Goal: Task Accomplishment & Management: Use online tool/utility

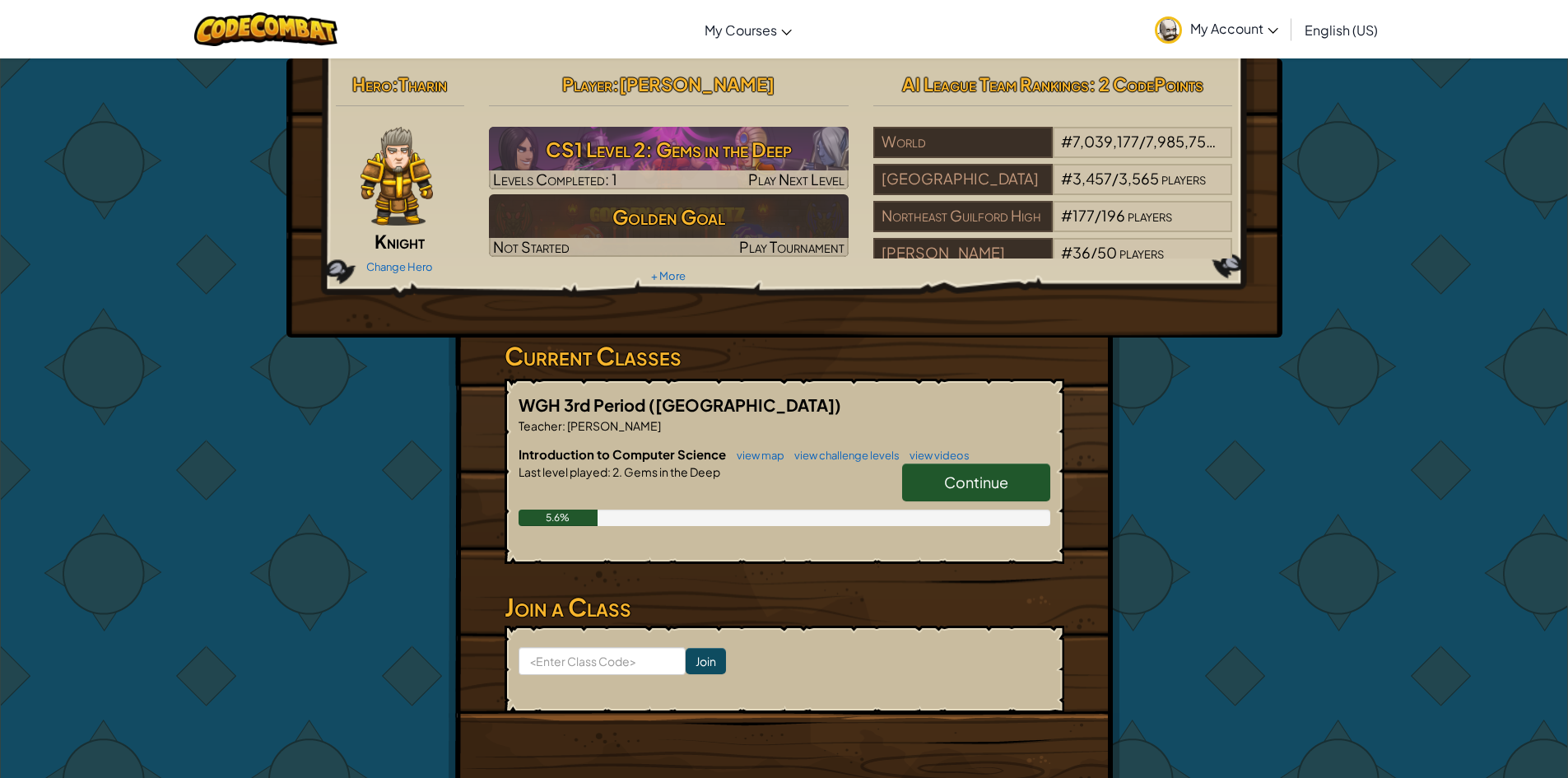
click at [1550, 296] on div "Hero : [PERSON_NAME] Change Hero Player : [PERSON_NAME] H CS1 Level 2: Gems in …" at bounding box center [784, 431] width 1568 height 747
click at [950, 495] on link "Continue" at bounding box center [976, 482] width 148 height 38
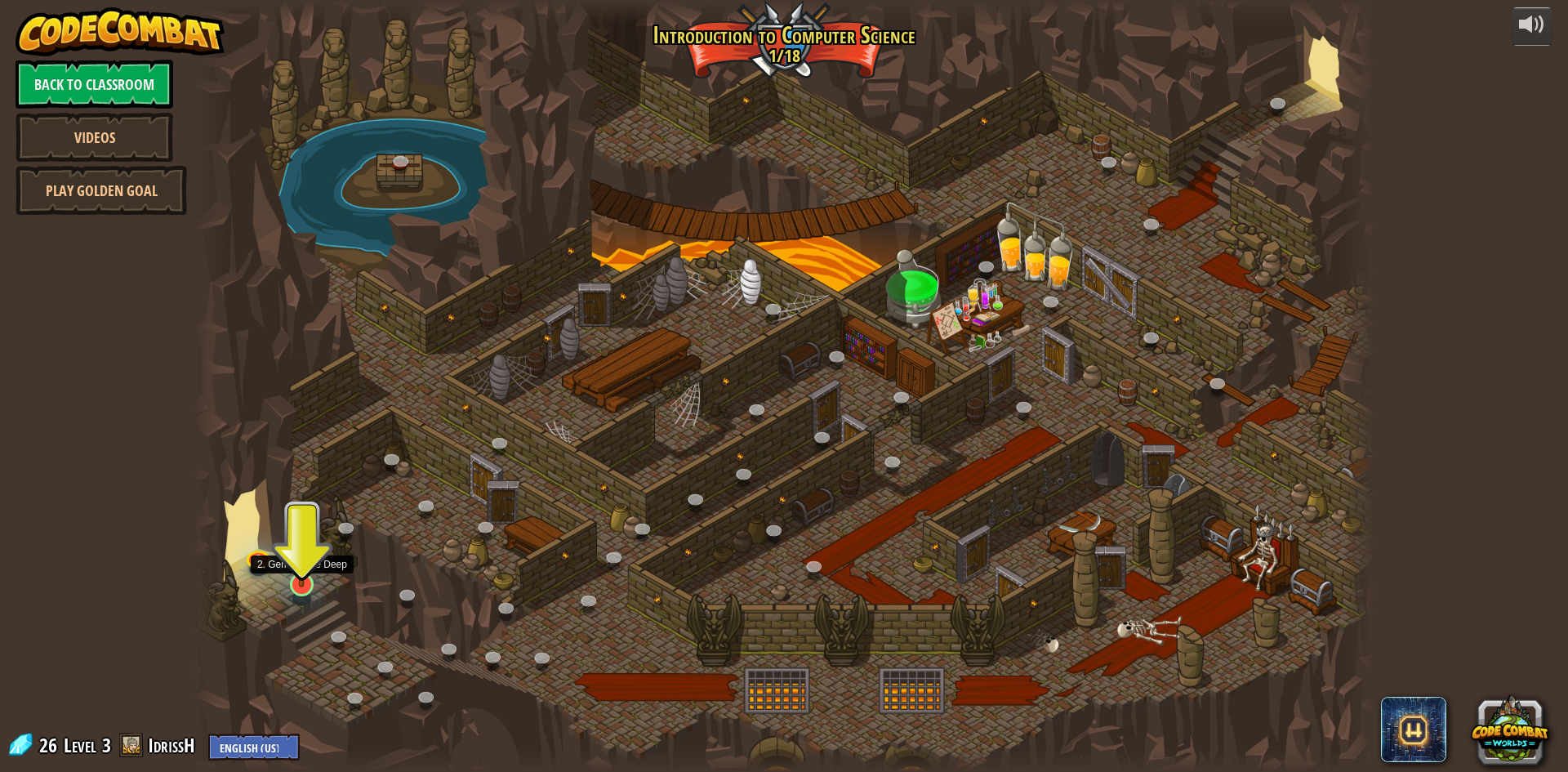
click at [300, 584] on img at bounding box center [301, 549] width 32 height 73
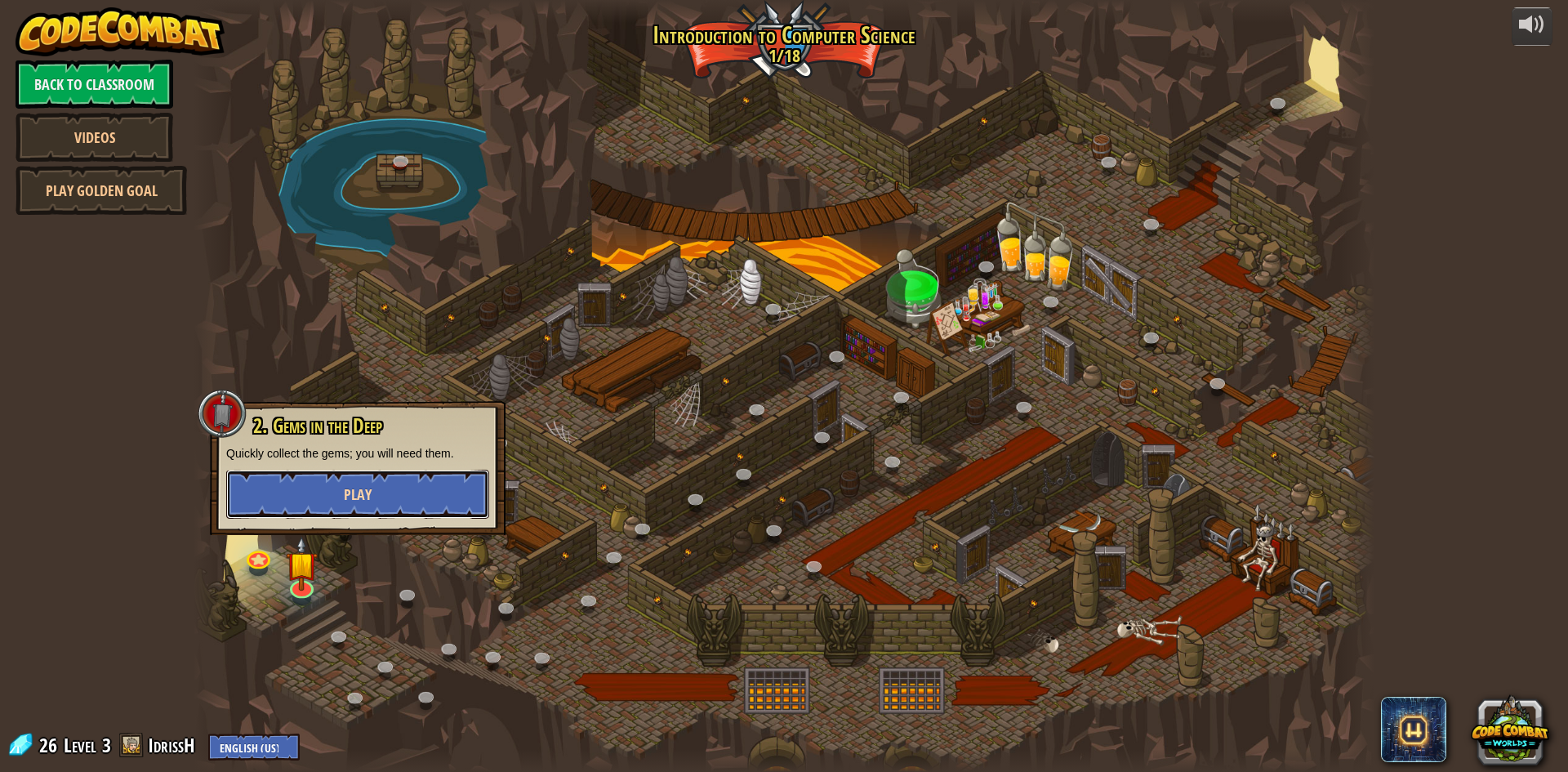
click at [355, 501] on span "Play" at bounding box center [358, 495] width 27 height 21
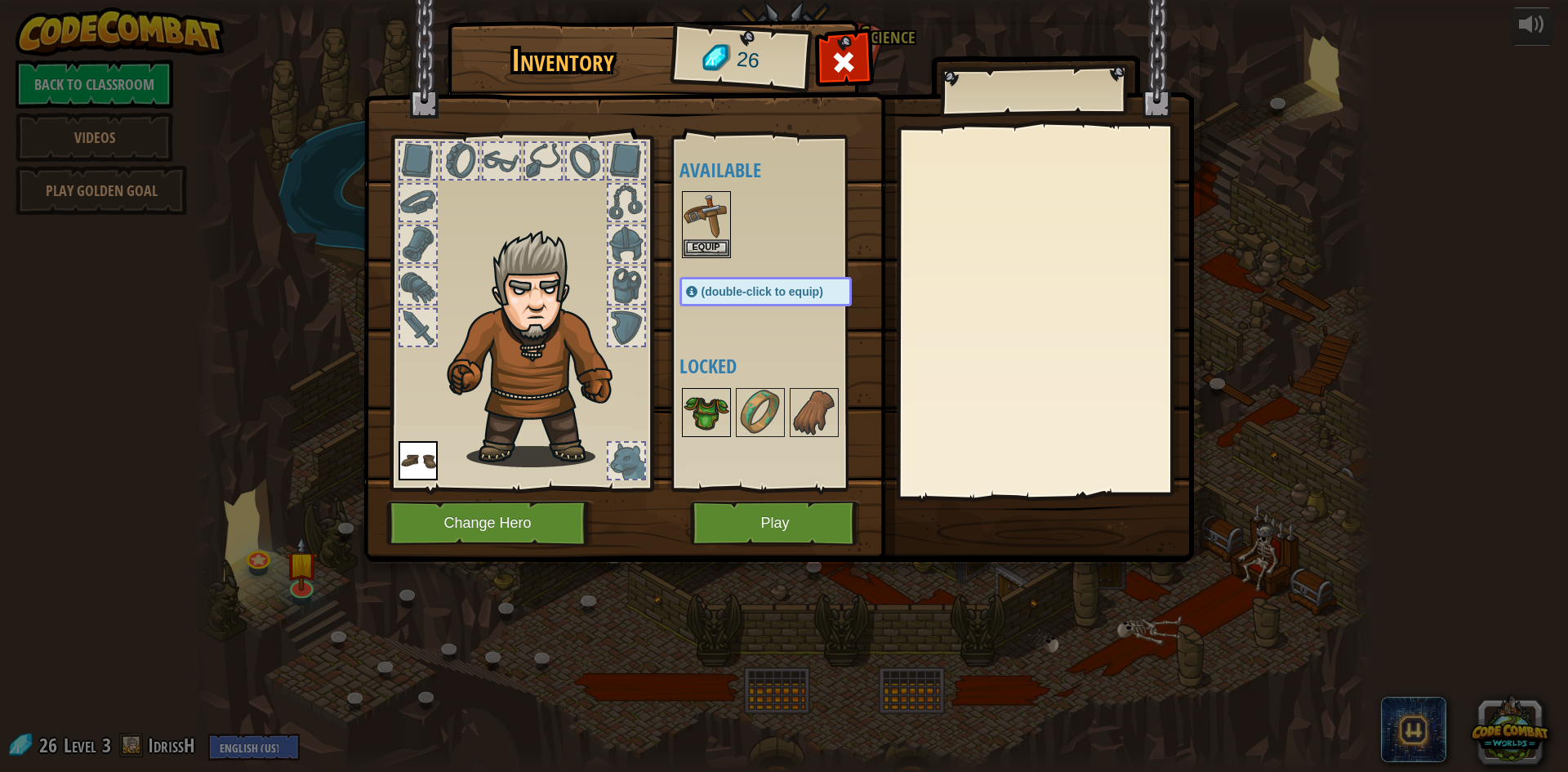
click at [727, 407] on img at bounding box center [706, 412] width 45 height 45
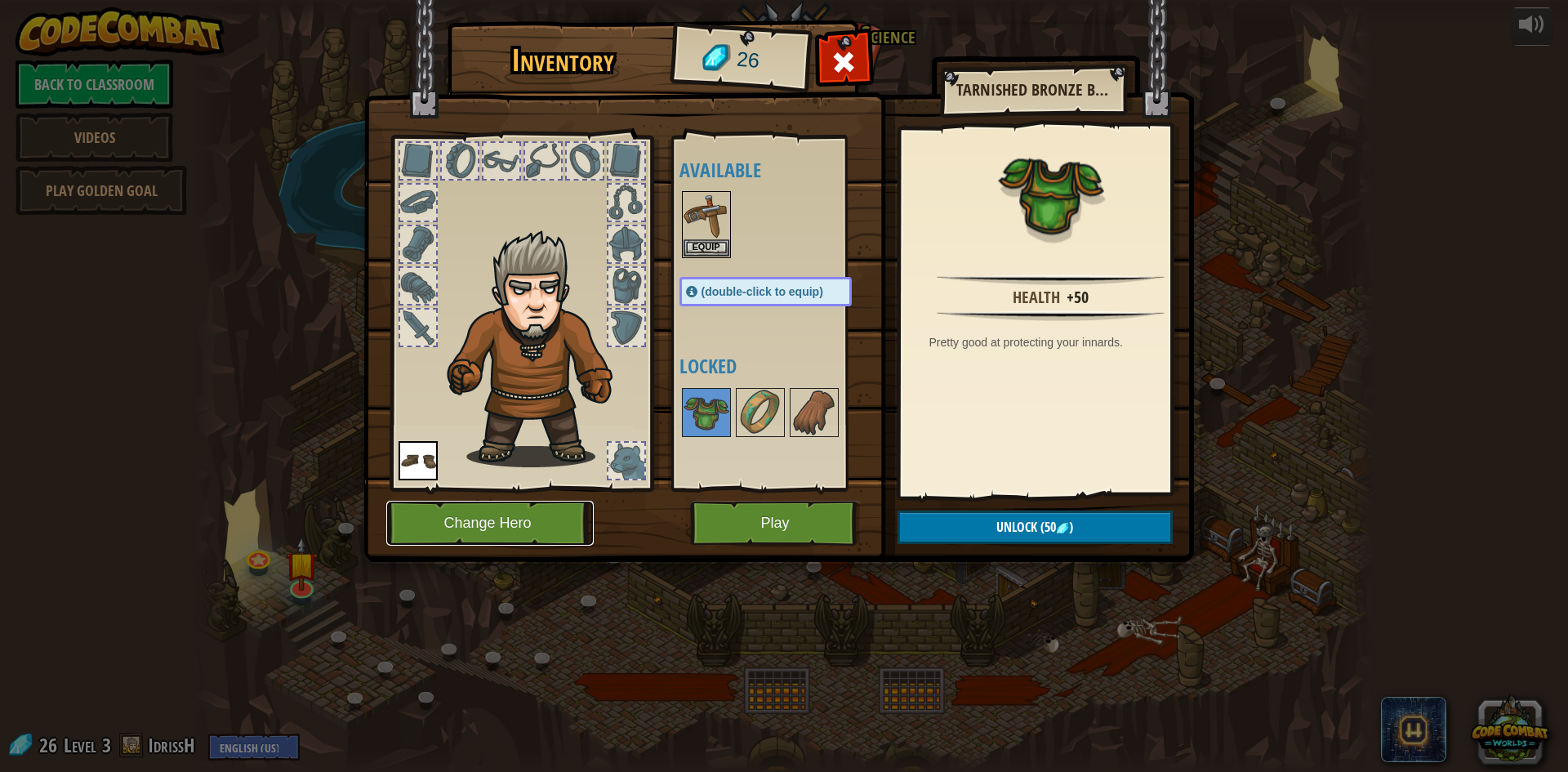
click at [461, 503] on button "Change Hero" at bounding box center [489, 523] width 207 height 45
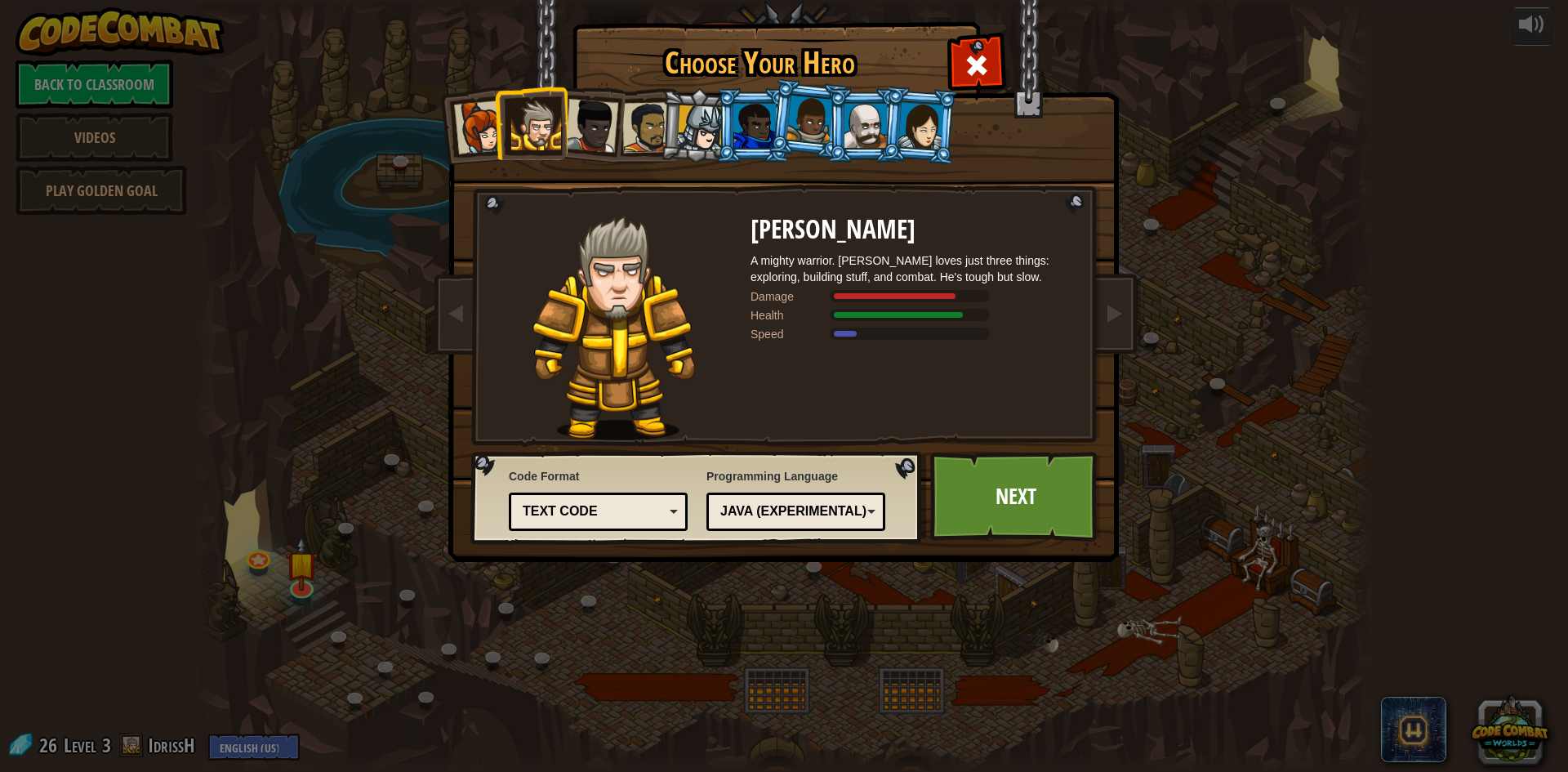
click at [748, 117] on div at bounding box center [754, 126] width 43 height 45
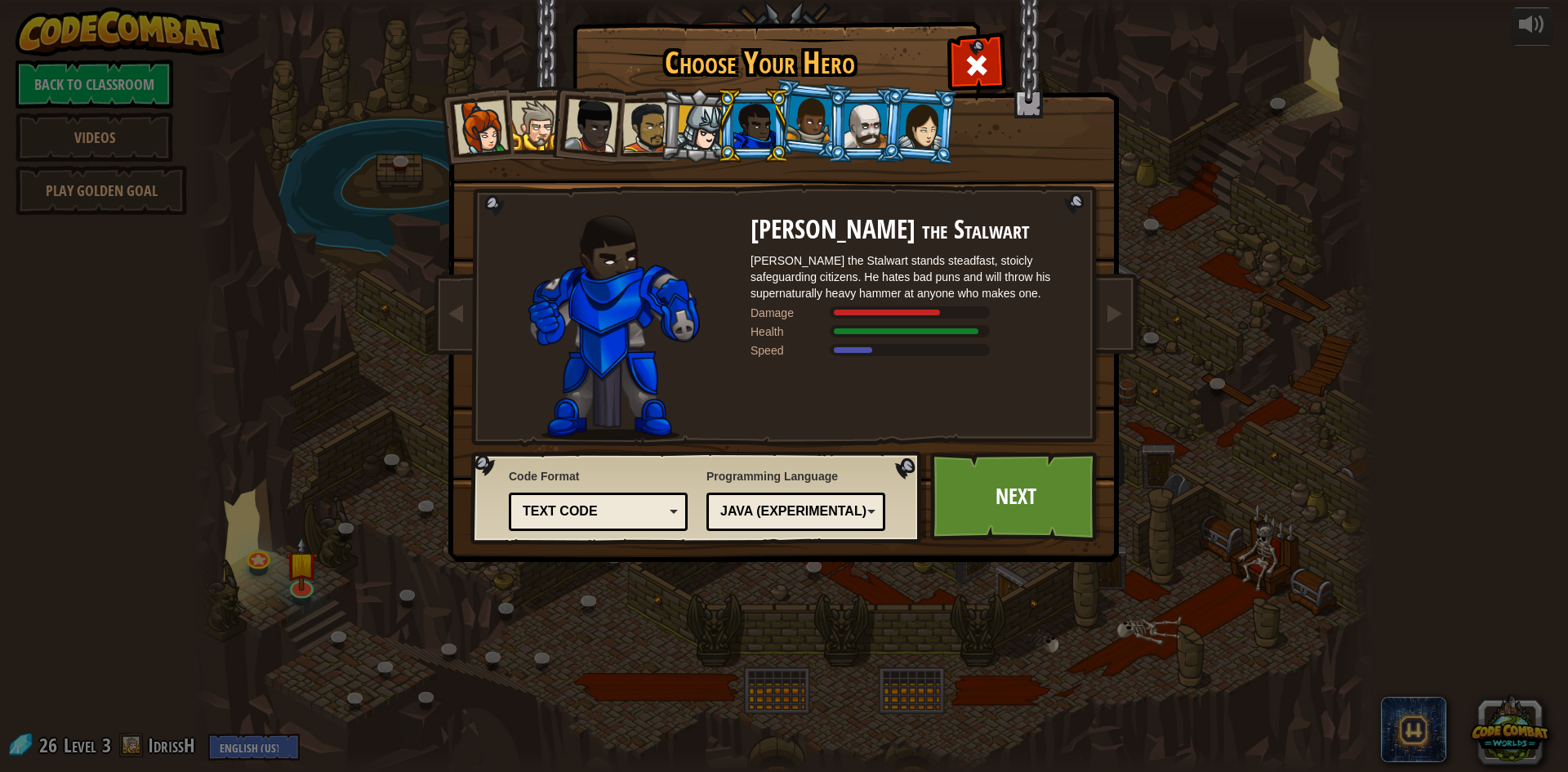
click at [860, 128] on div at bounding box center [866, 126] width 43 height 45
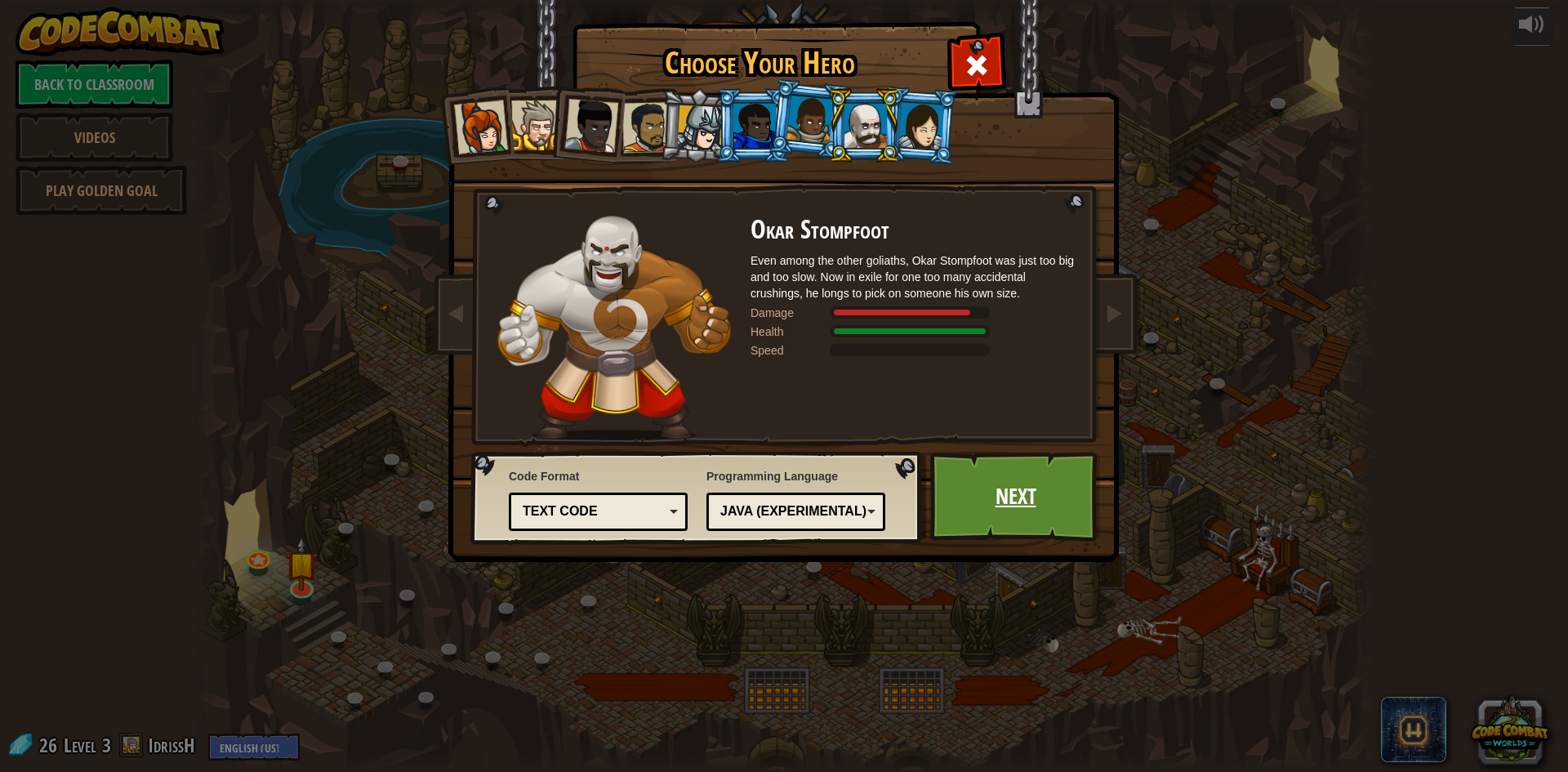
click at [969, 475] on link "Next" at bounding box center [1015, 496] width 170 height 90
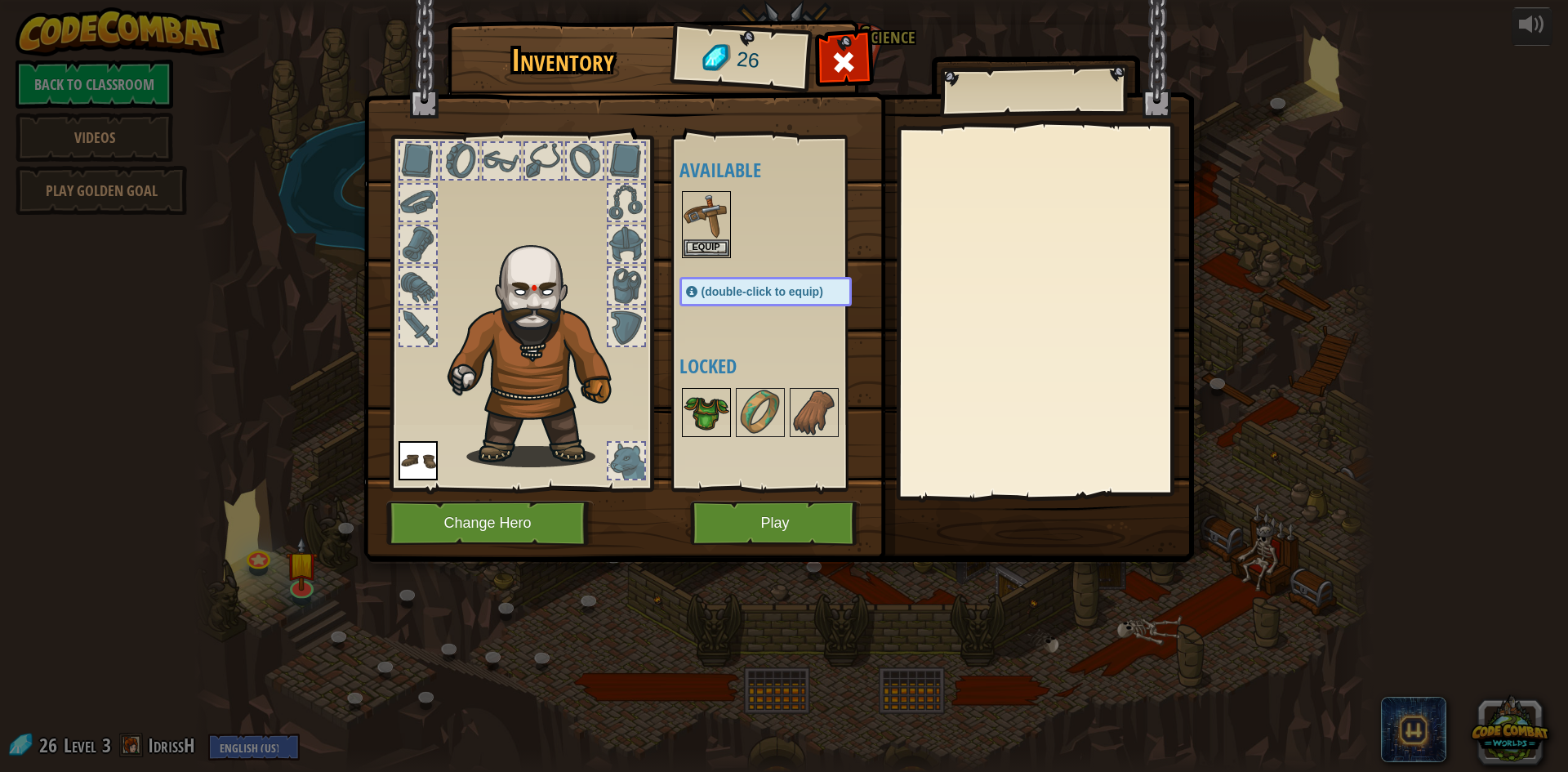
click at [713, 428] on img at bounding box center [706, 412] width 45 height 45
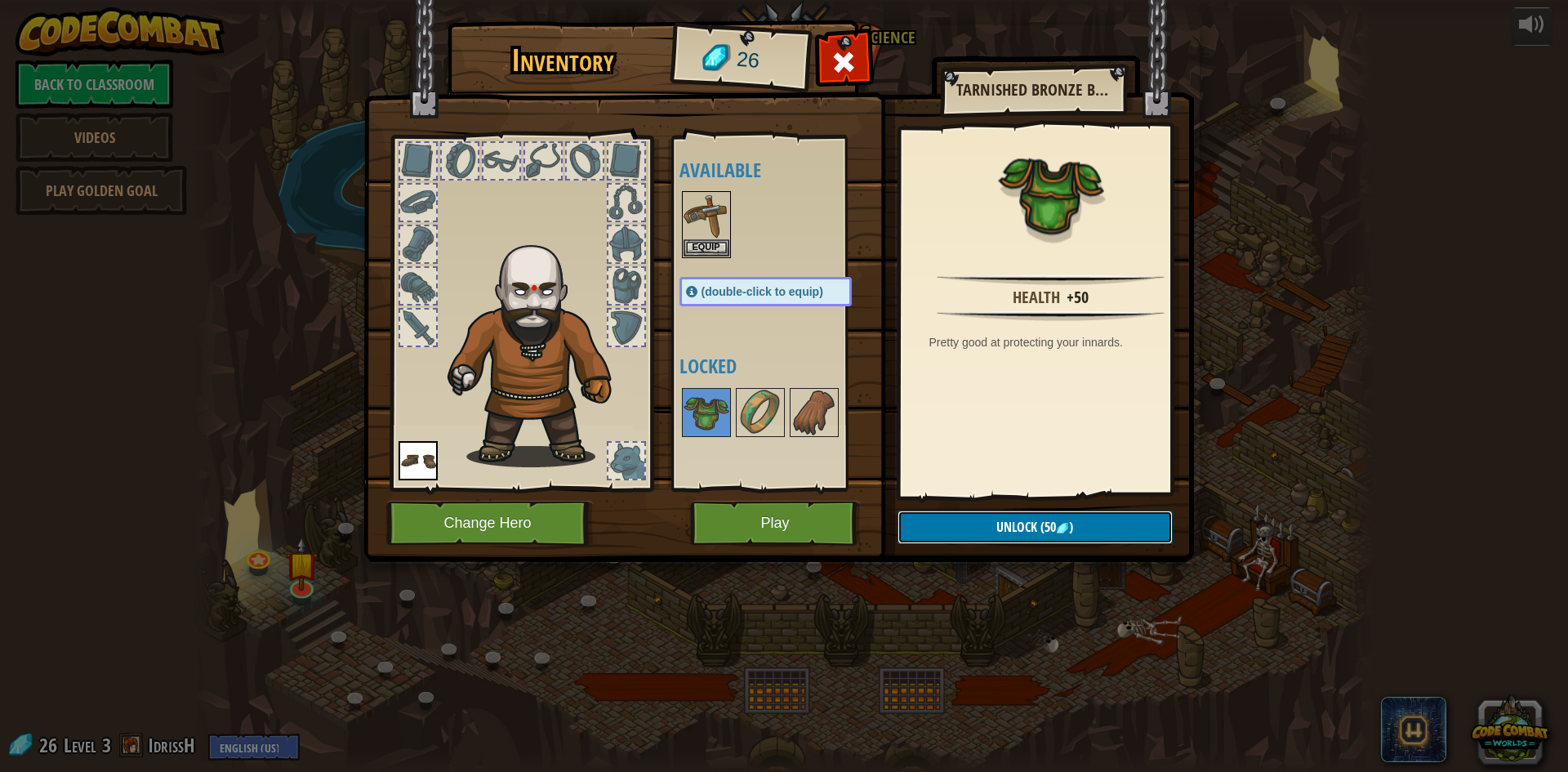
click at [973, 540] on button "Unlock (50 )" at bounding box center [1035, 527] width 275 height 33
click at [967, 530] on button "Unlock (50 )" at bounding box center [1035, 527] width 275 height 33
click at [729, 520] on button "Play" at bounding box center [775, 523] width 170 height 45
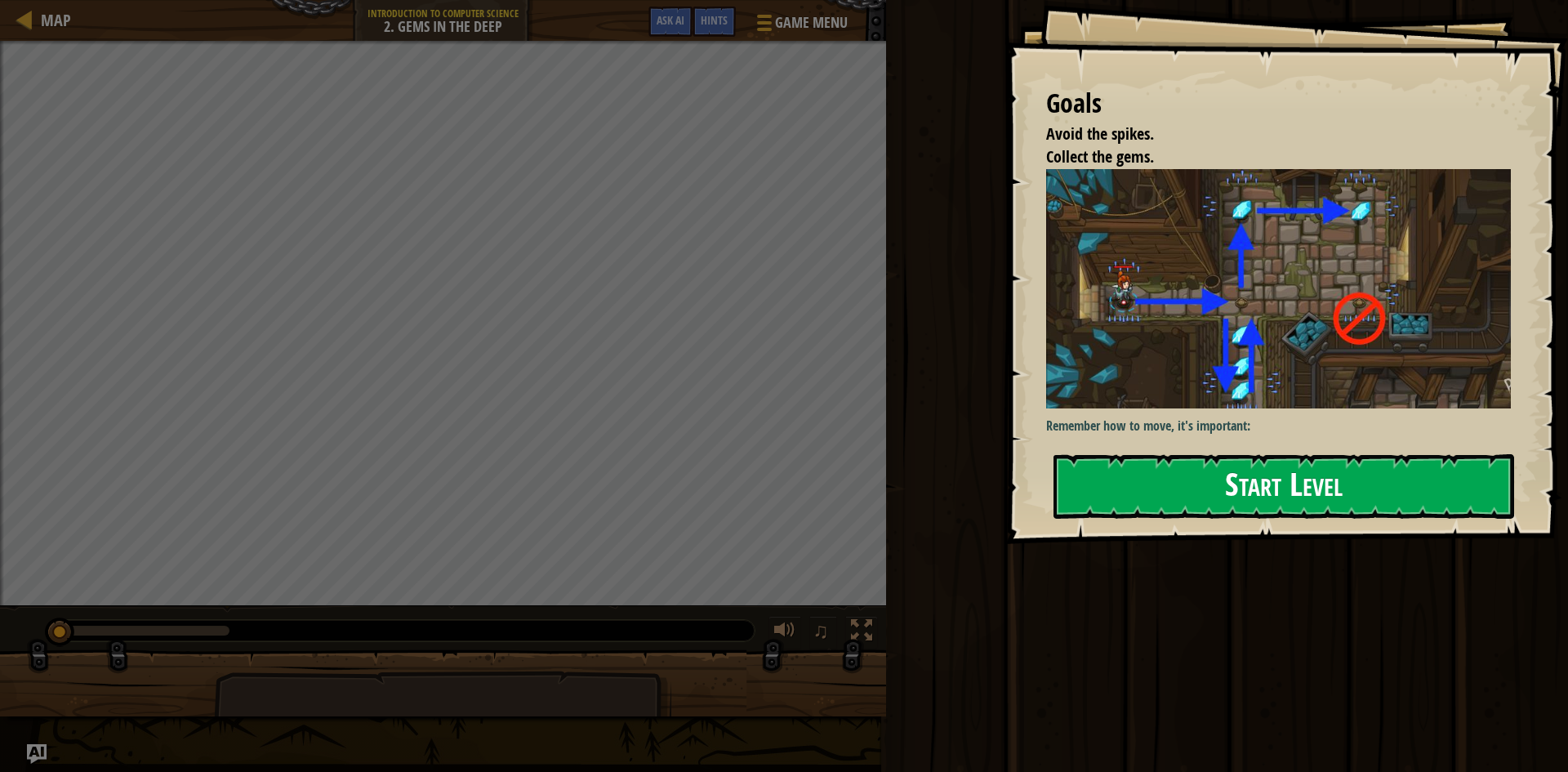
click at [1276, 477] on button "Start Level" at bounding box center [1283, 486] width 460 height 64
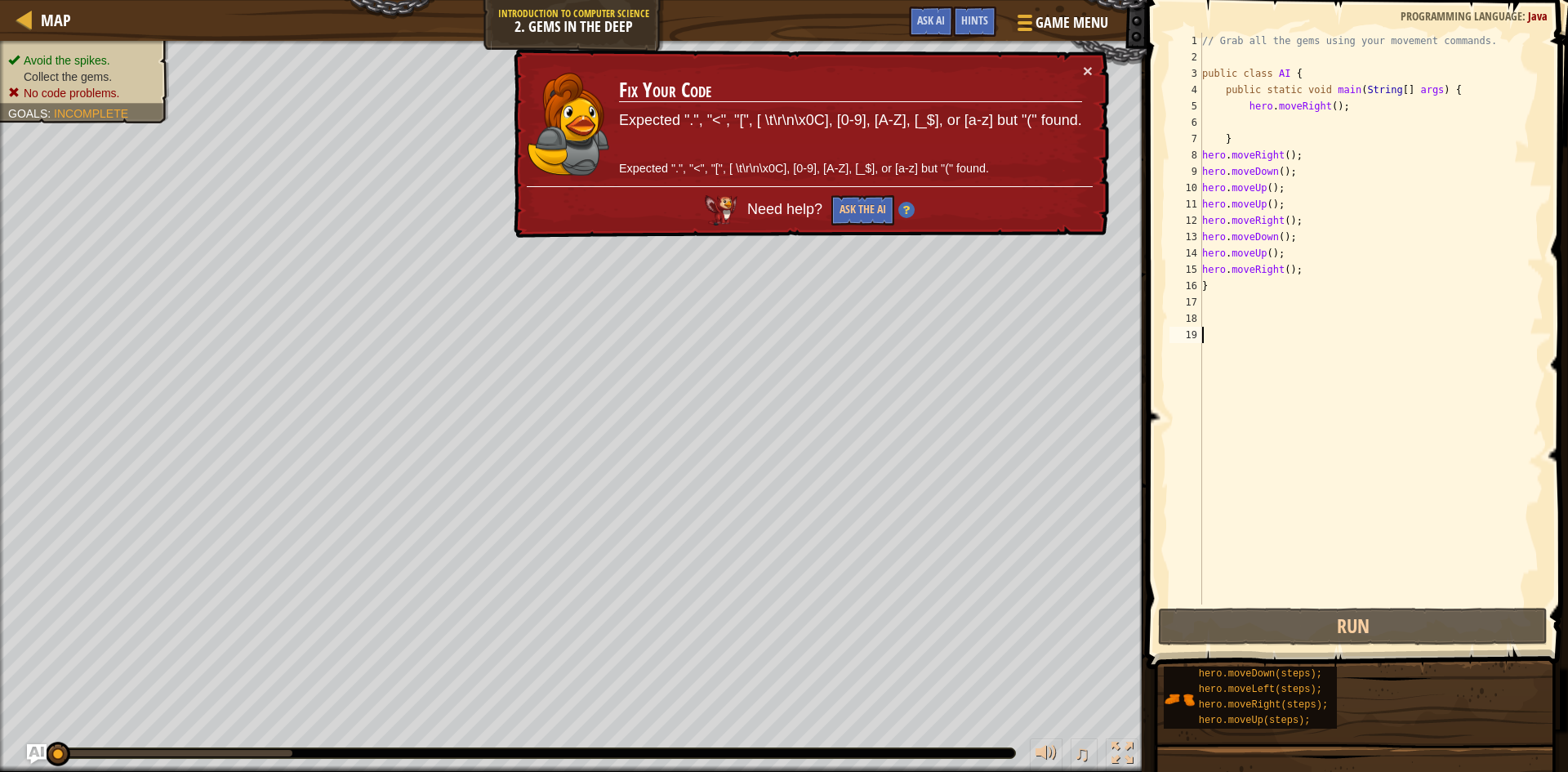
click at [1373, 605] on span at bounding box center [1358, 312] width 435 height 717
click at [1374, 605] on span at bounding box center [1358, 312] width 435 height 717
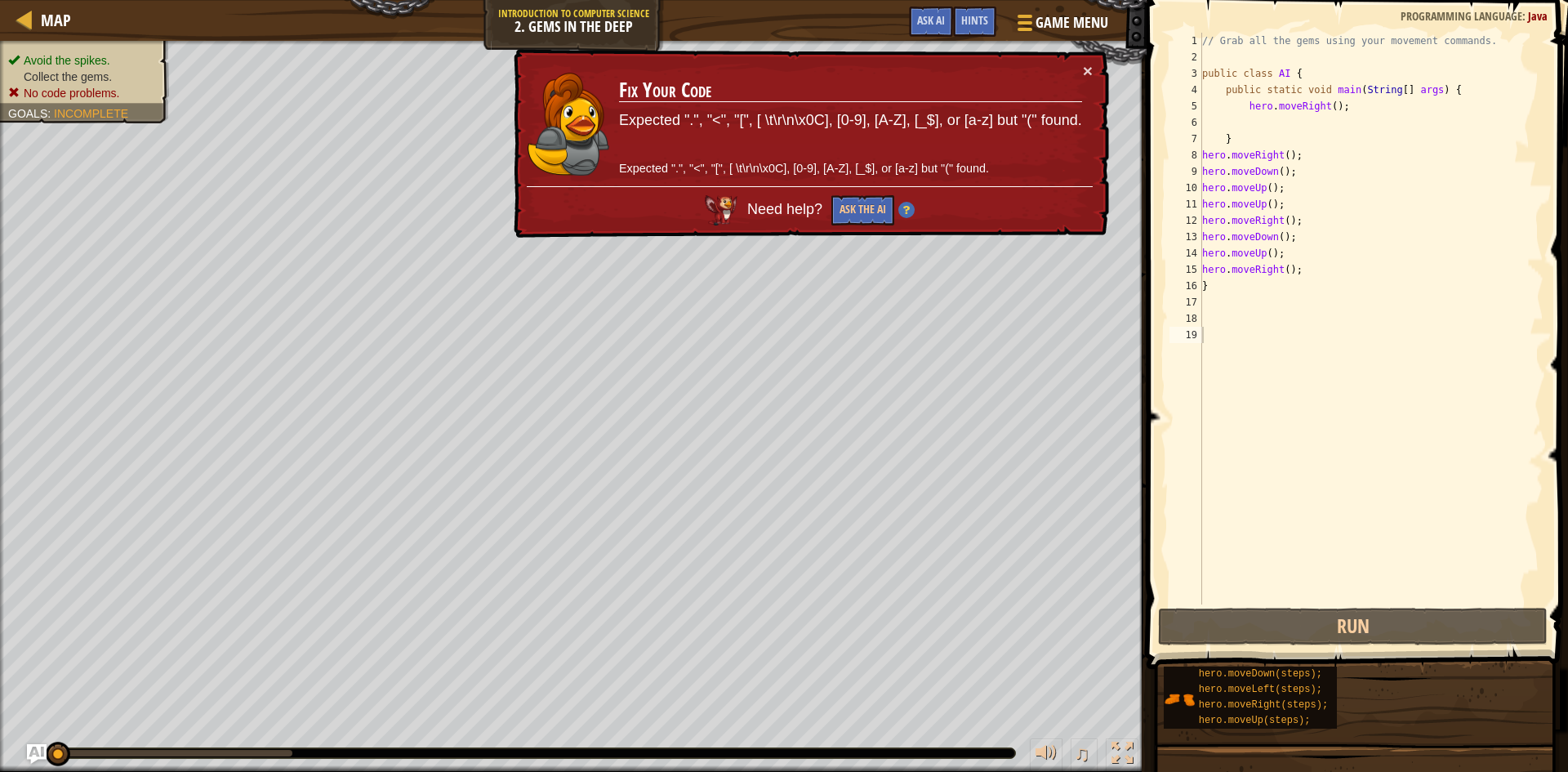
click at [1375, 602] on div "// Grab all the gems using your movement commands. public class AI { public sta…" at bounding box center [1370, 335] width 345 height 604
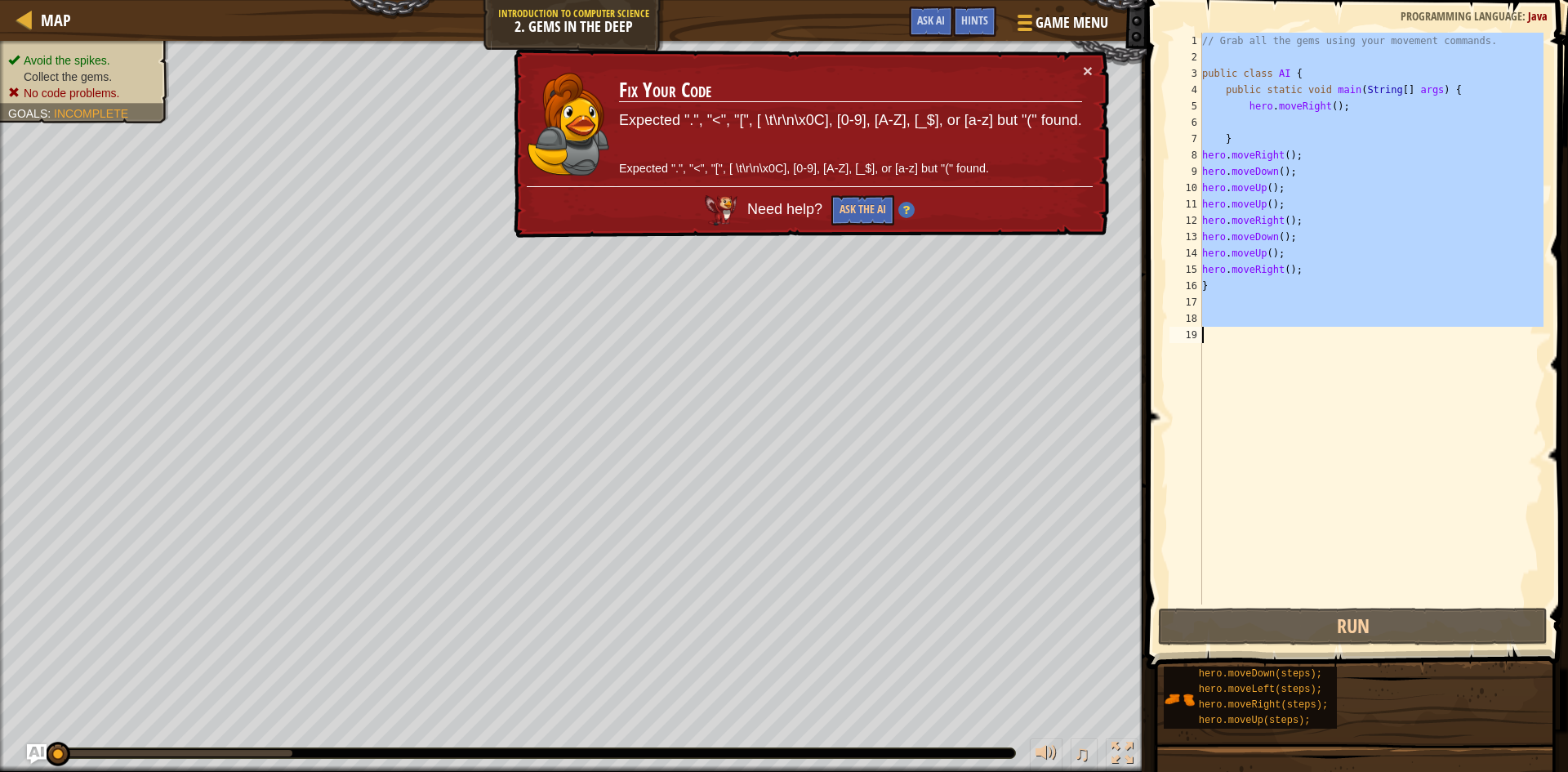
click at [1376, 604] on div "1 2 3 4 5 6 7 8 9 10 11 12 13 14 15 16 17 18 19 // Grab all the gems using your…" at bounding box center [1354, 367] width 426 height 717
click at [1316, 612] on button "Run" at bounding box center [1352, 627] width 389 height 38
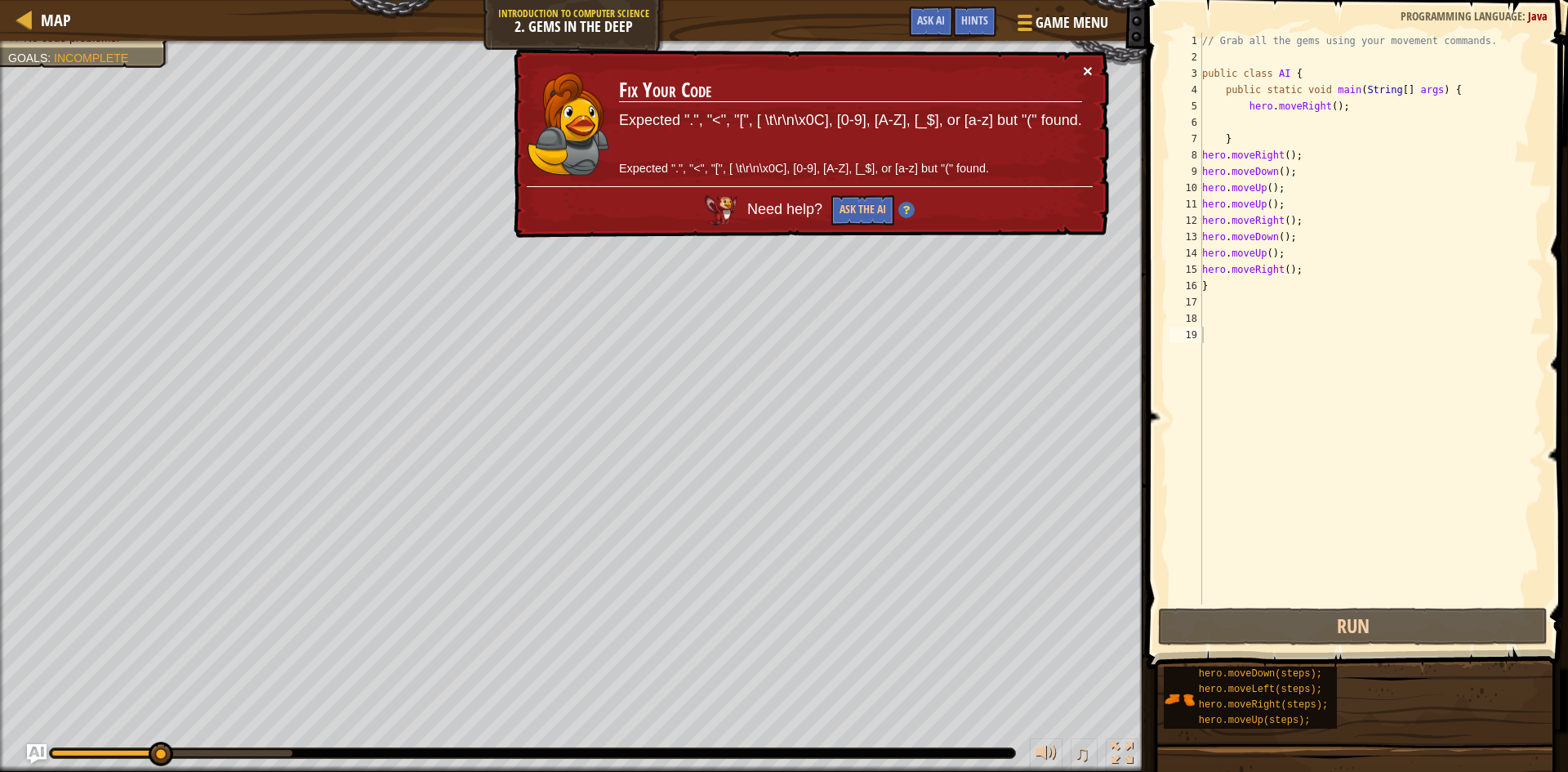
click at [1086, 74] on button "×" at bounding box center [1087, 71] width 9 height 17
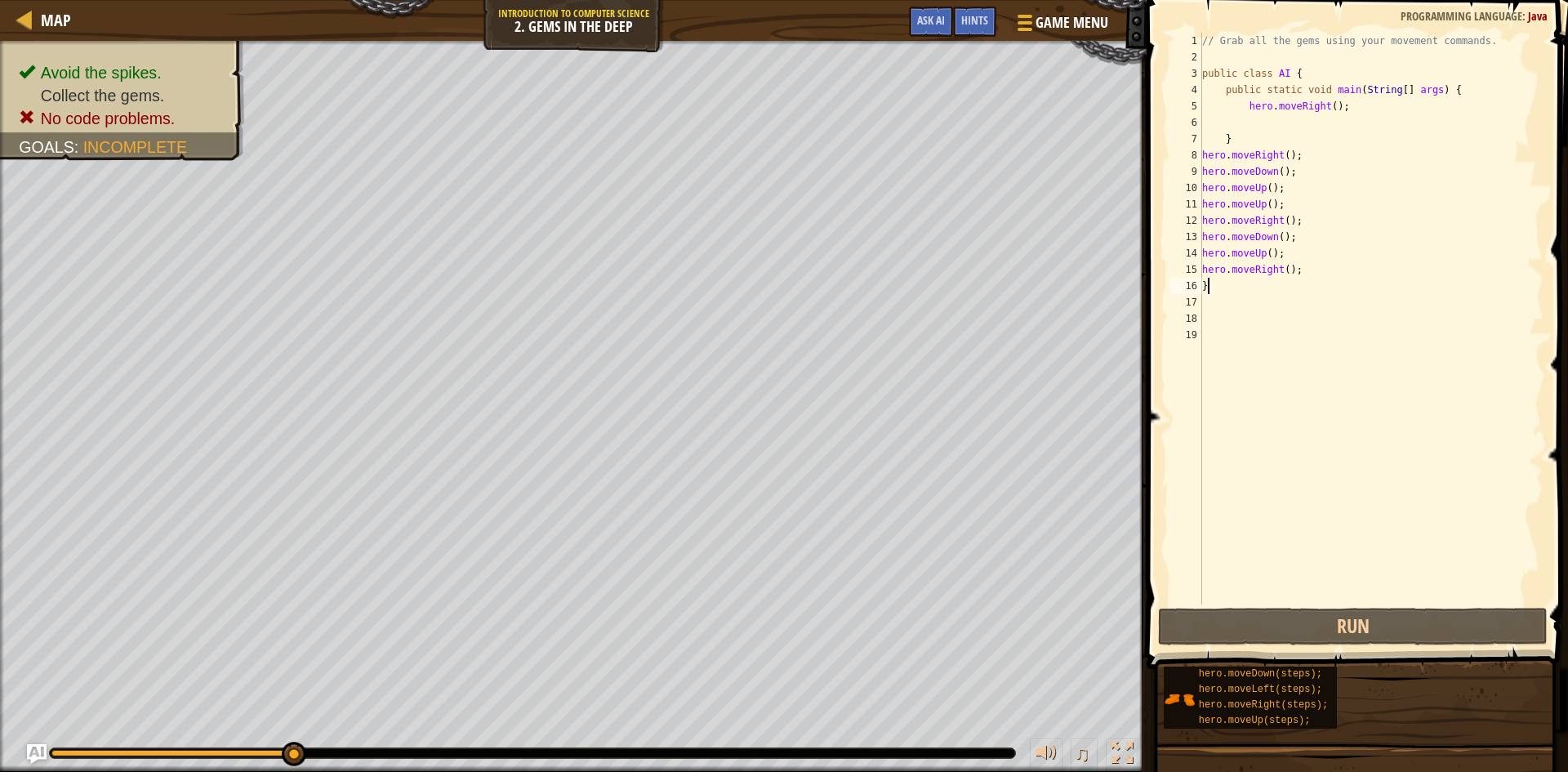
click at [1255, 289] on div "// Grab all the gems using your movement commands. public class AI { public sta…" at bounding box center [1370, 335] width 345 height 604
click at [1317, 193] on div "// Grab all the gems using your movement commands. public class AI { public sta…" at bounding box center [1370, 335] width 345 height 604
click at [1305, 205] on div "// Grab all the gems using your movement commands. public class AI { public sta…" at bounding box center [1370, 335] width 345 height 604
click at [1303, 188] on div "// Grab all the gems using your movement commands. public class AI { public sta…" at bounding box center [1370, 335] width 345 height 604
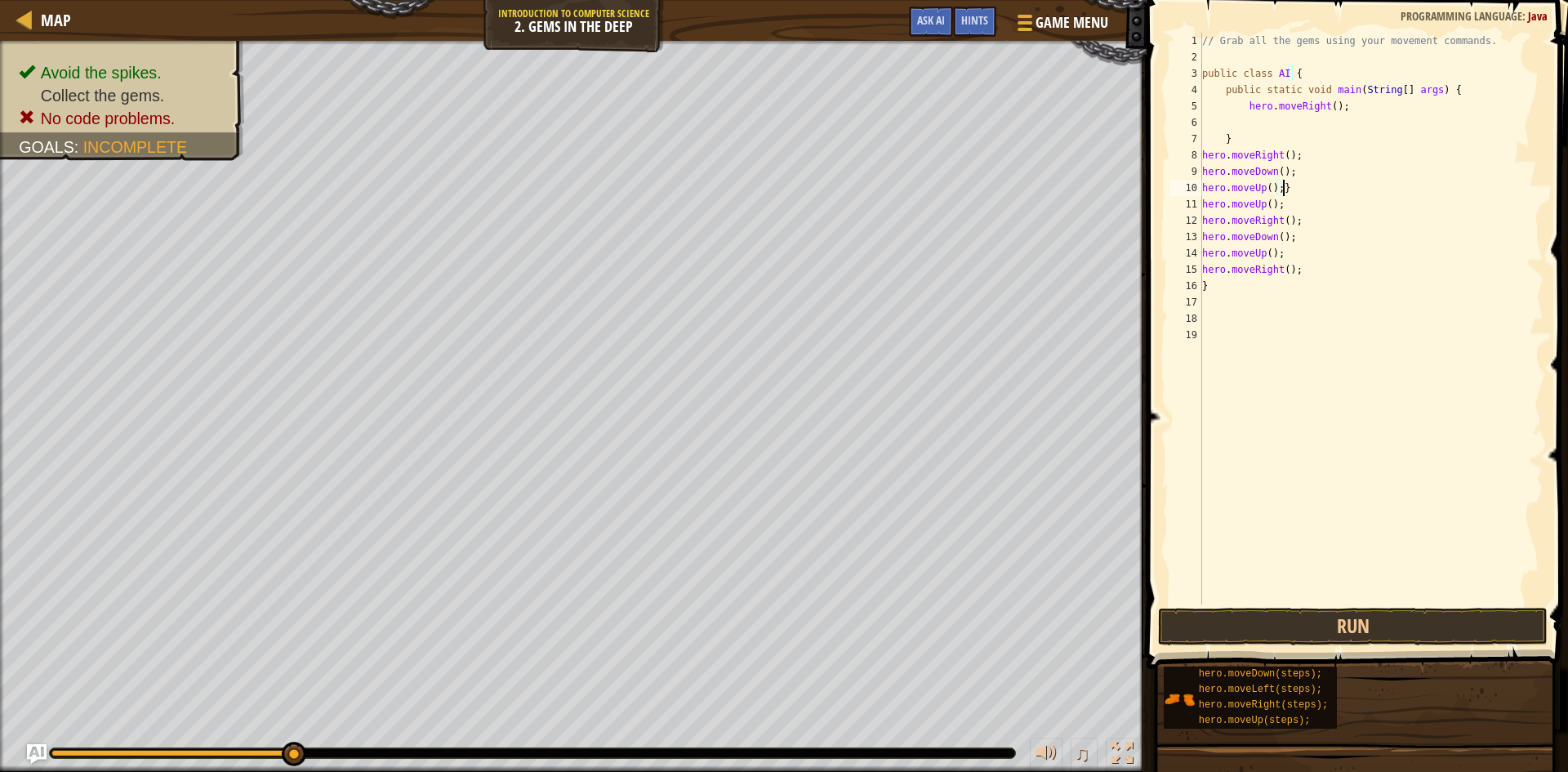
scroll to position [8, 6]
click at [1413, 609] on button "Run" at bounding box center [1352, 627] width 389 height 38
click at [1409, 632] on button "Run" at bounding box center [1352, 627] width 389 height 38
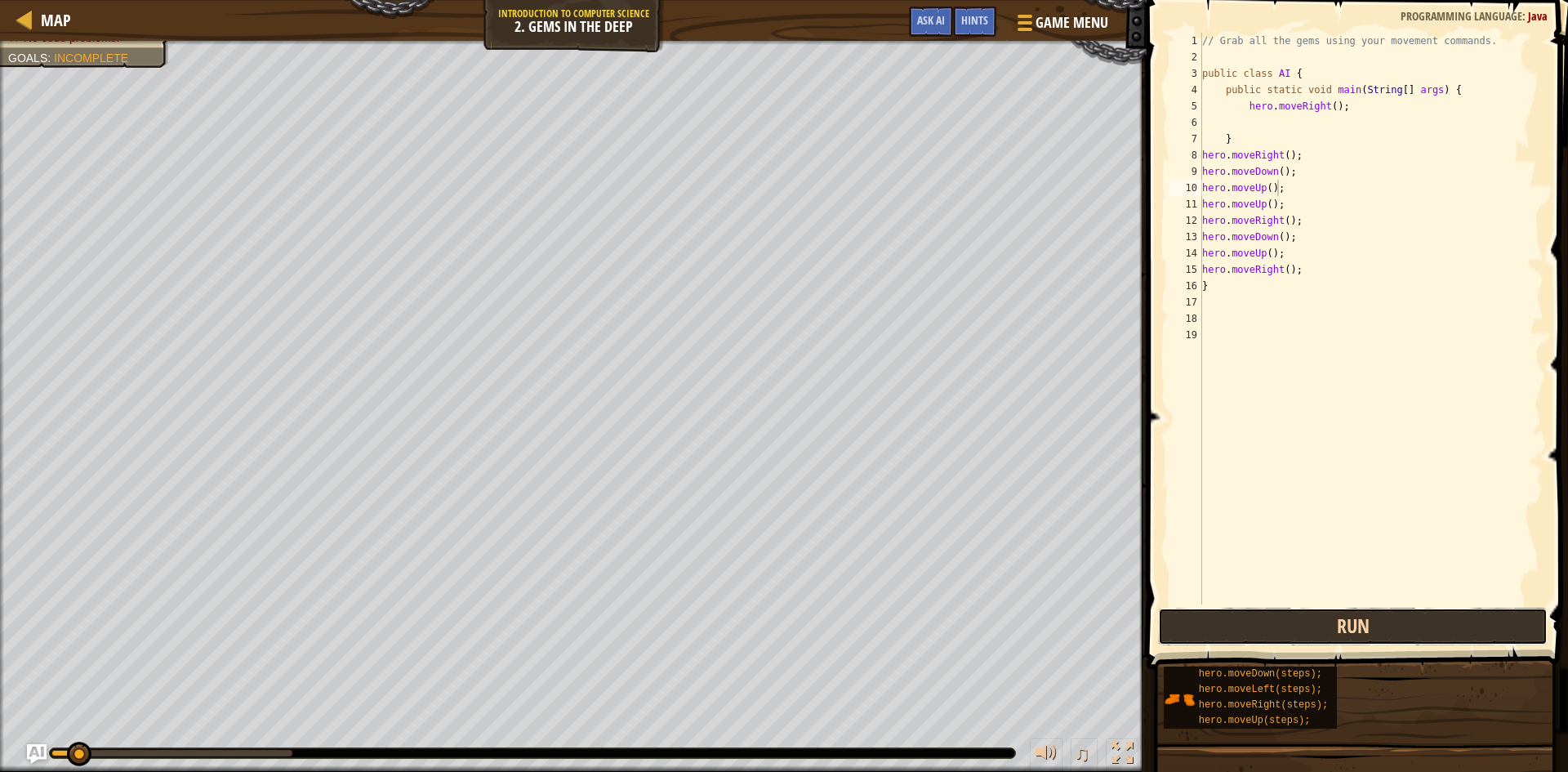
click at [1407, 632] on button "Run" at bounding box center [1352, 627] width 389 height 38
click at [1406, 632] on button "Run" at bounding box center [1352, 627] width 389 height 38
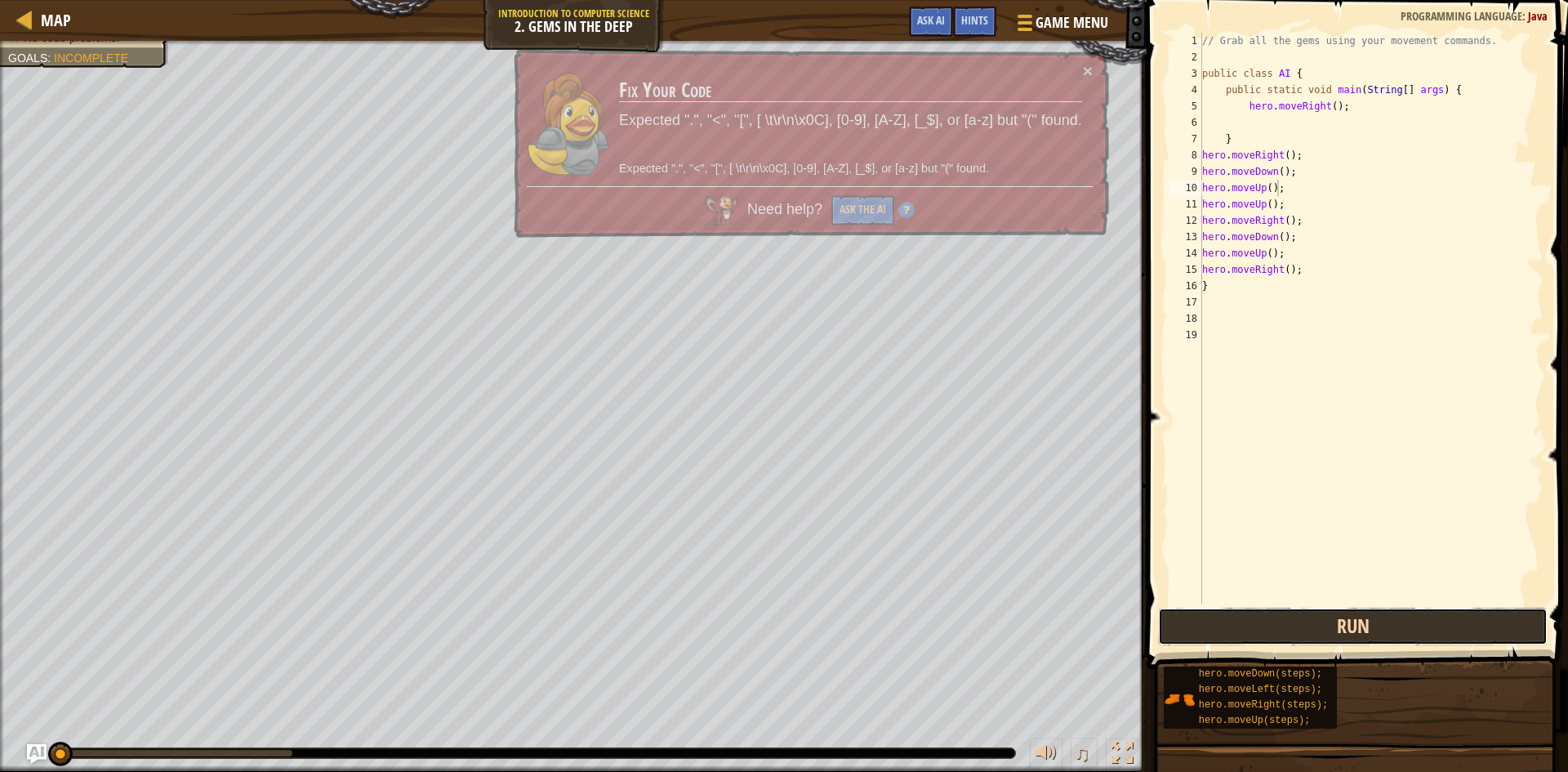
click at [1406, 632] on button "Run" at bounding box center [1352, 627] width 389 height 38
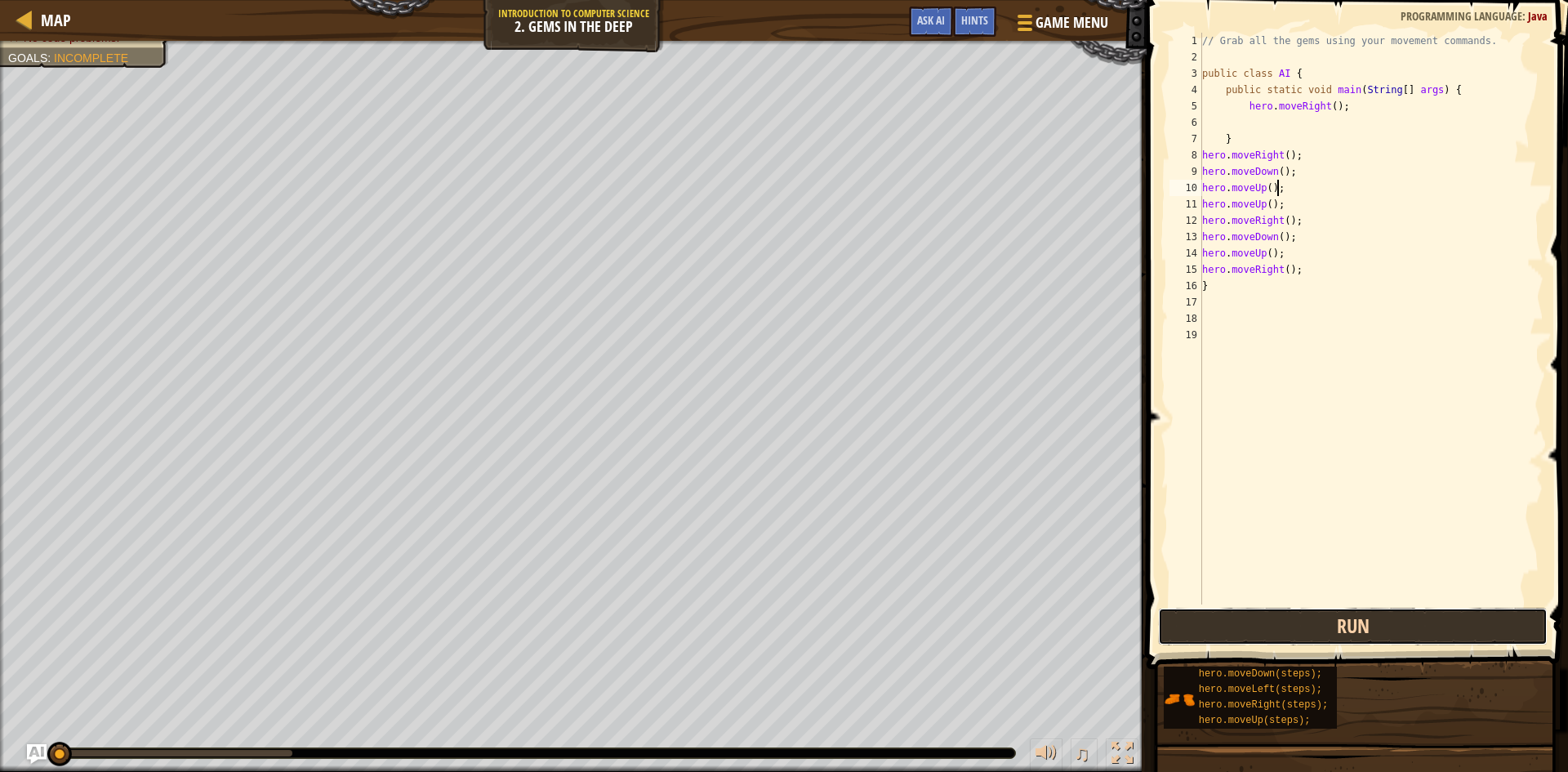
click at [1406, 632] on button "Run" at bounding box center [1352, 627] width 389 height 38
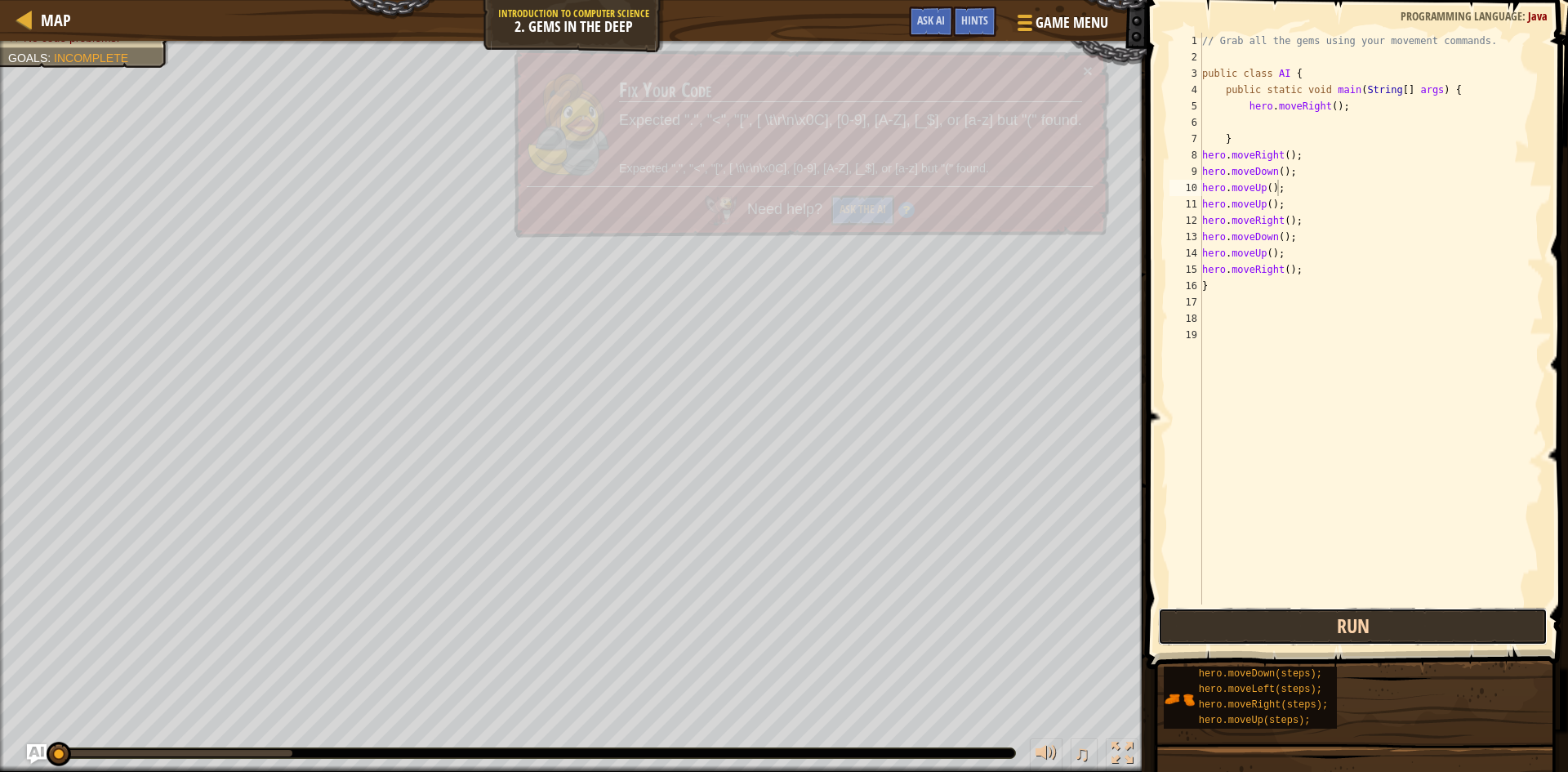
click at [1406, 632] on button "Run" at bounding box center [1352, 627] width 389 height 38
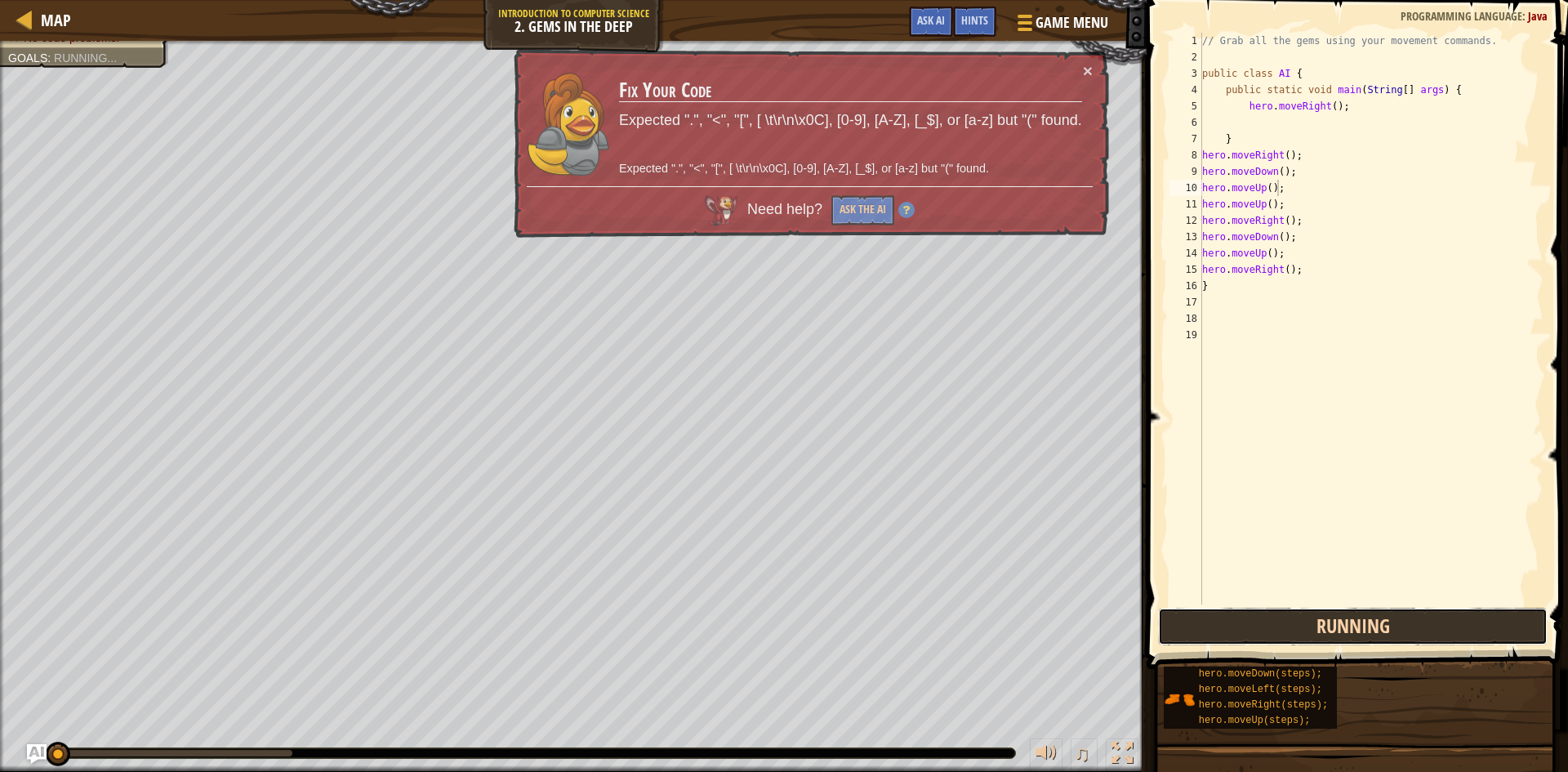
click at [1406, 632] on button "Running" at bounding box center [1352, 627] width 389 height 38
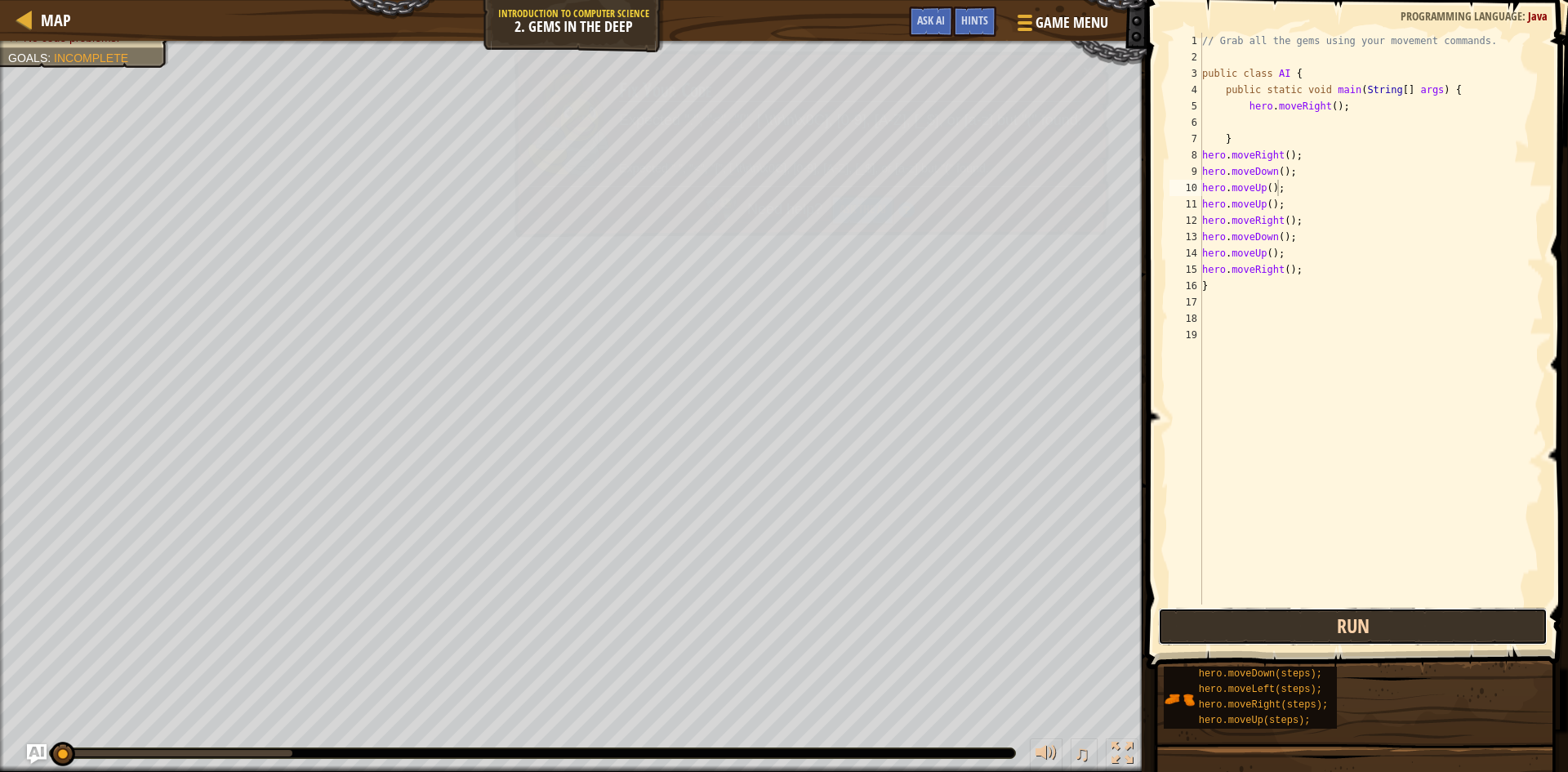
click at [1406, 632] on button "Run" at bounding box center [1352, 627] width 389 height 38
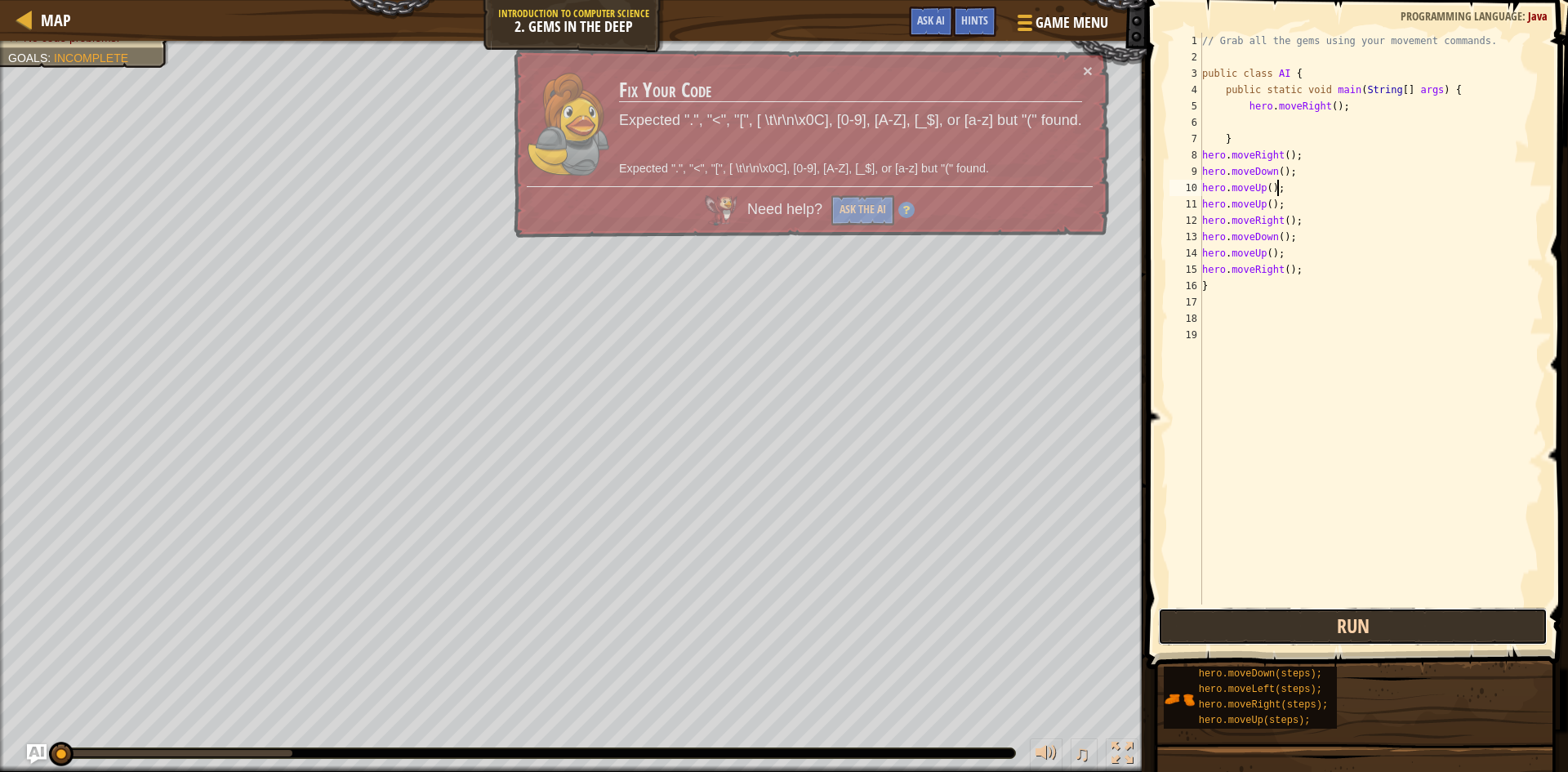
click at [1406, 632] on button "Run" at bounding box center [1352, 627] width 389 height 38
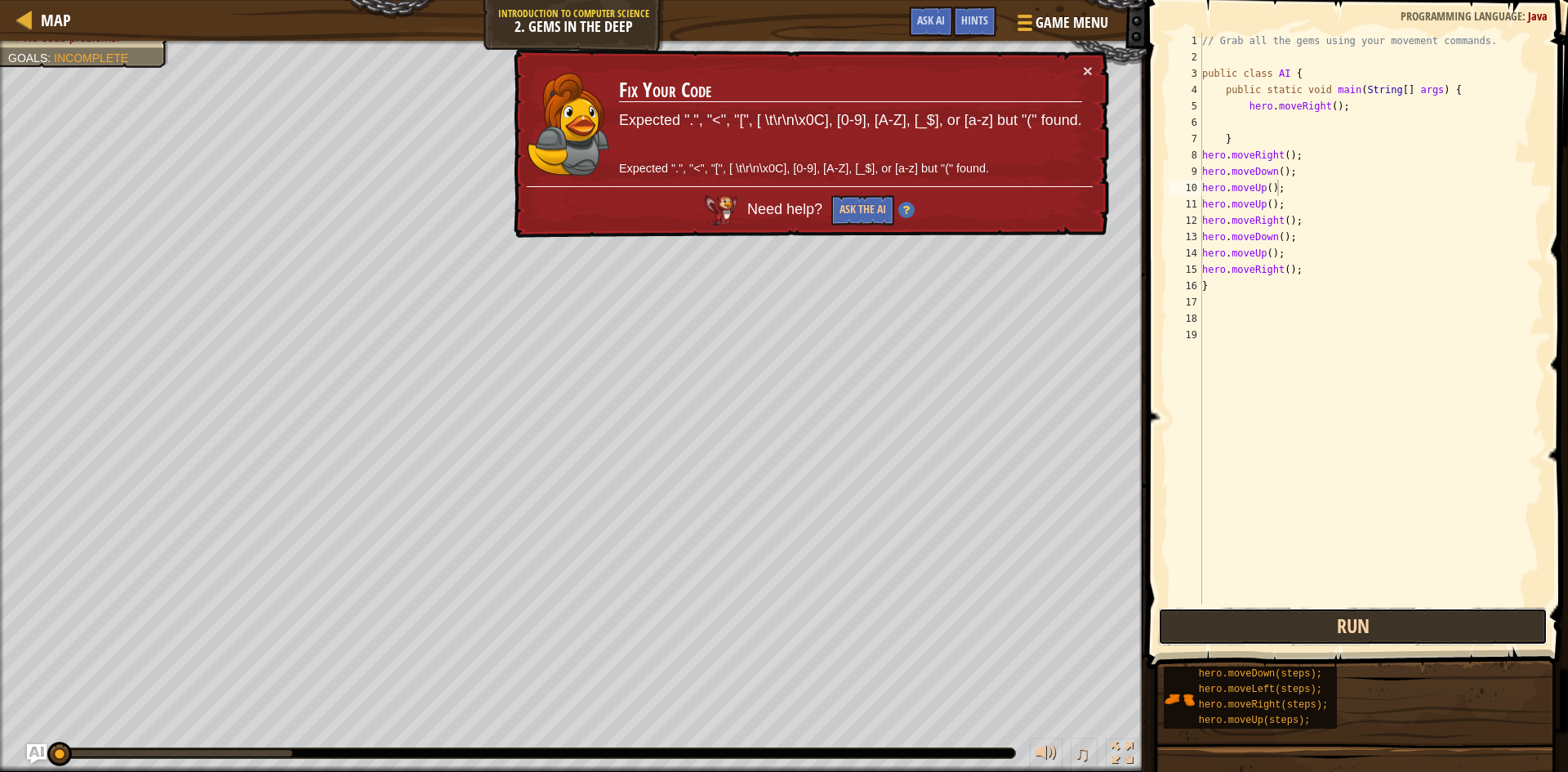
click at [1406, 632] on button "Run" at bounding box center [1352, 627] width 389 height 38
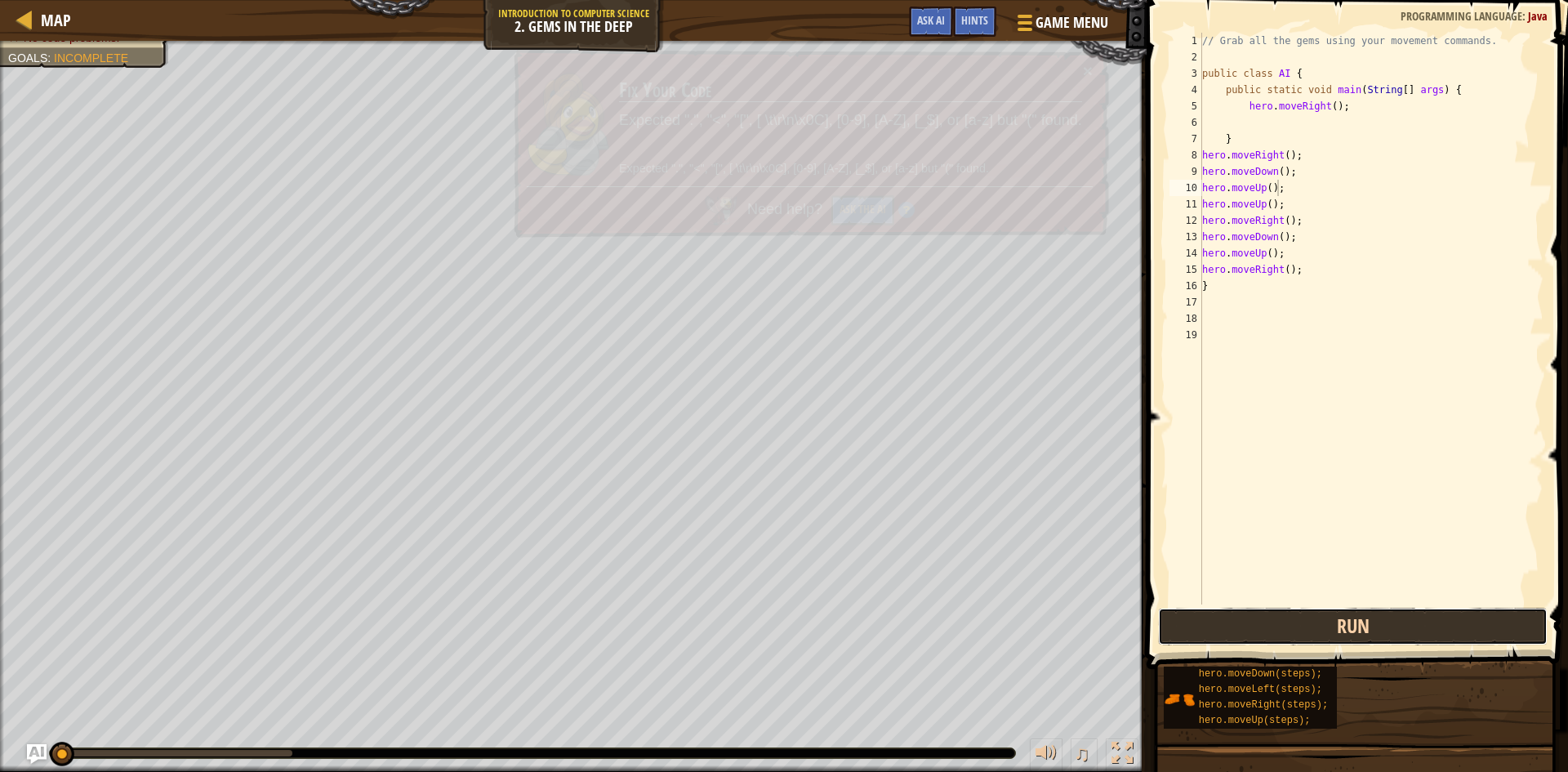
click at [1406, 632] on button "Run" at bounding box center [1352, 627] width 389 height 38
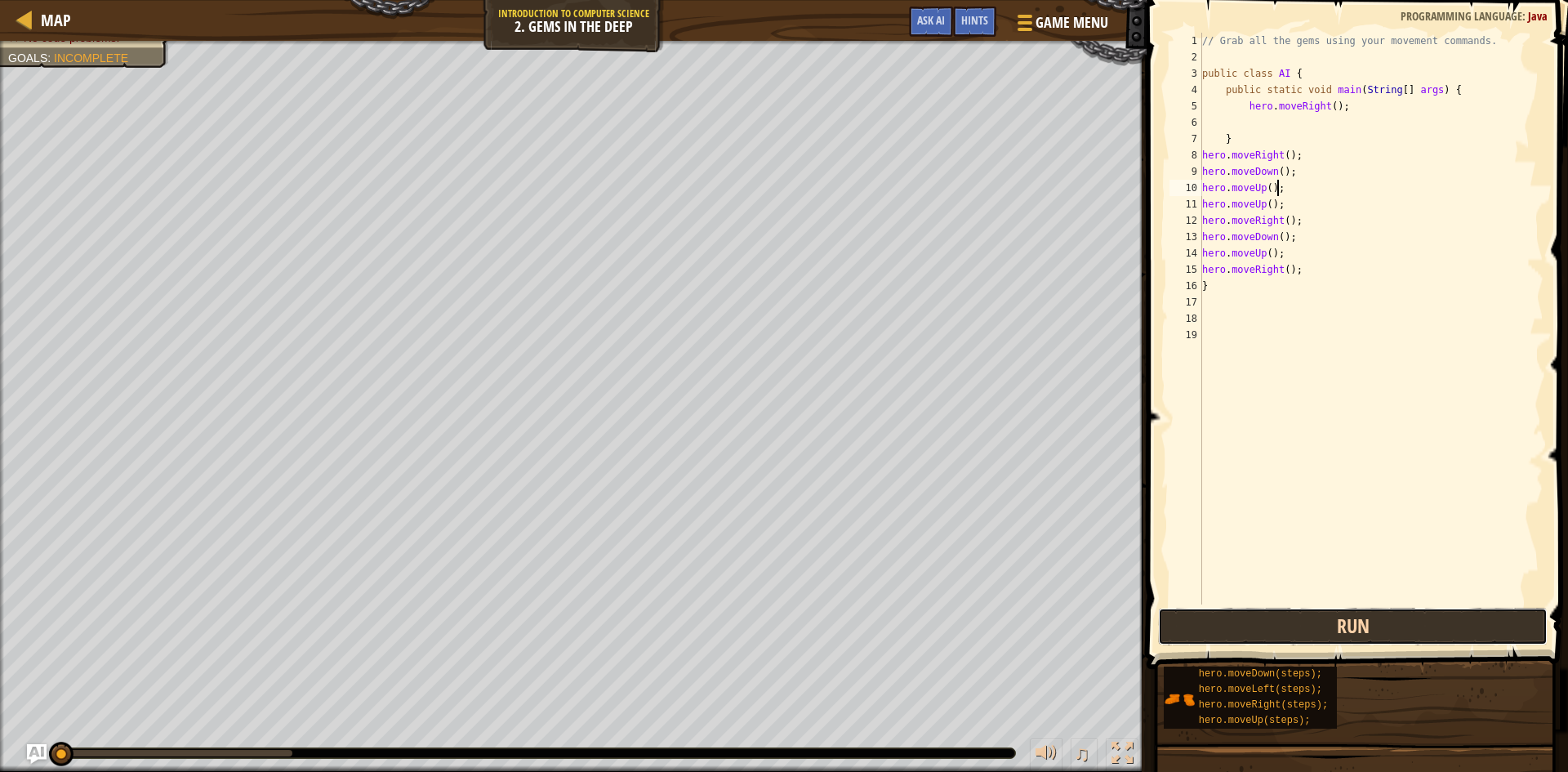
click at [1406, 632] on button "Run" at bounding box center [1352, 627] width 389 height 38
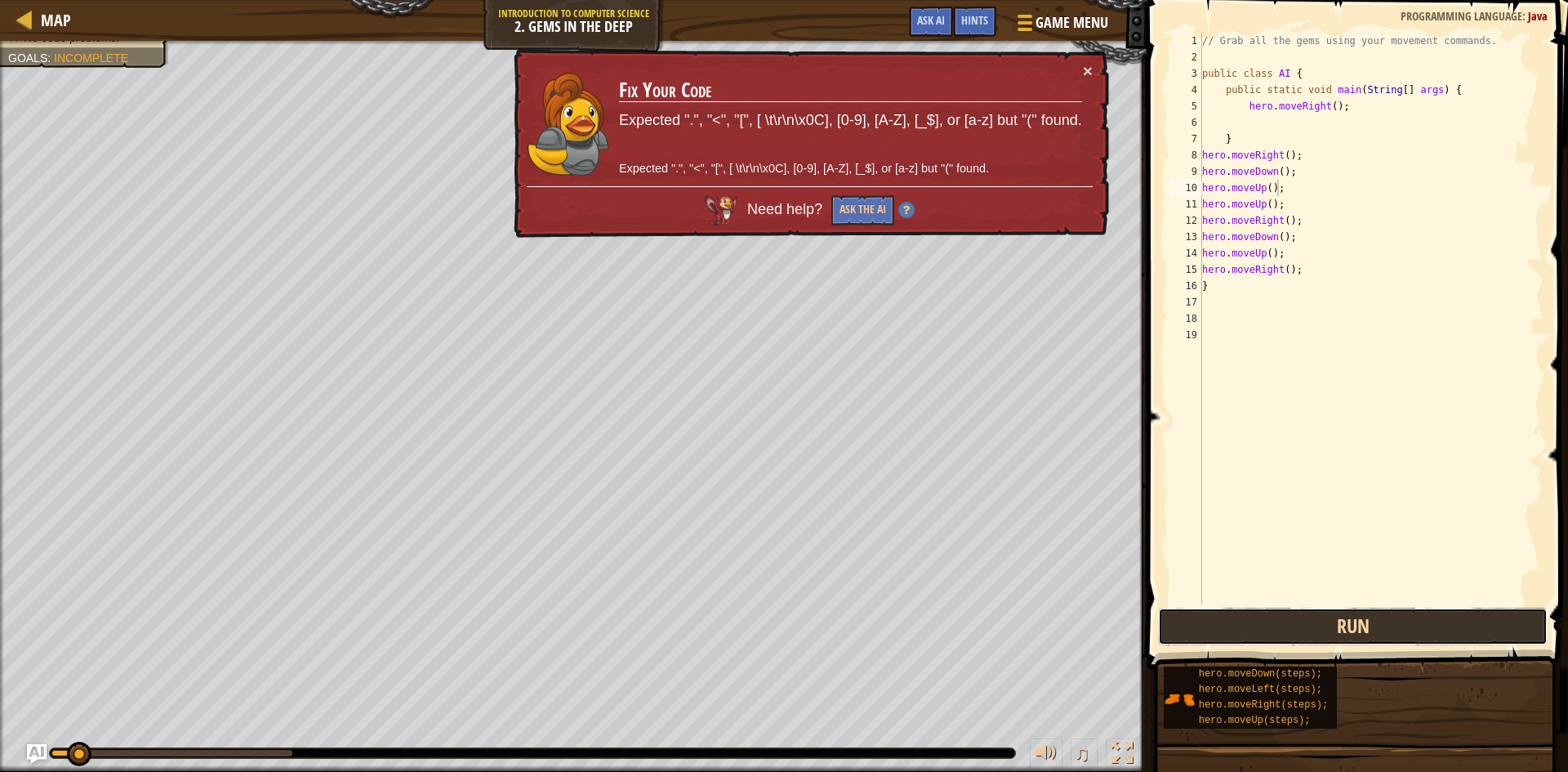
click at [1402, 629] on button "Run" at bounding box center [1352, 627] width 389 height 38
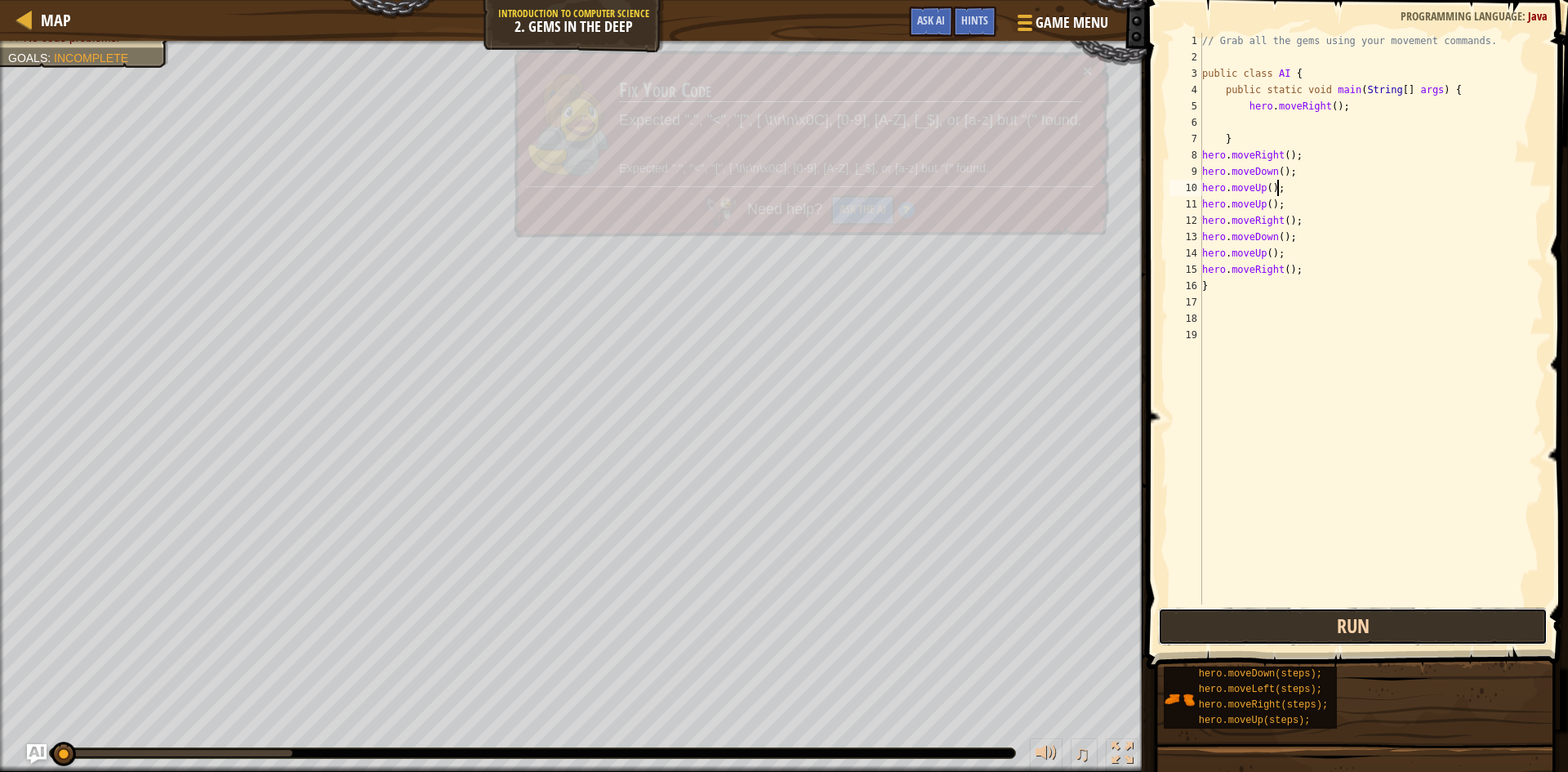
click at [1402, 629] on button "Run" at bounding box center [1352, 627] width 389 height 38
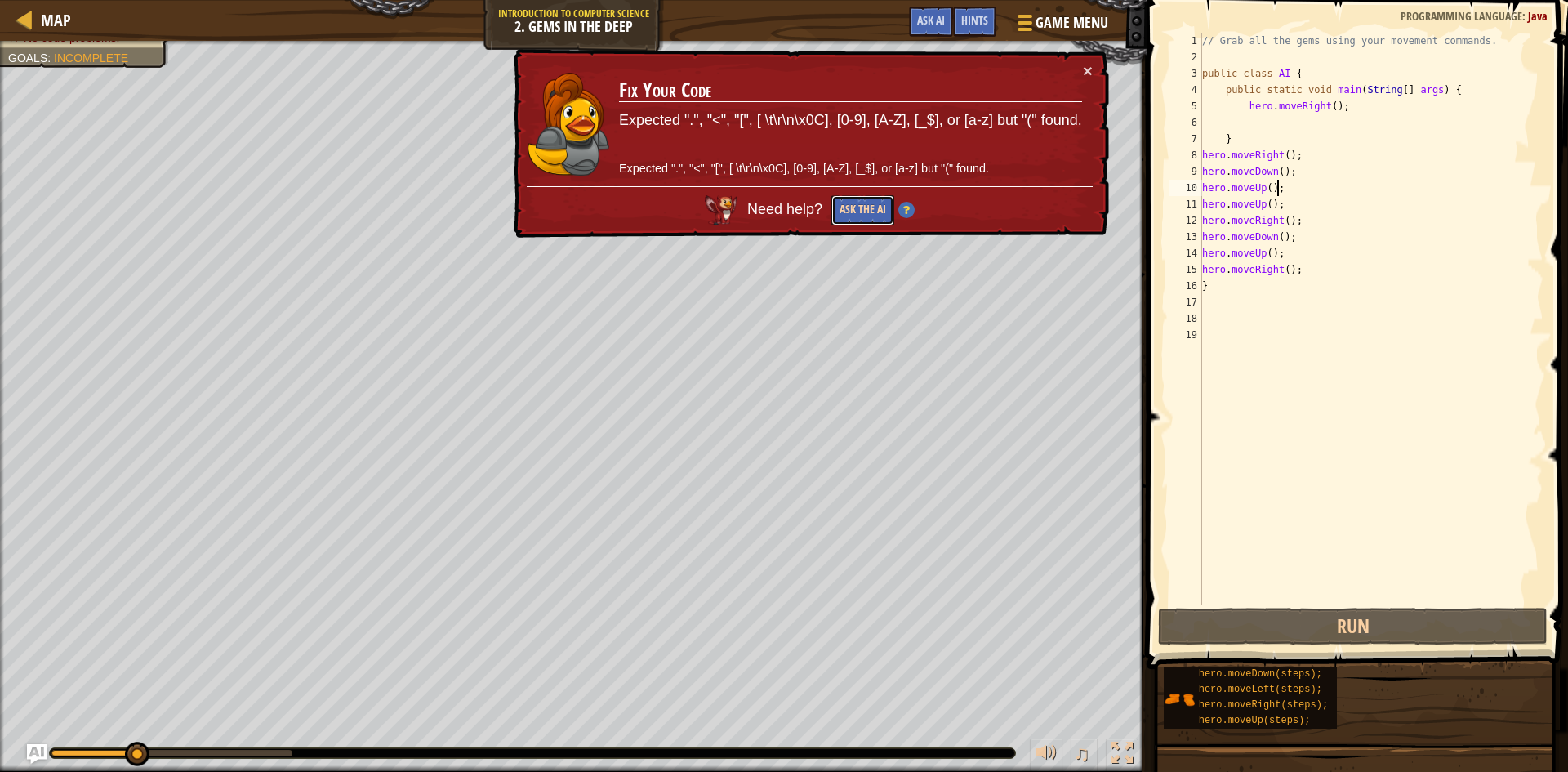
click at [860, 216] on button "Ask the AI" at bounding box center [862, 210] width 62 height 30
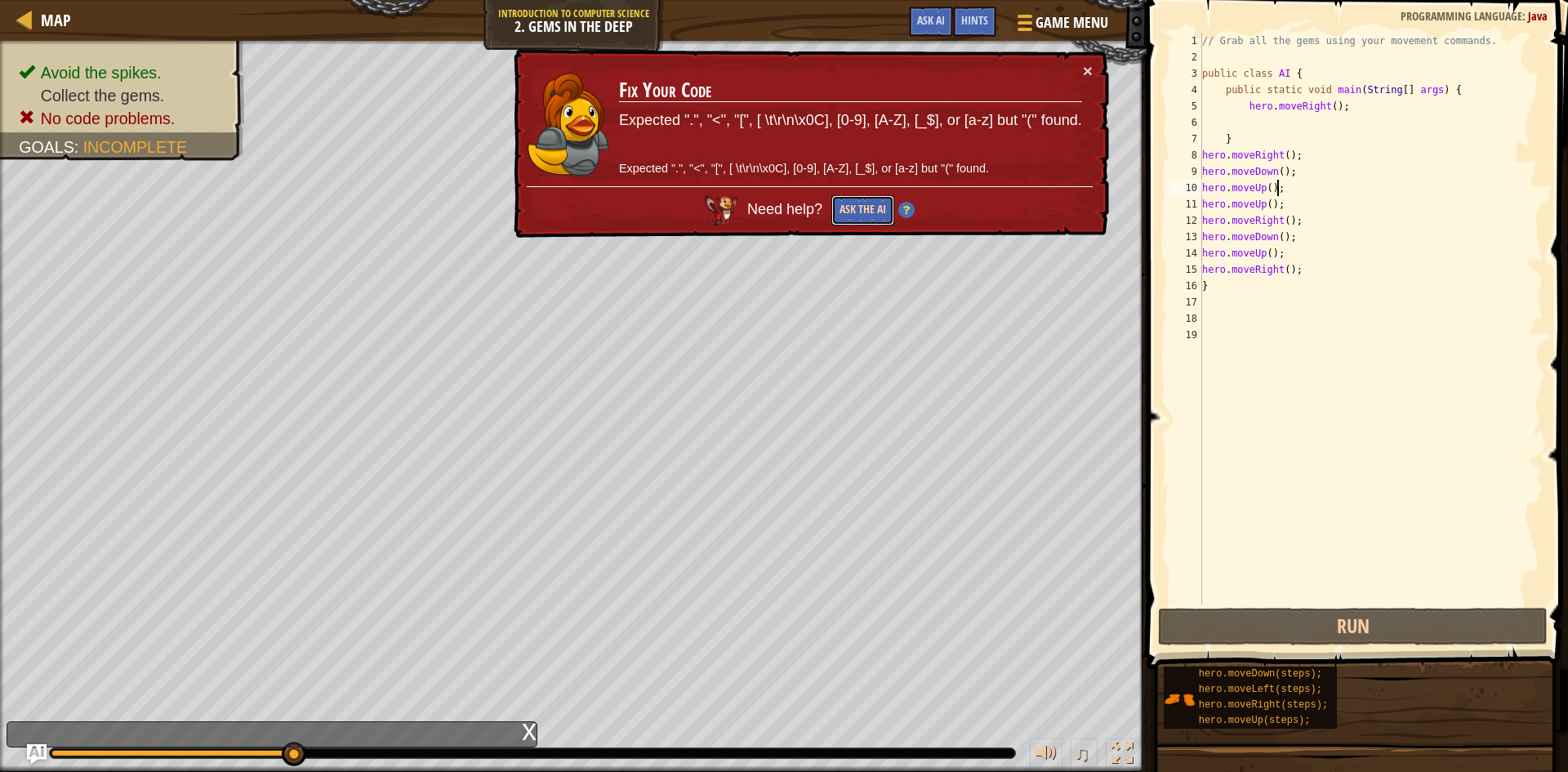
click at [874, 199] on button "Ask the AI" at bounding box center [861, 211] width 62 height 31
click at [843, 193] on div "Need help? Ask the AI" at bounding box center [808, 205] width 566 height 48
click at [853, 218] on button "Ask the AI" at bounding box center [861, 211] width 62 height 31
click at [1310, 201] on div "// Grab all the gems using your movement commands. public class AI { public sta…" at bounding box center [1370, 335] width 345 height 604
click at [1295, 193] on div "// Grab all the gems using your movement commands. public class AI { public sta…" at bounding box center [1370, 335] width 345 height 604
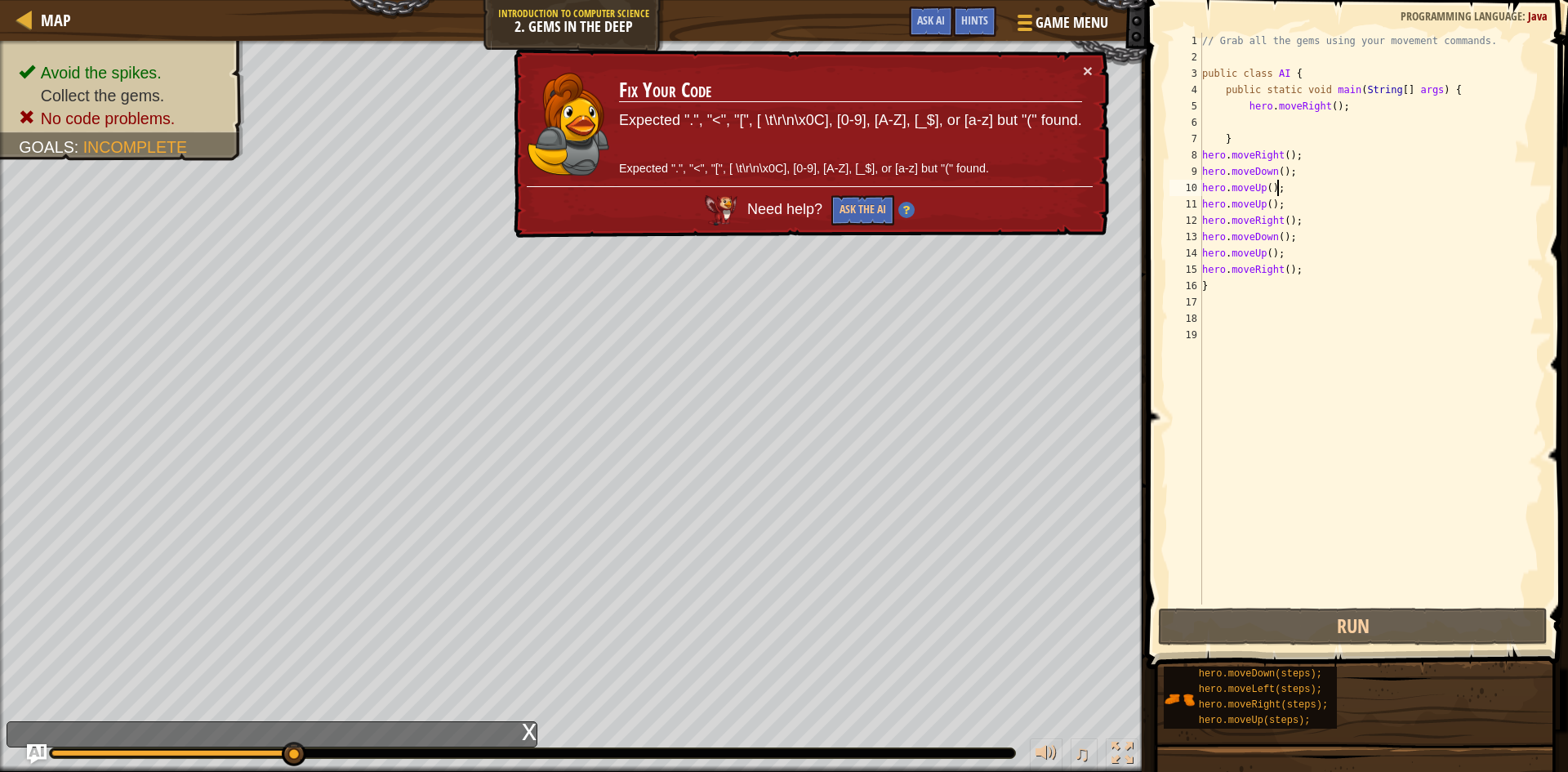
scroll to position [8, 5]
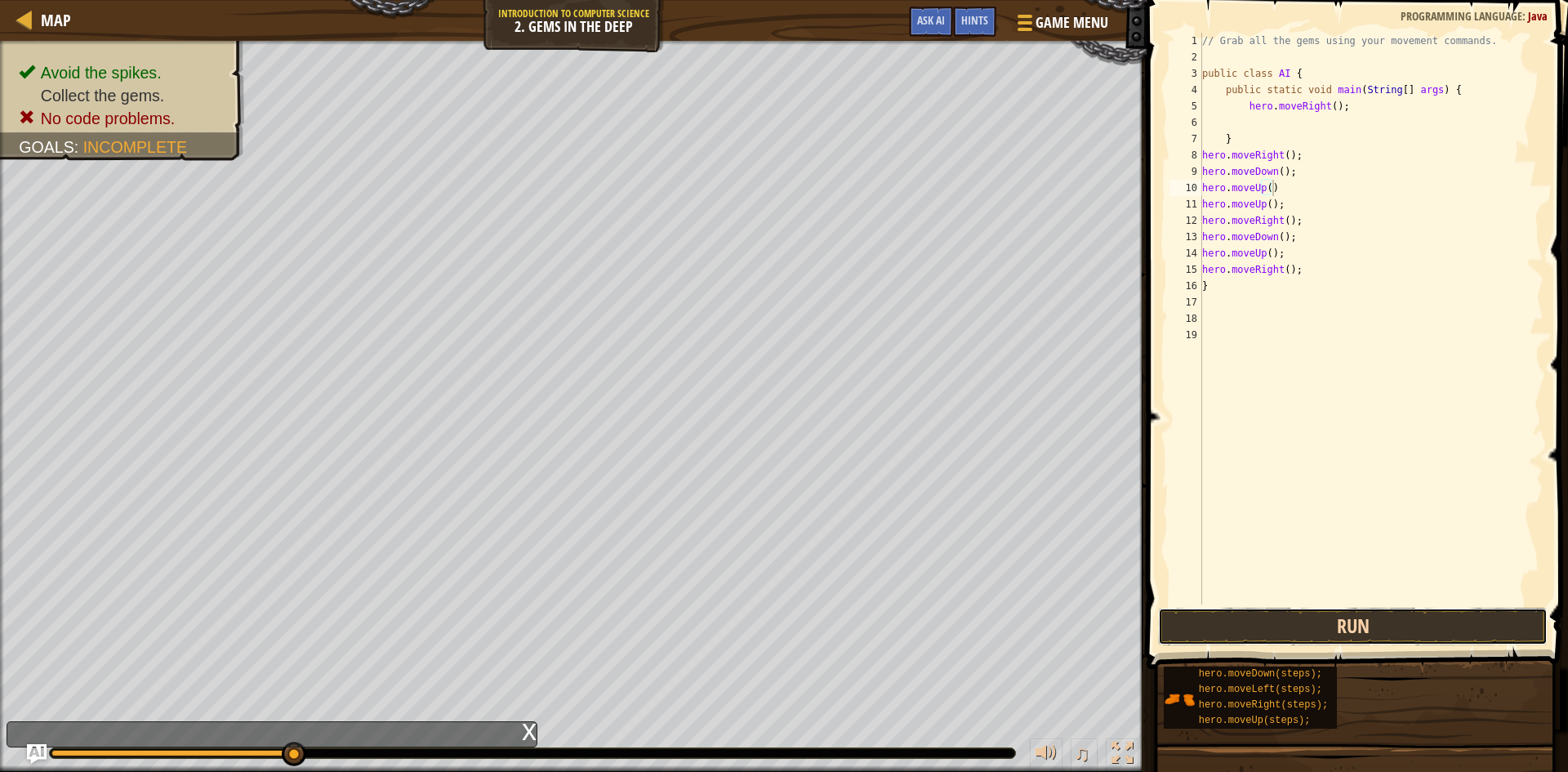
click at [1282, 621] on button "Run" at bounding box center [1352, 627] width 389 height 38
type textarea "hero.moveUp();"
click at [1355, 635] on button "Run" at bounding box center [1352, 627] width 389 height 38
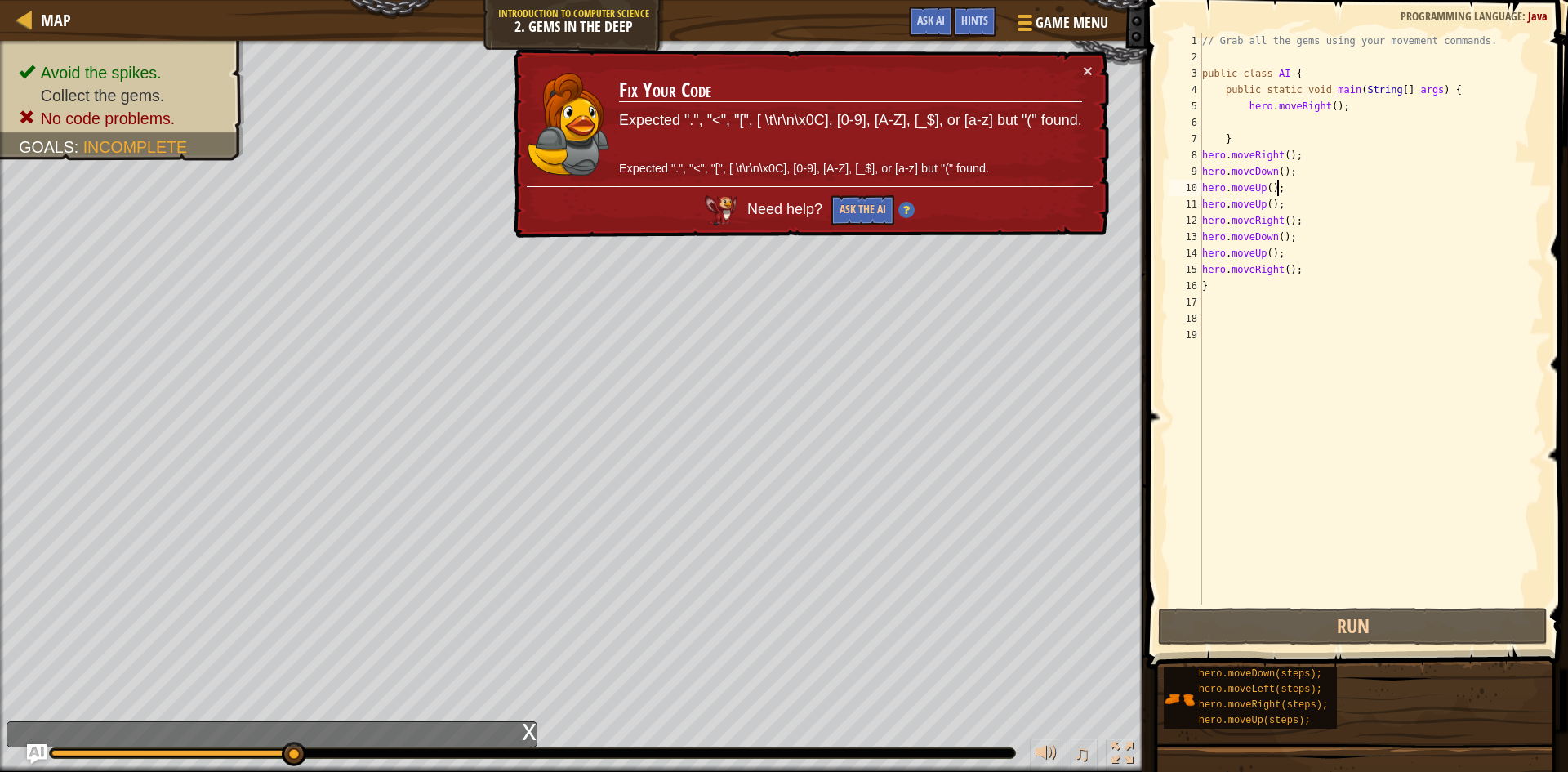
click at [1284, 192] on div "// Grab all the gems using your movement commands. public class AI { public sta…" at bounding box center [1370, 335] width 345 height 604
click at [1275, 188] on div "// Grab all the gems using your movement commands. public class AI { public sta…" at bounding box center [1370, 318] width 345 height 572
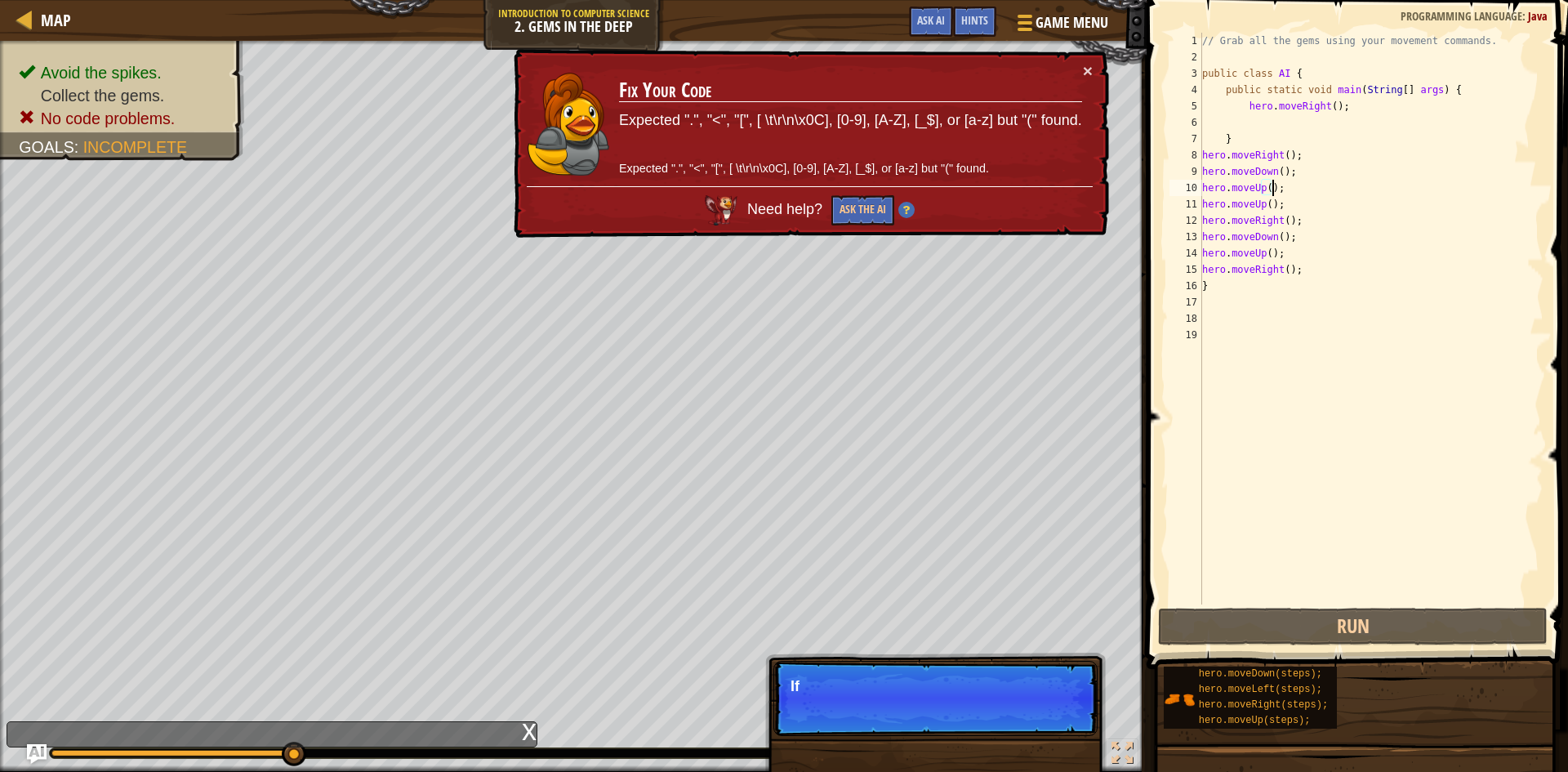
click at [1277, 190] on div "// Grab all the gems using your movement commands. public class AI { public sta…" at bounding box center [1370, 335] width 345 height 604
click at [1023, 27] on span at bounding box center [1022, 29] width 15 height 3
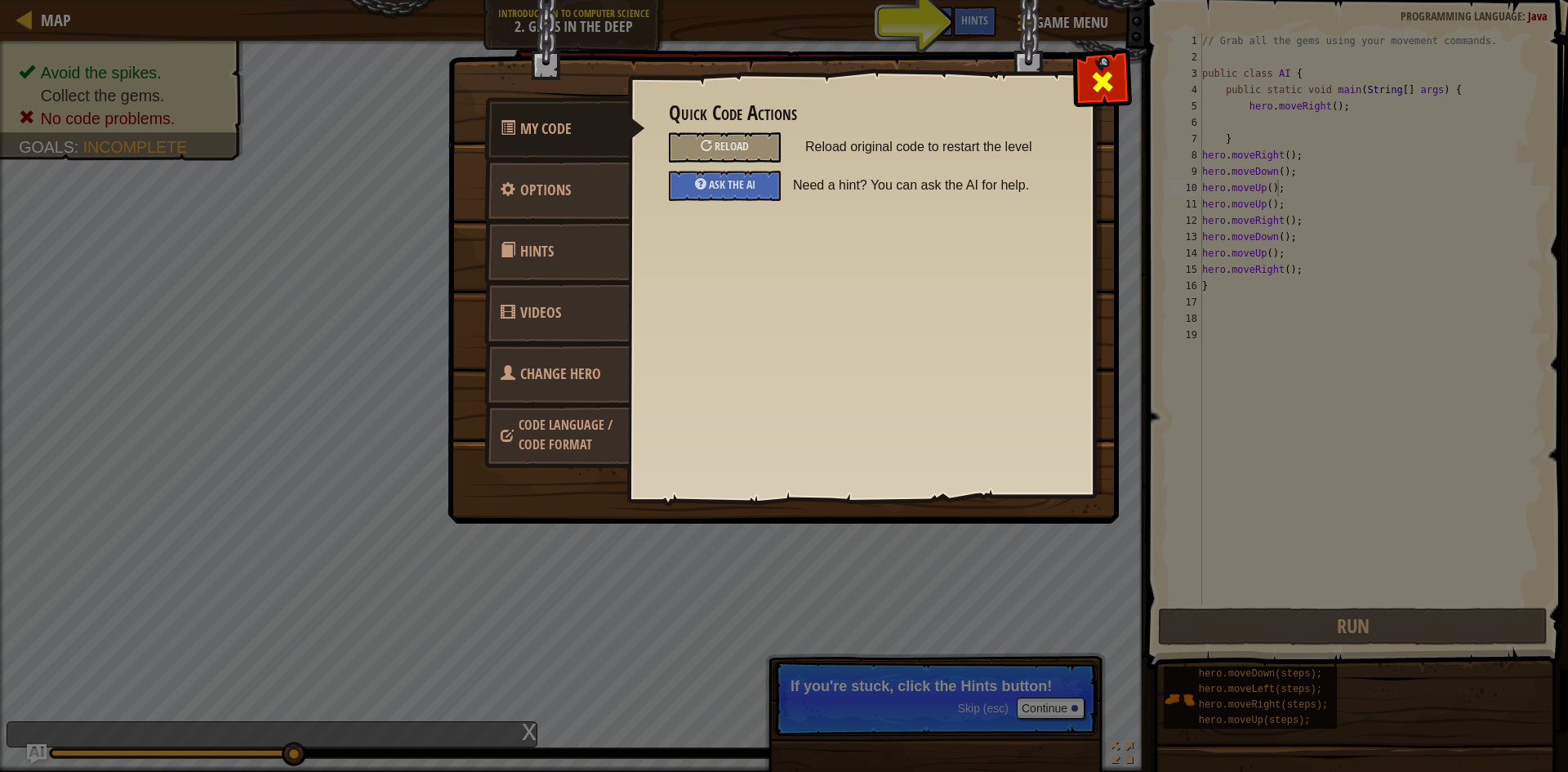
click at [1113, 72] on span at bounding box center [1102, 81] width 27 height 27
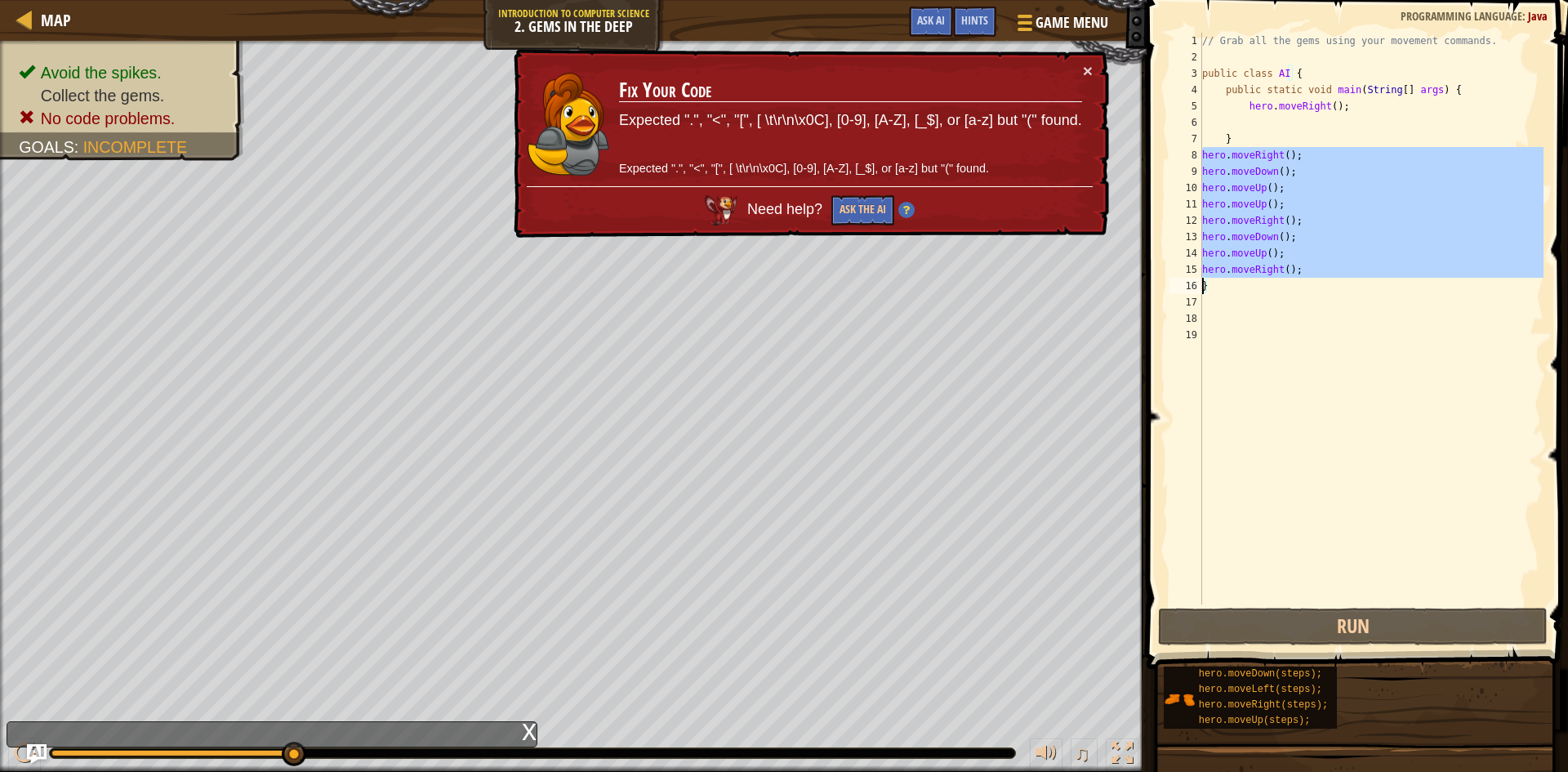
drag, startPoint x: 1201, startPoint y: 152, endPoint x: 1340, endPoint y: 268, distance: 181.0
click at [1340, 268] on div "hero.moveUp(); 1 2 3 4 5 6 7 8 9 10 11 12 13 14 15 16 17 18 19 // Grab all the …" at bounding box center [1354, 318] width 377 height 572
click at [1027, 24] on span at bounding box center [1022, 23] width 15 height 3
type textarea "}"
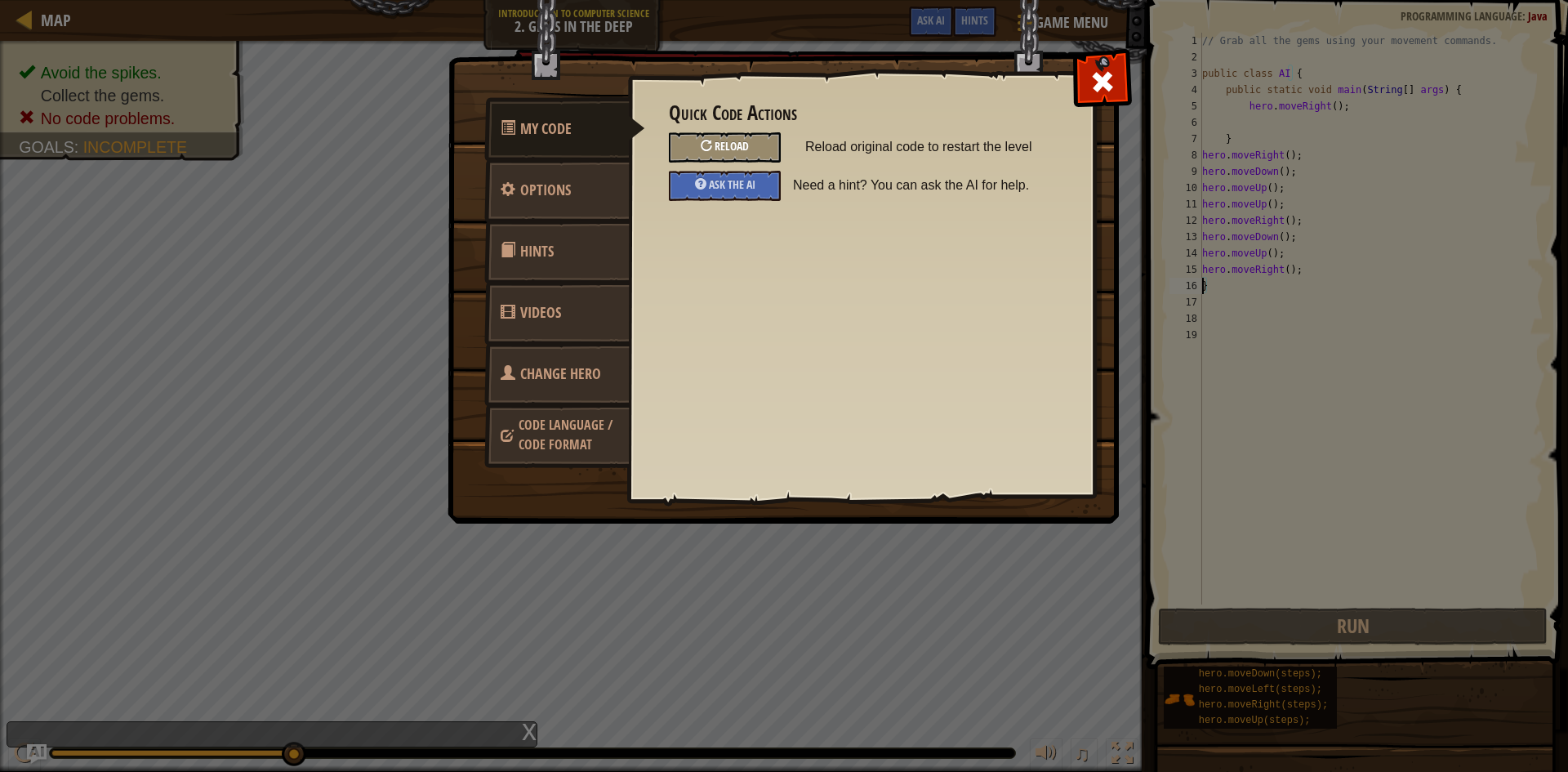
click at [709, 140] on div "Reload" at bounding box center [725, 147] width 112 height 30
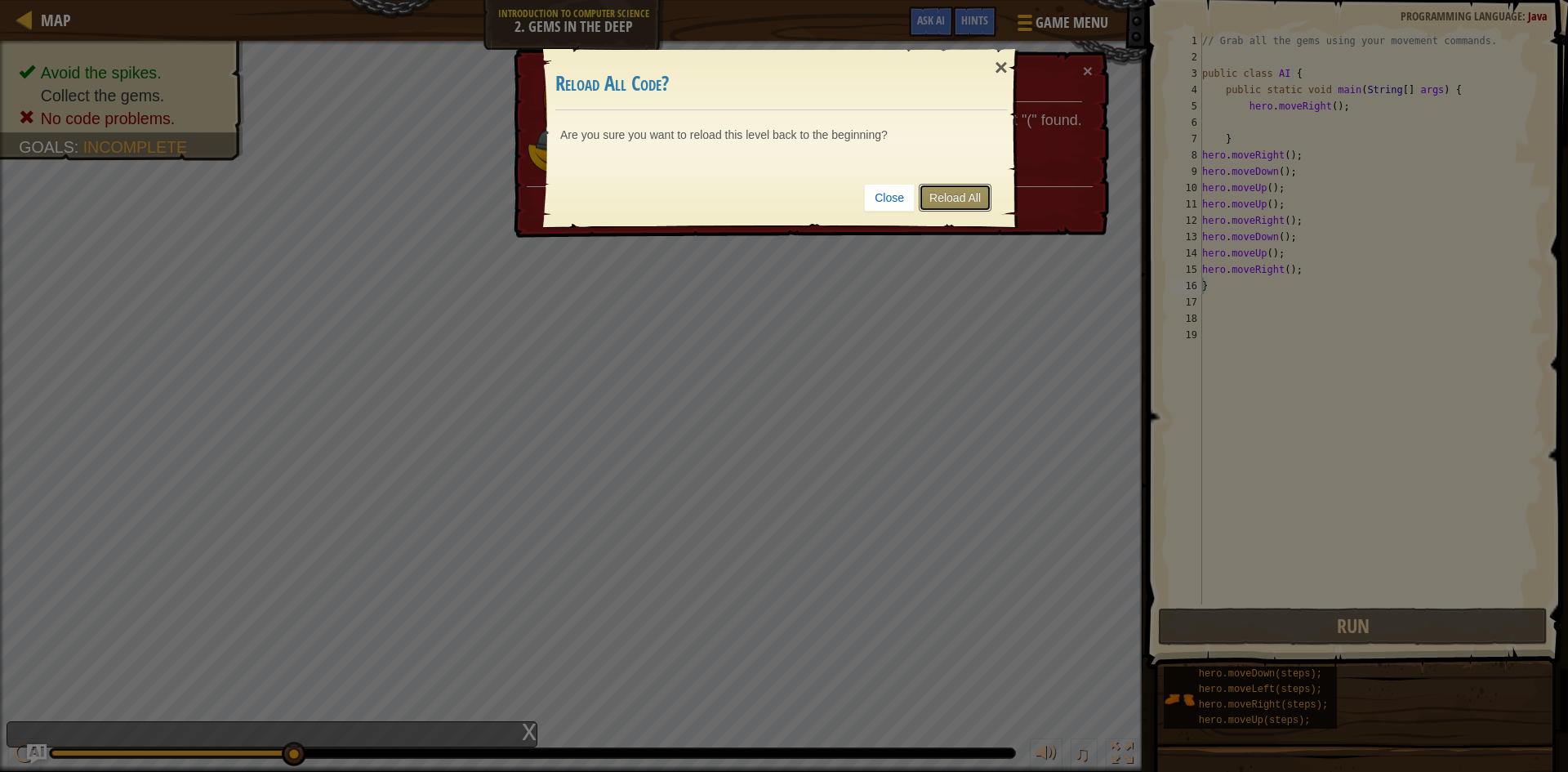
click at [962, 199] on link "Reload All" at bounding box center [955, 198] width 73 height 27
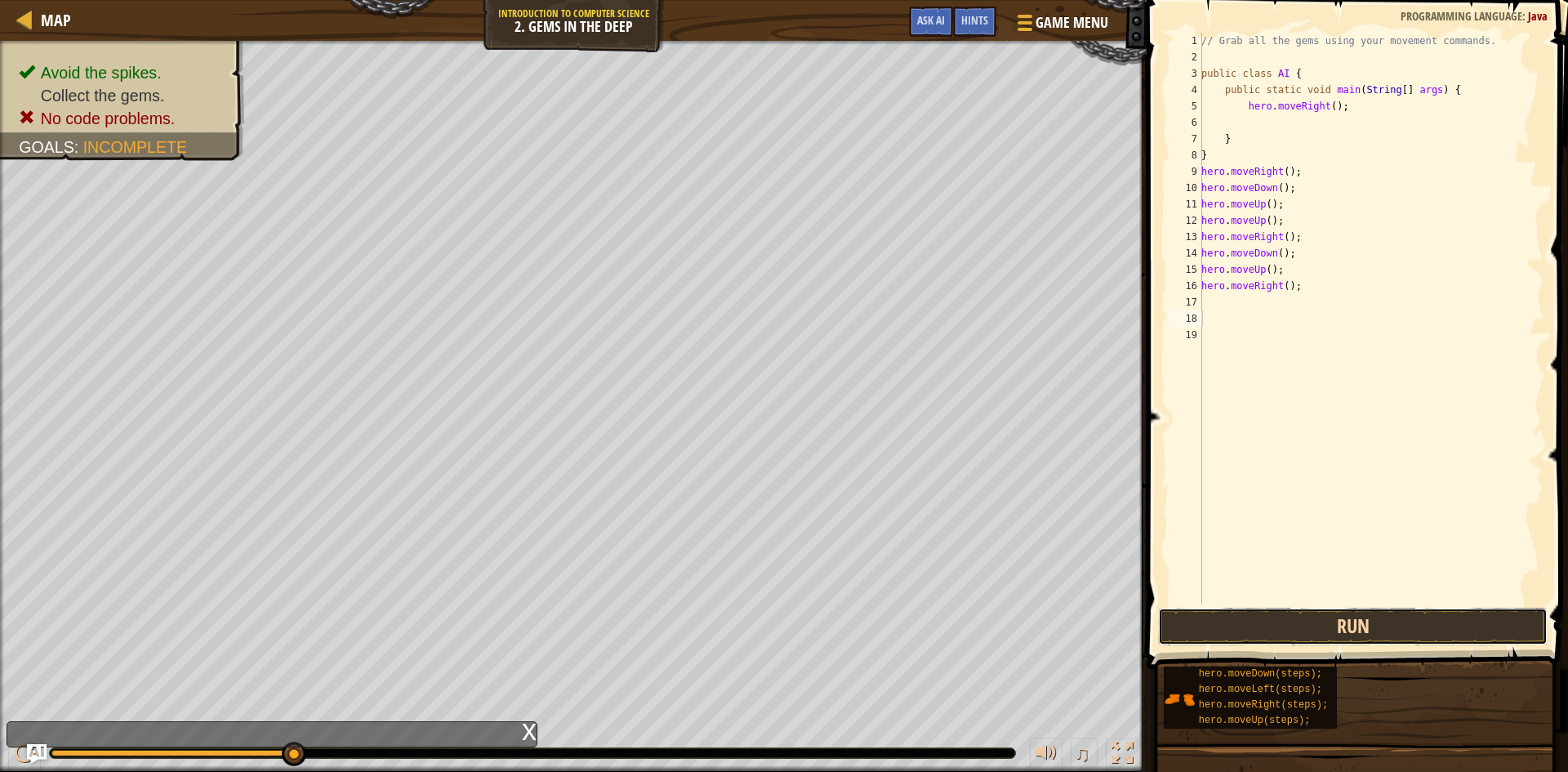
click at [1358, 632] on button "Run" at bounding box center [1352, 627] width 389 height 38
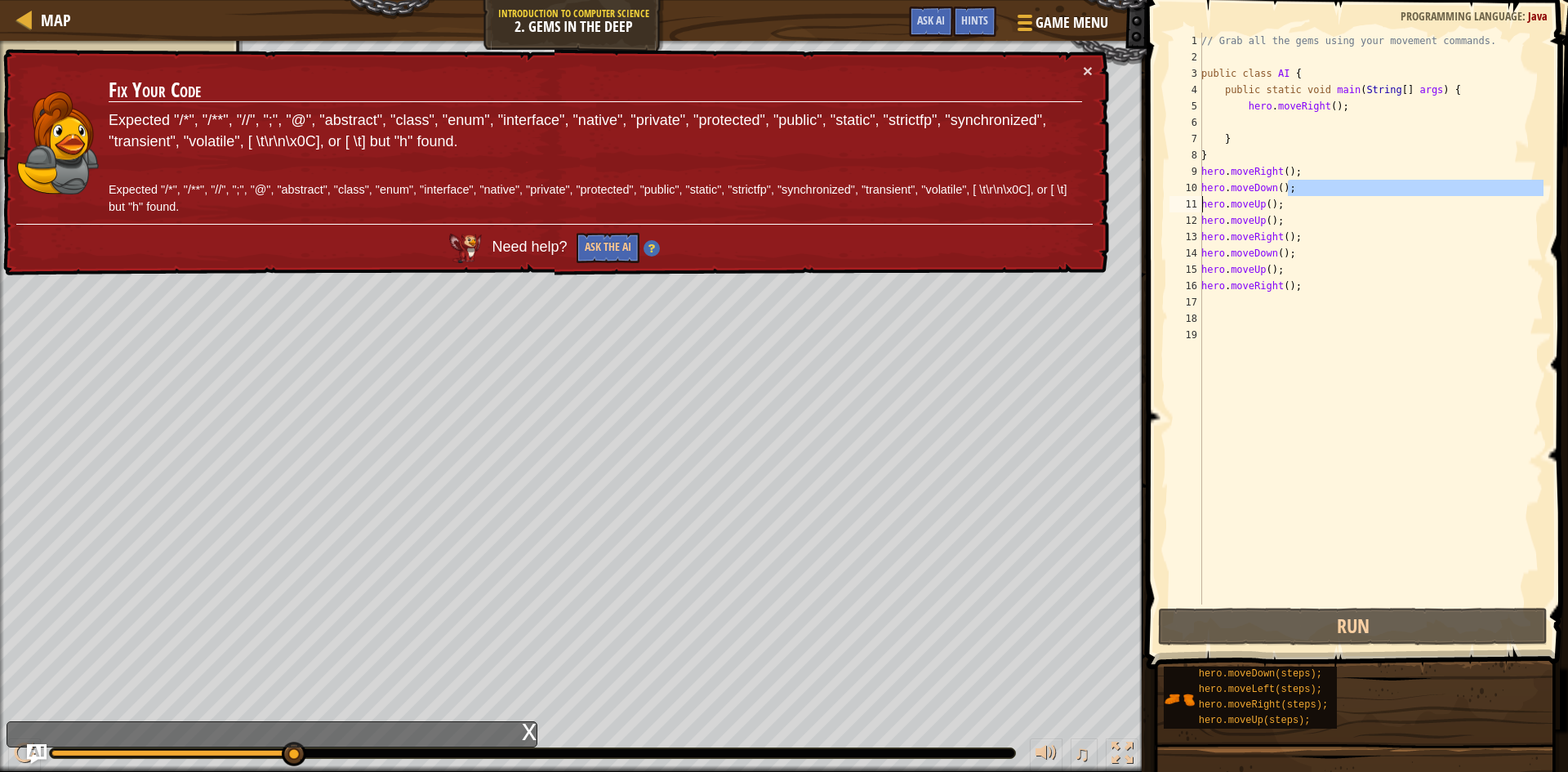
drag, startPoint x: 1302, startPoint y: 187, endPoint x: 1199, endPoint y: 203, distance: 104.2
click at [1200, 203] on div "1 2 3 4 5 6 7 8 9 10 11 12 13 14 15 16 17 18 19 // Grab all the gems using your…" at bounding box center [1354, 318] width 377 height 572
click at [1198, 203] on div "11" at bounding box center [1186, 204] width 33 height 16
drag, startPoint x: 1261, startPoint y: 199, endPoint x: 1291, endPoint y: 203, distance: 30.3
click at [1274, 202] on div "// Grab all the gems using your movement commands. public class AI { public sta…" at bounding box center [1370, 335] width 346 height 604
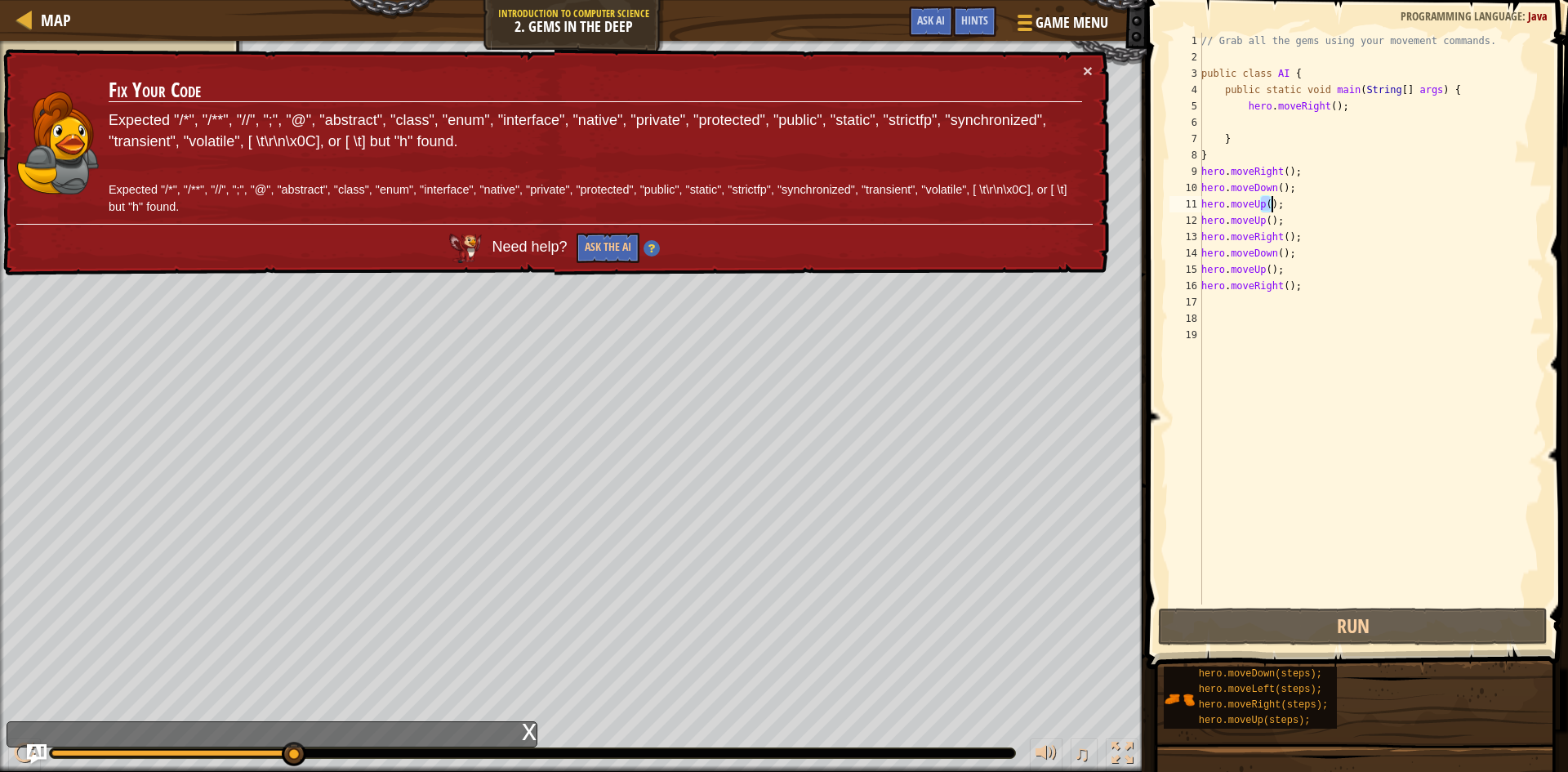
click at [1293, 199] on div "// Grab all the gems using your movement commands. public class AI { public sta…" at bounding box center [1370, 335] width 346 height 604
click at [1293, 186] on div "// Grab all the gems using your movement commands. public class AI { public sta…" at bounding box center [1370, 335] width 346 height 604
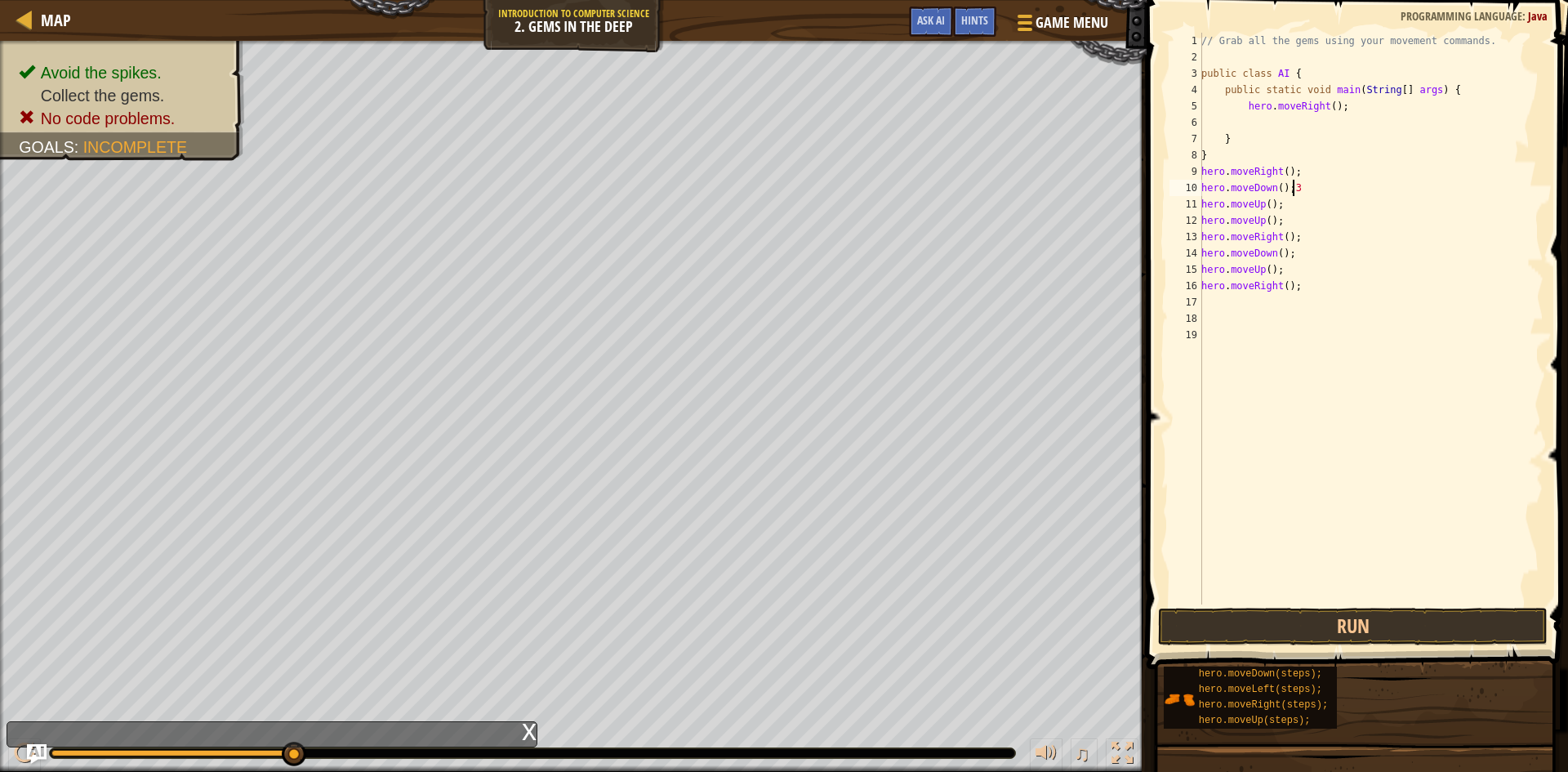
scroll to position [8, 7]
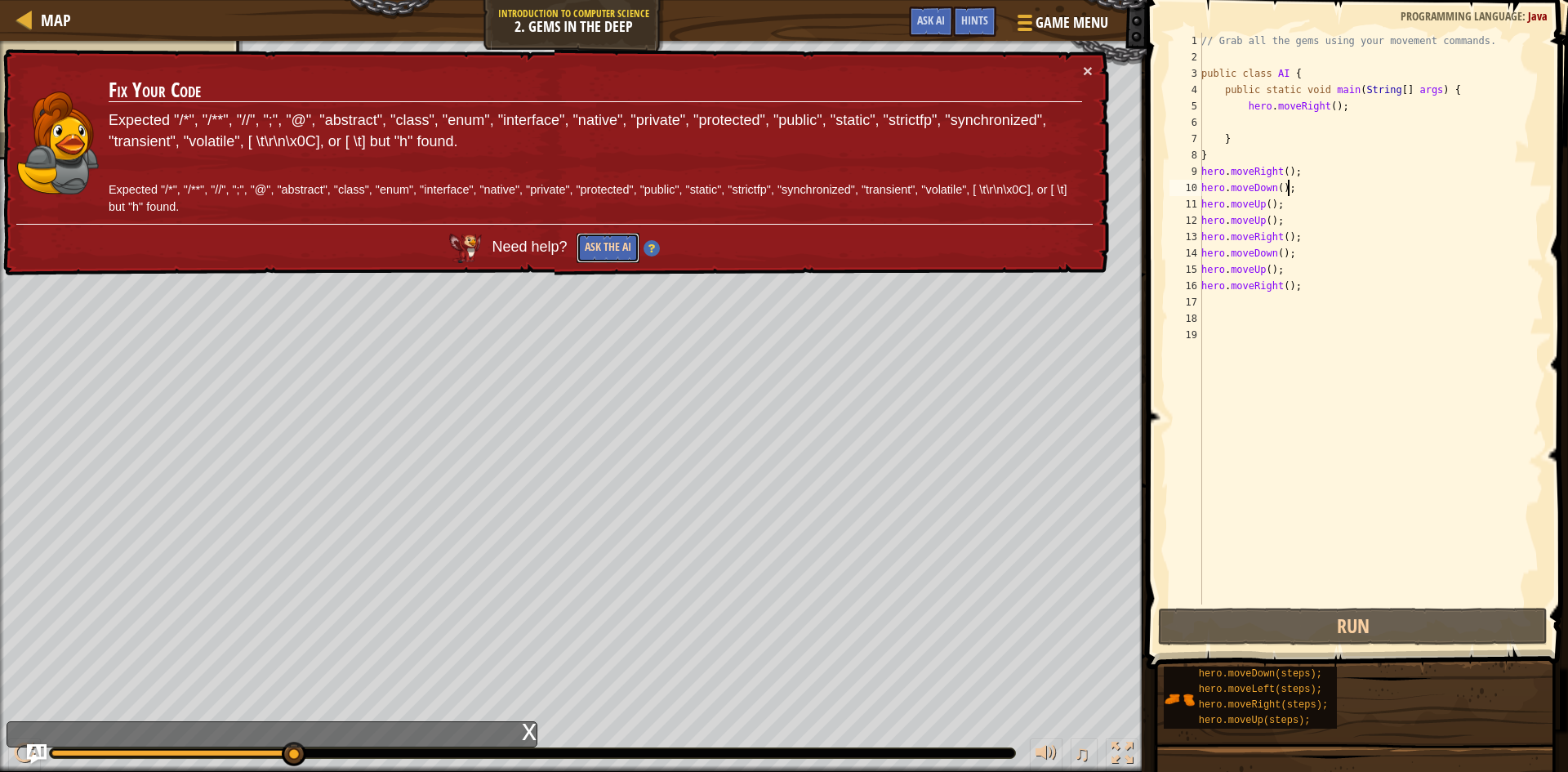
click at [616, 242] on button "Ask the AI" at bounding box center [606, 249] width 62 height 31
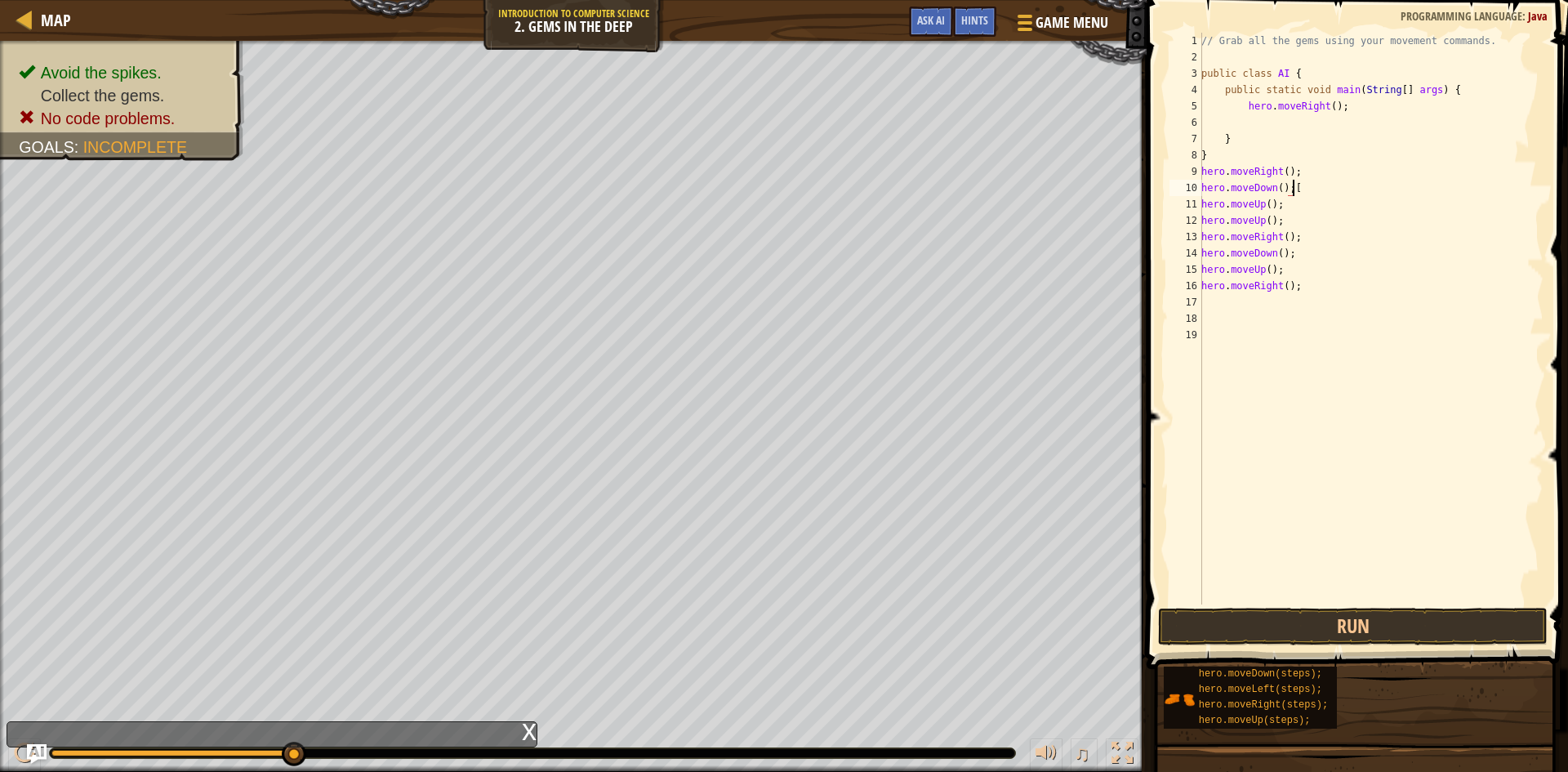
scroll to position [8, 8]
type textarea "hero.moveDown();[3]"
click at [1384, 628] on button "Run" at bounding box center [1352, 627] width 389 height 38
type textarea "hero.moveDown();"
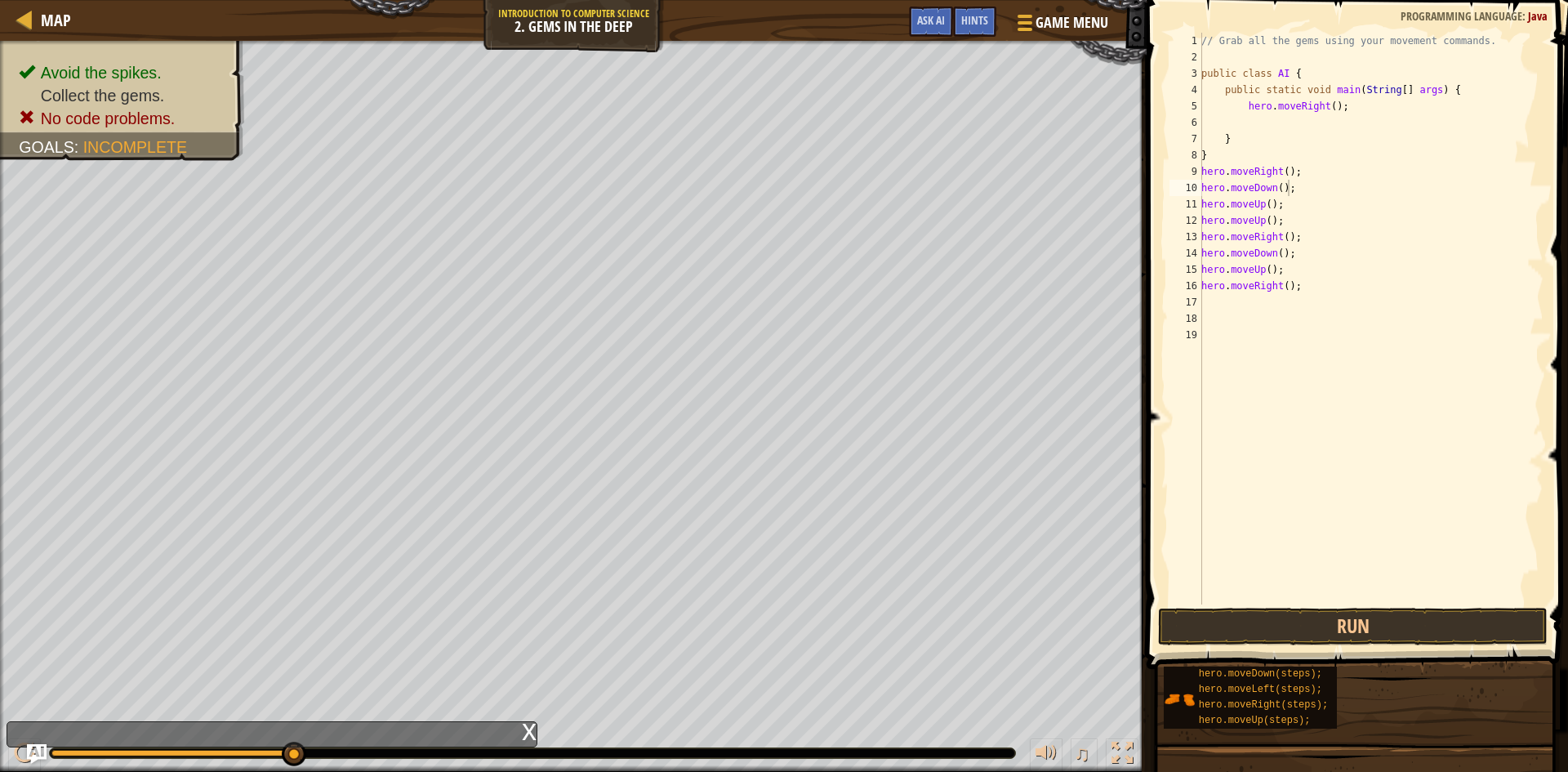
click at [10, 164] on div "Avoid the spikes. Collect the gems. No code problems. Goals : Incomplete" at bounding box center [573, 407] width 1146 height 731
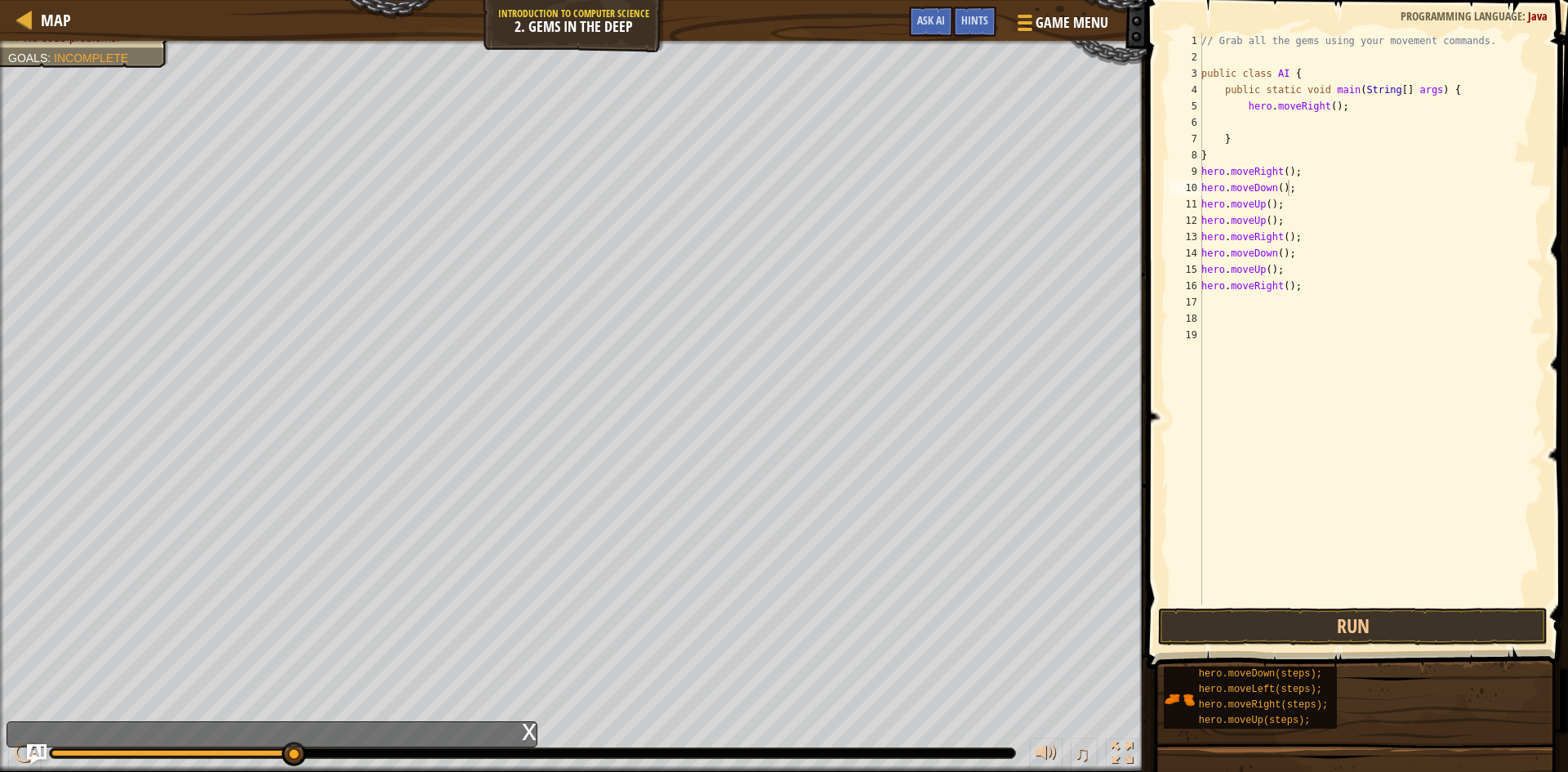
drag, startPoint x: 1360, startPoint y: 647, endPoint x: 1351, endPoint y: 624, distance: 24.7
click at [1358, 646] on span at bounding box center [1358, 312] width 435 height 717
click at [1347, 593] on div "// Grab all the gems using your movement commands. public class AI { public sta…" at bounding box center [1370, 335] width 346 height 604
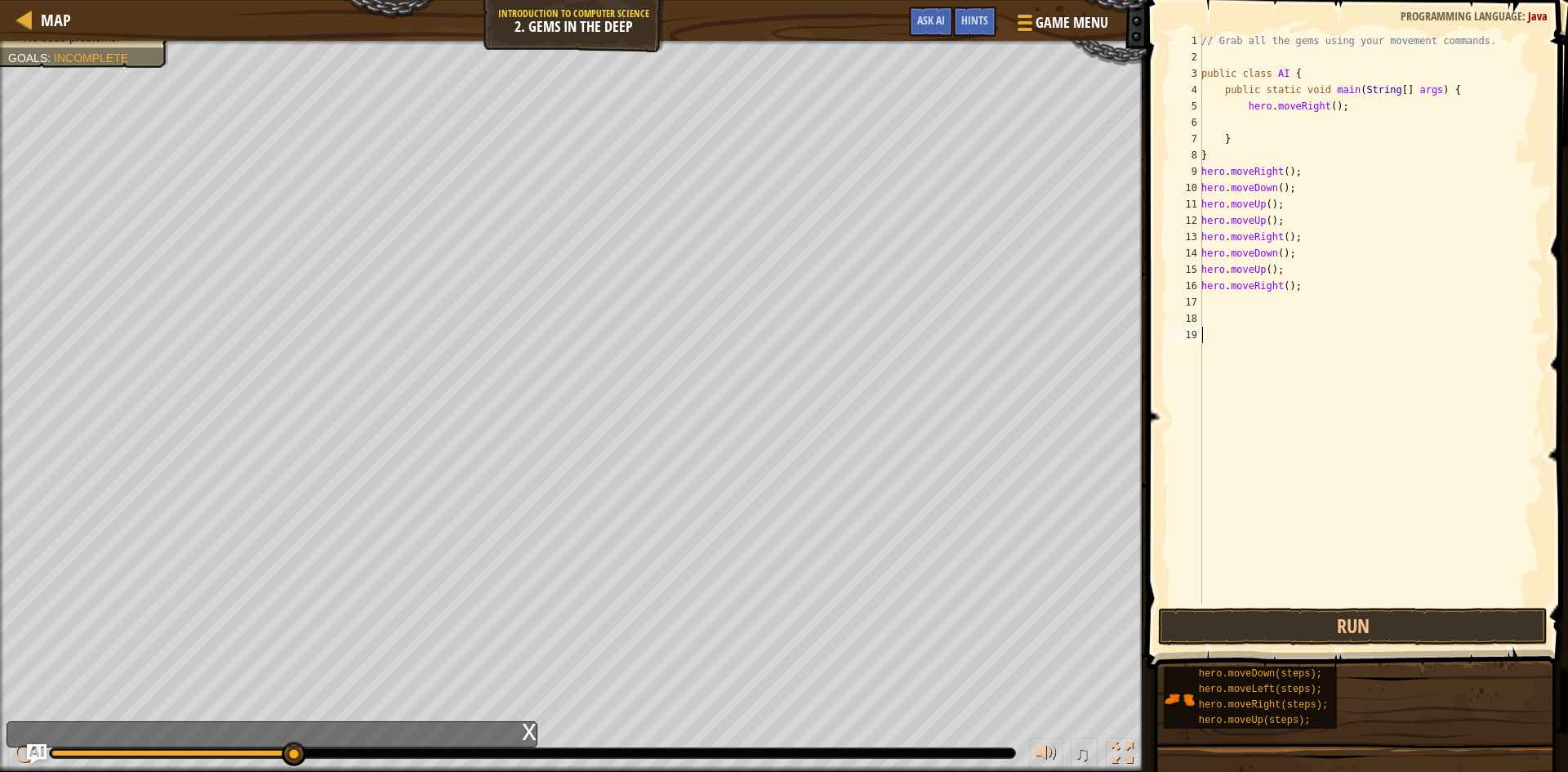
click at [1347, 593] on div "// Grab all the gems using your movement commands. public class AI { public sta…" at bounding box center [1370, 335] width 346 height 604
click at [1347, 610] on button "Run" at bounding box center [1352, 627] width 389 height 38
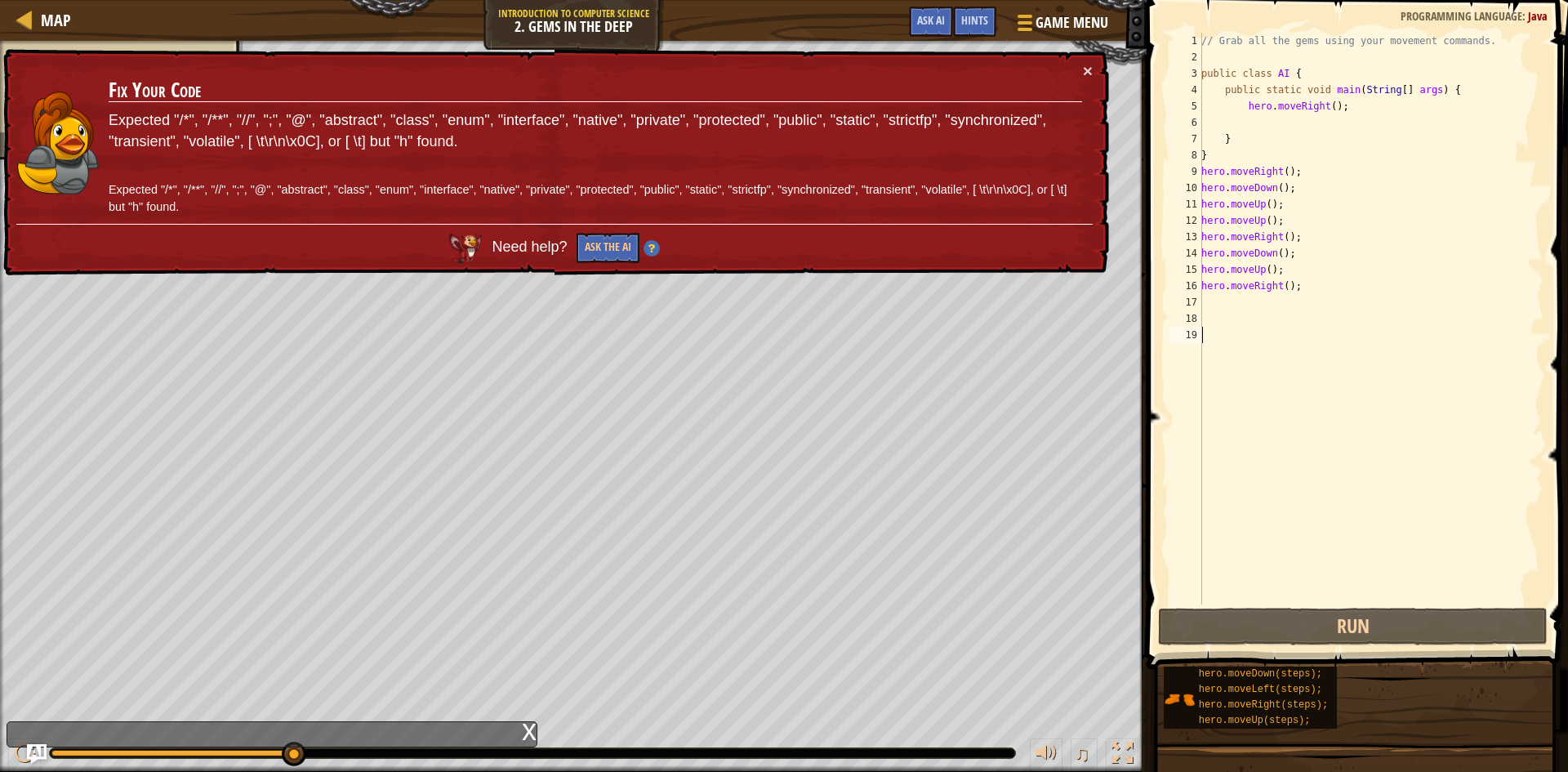
click at [1276, 192] on div "// Grab all the gems using your movement commands. public class AI { public sta…" at bounding box center [1370, 335] width 346 height 604
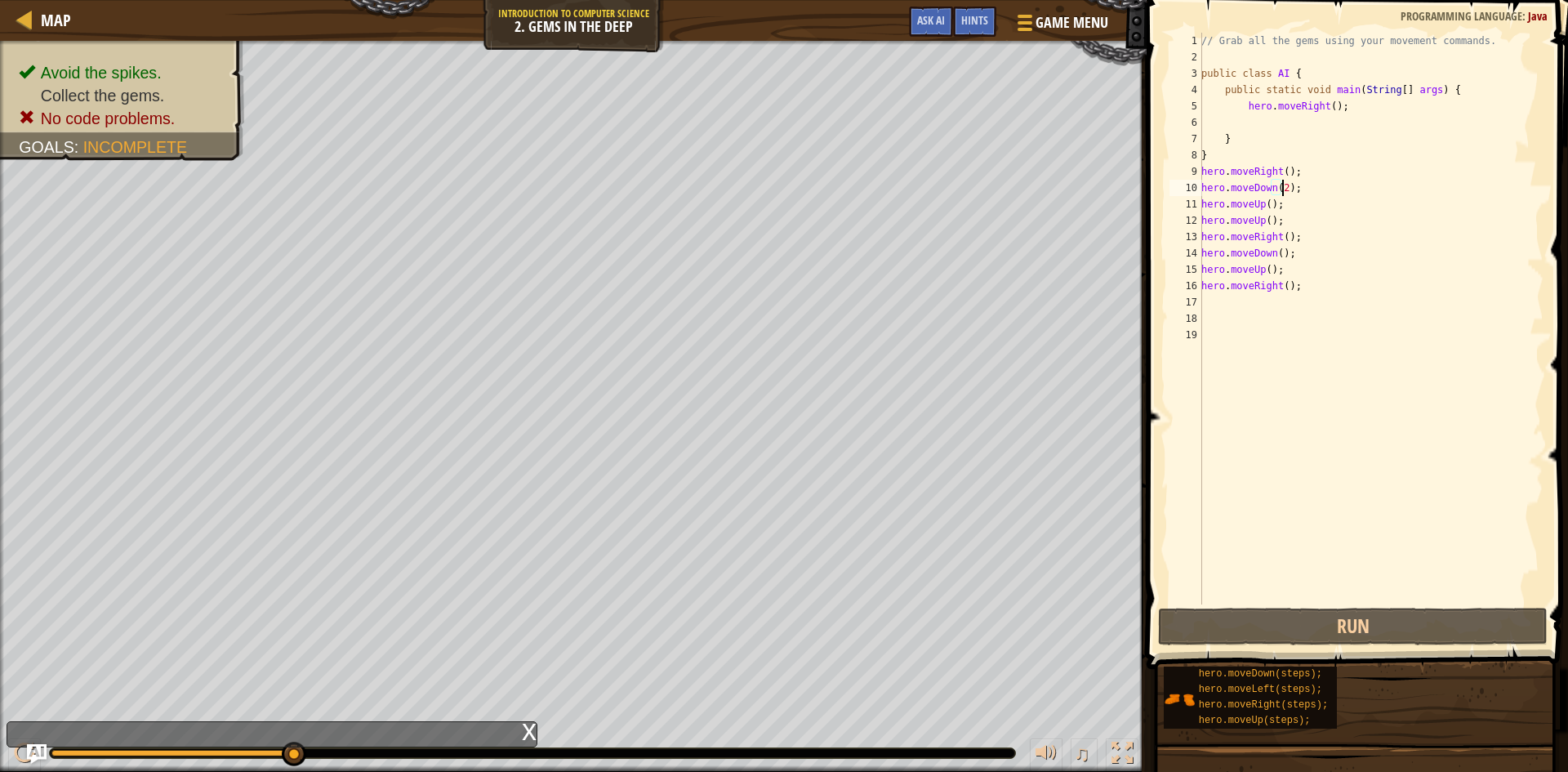
scroll to position [8, 7]
click at [1443, 617] on button "Run" at bounding box center [1352, 627] width 389 height 38
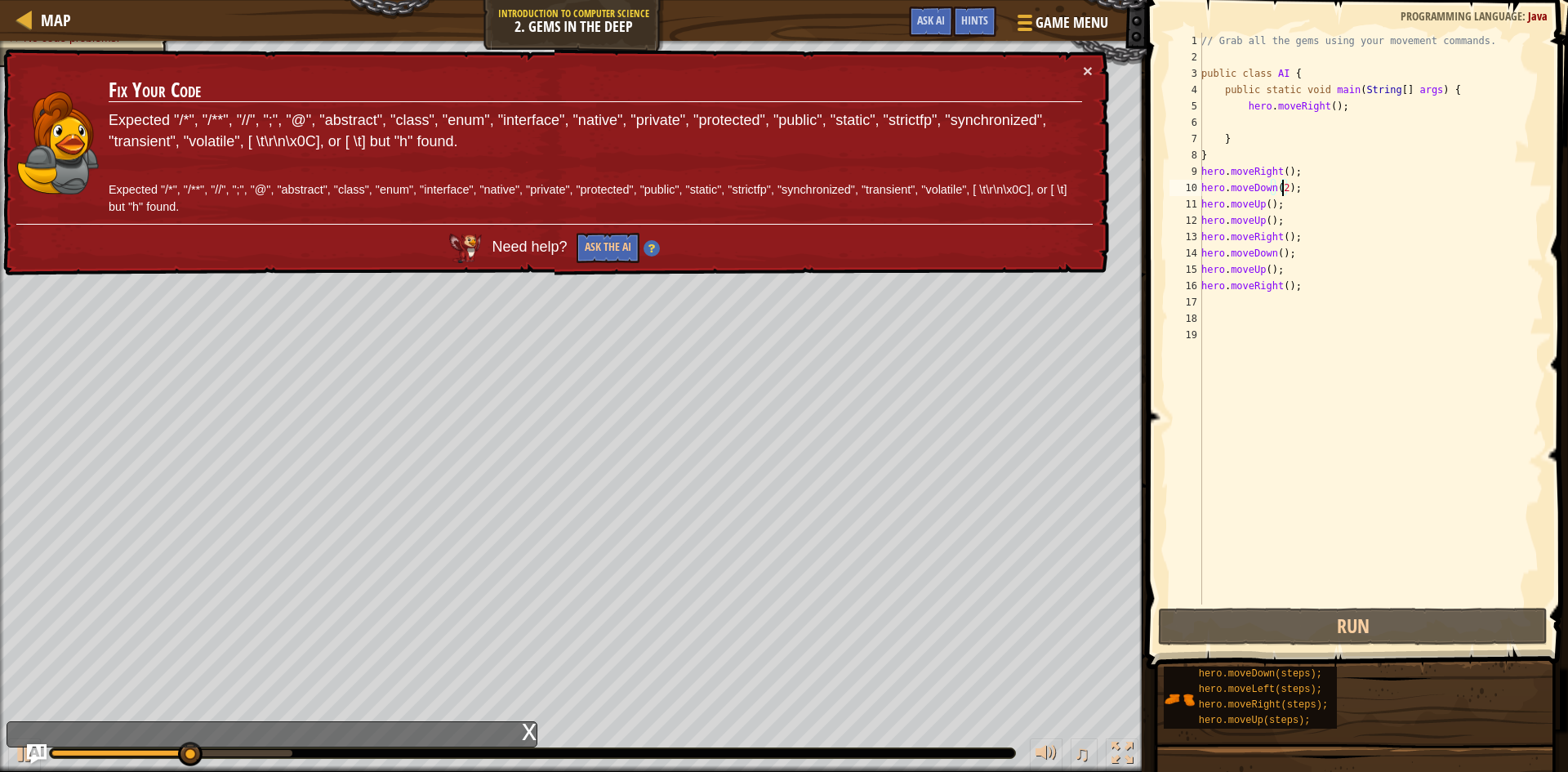
click at [1288, 175] on div "// Grab all the gems using your movement commands. public class AI { public sta…" at bounding box center [1370, 335] width 346 height 604
click at [1284, 176] on div "// Grab all the gems using your movement commands. public class AI { public sta…" at bounding box center [1370, 335] width 346 height 604
drag, startPoint x: 1353, startPoint y: 193, endPoint x: 1151, endPoint y: 200, distance: 202.1
click at [1165, 196] on div "hero.moveRight(); 1 2 3 4 5 6 7 8 9 10 11 12 13 14 15 16 17 18 19 // Grab all t…" at bounding box center [1354, 367] width 426 height 717
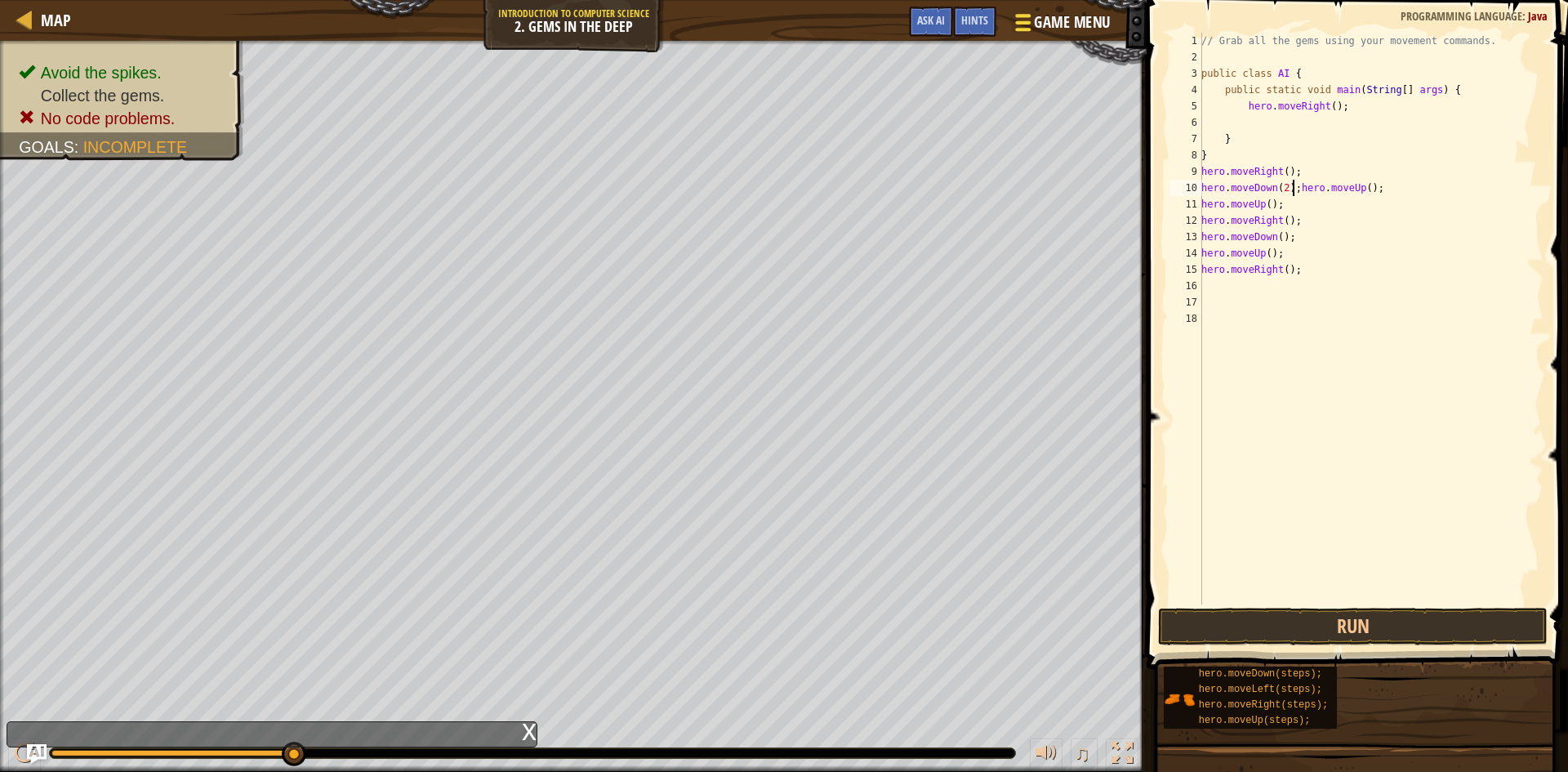
click at [1039, 27] on span "Game Menu" at bounding box center [1071, 22] width 76 height 22
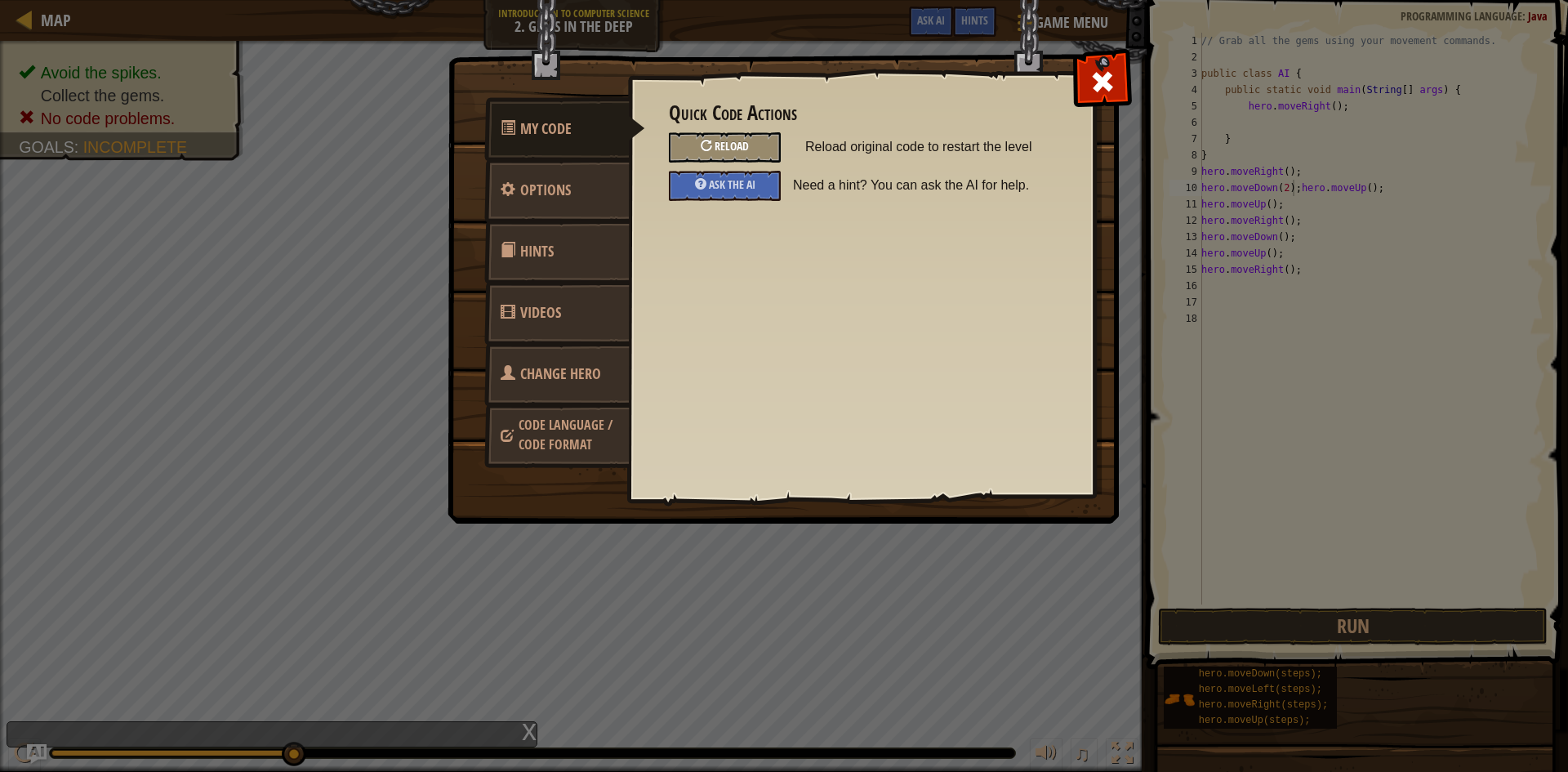
click at [707, 148] on div at bounding box center [706, 145] width 11 height 11
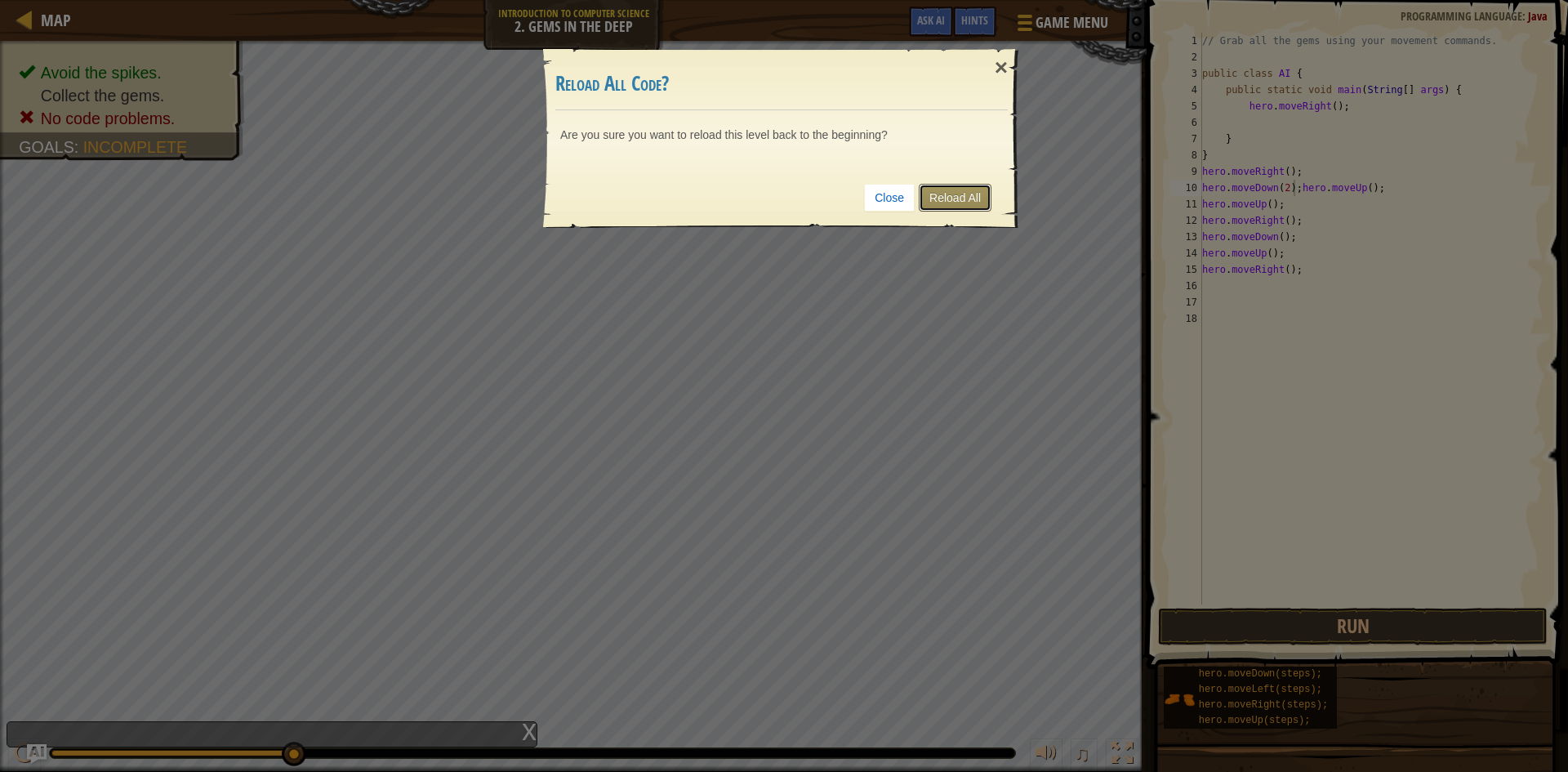
drag, startPoint x: 958, startPoint y: 194, endPoint x: 1131, endPoint y: 183, distance: 173.3
click at [958, 193] on link "Reload All" at bounding box center [955, 198] width 73 height 27
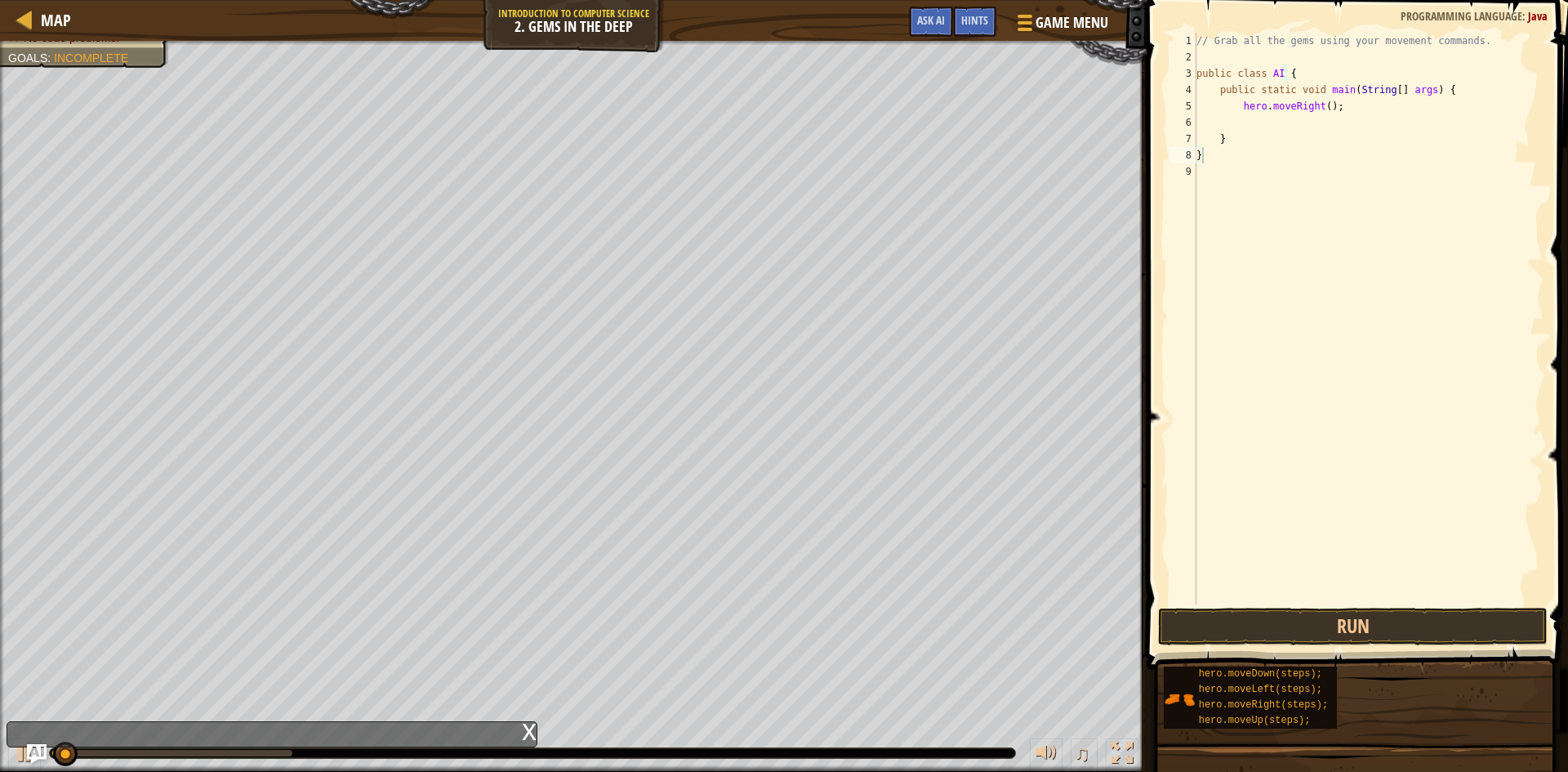
type textarea "}"
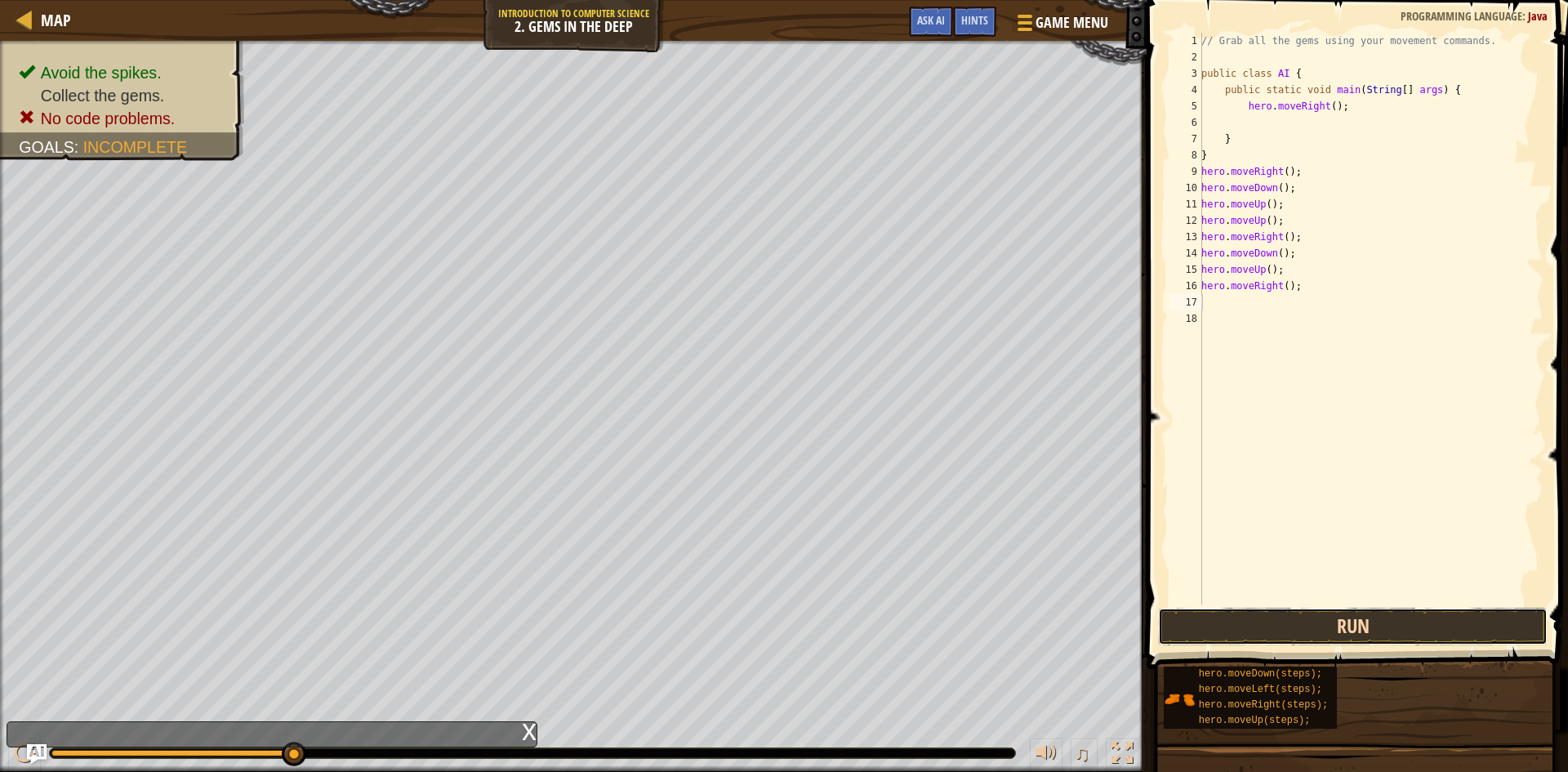
click at [1416, 633] on button "Run" at bounding box center [1352, 627] width 389 height 38
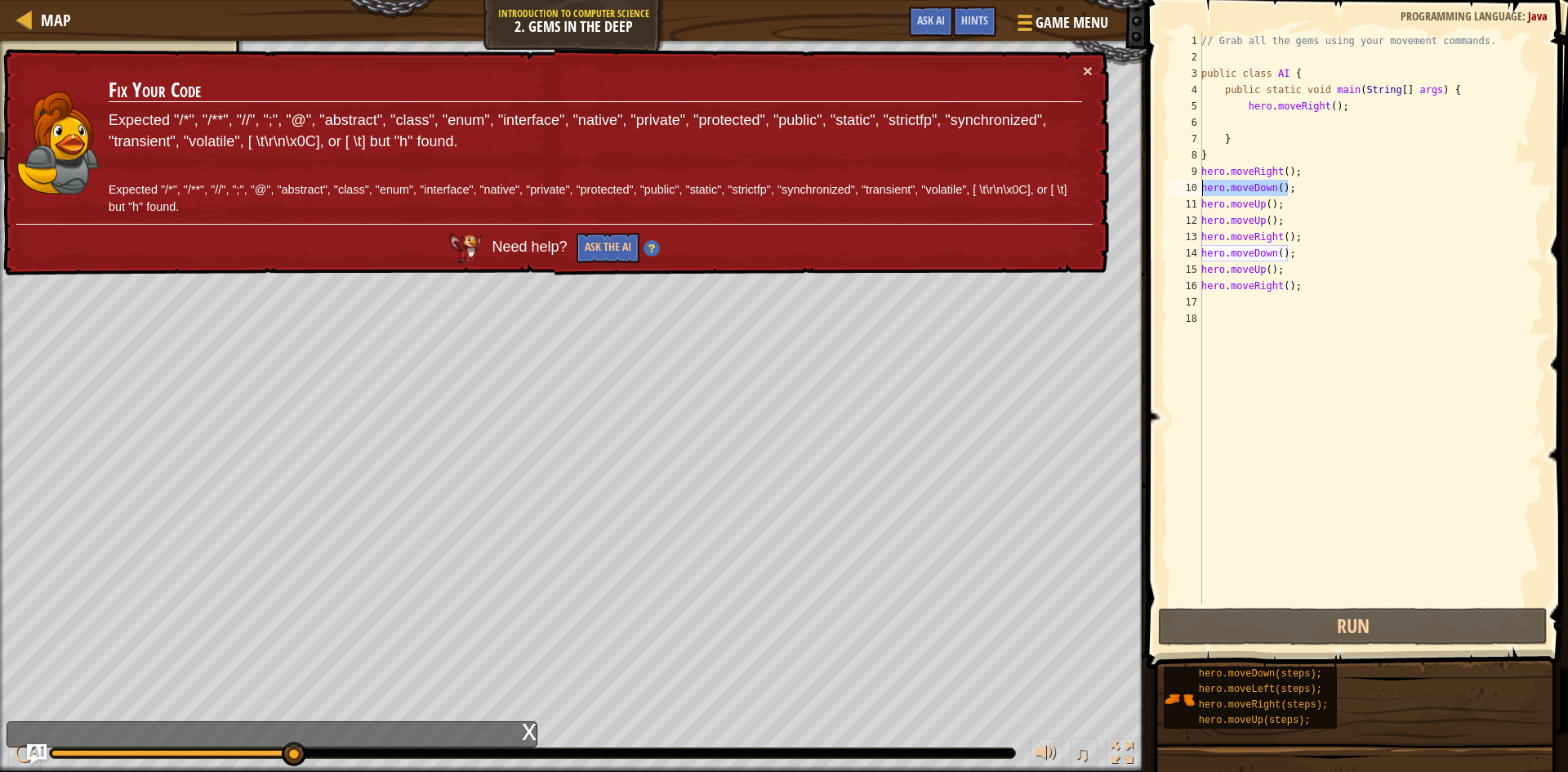
drag, startPoint x: 1298, startPoint y: 188, endPoint x: 1201, endPoint y: 189, distance: 97.0
click at [1201, 189] on div "1 2 3 4 5 6 7 8 9 10 11 12 13 14 15 16 17 18 // Grab all the gems using your mo…" at bounding box center [1354, 318] width 377 height 572
click at [1332, 190] on div "// Grab all the gems using your movement commands. public class AI { public sta…" at bounding box center [1370, 318] width 346 height 572
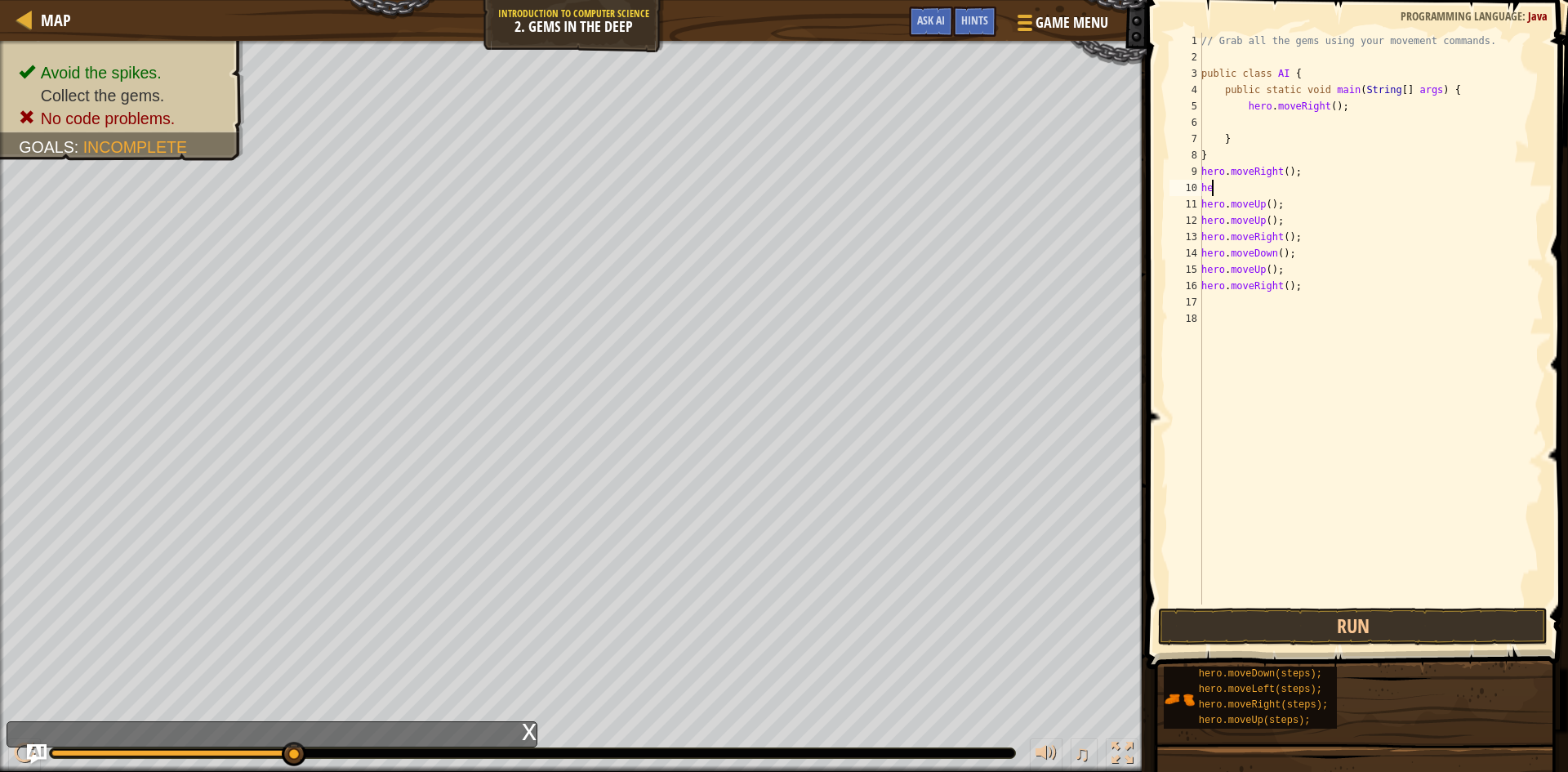
type textarea "h"
click at [1280, 602] on div "// Grab all the gems using your movement commands. public class AI { public sta…" at bounding box center [1370, 335] width 346 height 604
click at [1280, 606] on span at bounding box center [1358, 312] width 435 height 717
click at [1279, 619] on button "Run" at bounding box center [1352, 627] width 389 height 38
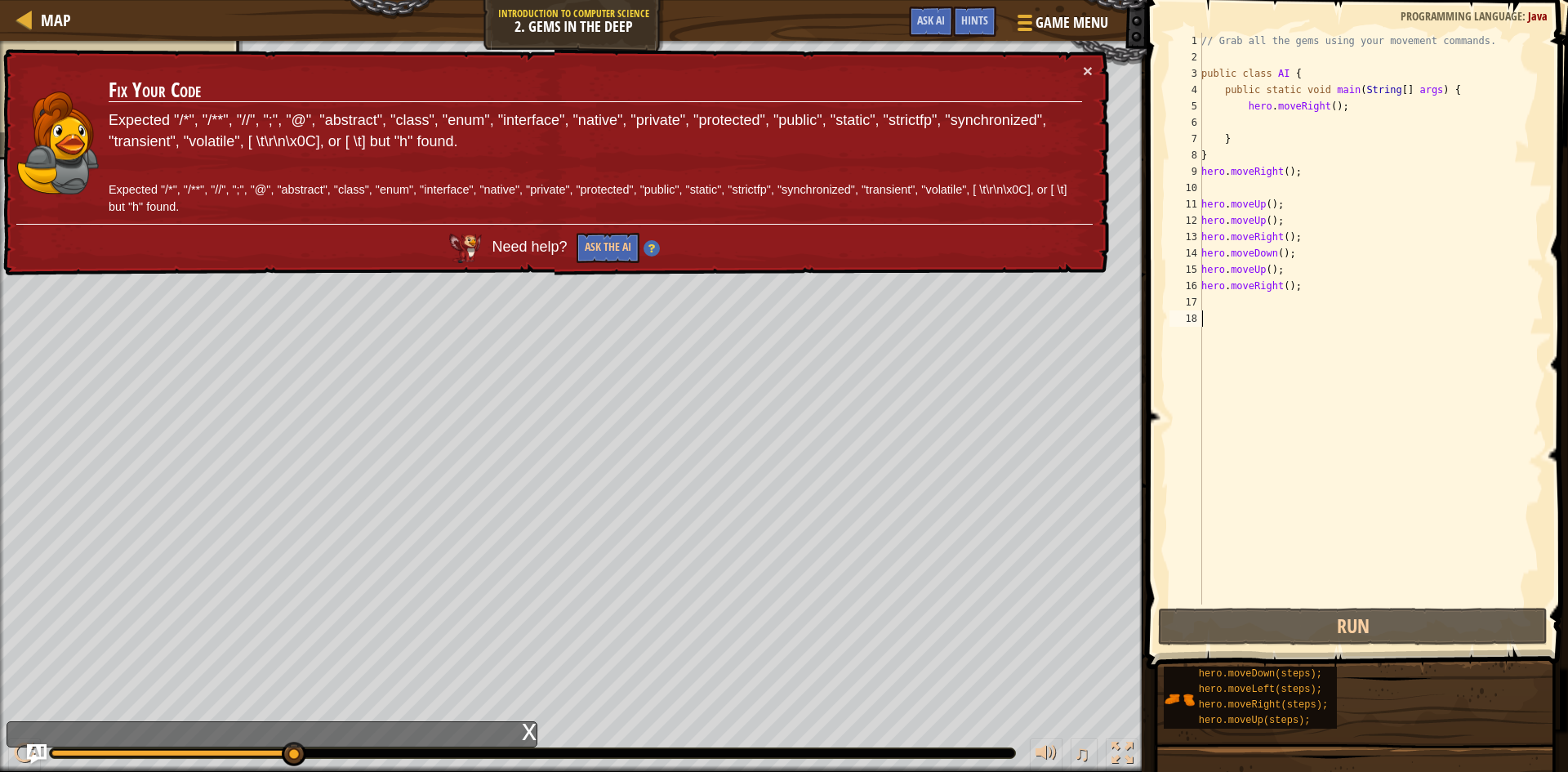
click at [1292, 199] on div "// Grab all the gems using your movement commands. public class AI { public sta…" at bounding box center [1370, 335] width 346 height 604
type textarea "hero.moveUp();"
click at [1268, 185] on div "// Grab all the gems using your movement commands. public class AI { public sta…" at bounding box center [1370, 335] width 346 height 604
type textarea "h"
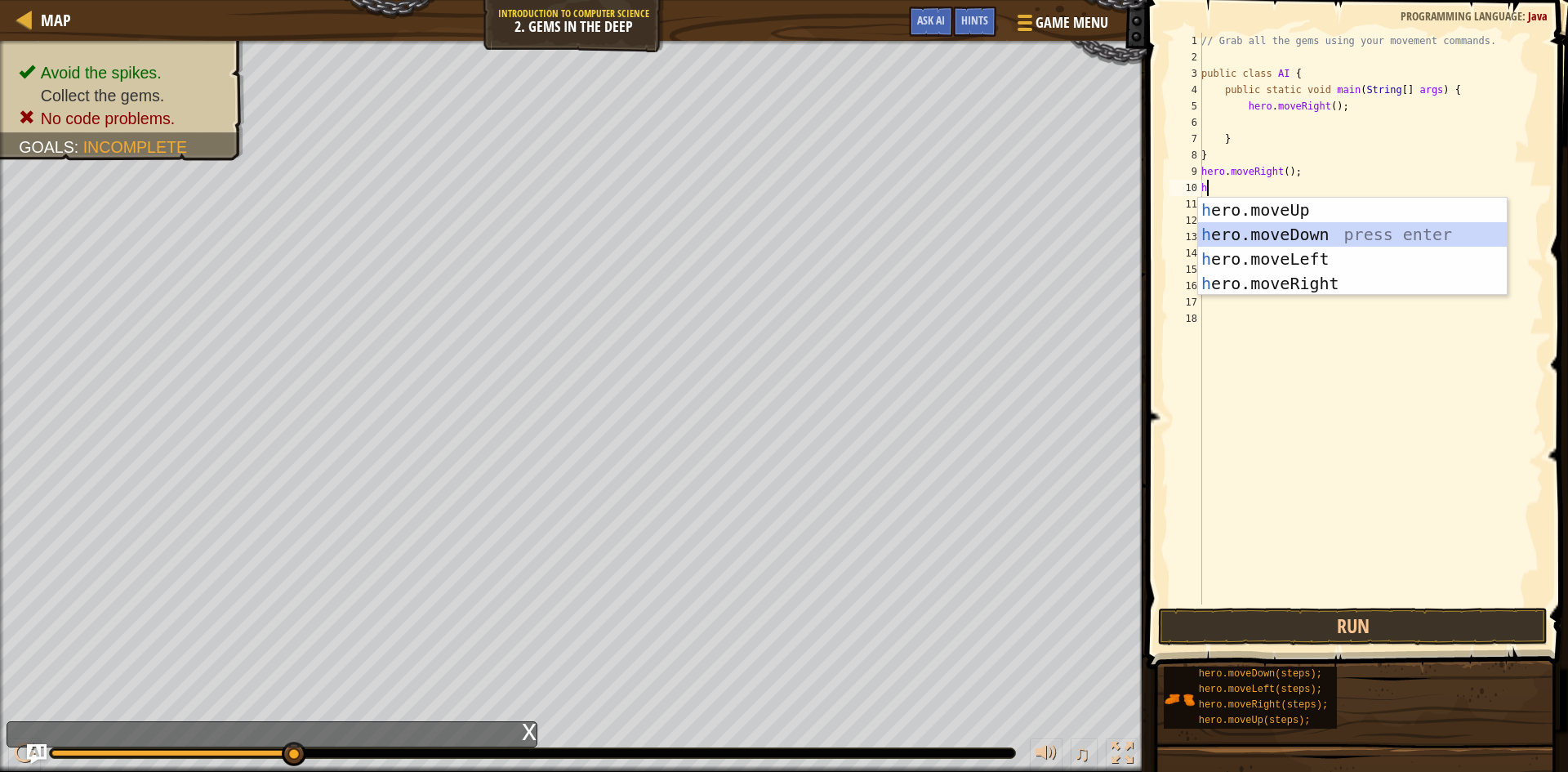
click at [1346, 236] on div "h ero.moveUp press enter h ero.moveDown press enter h ero.moveLeft press enter …" at bounding box center [1352, 271] width 309 height 147
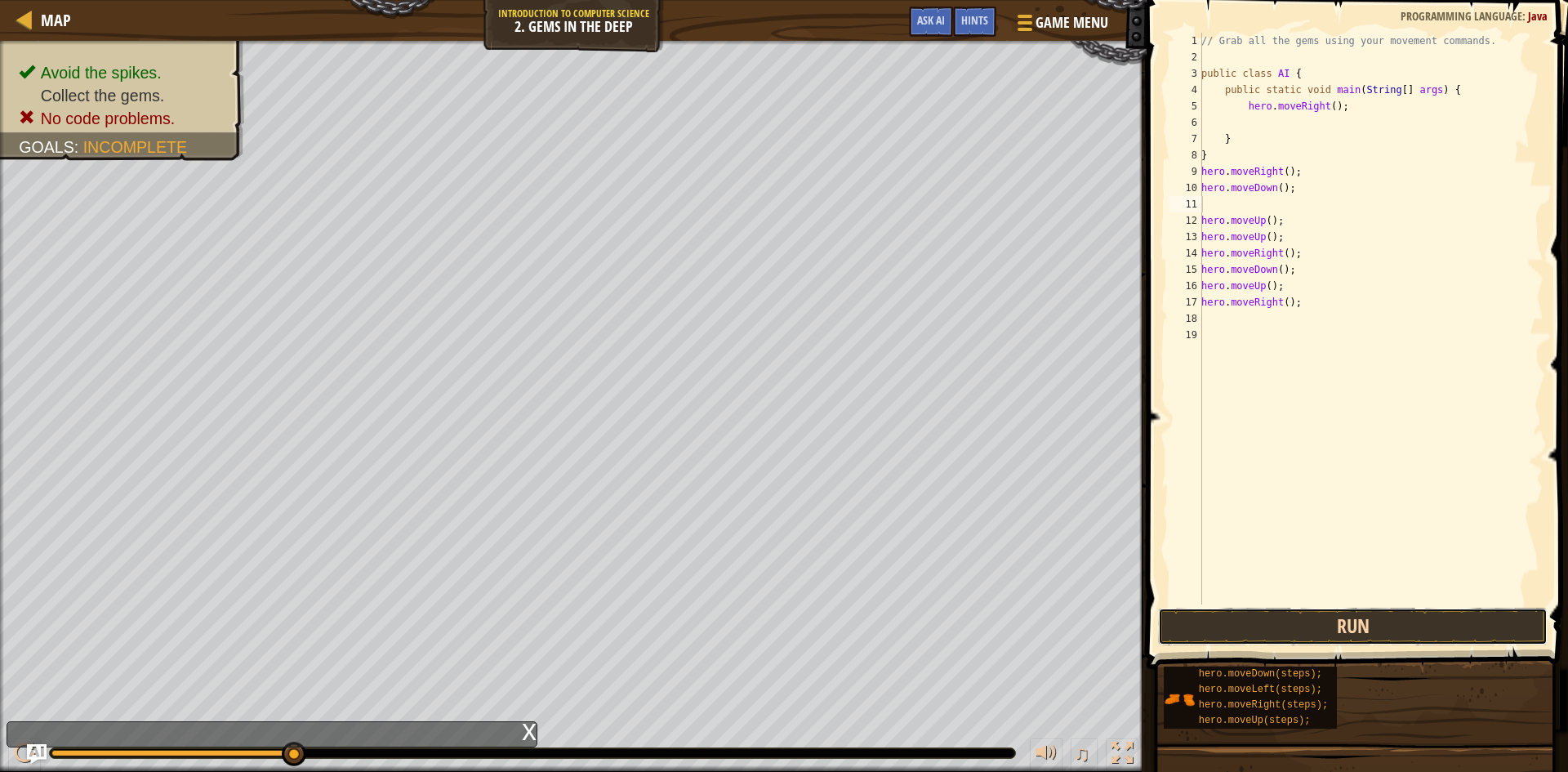
click at [1352, 611] on button "Run" at bounding box center [1352, 627] width 389 height 38
click at [1277, 186] on div "// Grab all the gems using your movement commands. public class AI { public sta…" at bounding box center [1370, 335] width 346 height 604
click at [1321, 615] on button "Run" at bounding box center [1352, 627] width 389 height 38
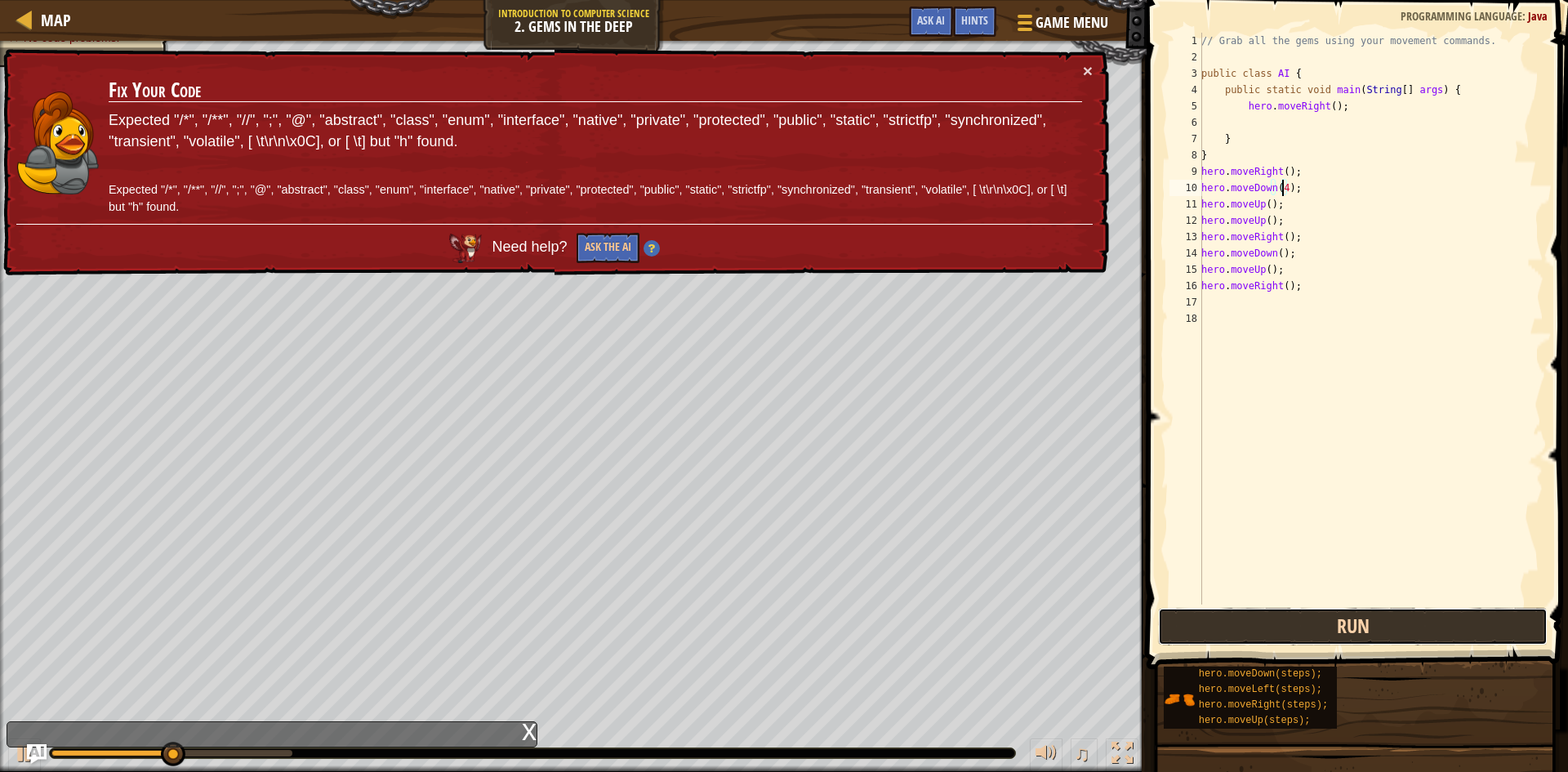
click at [1321, 615] on button "Run" at bounding box center [1352, 627] width 389 height 38
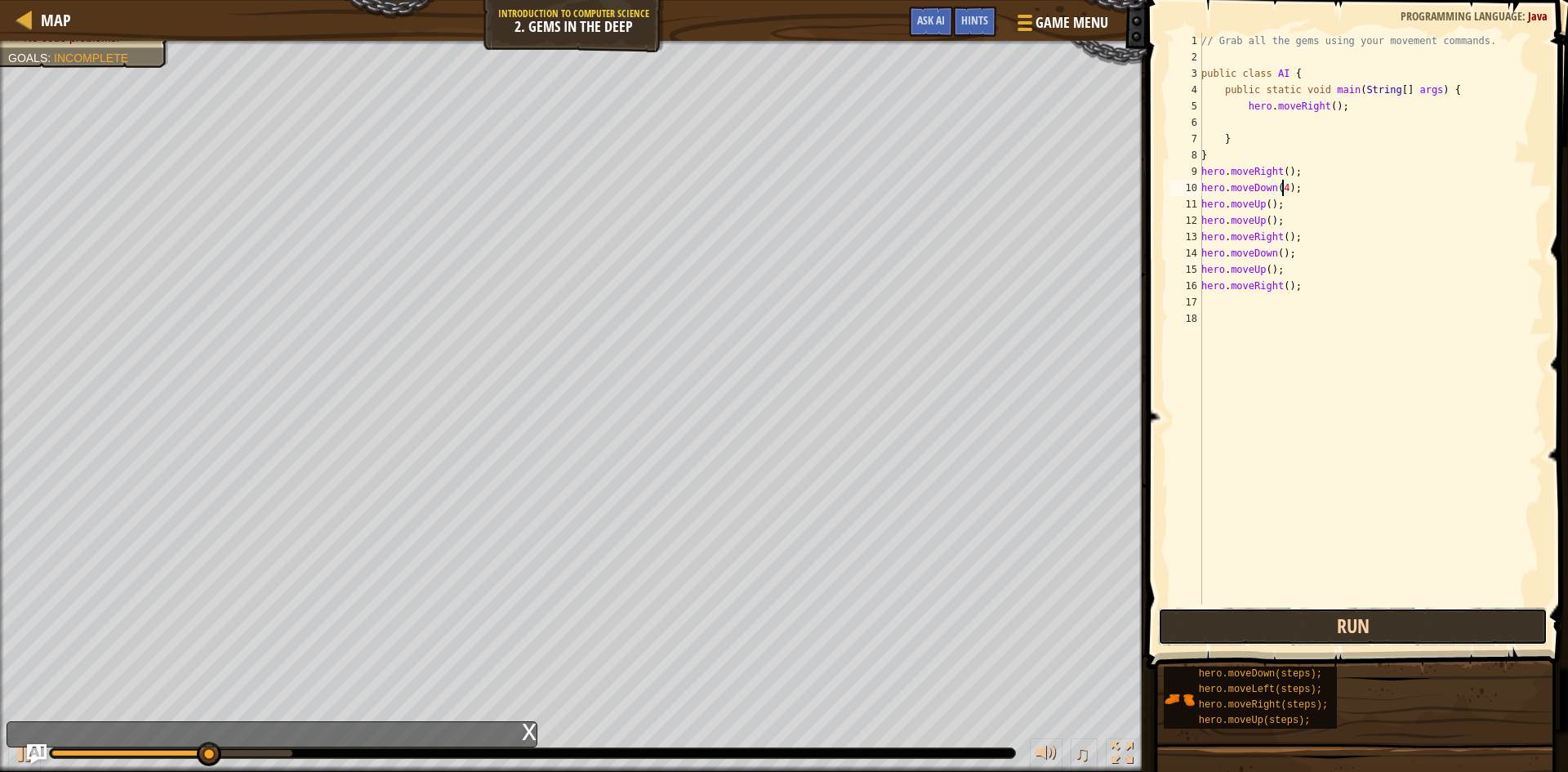
click at [1321, 615] on button "Run" at bounding box center [1352, 627] width 389 height 38
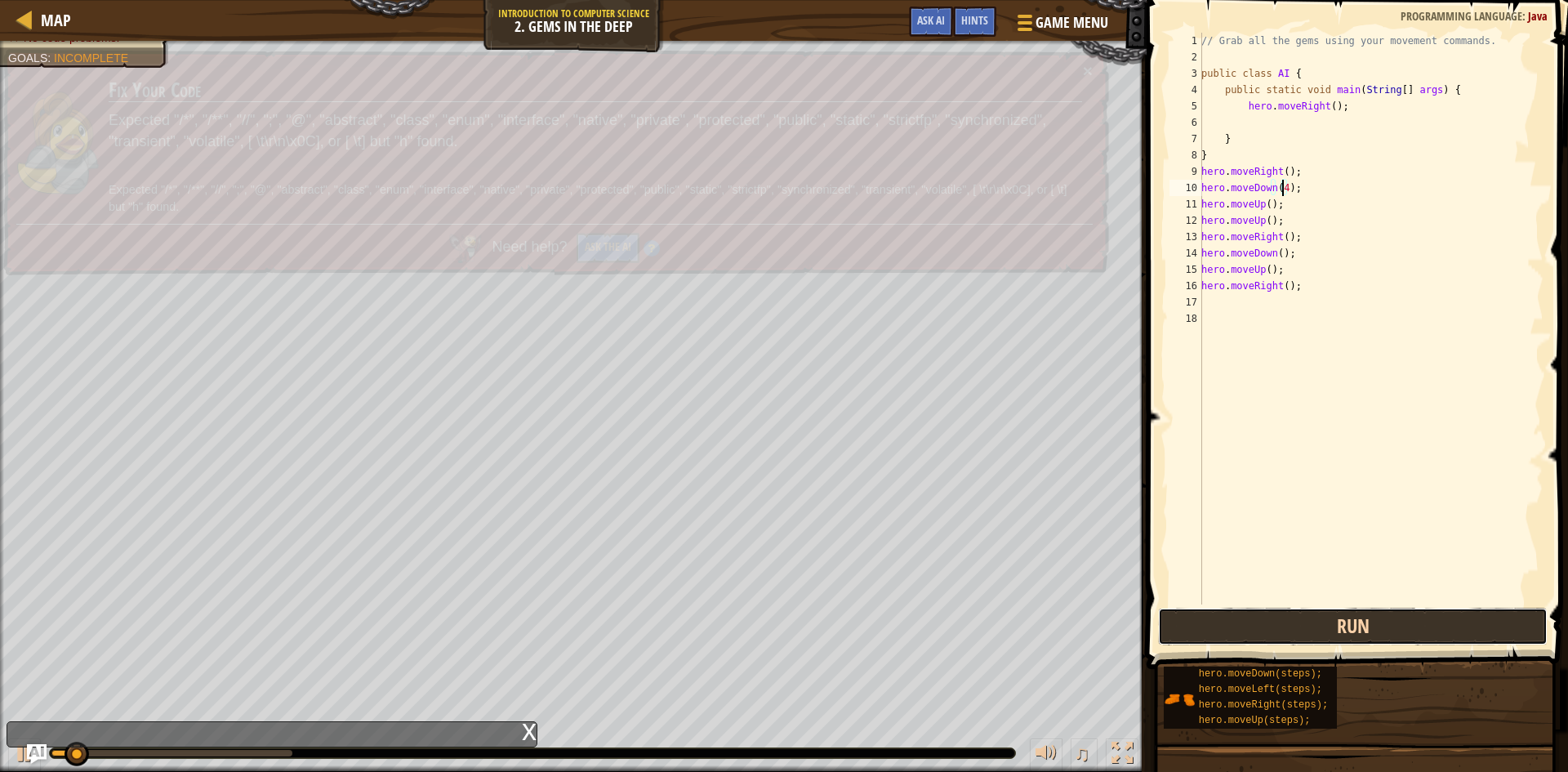
click at [1321, 615] on button "Run" at bounding box center [1352, 627] width 389 height 38
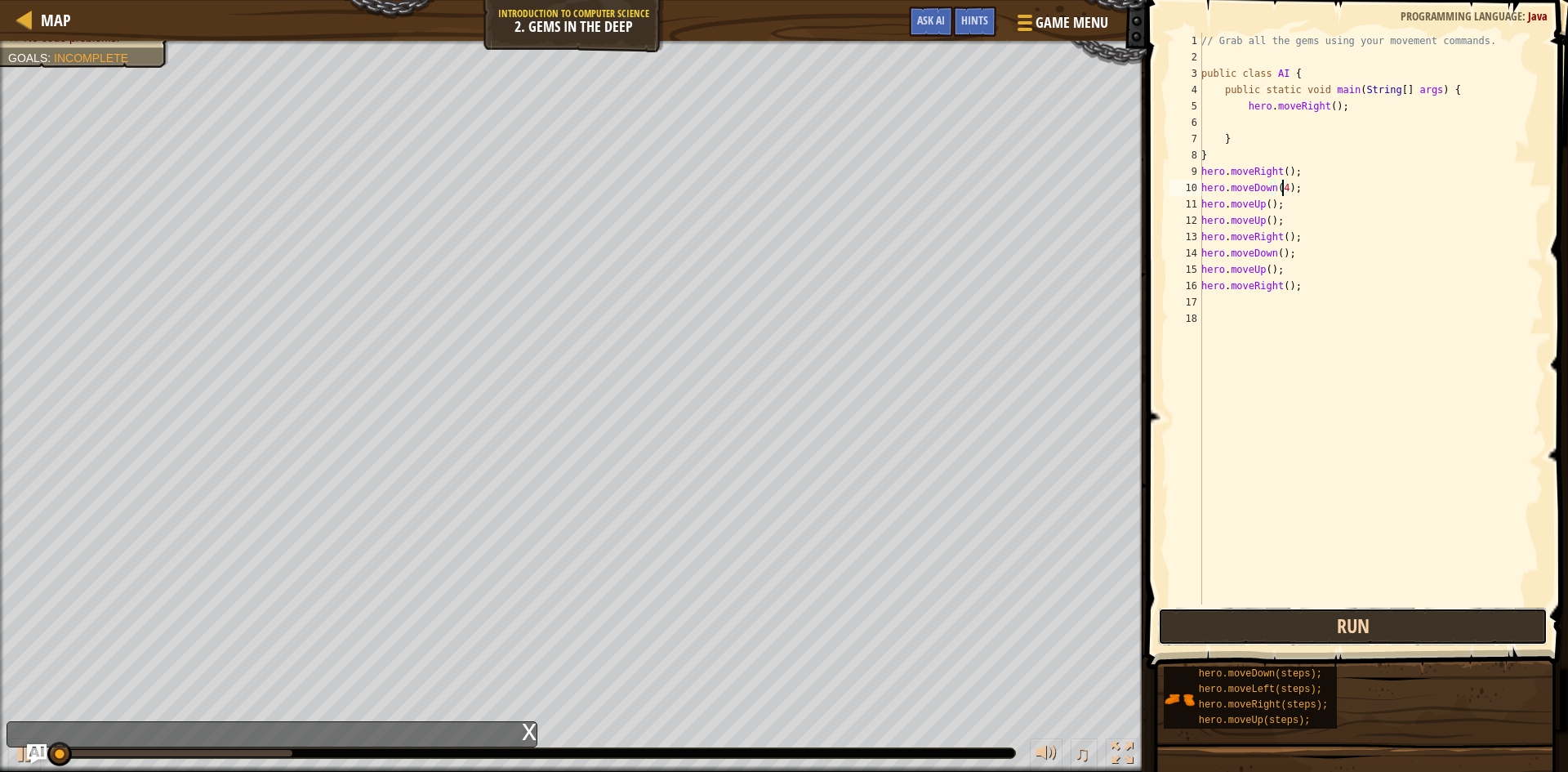
click at [1321, 614] on button "Run" at bounding box center [1352, 627] width 389 height 38
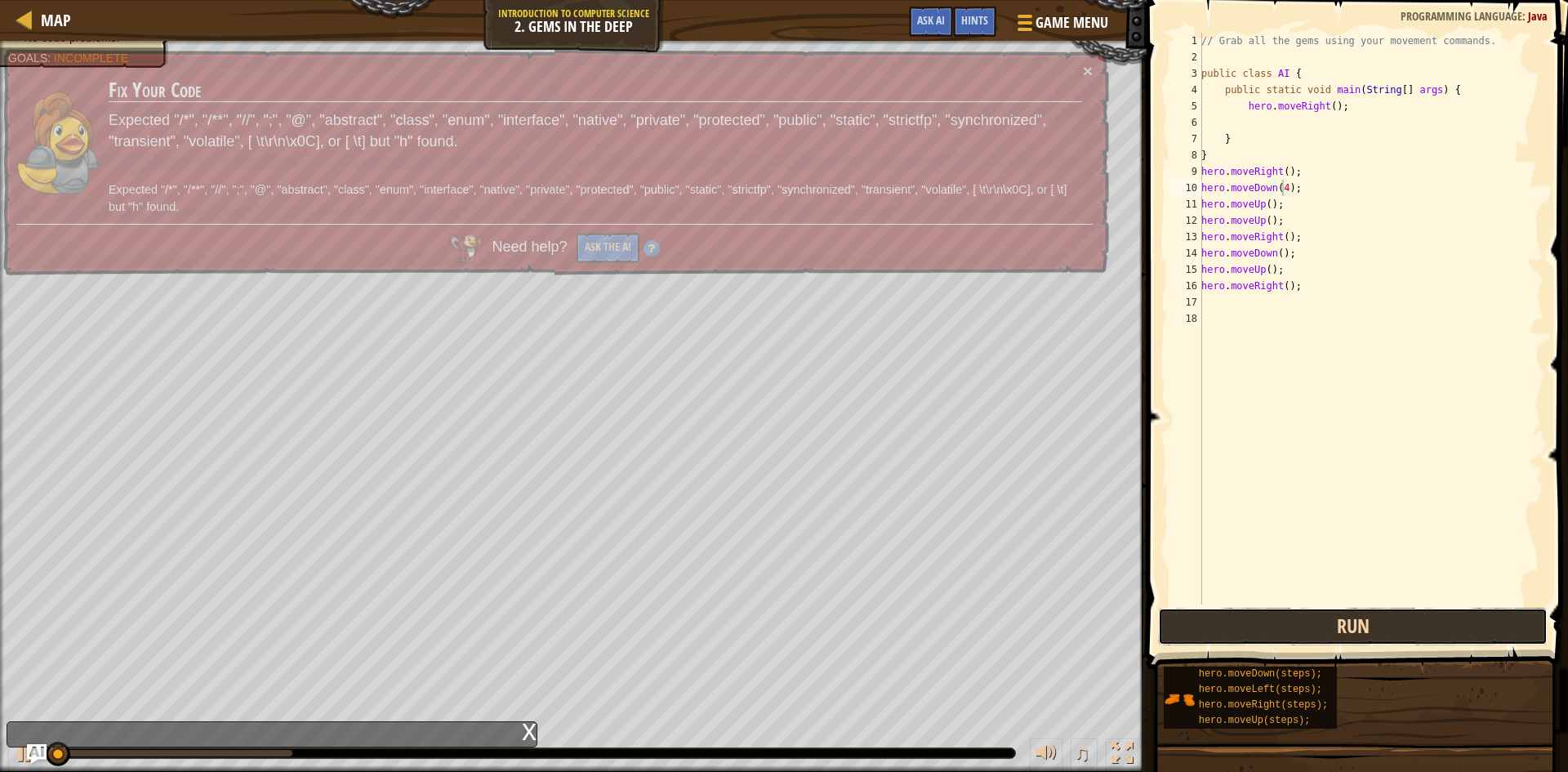
click at [1321, 614] on button "Run" at bounding box center [1352, 627] width 389 height 38
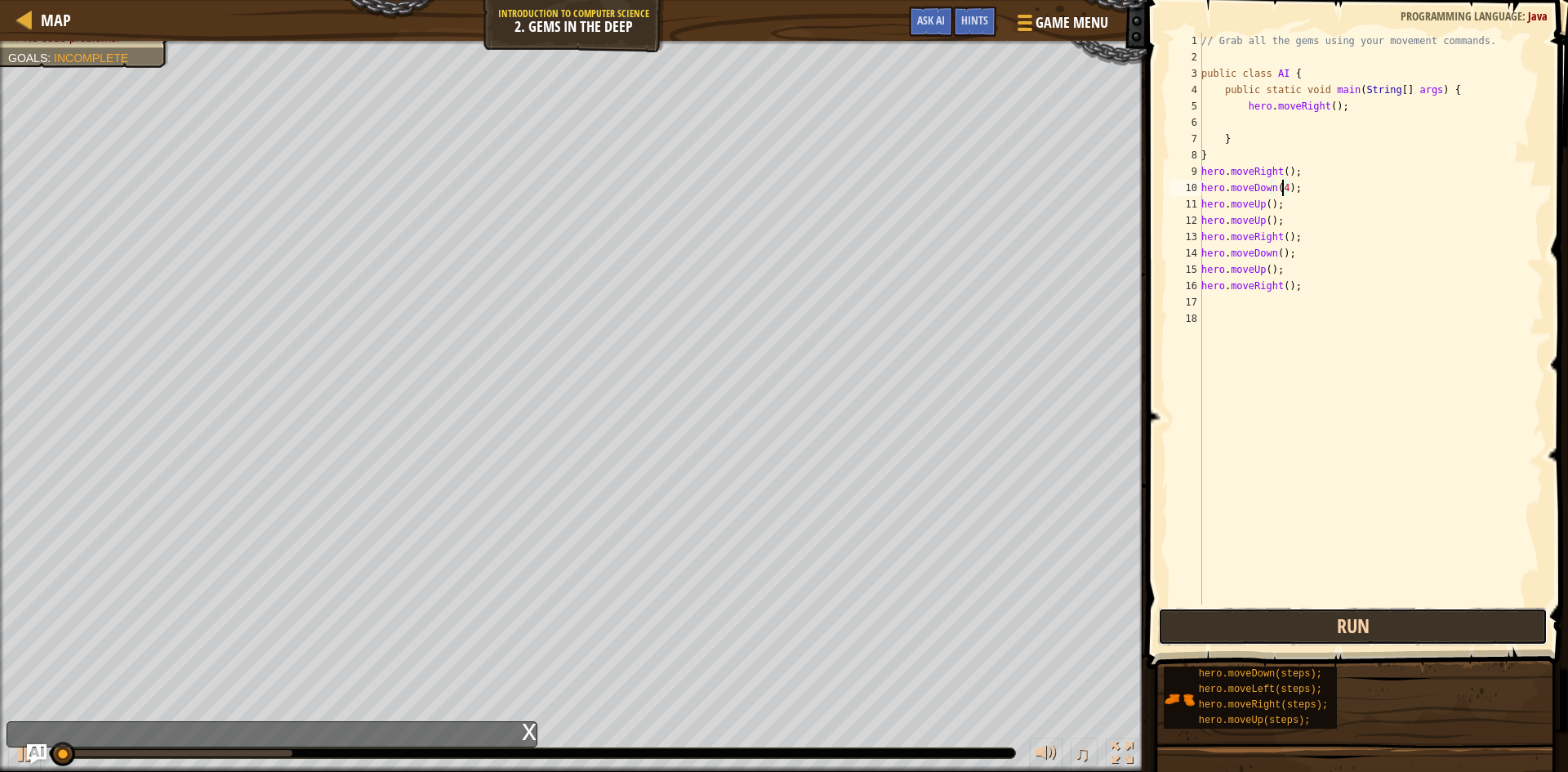
click at [1321, 614] on button "Run" at bounding box center [1352, 627] width 389 height 38
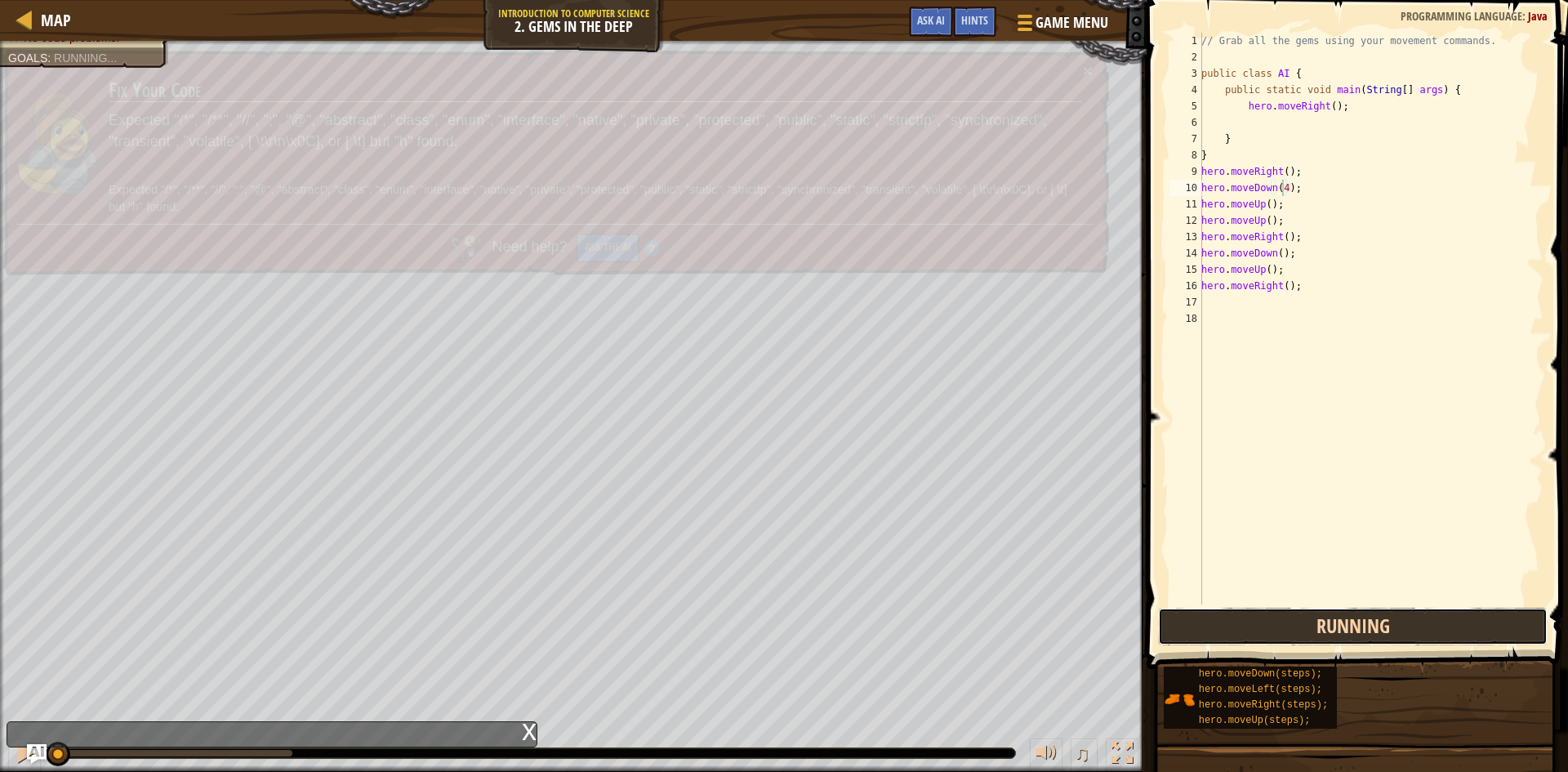
click at [1321, 614] on button "Running" at bounding box center [1352, 627] width 389 height 38
click at [1320, 614] on button "Running" at bounding box center [1352, 627] width 389 height 38
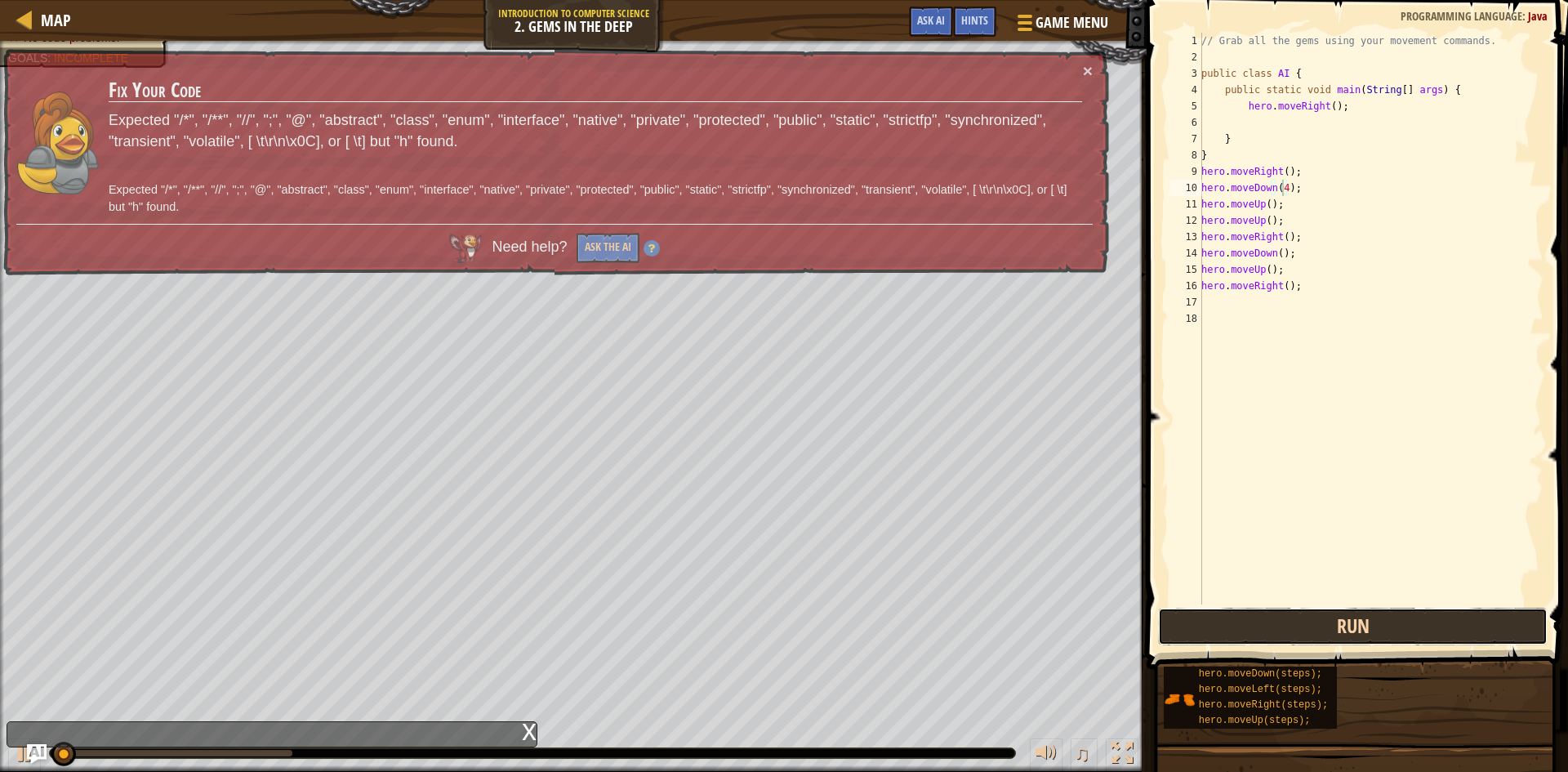
click at [1320, 614] on button "Run" at bounding box center [1352, 627] width 389 height 38
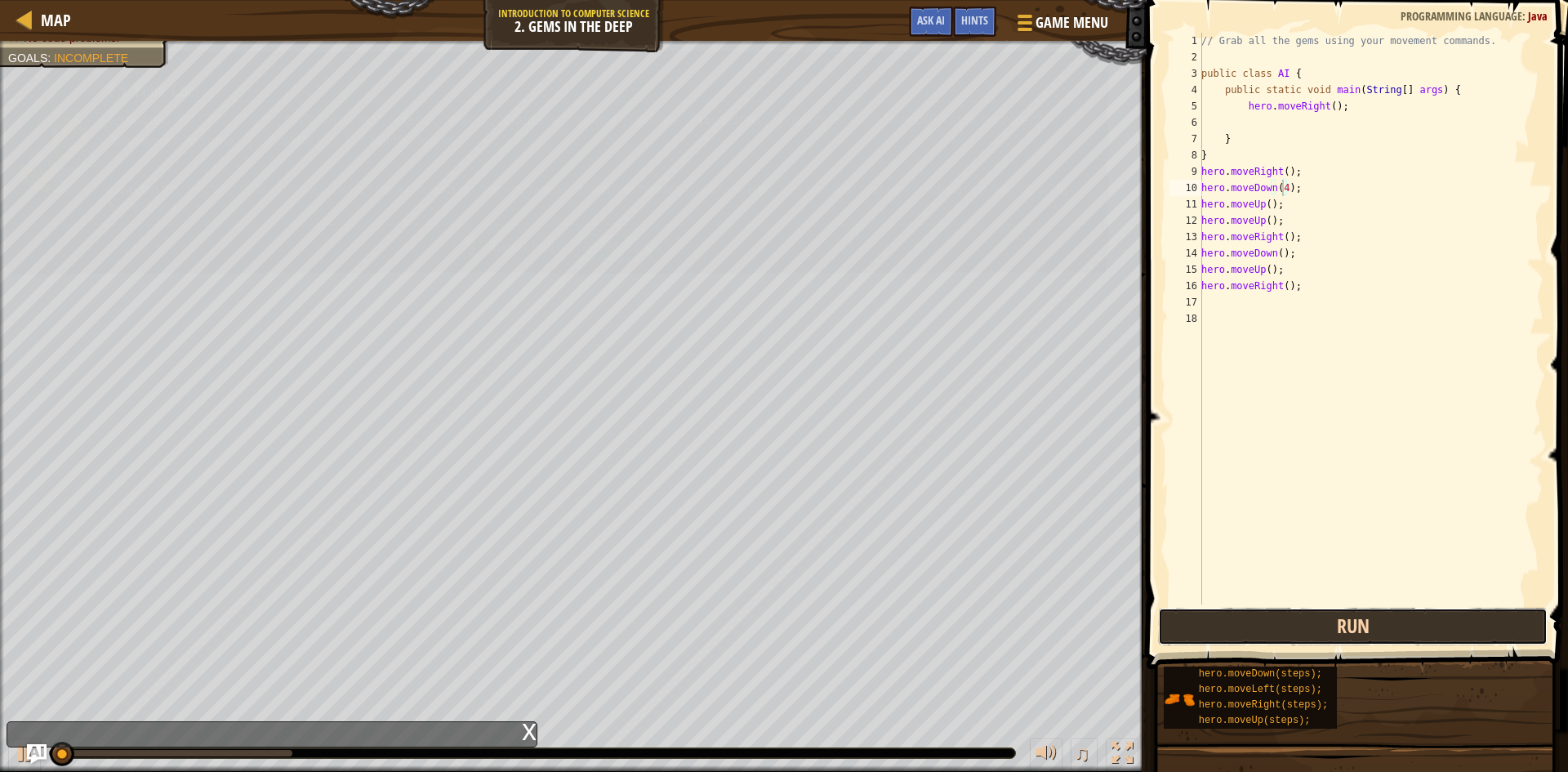
click at [1320, 614] on button "Run" at bounding box center [1352, 627] width 389 height 38
click at [1319, 613] on button "Run" at bounding box center [1352, 627] width 389 height 38
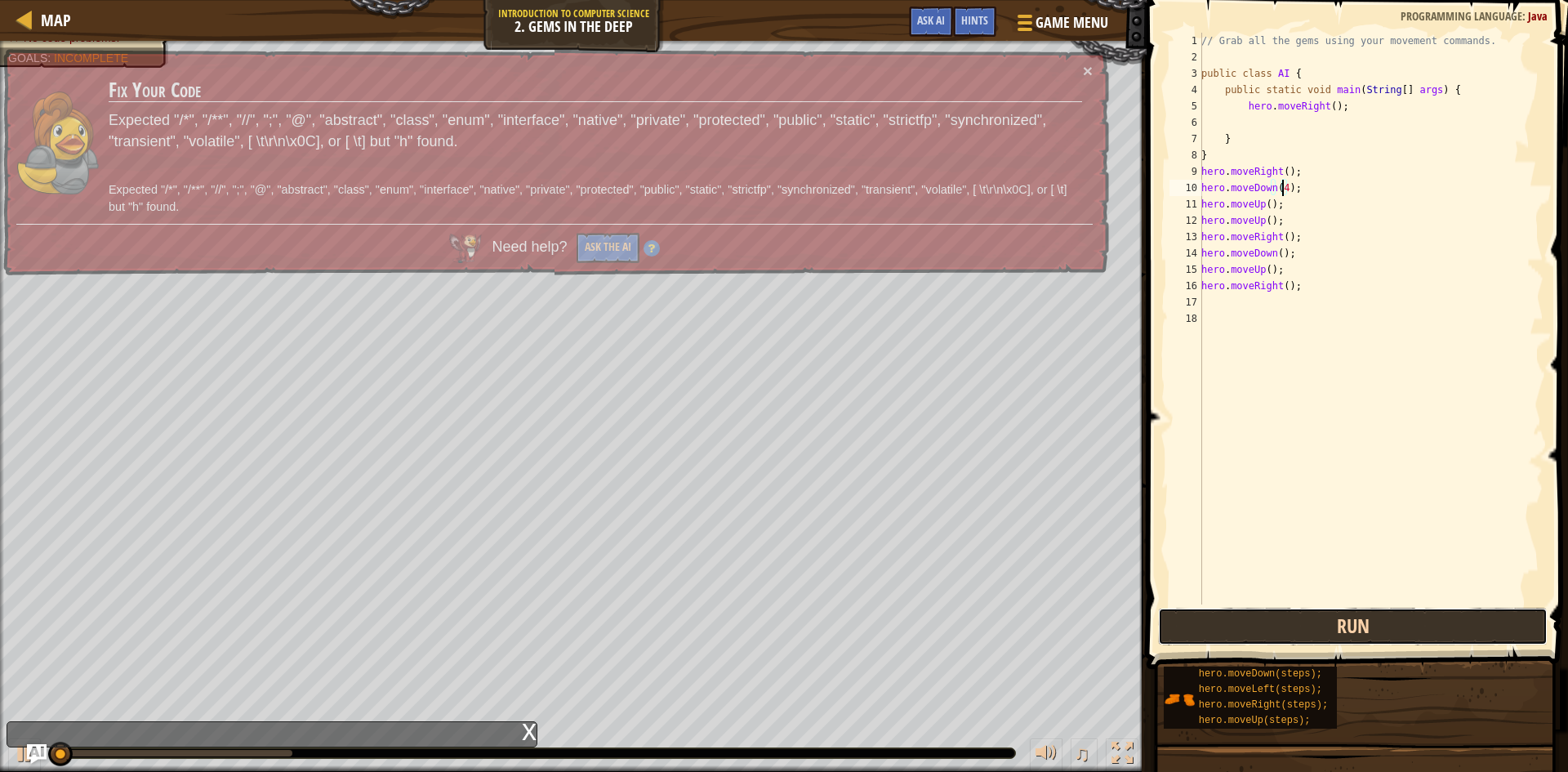
click at [1319, 612] on button "Run" at bounding box center [1352, 627] width 389 height 38
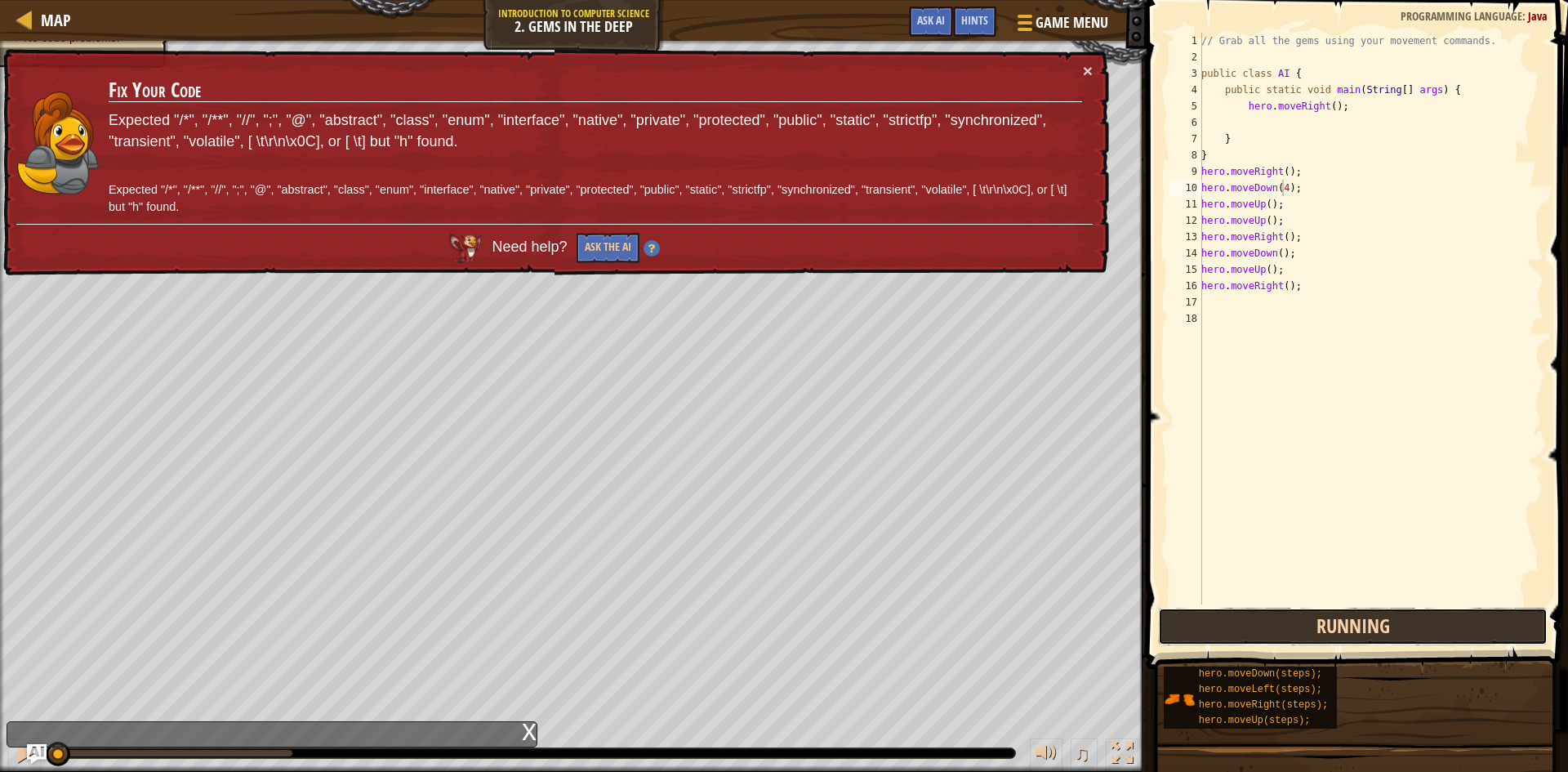
click at [1319, 612] on button "Running" at bounding box center [1352, 627] width 389 height 38
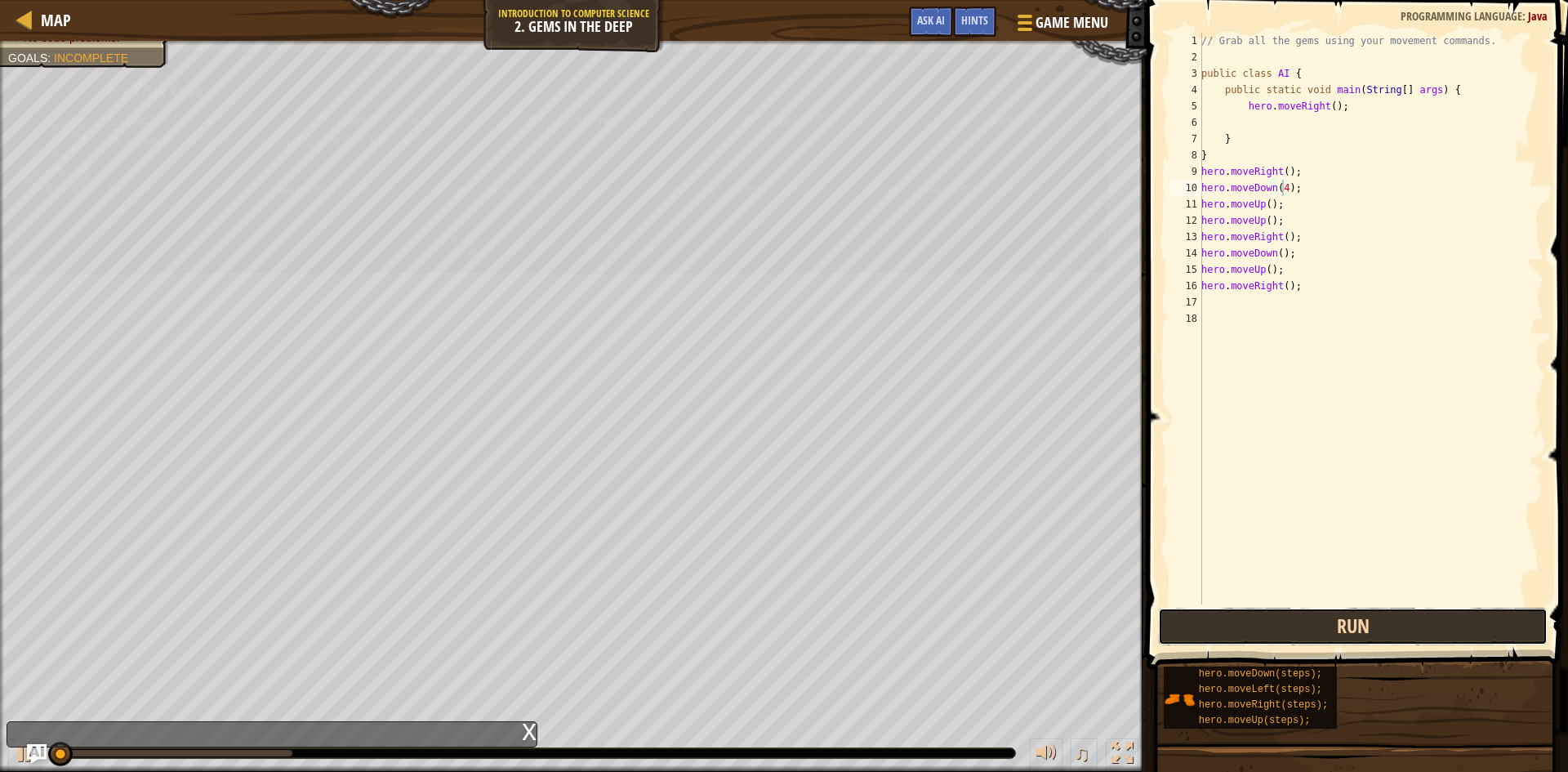
click at [1319, 612] on button "Run" at bounding box center [1352, 627] width 389 height 38
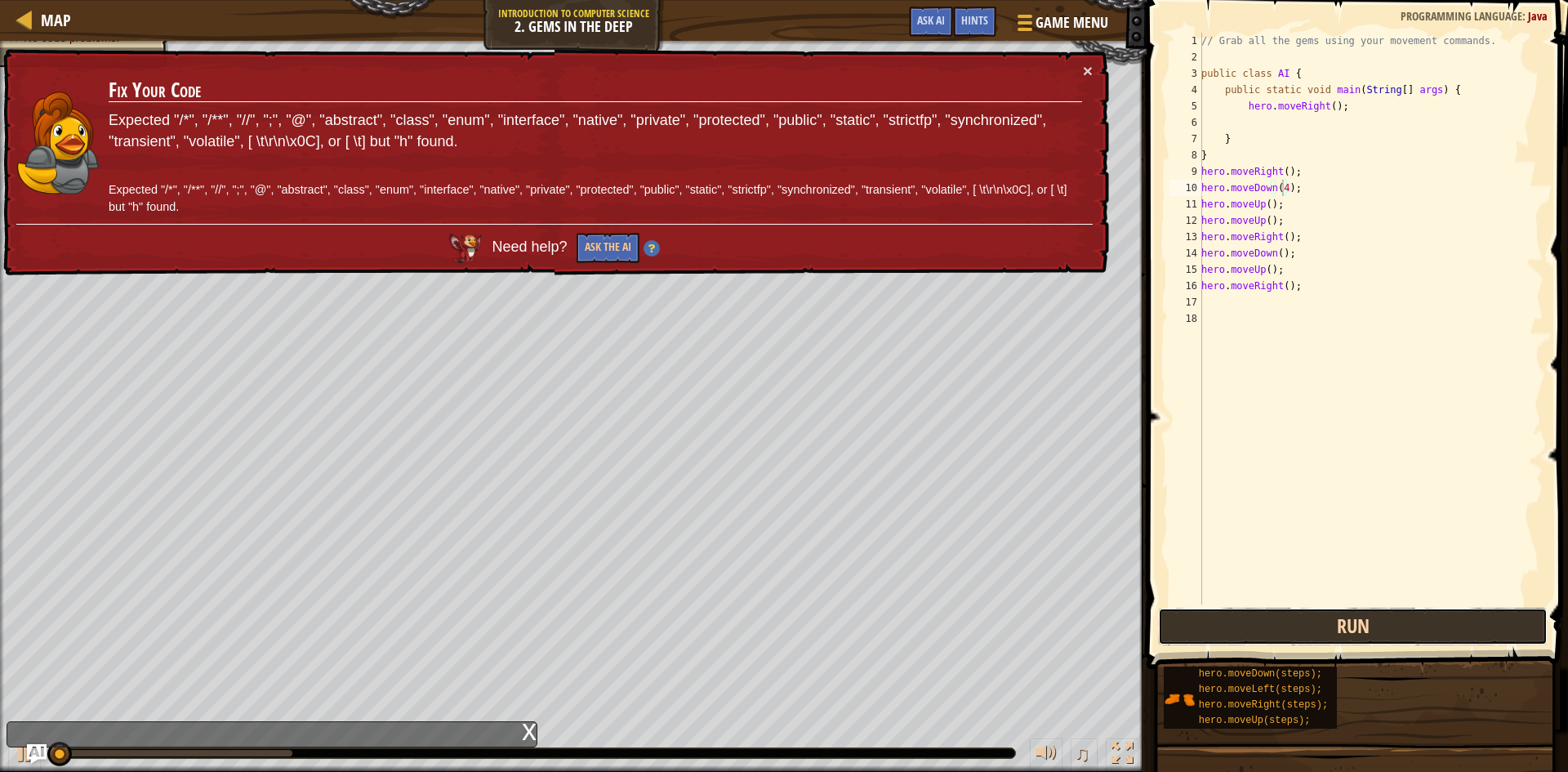
click at [1319, 612] on button "Run" at bounding box center [1352, 627] width 389 height 38
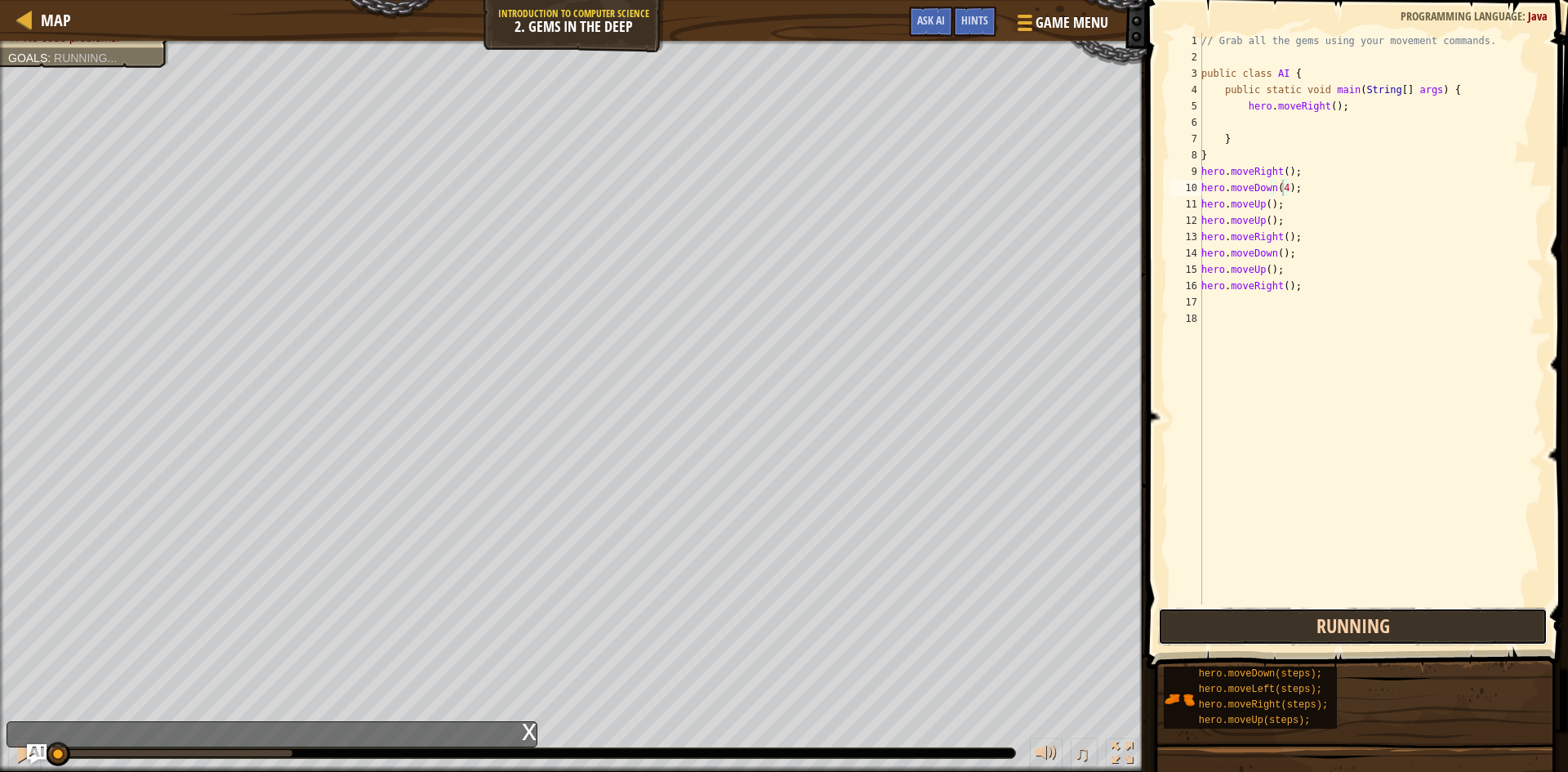
click at [1319, 612] on button "Running" at bounding box center [1352, 627] width 389 height 38
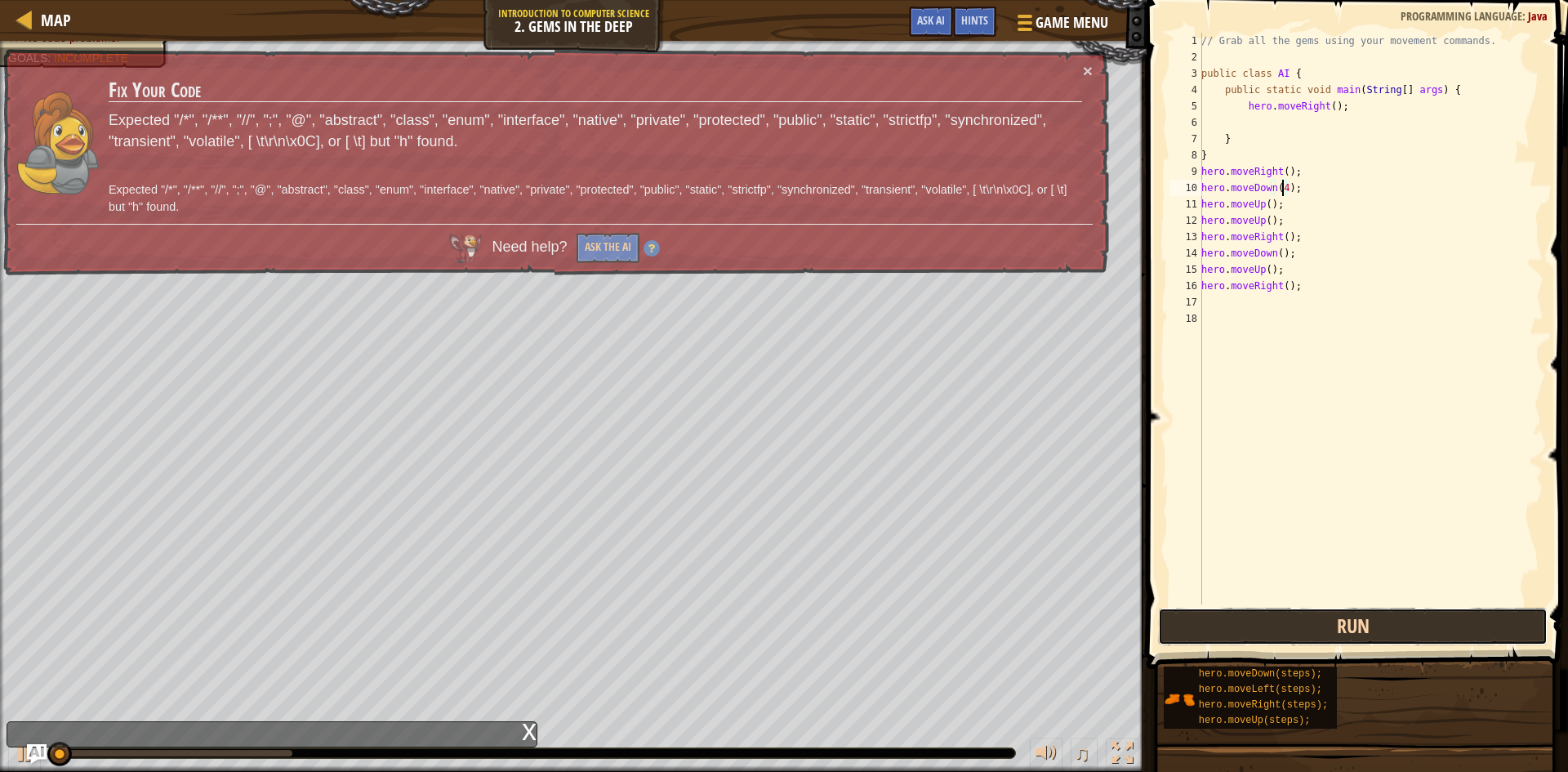
click at [1319, 612] on button "Run" at bounding box center [1352, 627] width 389 height 38
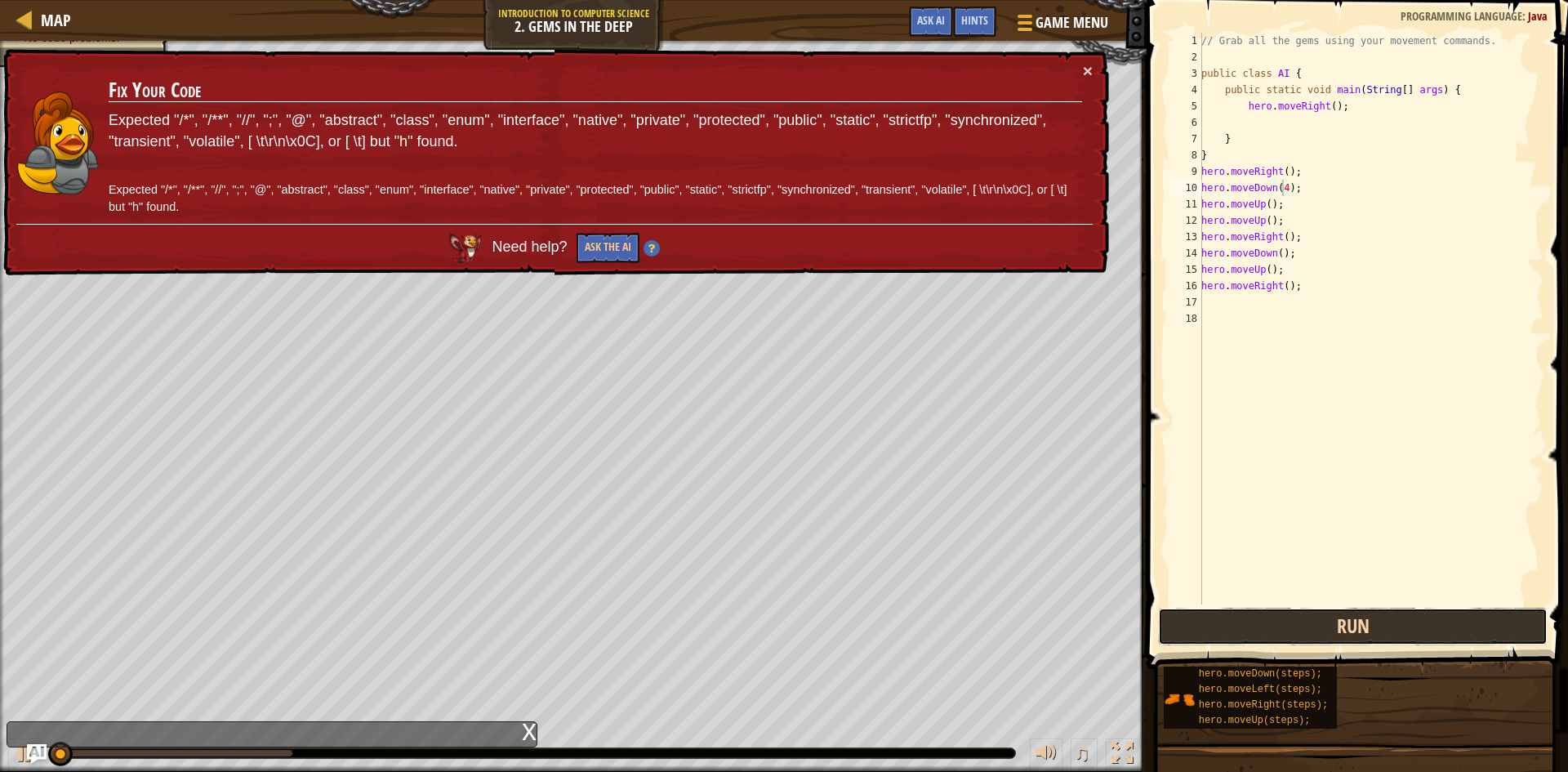
click at [1319, 612] on button "Run" at bounding box center [1352, 627] width 389 height 38
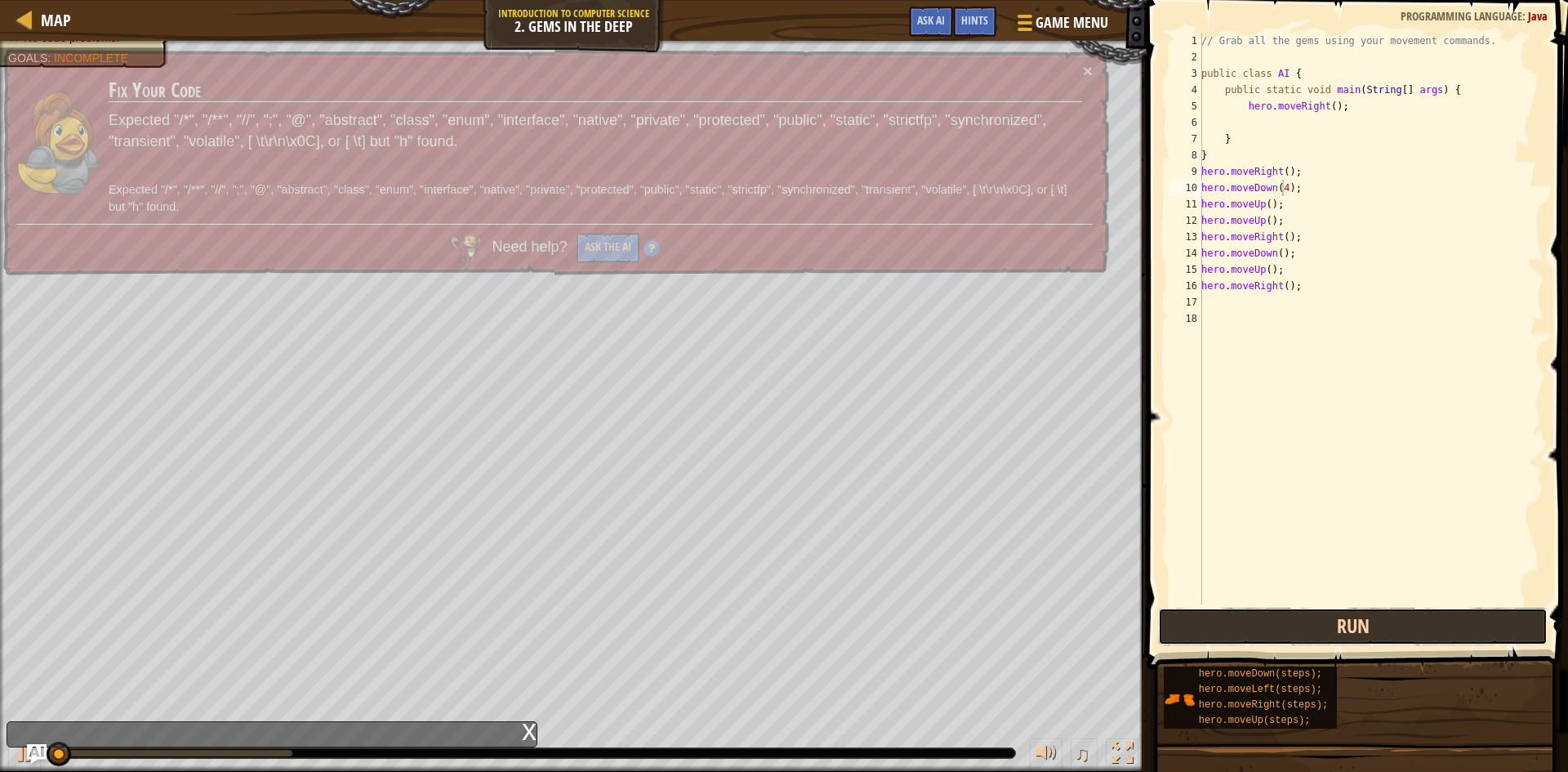
click at [1319, 612] on button "Run" at bounding box center [1352, 627] width 389 height 38
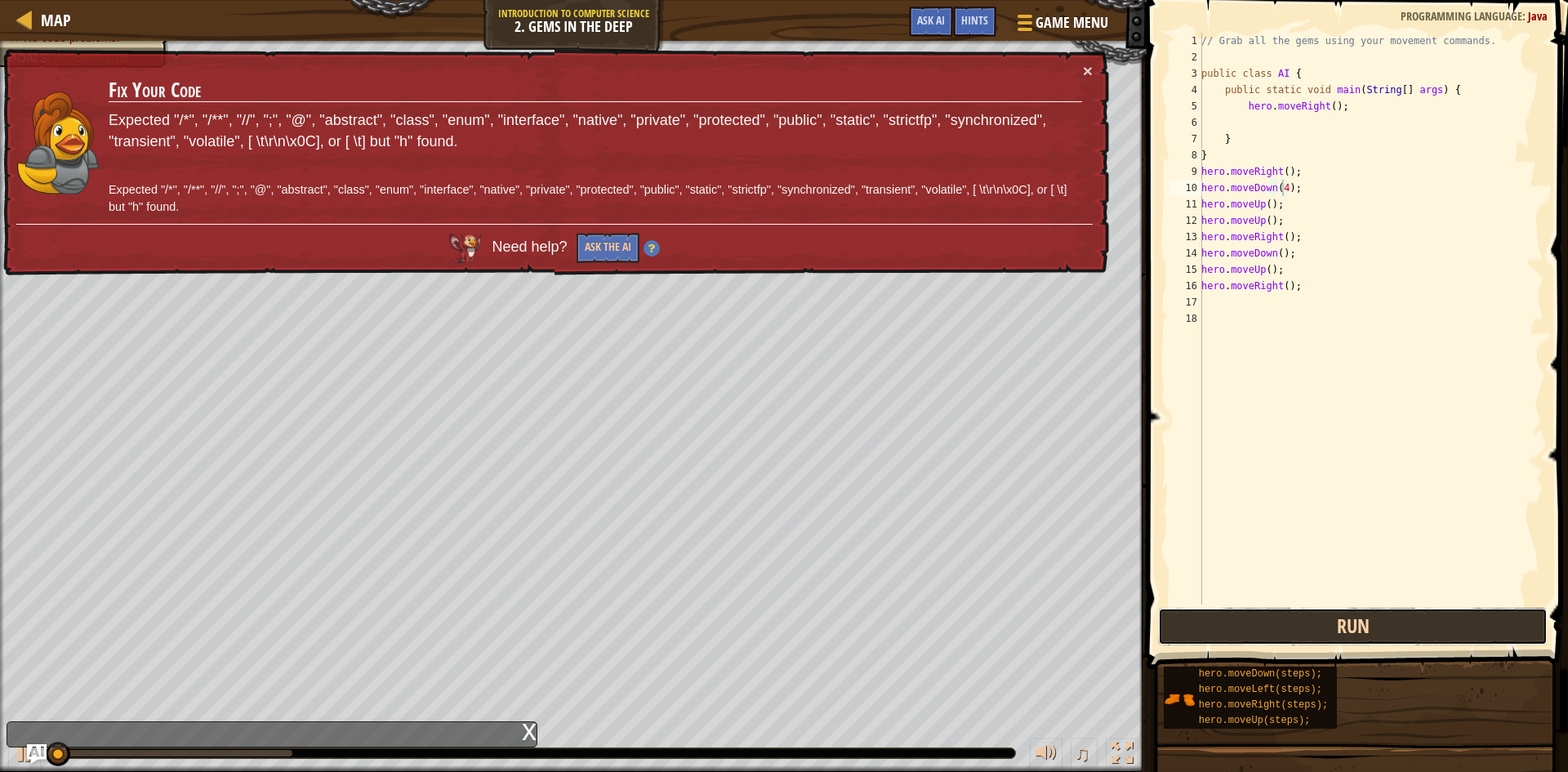
click at [1319, 612] on button "Run" at bounding box center [1352, 627] width 389 height 38
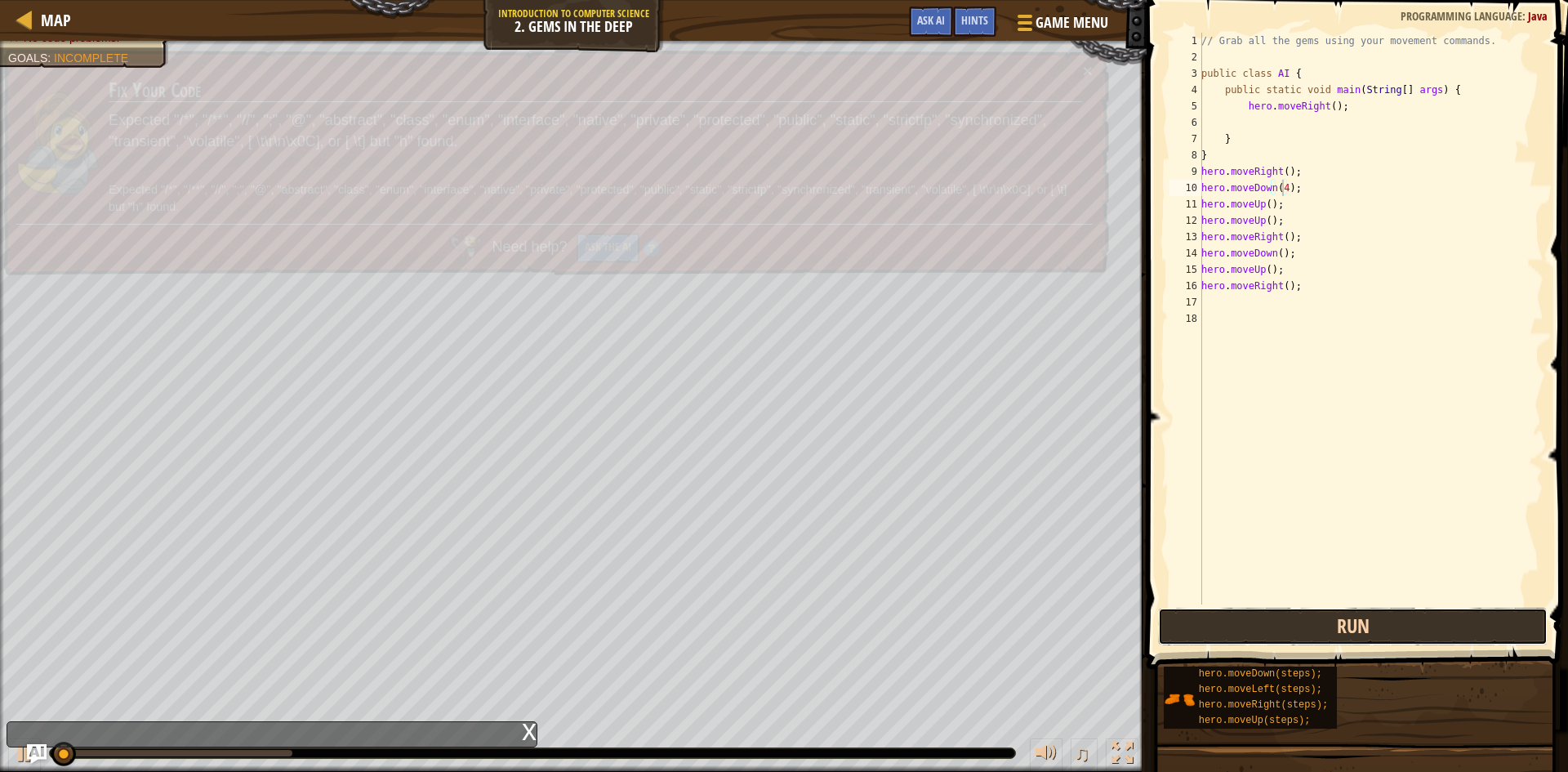
click at [1319, 612] on button "Run" at bounding box center [1352, 627] width 389 height 38
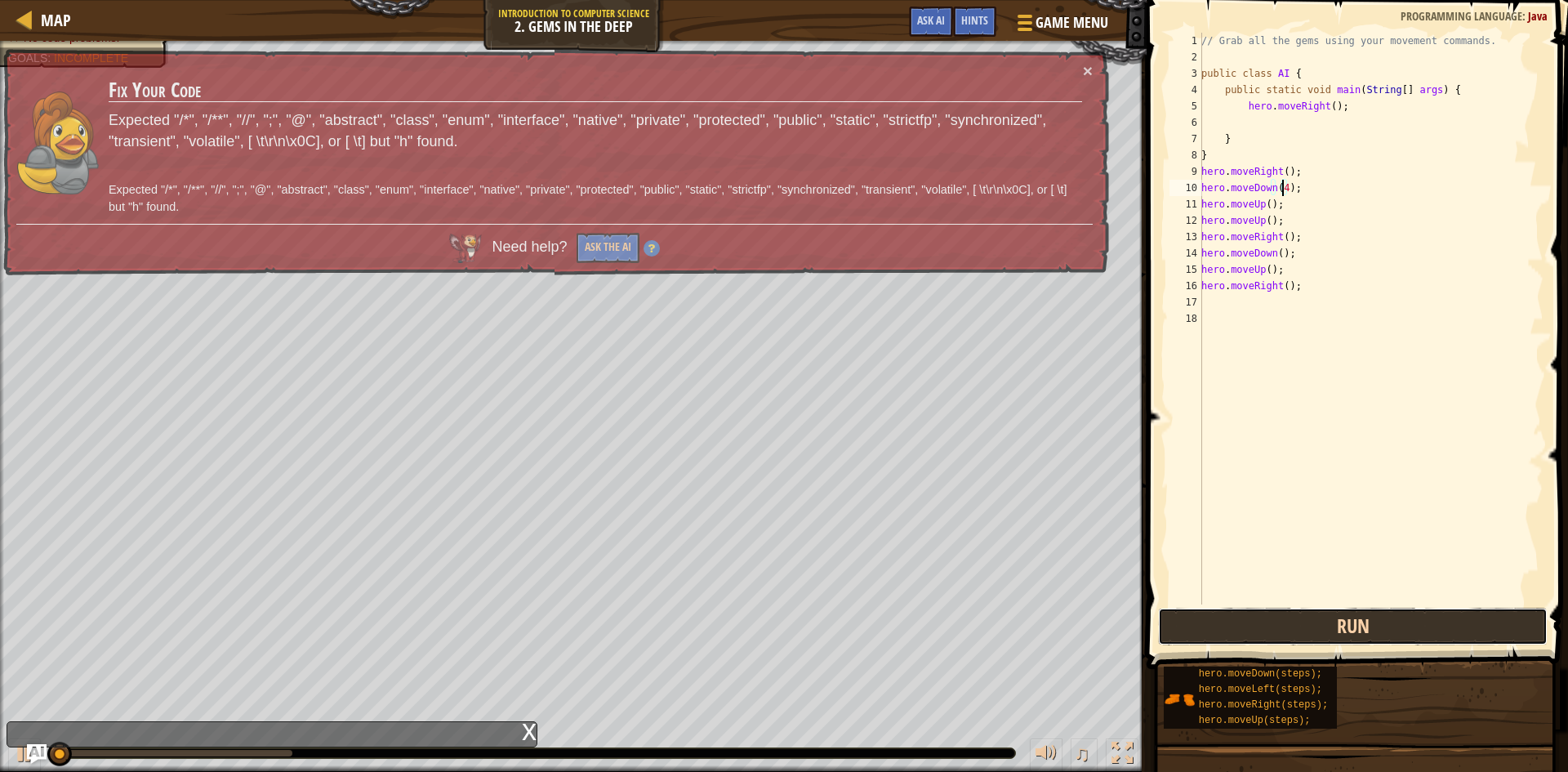
click at [1319, 612] on button "Run" at bounding box center [1352, 627] width 389 height 38
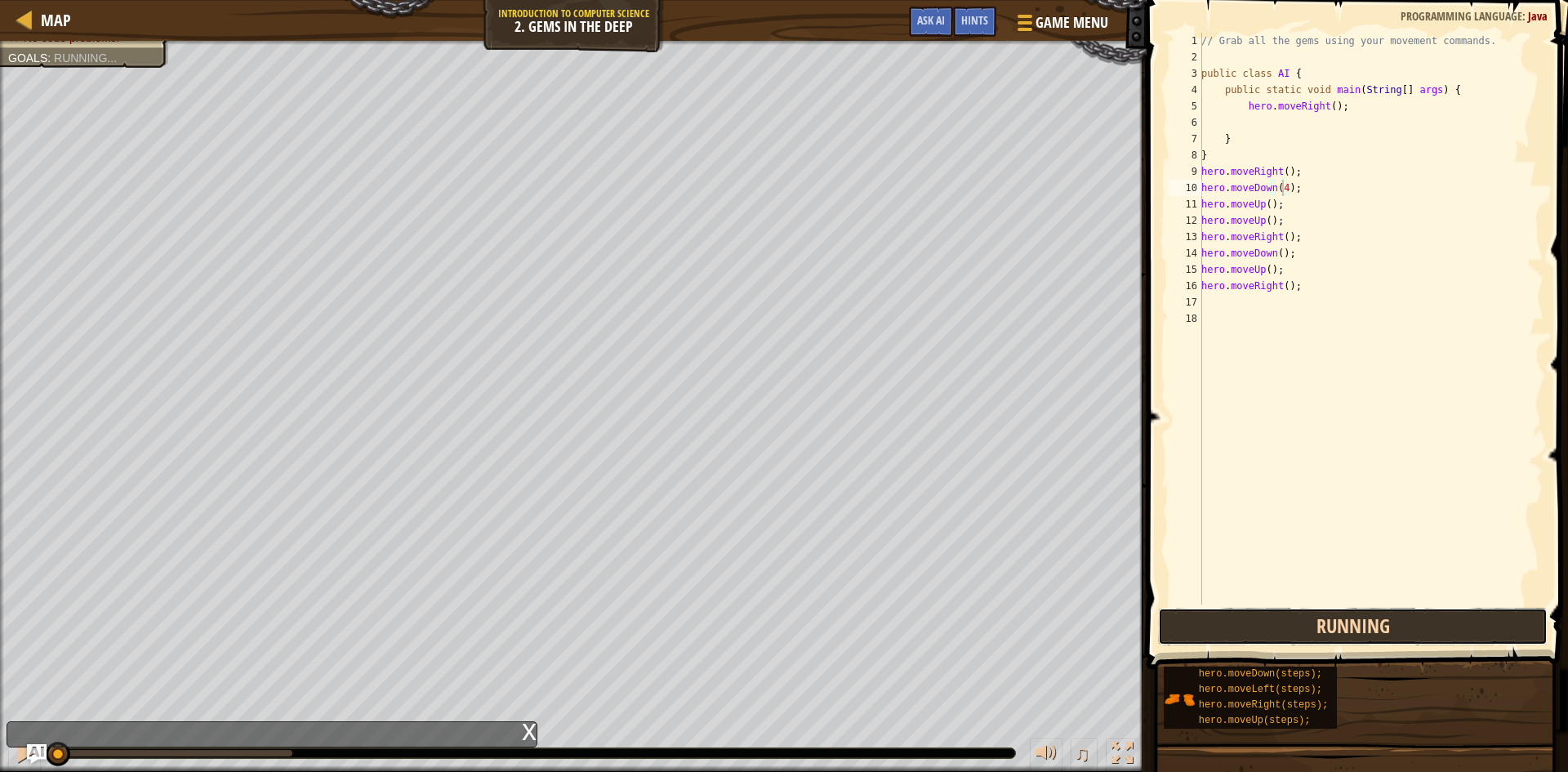
click at [1319, 612] on button "Running" at bounding box center [1352, 627] width 389 height 38
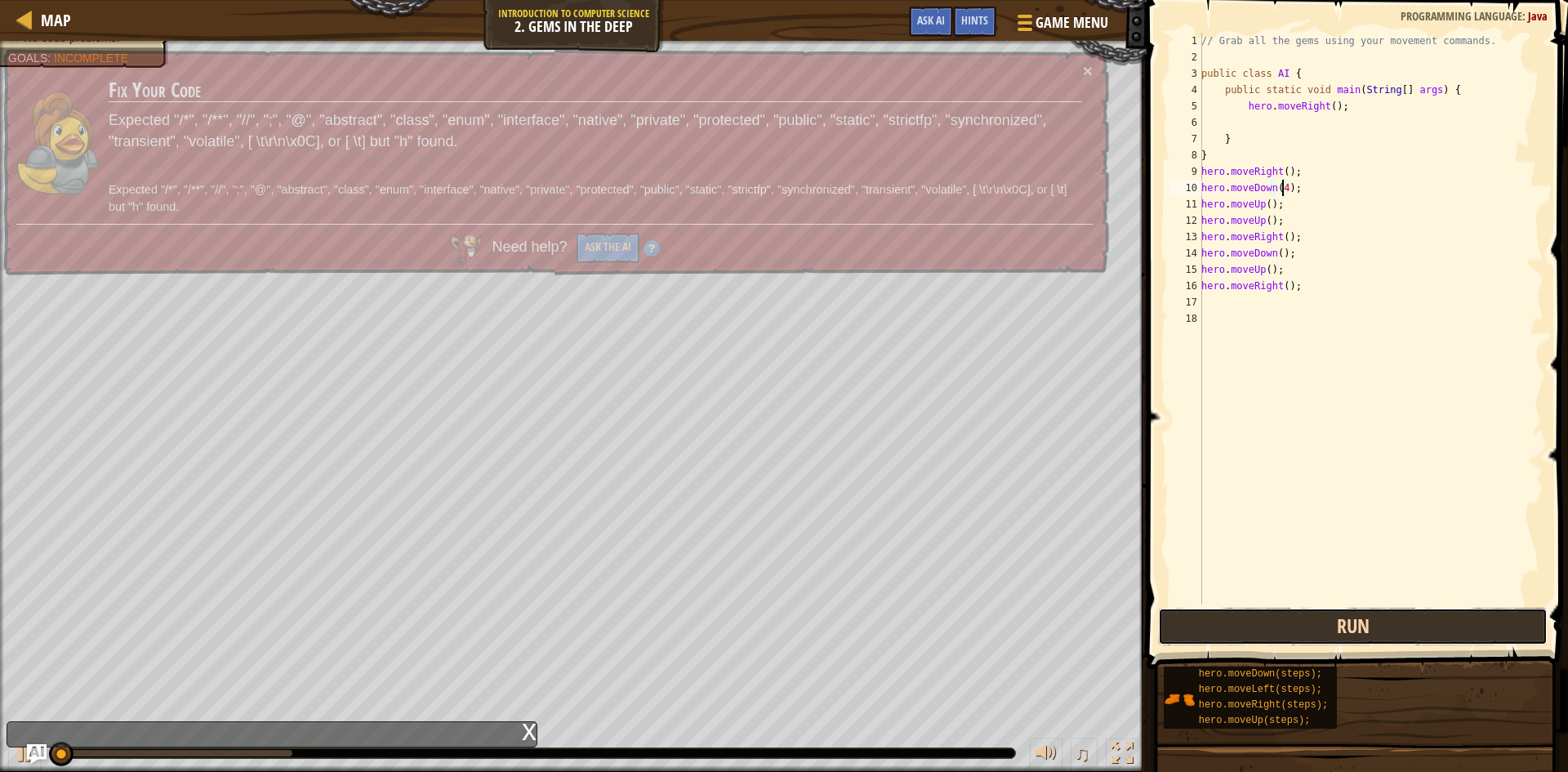
click at [1319, 612] on button "Run" at bounding box center [1352, 627] width 389 height 38
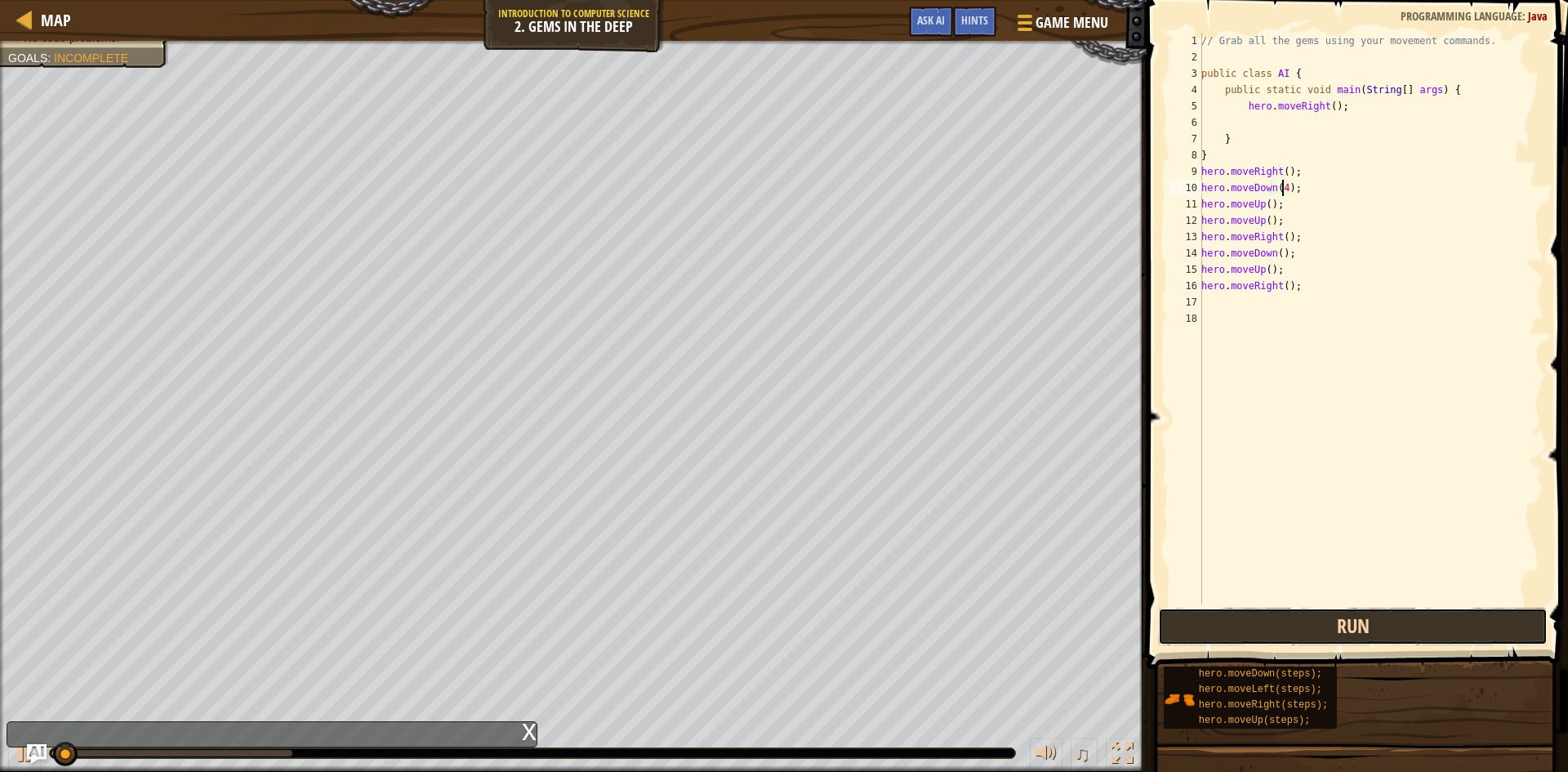
click at [1319, 612] on button "Run" at bounding box center [1352, 627] width 389 height 38
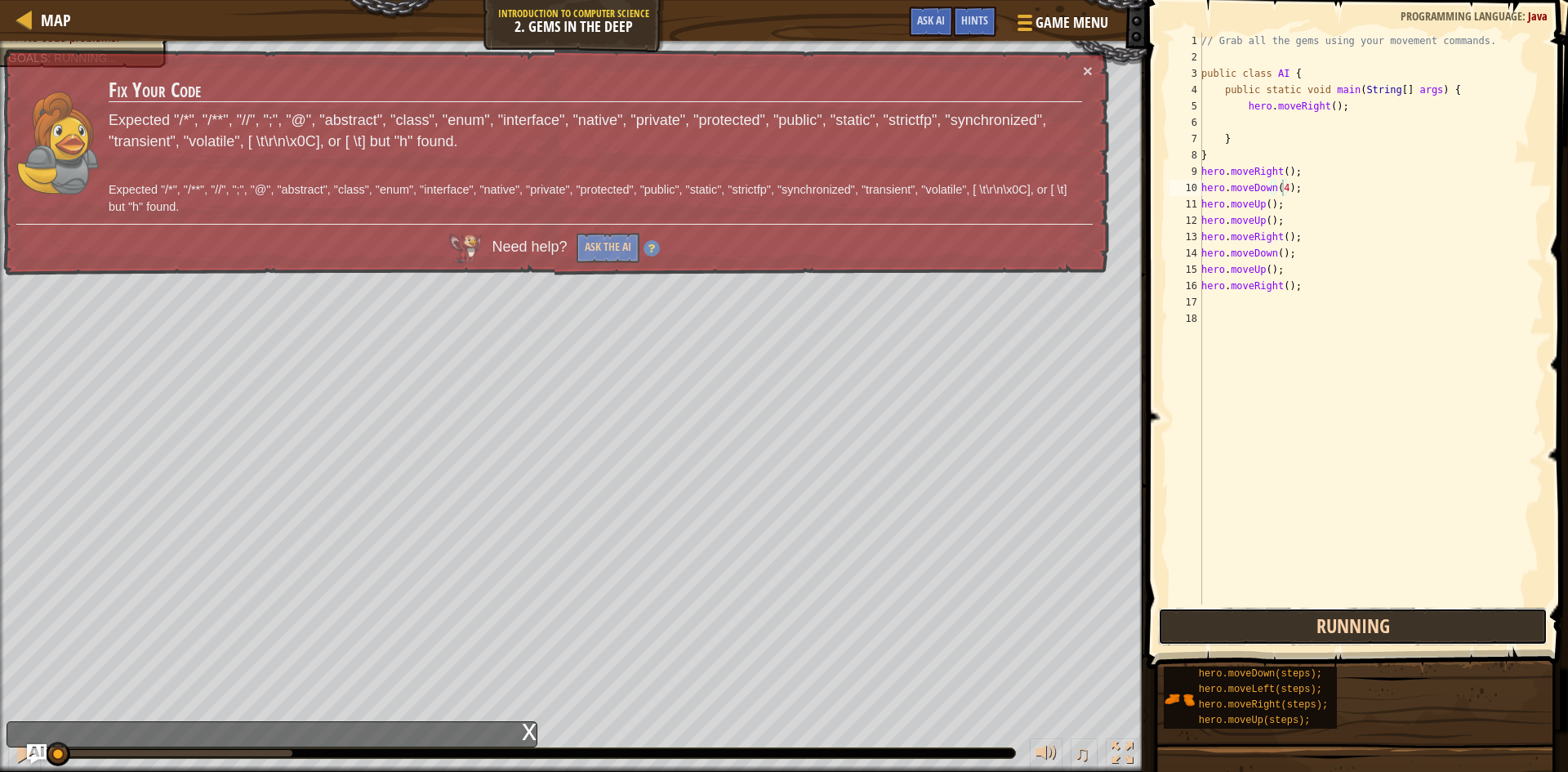
click at [1319, 612] on button "Running" at bounding box center [1352, 627] width 389 height 38
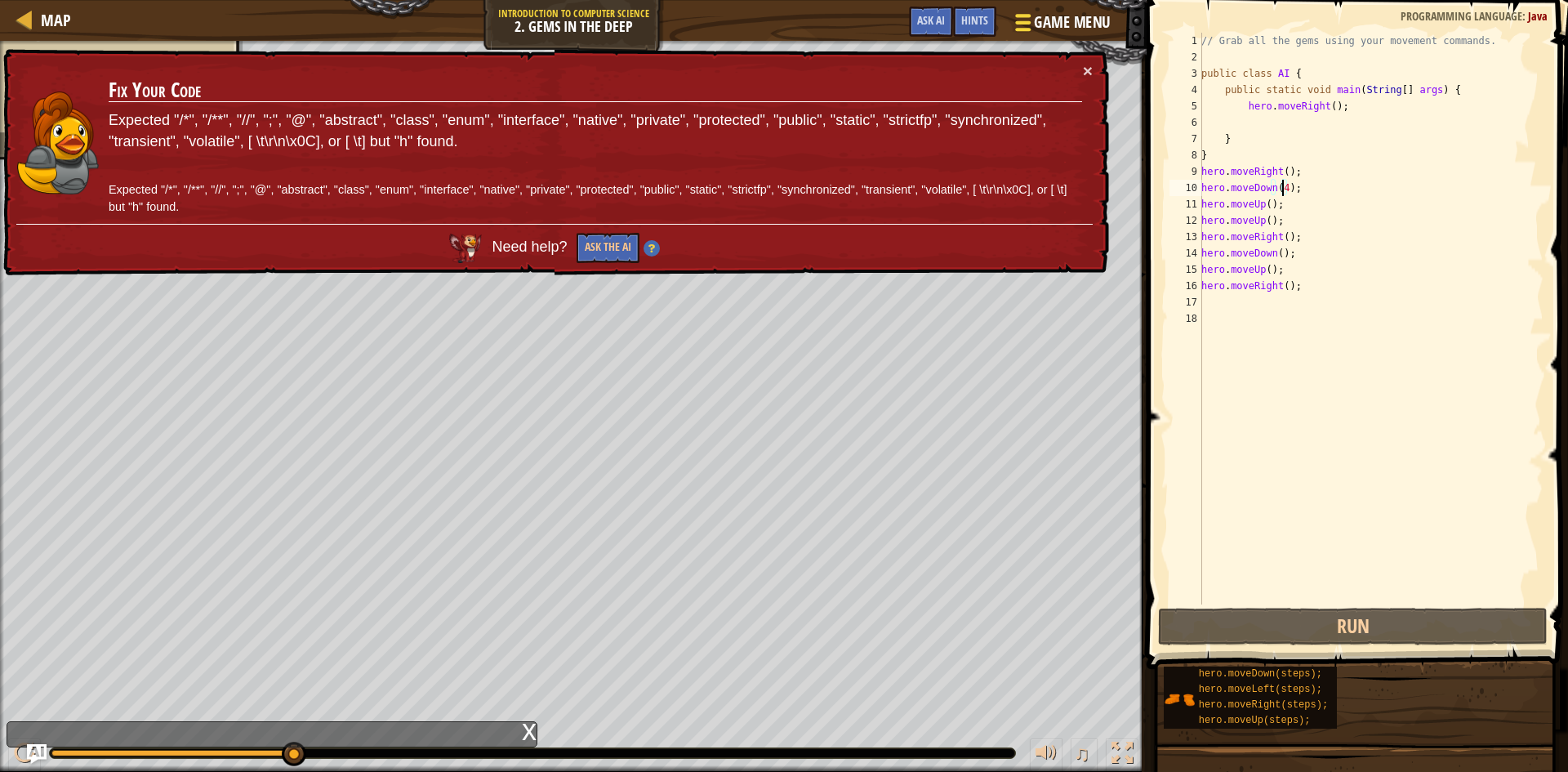
click at [1044, 24] on span "Game Menu" at bounding box center [1071, 22] width 76 height 22
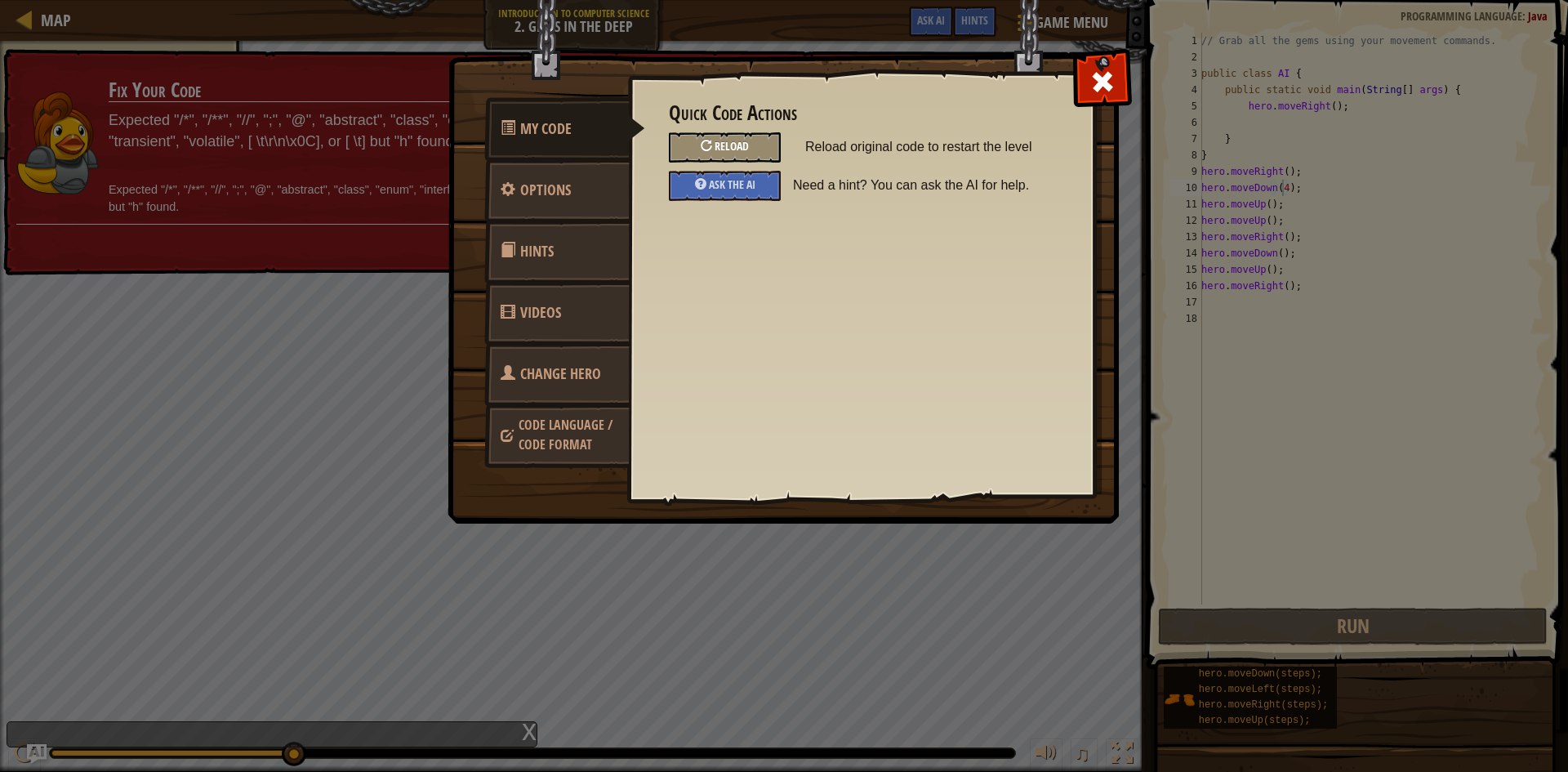
click at [755, 145] on div "Reload" at bounding box center [725, 147] width 112 height 30
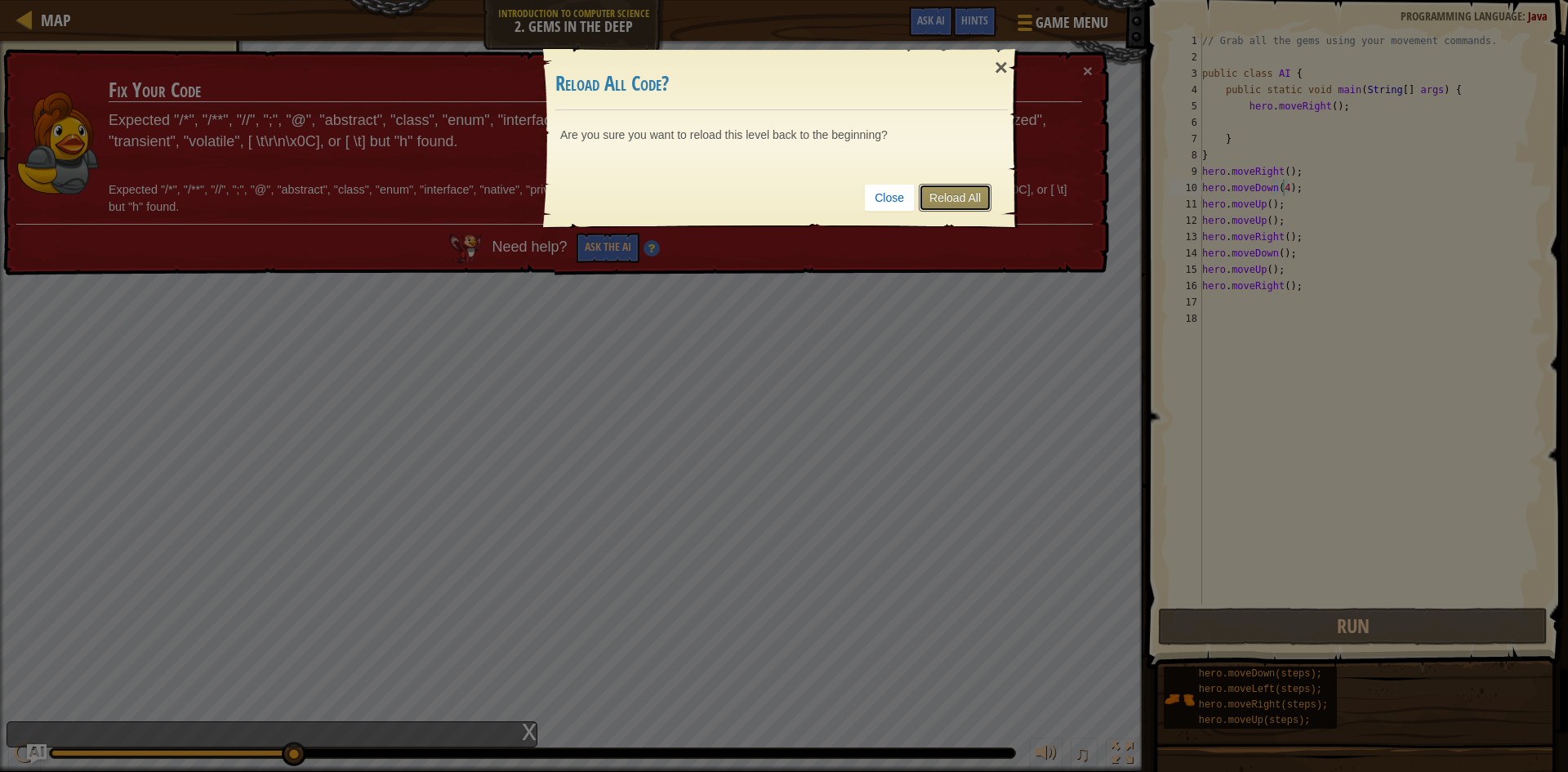
click at [962, 203] on link "Reload All" at bounding box center [955, 198] width 73 height 27
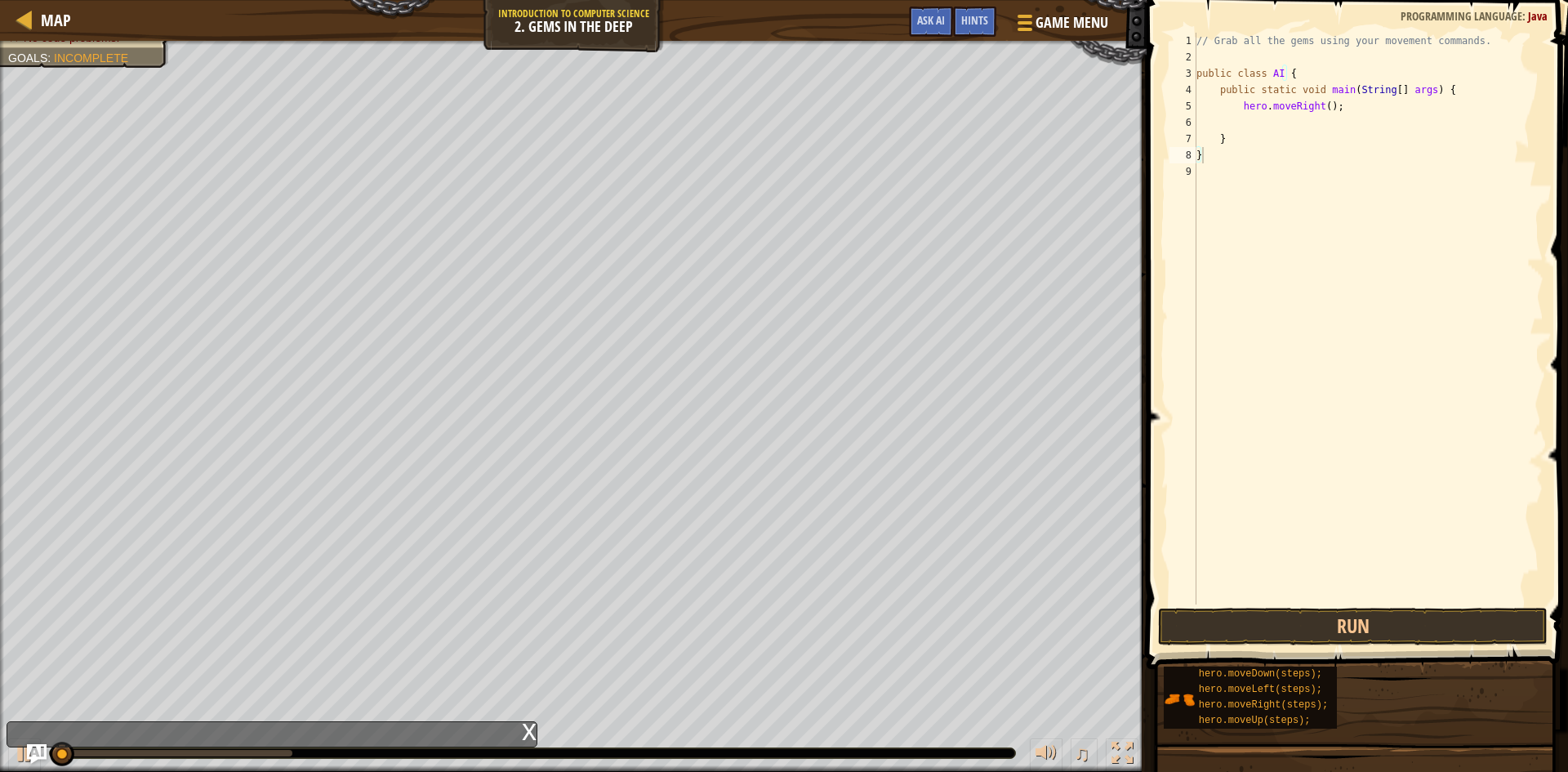
type textarea "}"
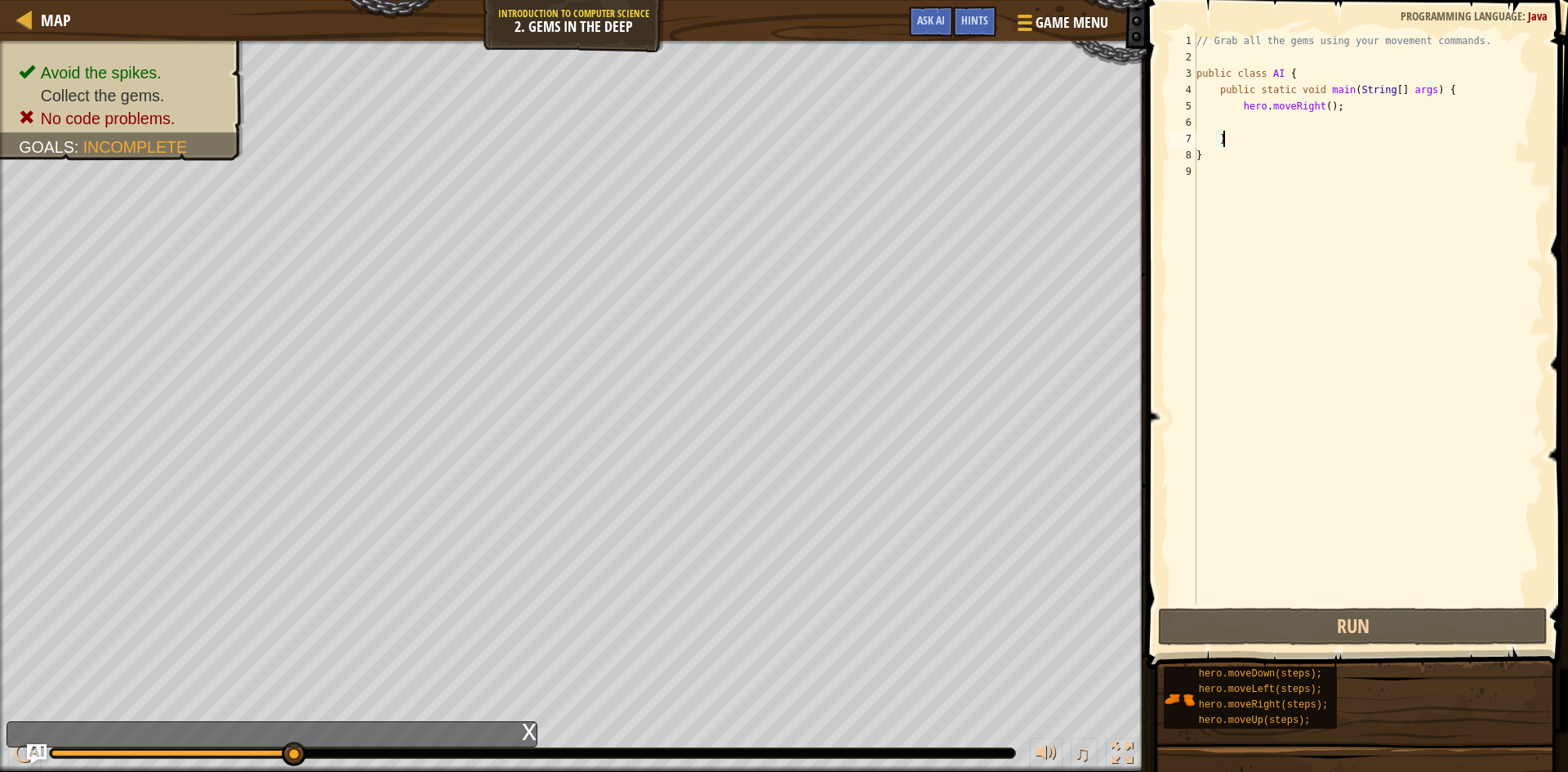
click at [1239, 139] on div "// Grab all the gems using your movement commands. public class AI { public sta…" at bounding box center [1368, 335] width 350 height 604
type textarea "}"
click at [1271, 127] on div "// Grab all the gems using your movement commands. public class AI { public sta…" at bounding box center [1368, 335] width 350 height 604
paste textarea
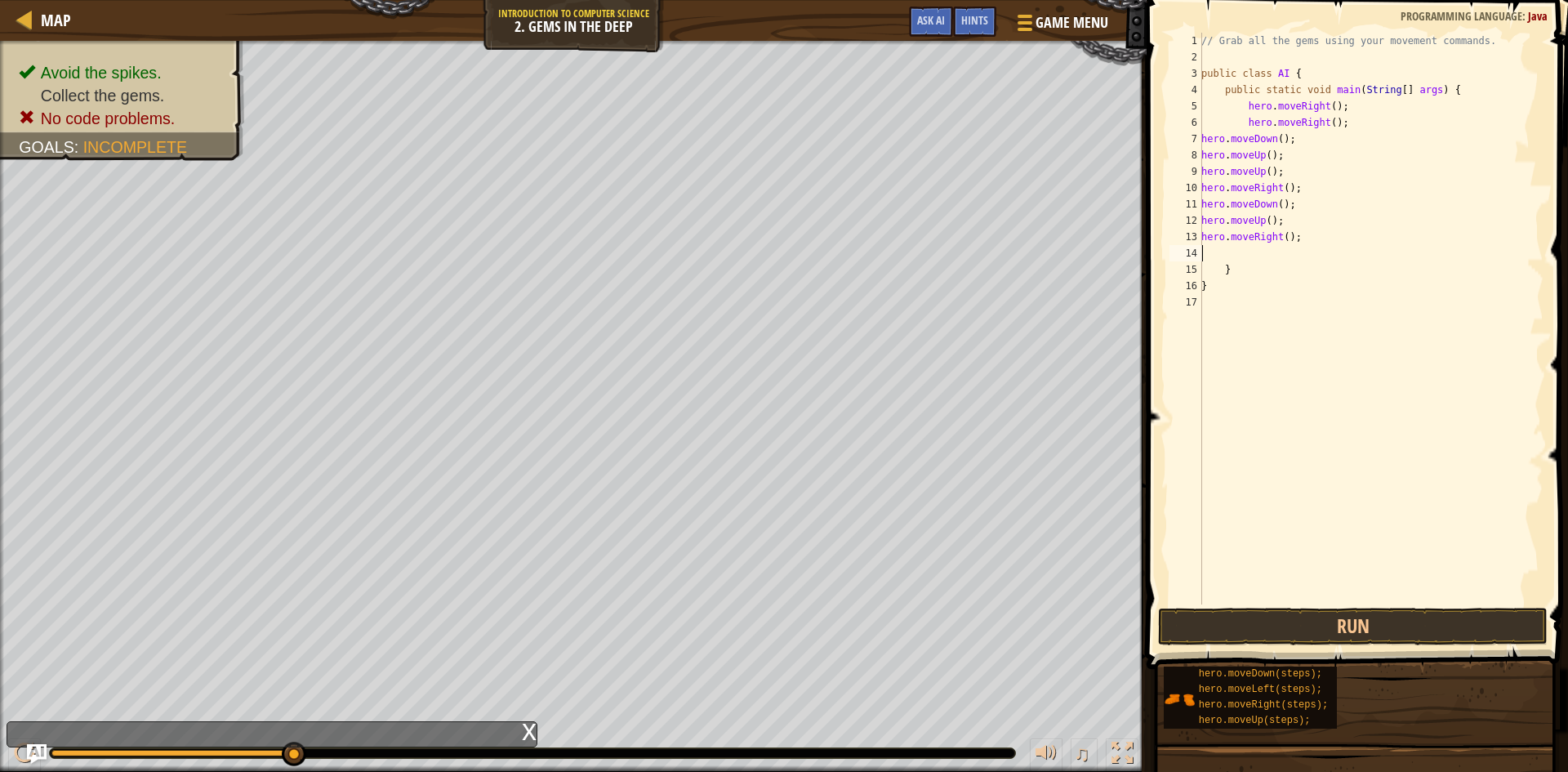
type textarea "\"
click at [1375, 630] on button "Run" at bounding box center [1352, 627] width 389 height 38
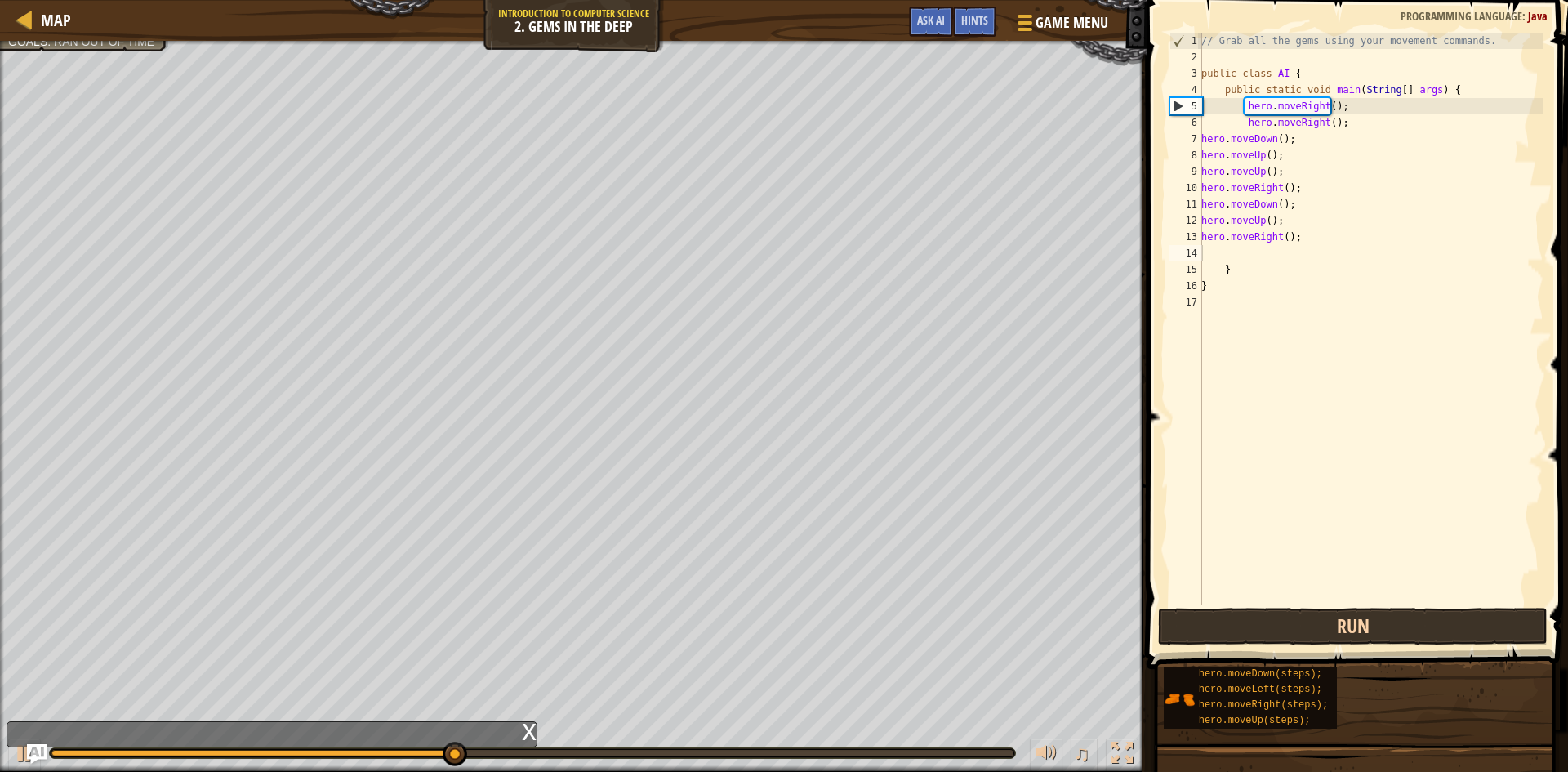
drag, startPoint x: 1427, startPoint y: 647, endPoint x: 1411, endPoint y: 625, distance: 27.2
click at [1425, 645] on span at bounding box center [1358, 312] width 435 height 717
click at [1411, 624] on button "Run" at bounding box center [1352, 627] width 389 height 38
click at [1371, 632] on button "Run" at bounding box center [1352, 627] width 389 height 38
click at [1367, 640] on button "Run" at bounding box center [1352, 627] width 389 height 38
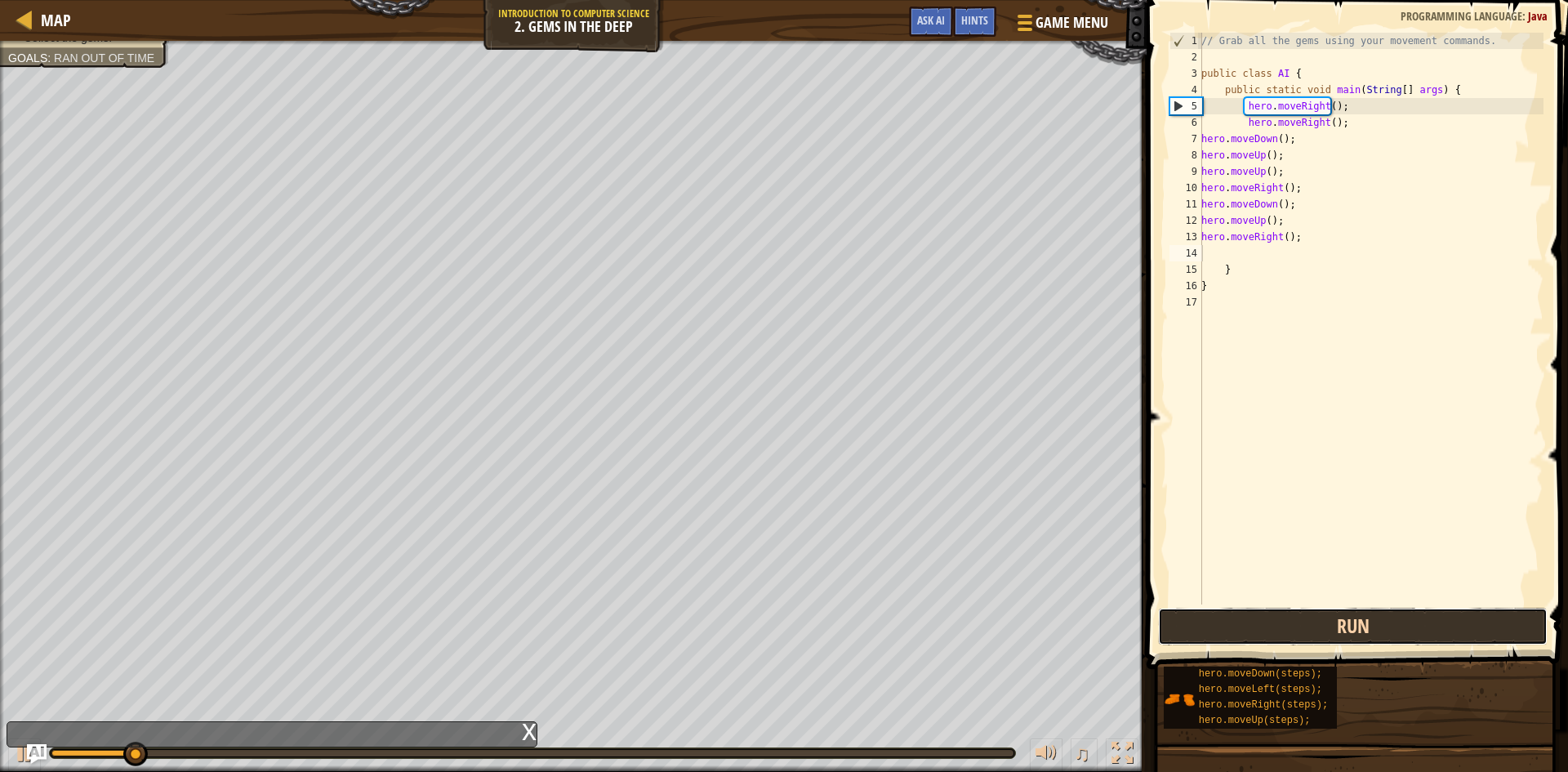
click at [1364, 638] on button "Run" at bounding box center [1352, 627] width 389 height 38
click at [1360, 638] on button "Run" at bounding box center [1352, 627] width 389 height 38
click at [1360, 638] on button "Running" at bounding box center [1352, 627] width 389 height 38
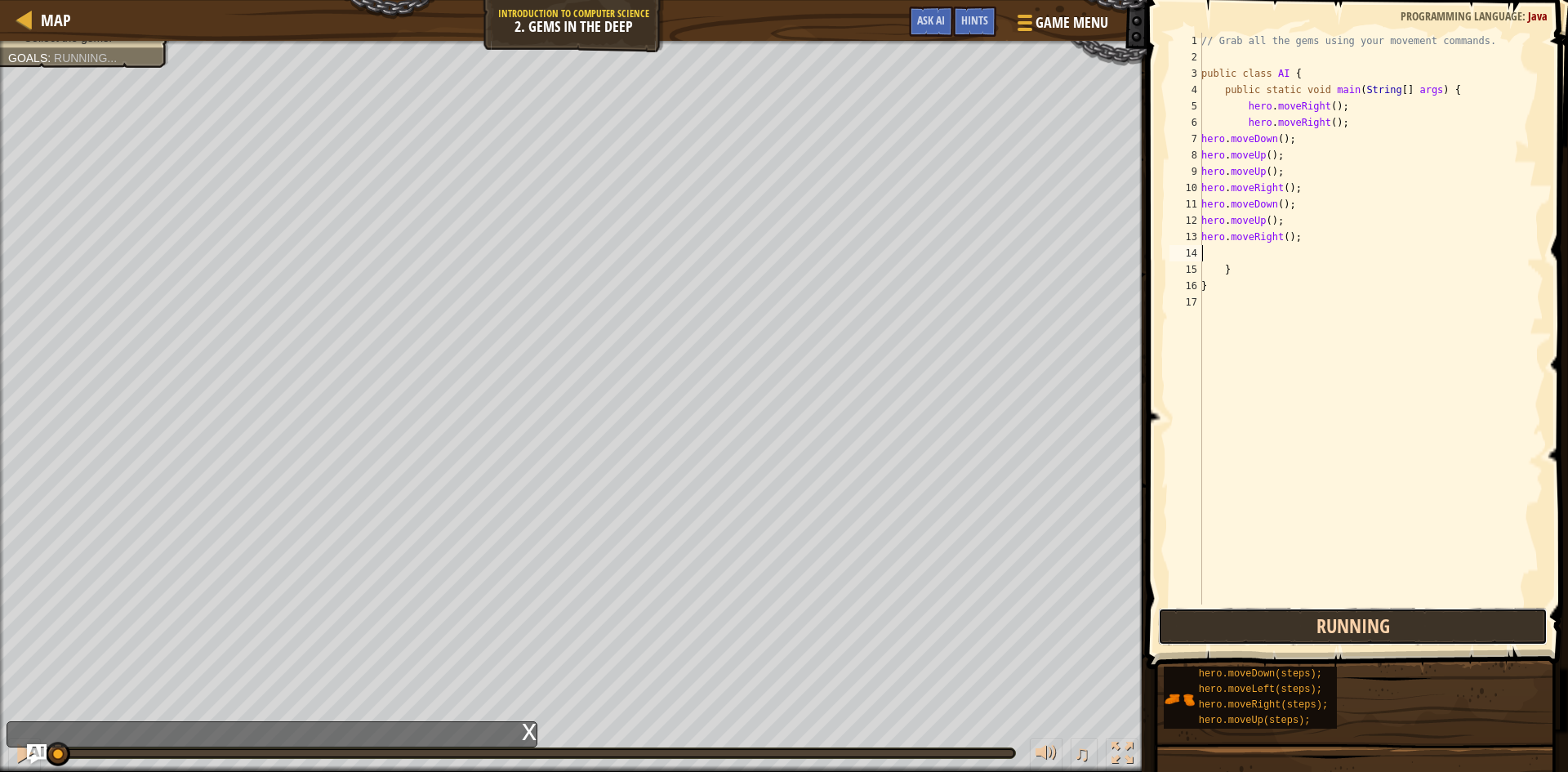
click at [1360, 639] on button "Running" at bounding box center [1352, 627] width 389 height 38
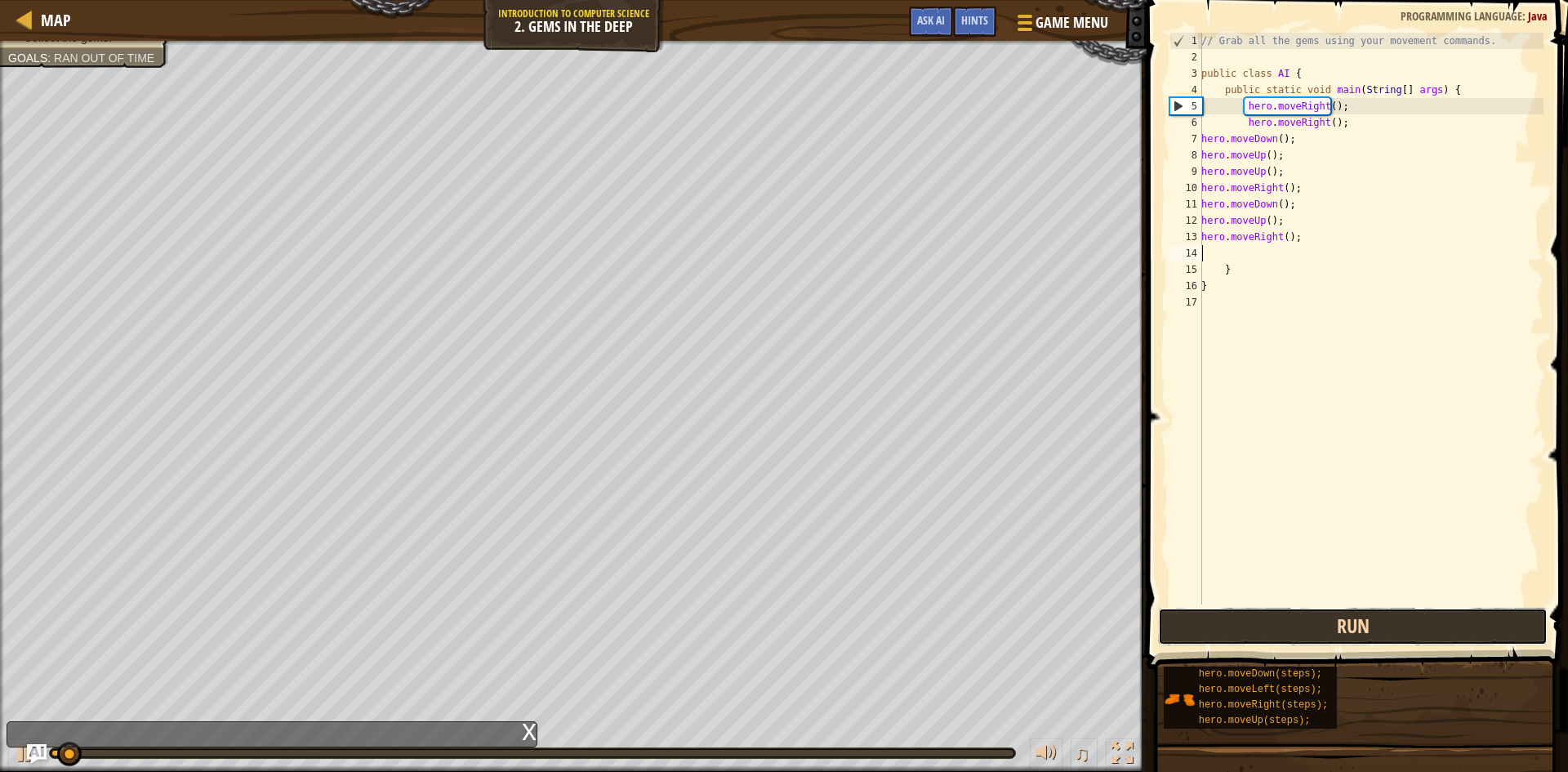
click at [1360, 639] on button "Run" at bounding box center [1352, 627] width 389 height 38
click at [1360, 639] on button "Running" at bounding box center [1352, 627] width 389 height 38
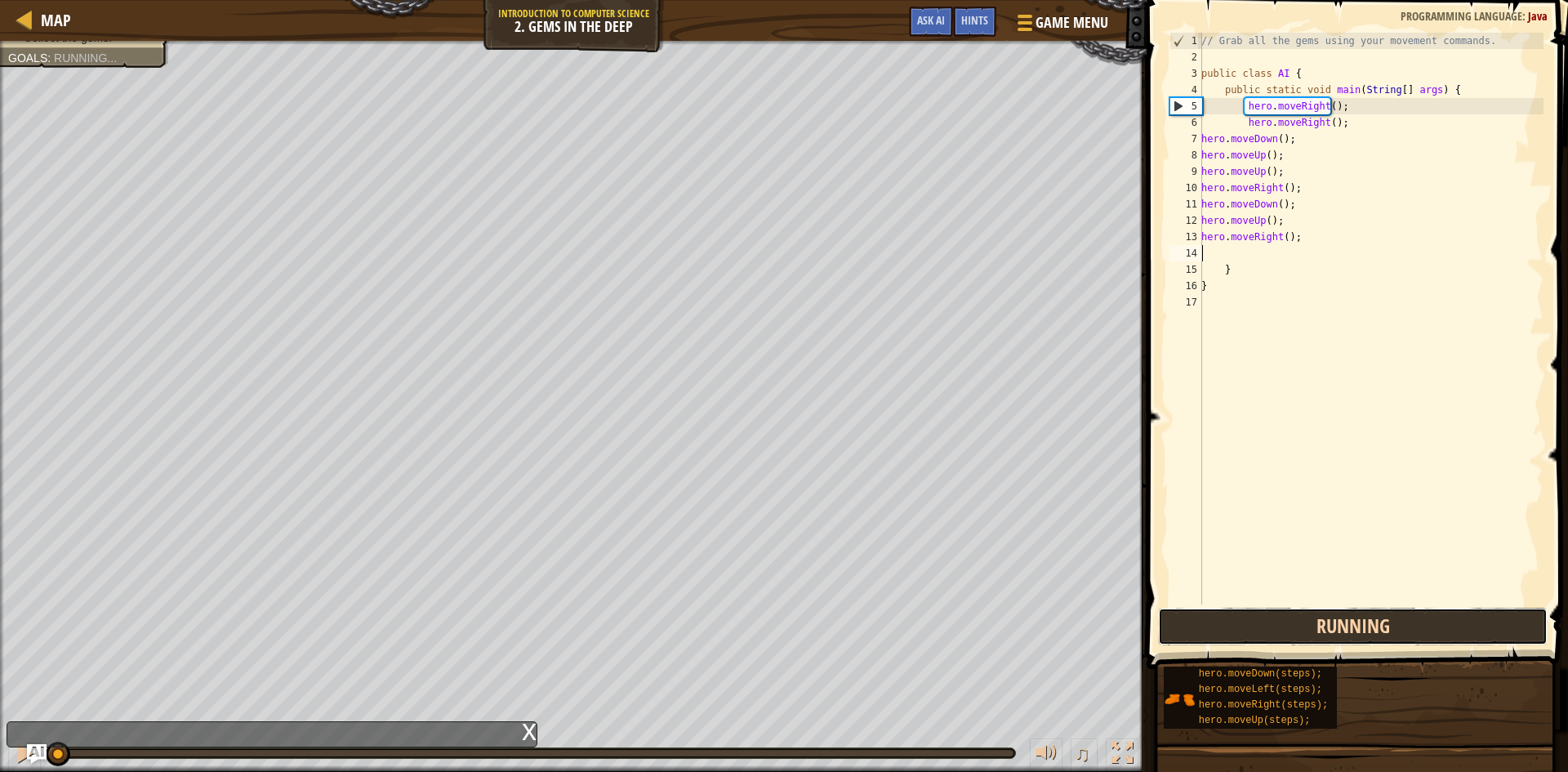
click at [1360, 639] on button "Running" at bounding box center [1352, 627] width 389 height 38
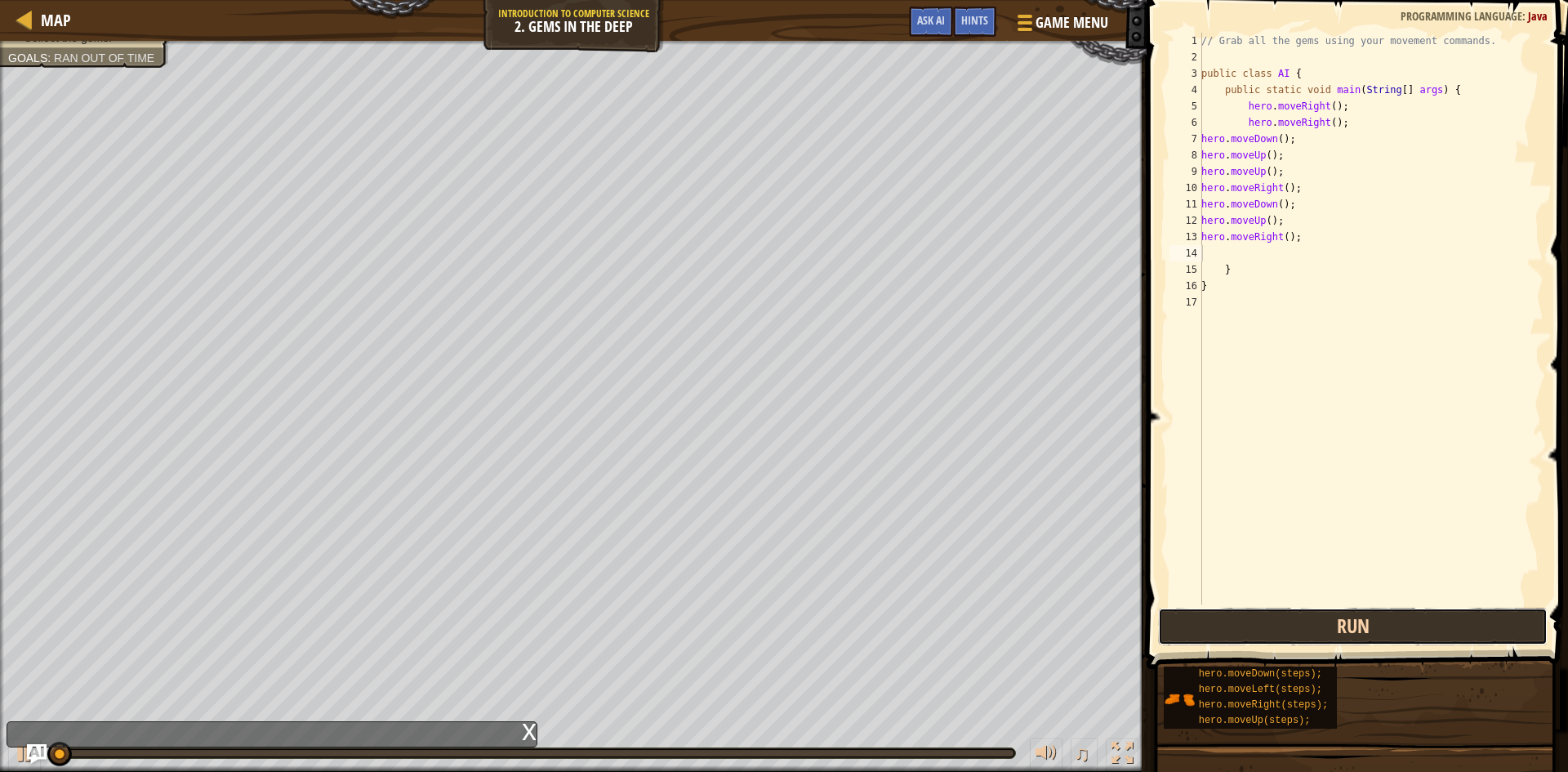
click at [1360, 639] on button "Run" at bounding box center [1352, 627] width 389 height 38
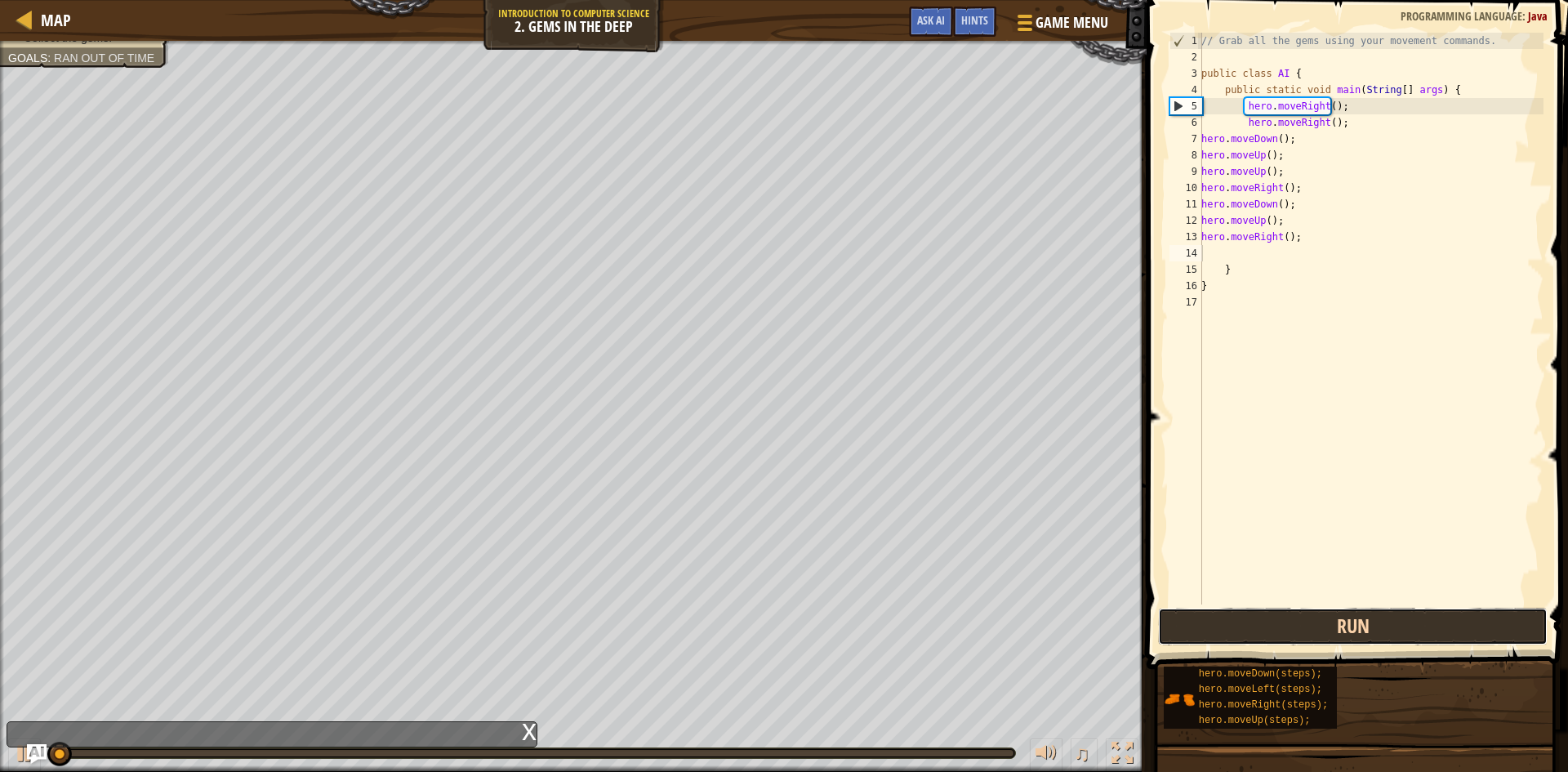
click at [1360, 639] on button "Run" at bounding box center [1352, 627] width 389 height 38
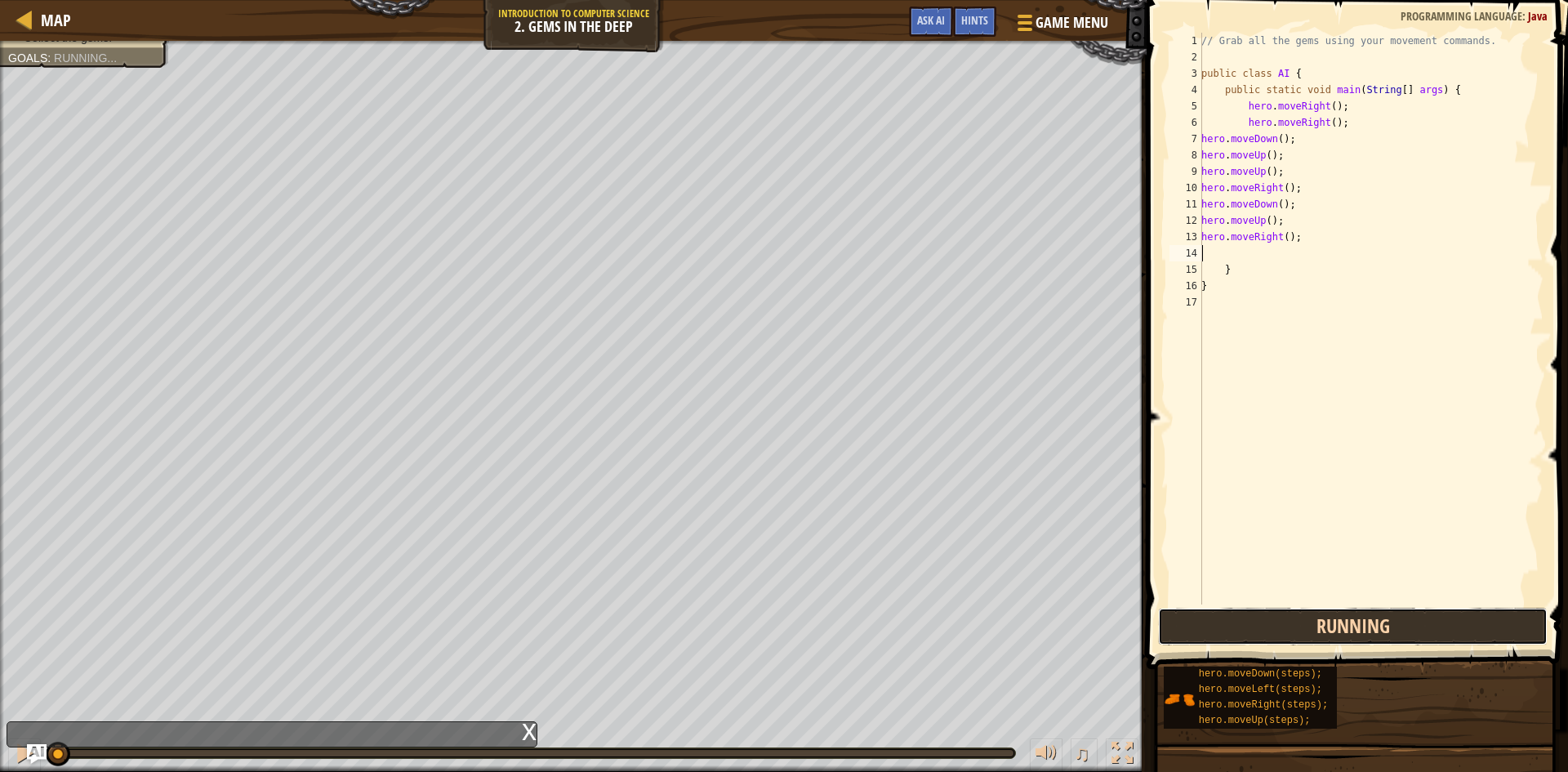
click at [1360, 639] on button "Running" at bounding box center [1352, 627] width 389 height 38
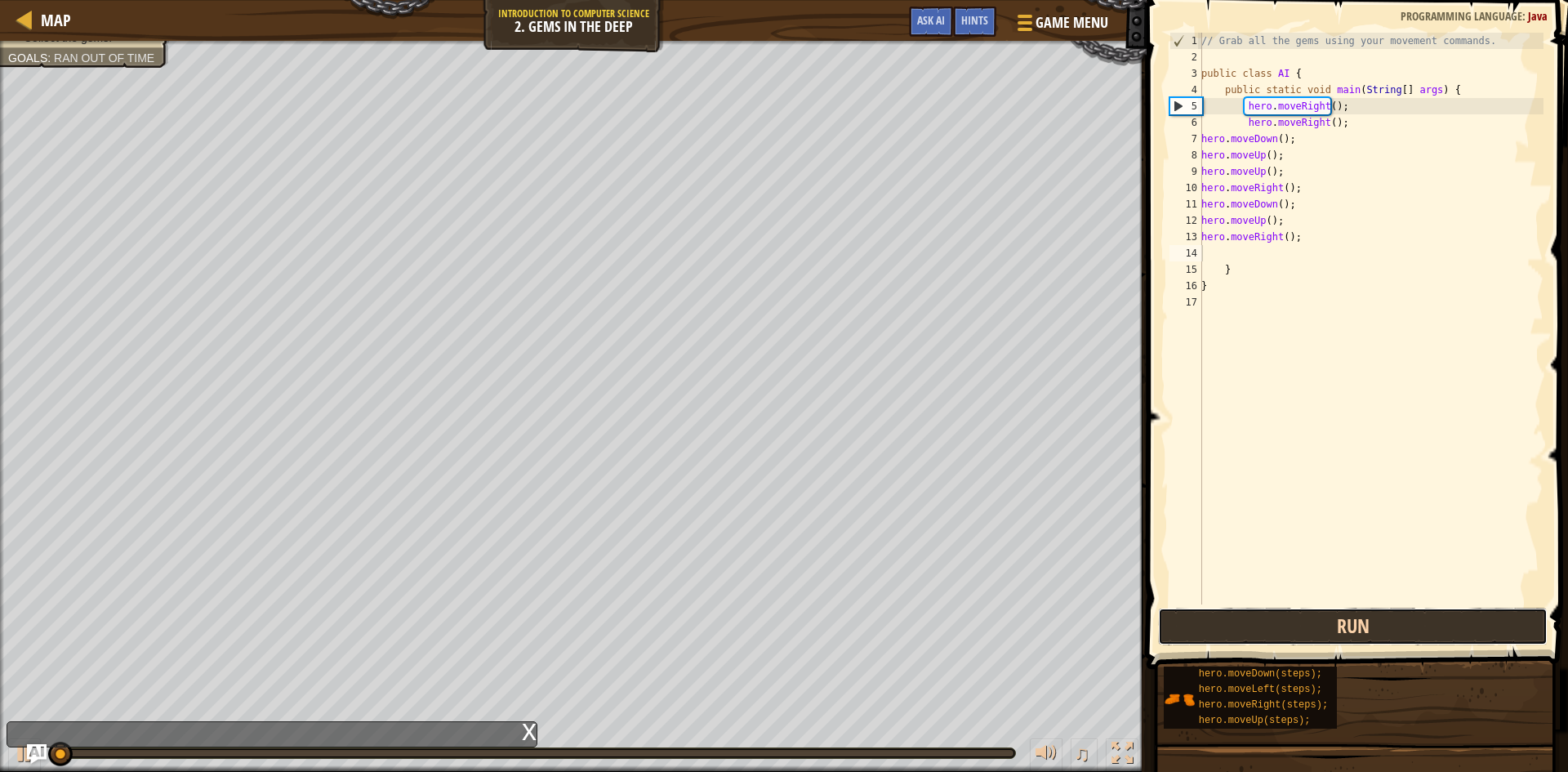
click at [1360, 639] on button "Run" at bounding box center [1352, 627] width 389 height 38
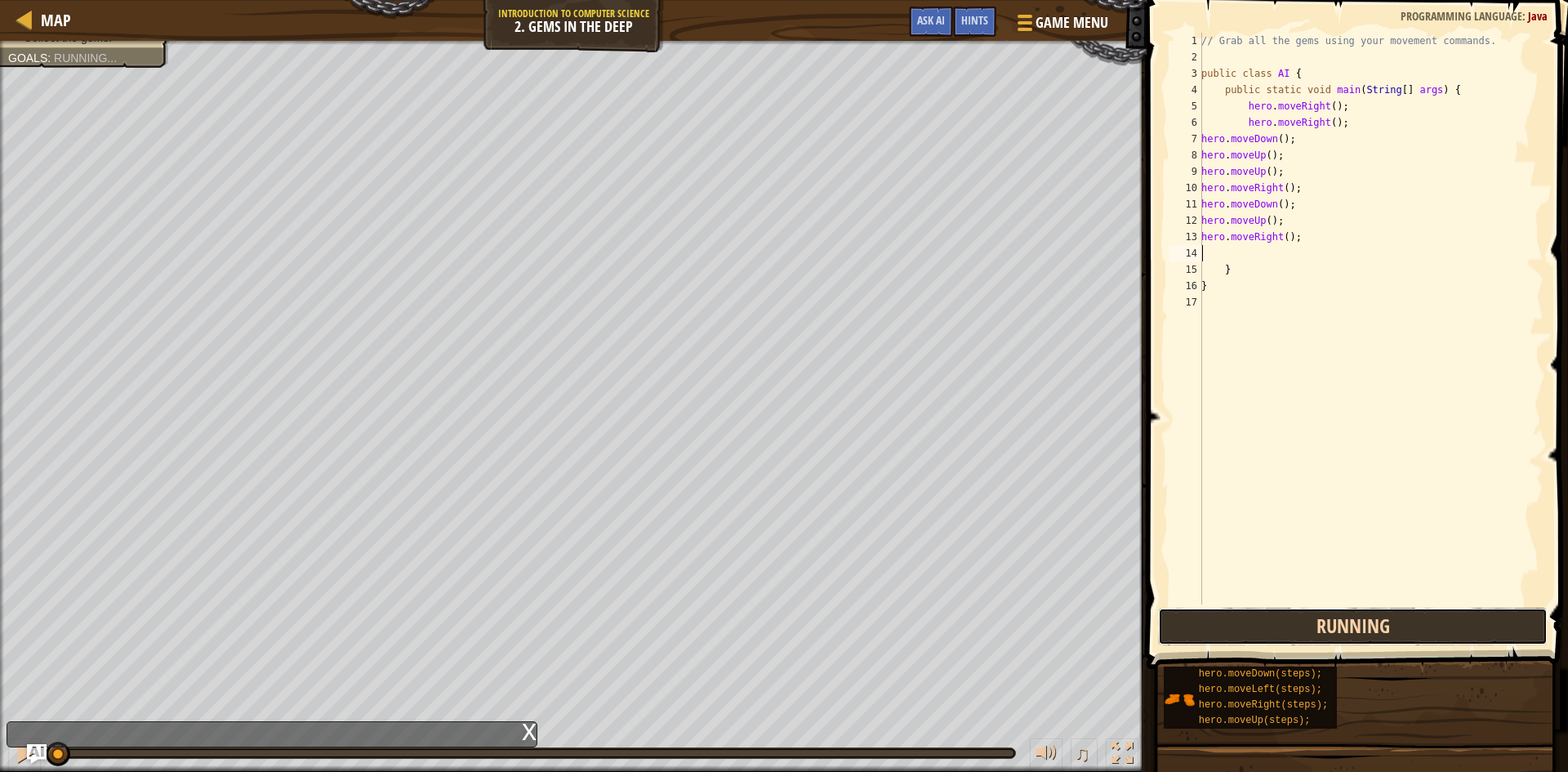
click at [1360, 639] on button "Running" at bounding box center [1352, 627] width 389 height 38
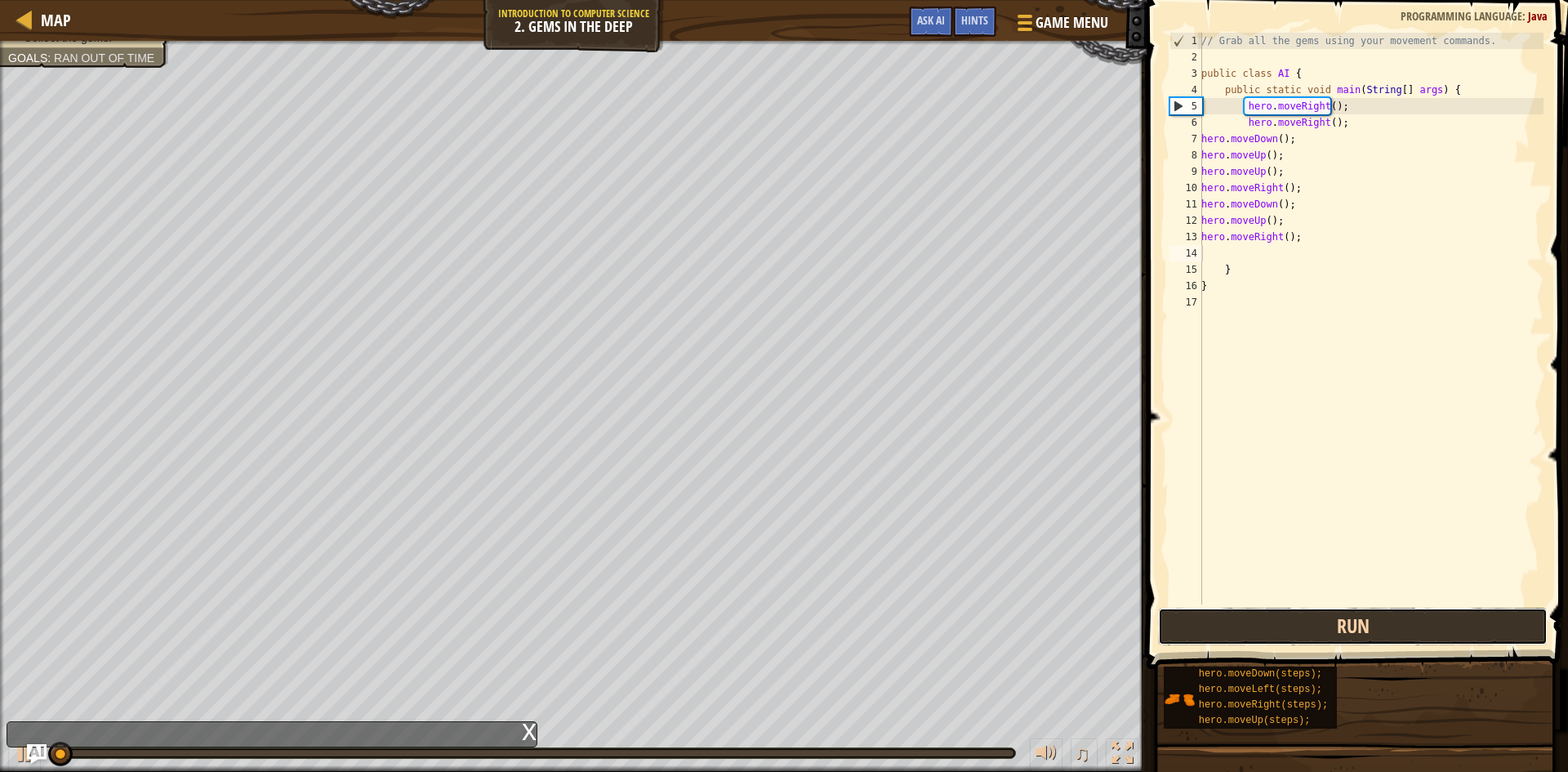
click at [1360, 639] on button "Run" at bounding box center [1352, 627] width 389 height 38
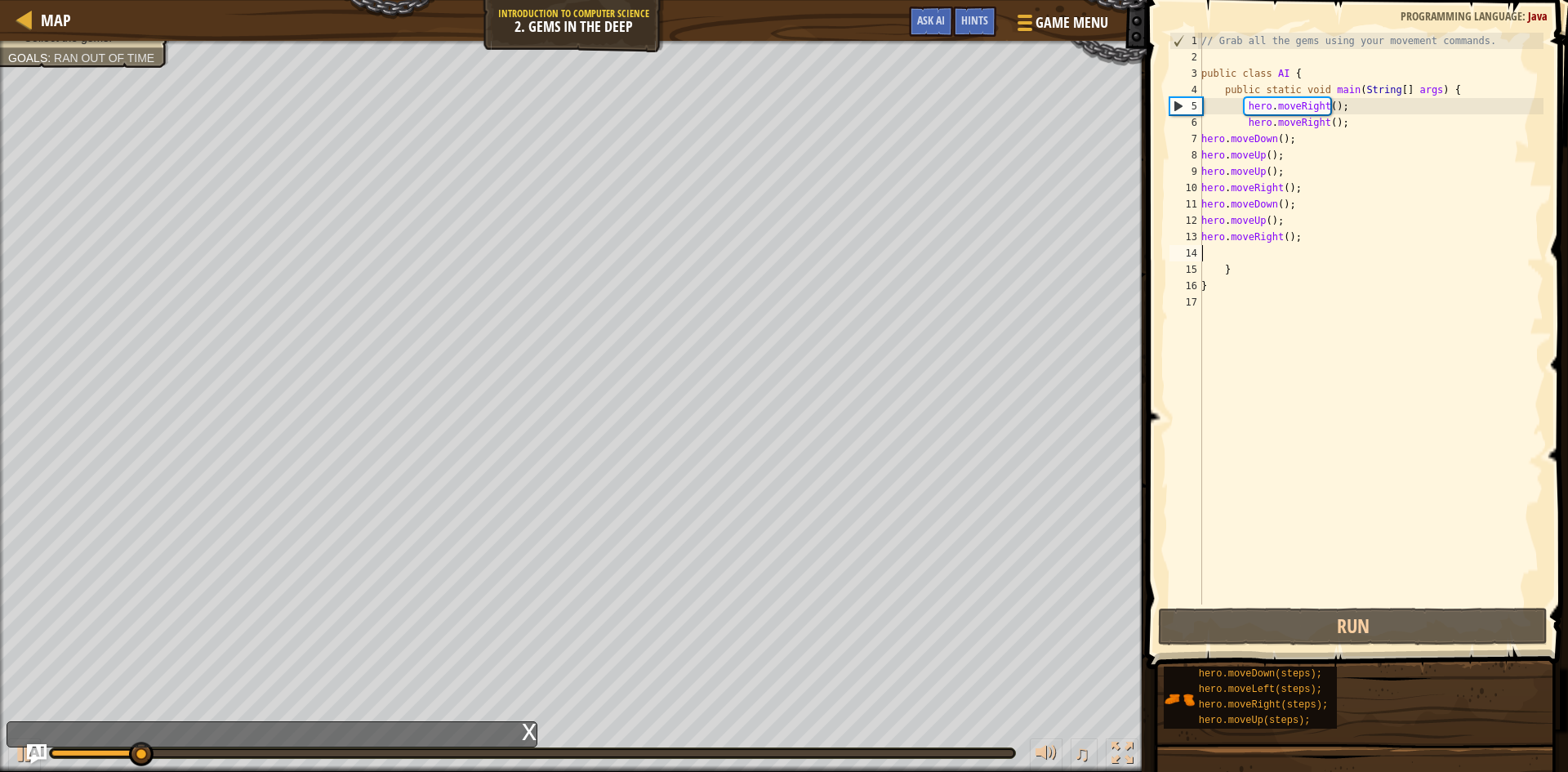
click at [1376, 252] on div "// Grab all the gems using your movement commands. public class AI { public sta…" at bounding box center [1370, 335] width 346 height 604
click at [1322, 110] on div "// Grab all the gems using your movement commands. public class AI { public sta…" at bounding box center [1370, 335] width 346 height 604
click at [1325, 112] on div "// Grab all the gems using your movement commands. public class AI { public sta…" at bounding box center [1370, 335] width 346 height 604
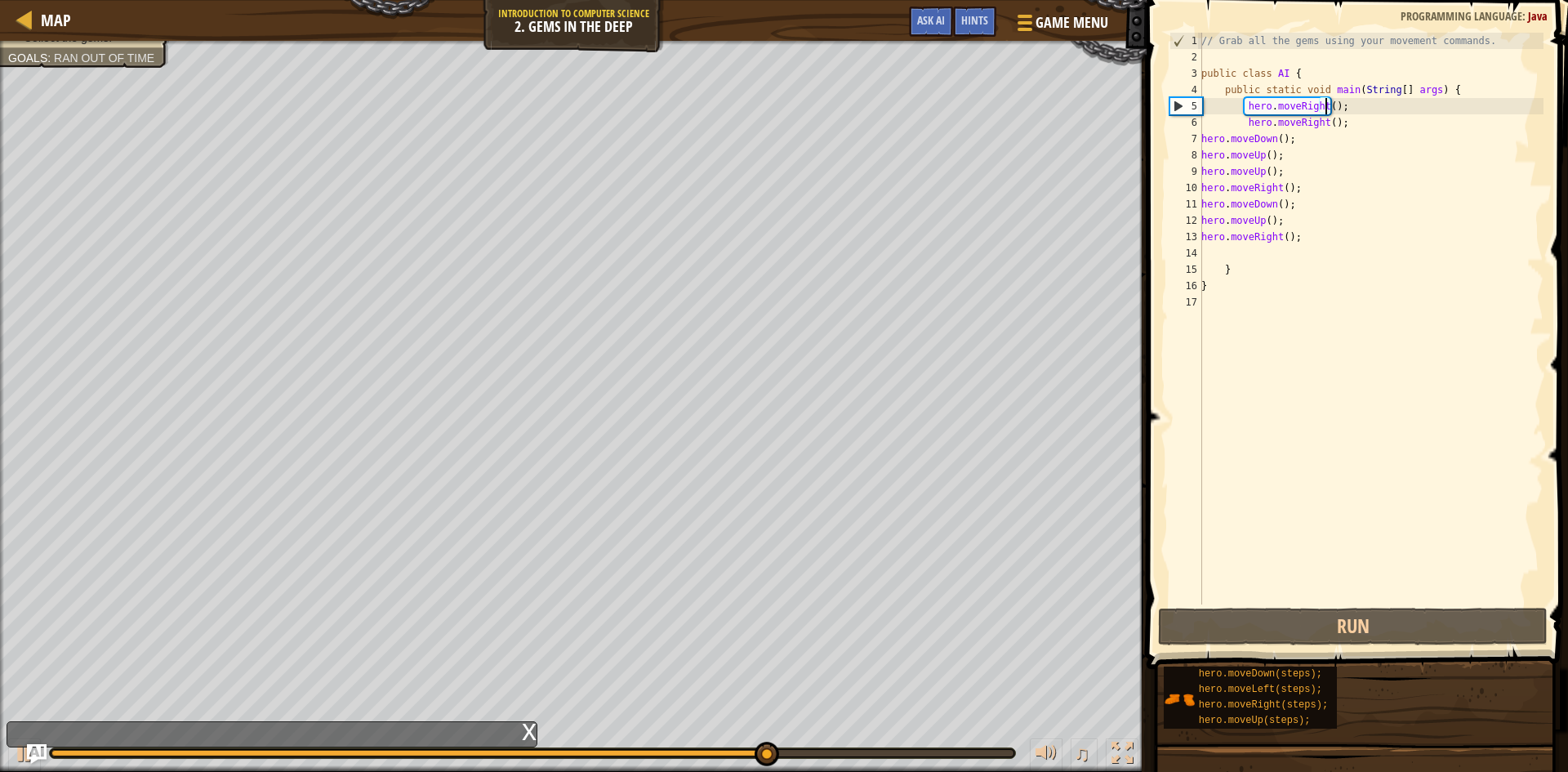
scroll to position [8, 10]
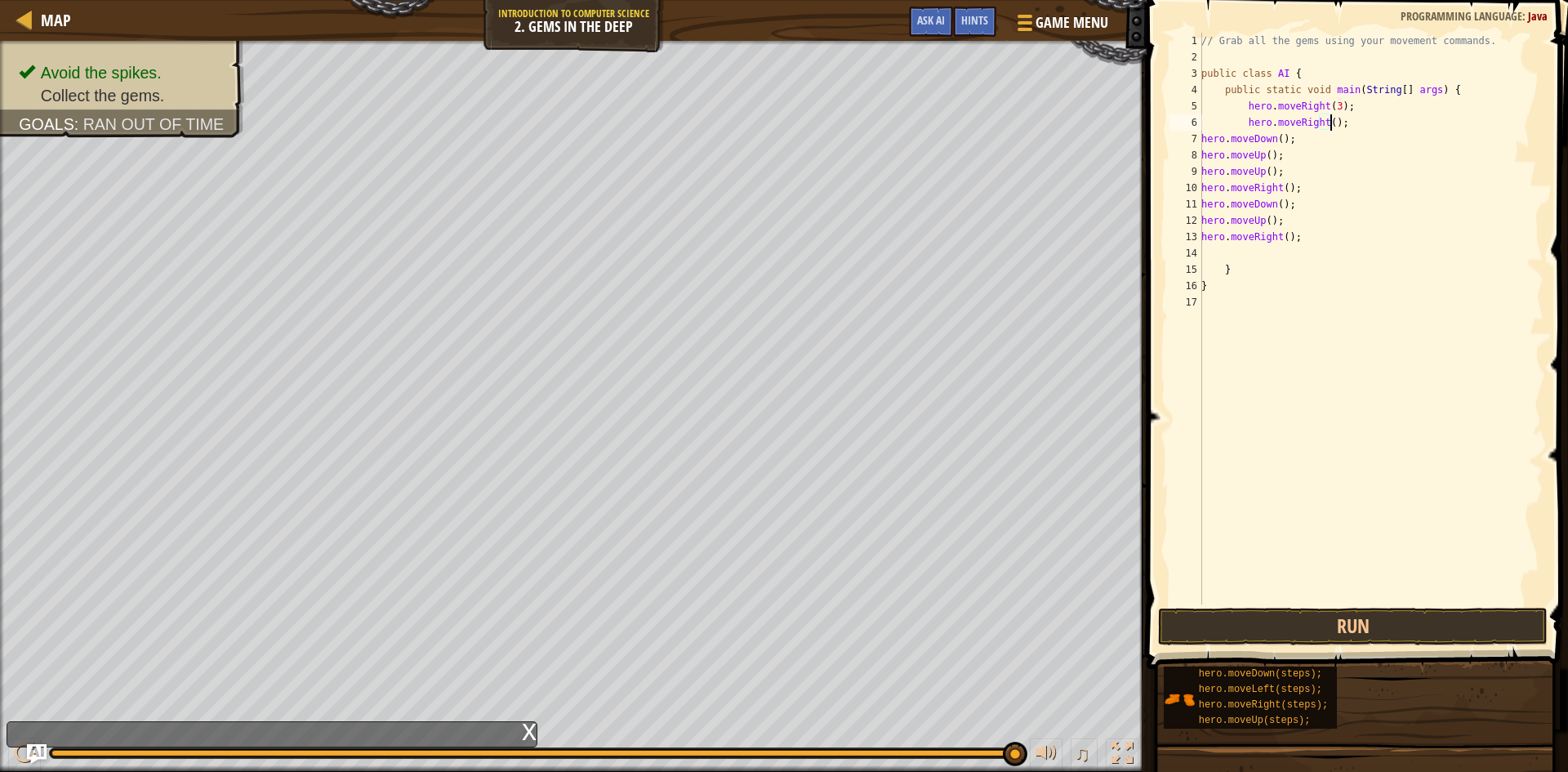
click at [1333, 122] on div "// Grab all the gems using your movement commands. public class AI { public sta…" at bounding box center [1370, 335] width 346 height 604
drag, startPoint x: 1343, startPoint y: 129, endPoint x: 1247, endPoint y: 128, distance: 96.0
click at [1247, 128] on div "// Grab all the gems using your movement commands. public class AI { public sta…" at bounding box center [1370, 335] width 346 height 604
type textarea "h"
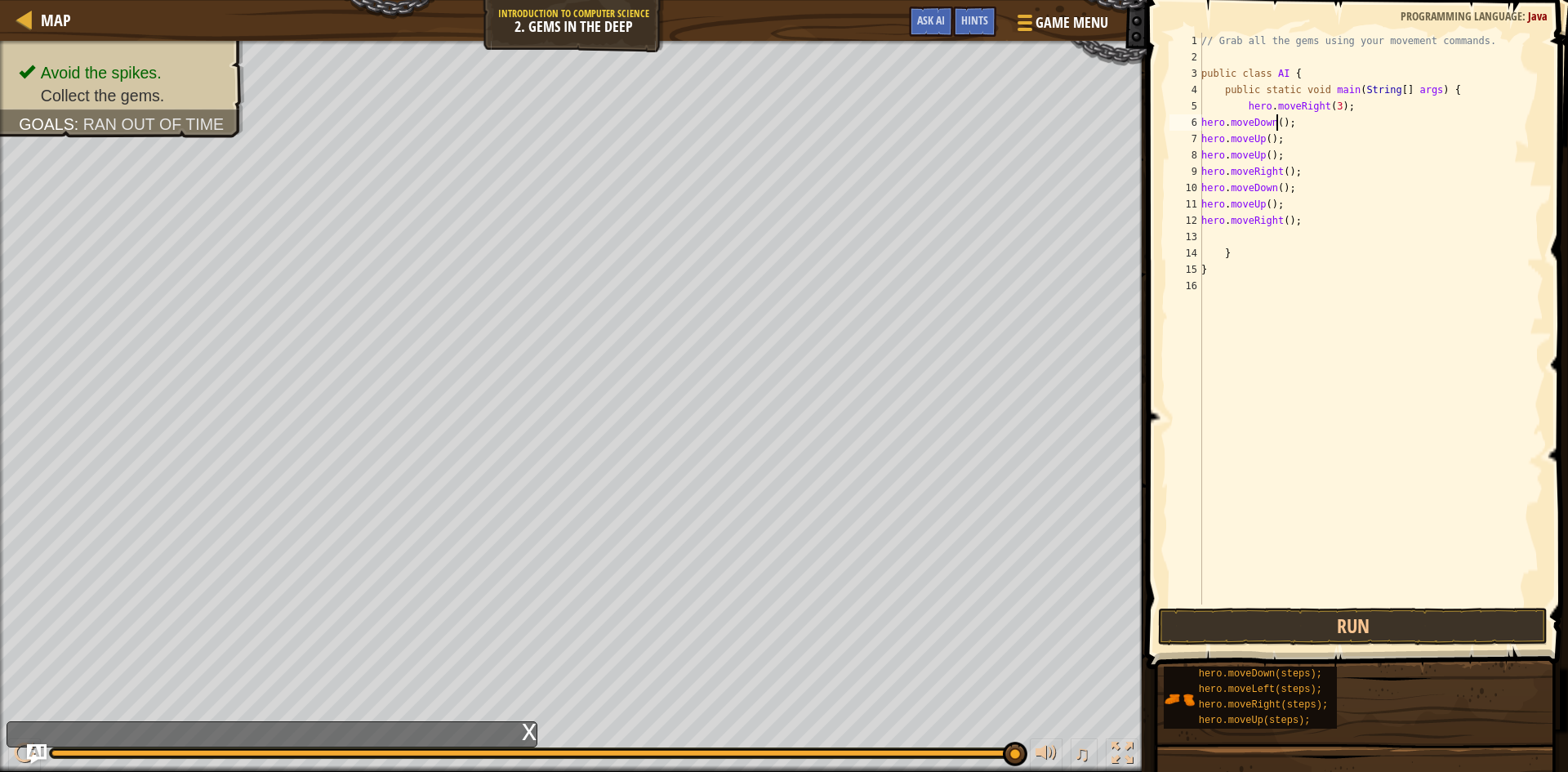
click at [1275, 124] on div "// Grab all the gems using your movement commands. public class AI { public sta…" at bounding box center [1370, 335] width 346 height 604
click at [1265, 142] on div "// Grab all the gems using your movement commands. public class AI { public sta…" at bounding box center [1370, 335] width 346 height 604
click at [1265, 161] on div "// Grab all the gems using your movement commands. public class AI { public sta…" at bounding box center [1370, 335] width 346 height 604
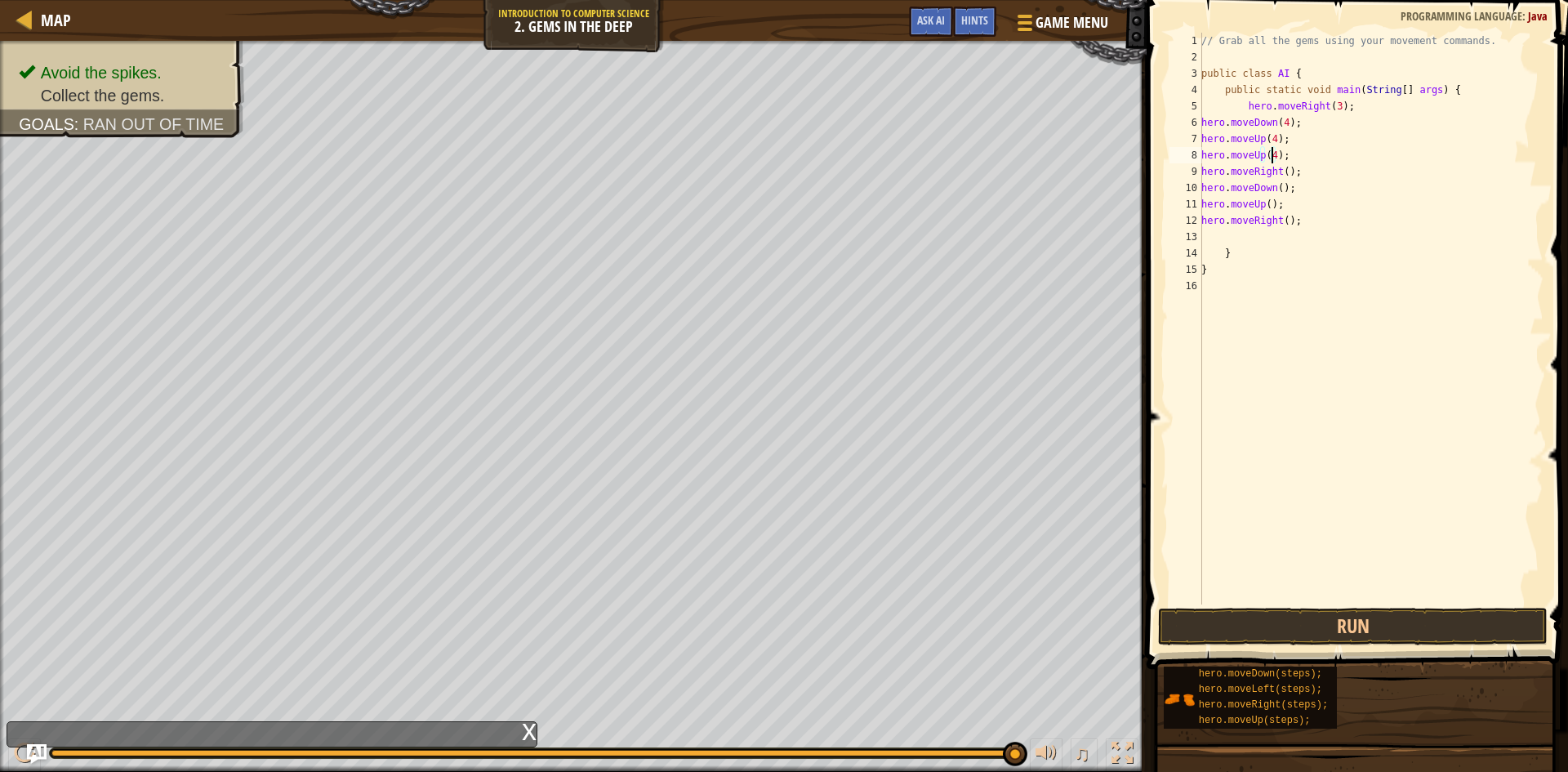
click at [1281, 172] on div "// Grab all the gems using your movement commands. public class AI { public sta…" at bounding box center [1370, 335] width 346 height 604
click at [1355, 627] on button "Run" at bounding box center [1352, 627] width 389 height 38
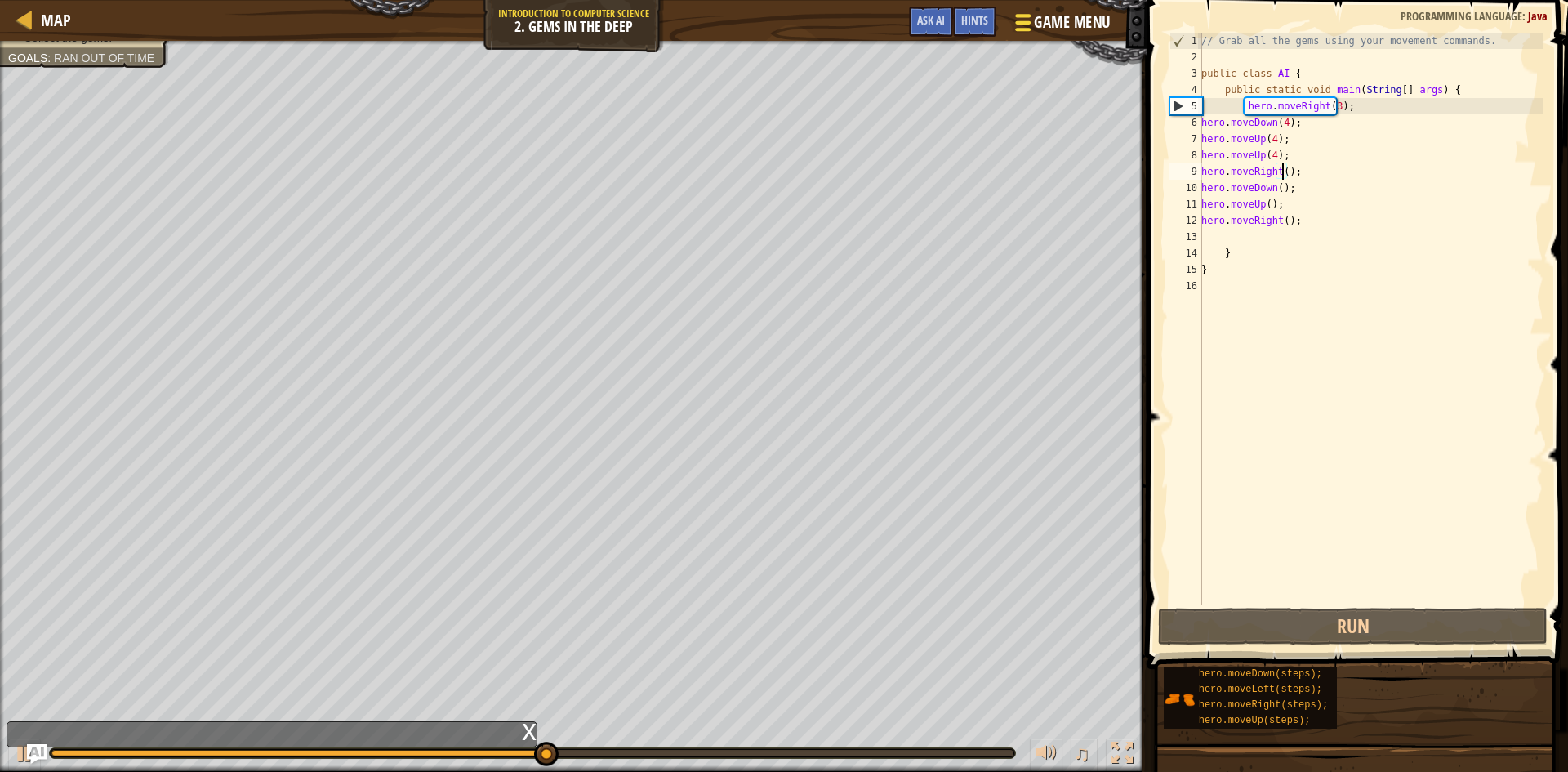
click at [1014, 15] on div at bounding box center [1023, 22] width 22 height 24
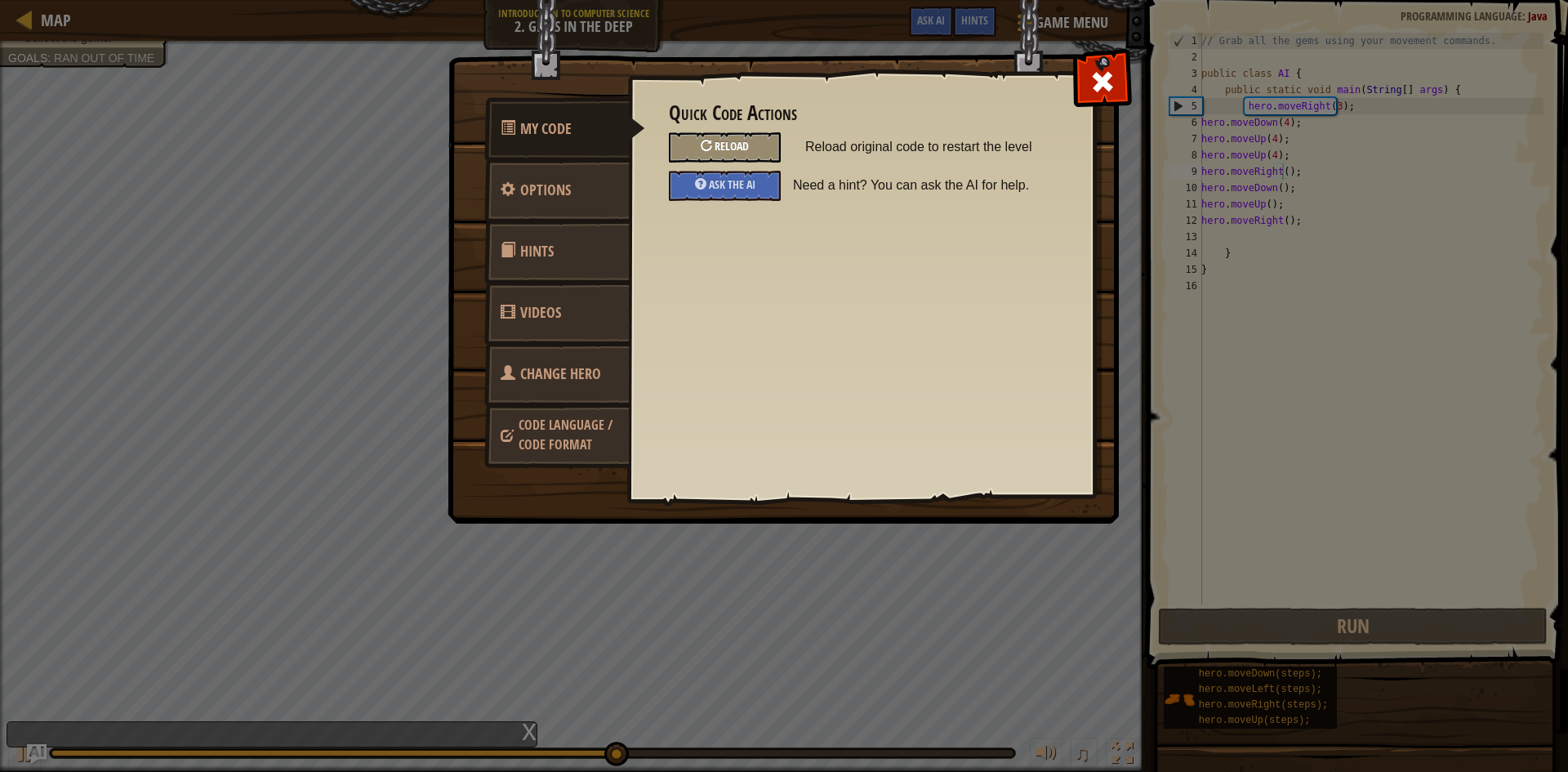
click at [736, 149] on span "Reload" at bounding box center [731, 145] width 34 height 15
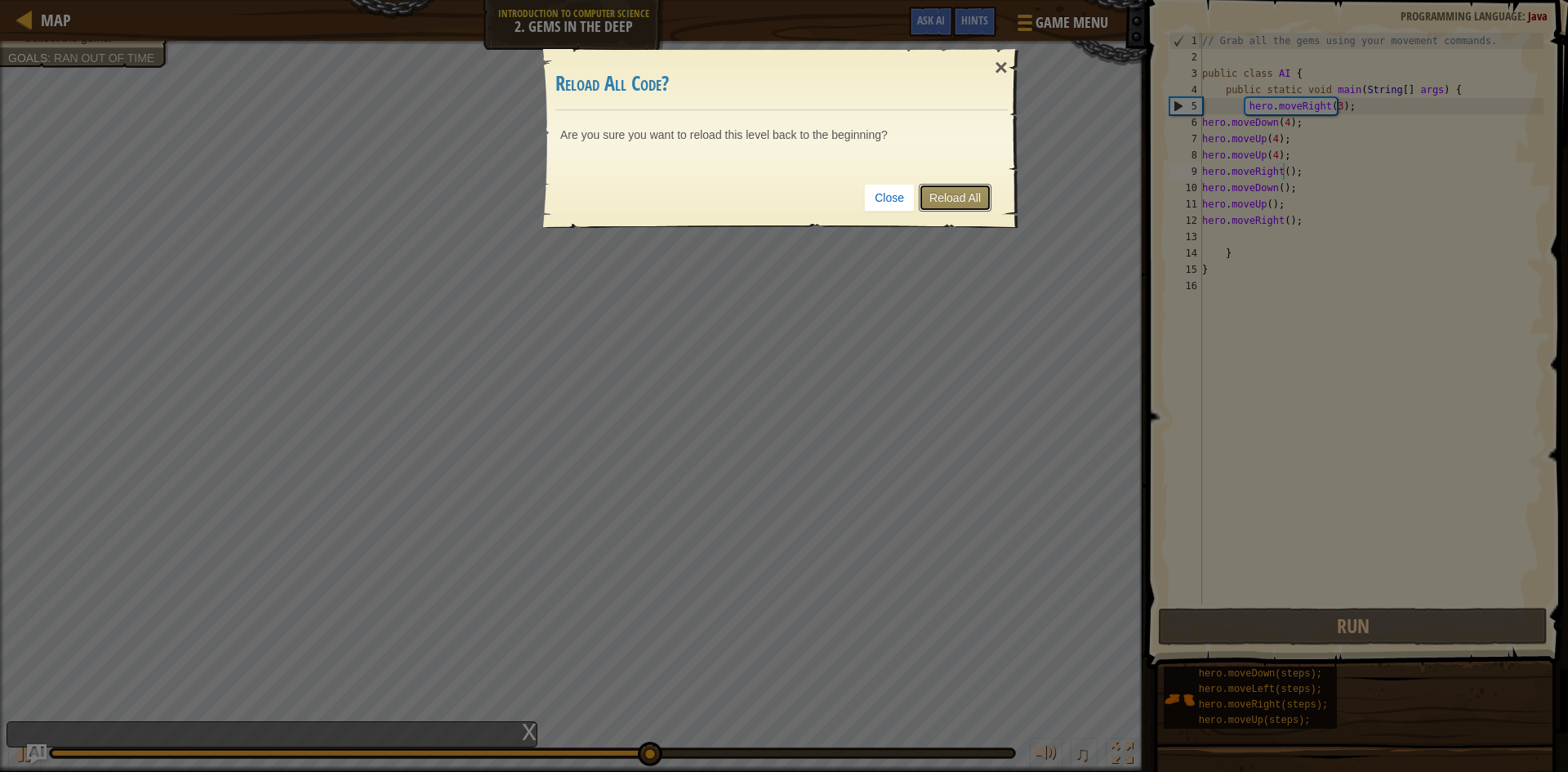
click at [946, 187] on link "Reload All" at bounding box center [955, 198] width 73 height 27
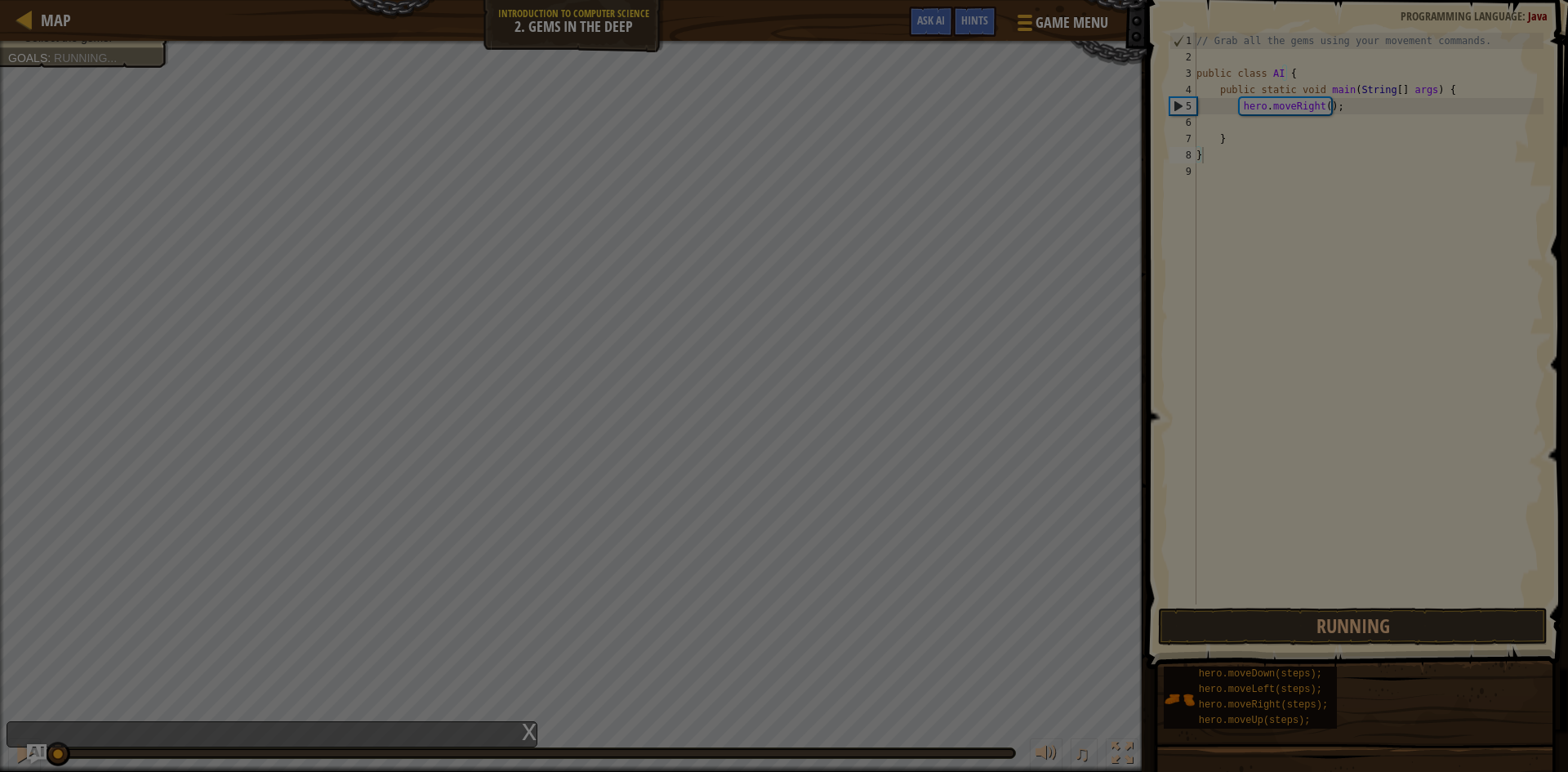
type textarea "}"
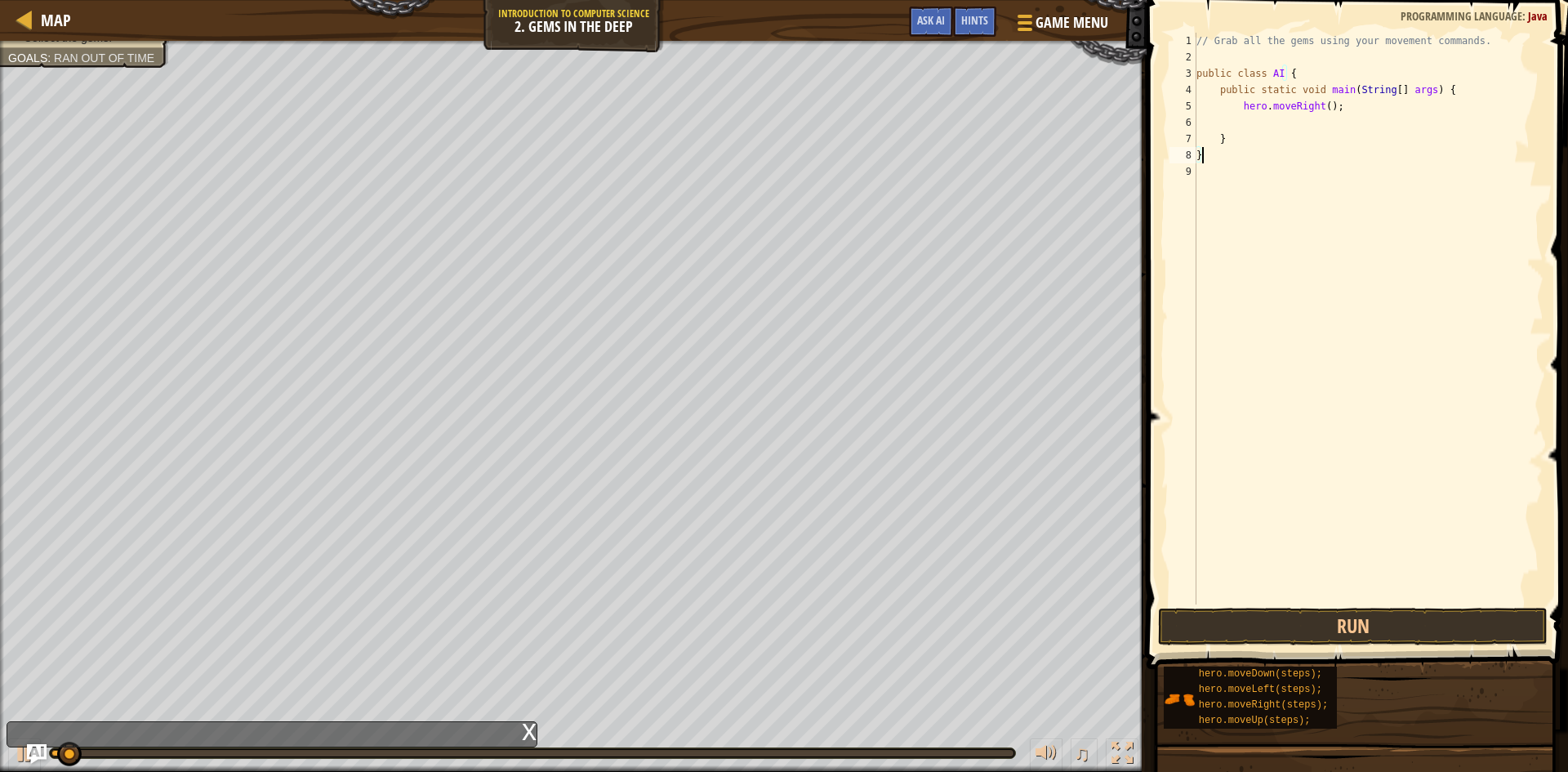
scroll to position [8, 0]
click at [1338, 117] on div "// Grab all the gems using your movement commands. public class AI { public sta…" at bounding box center [1368, 335] width 350 height 604
paste textarea
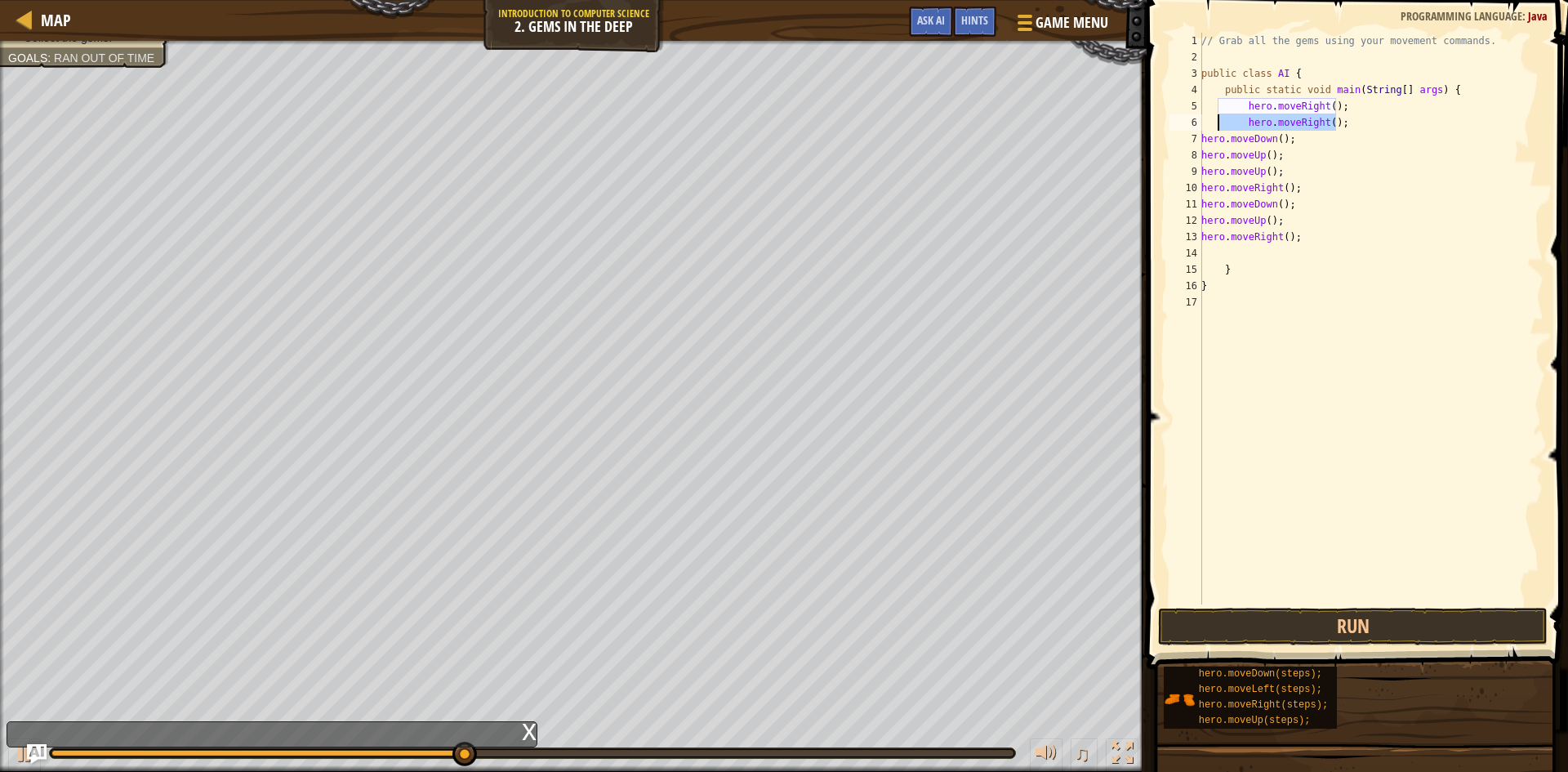
drag, startPoint x: 1347, startPoint y: 121, endPoint x: 1219, endPoint y: 128, distance: 128.2
click at [1219, 128] on div "// Grab all the gems using your movement commands. public class AI { public sta…" at bounding box center [1370, 335] width 346 height 604
click at [1299, 122] on div "// Grab all the gems using your movement commands. public class AI { public sta…" at bounding box center [1370, 318] width 346 height 572
click at [1335, 121] on div "// Grab all the gems using your movement commands. public class AI { public sta…" at bounding box center [1370, 335] width 346 height 604
type textarea "h"
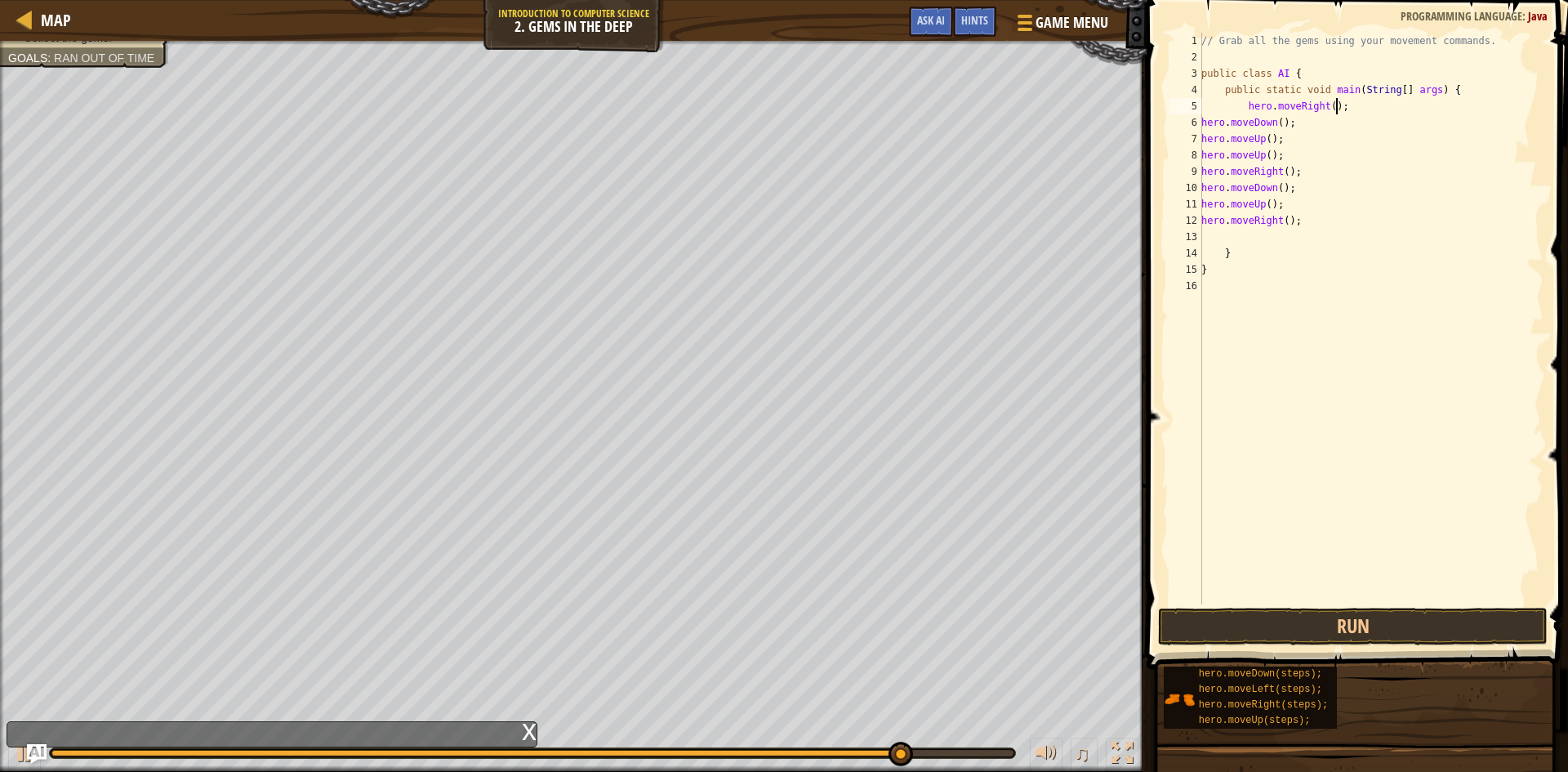
click at [1325, 106] on div "// Grab all the gems using your movement commands. public class AI { public sta…" at bounding box center [1370, 335] width 346 height 604
type textarea "hero.moveRight(1);"
click at [1357, 637] on button "Run" at bounding box center [1352, 627] width 389 height 38
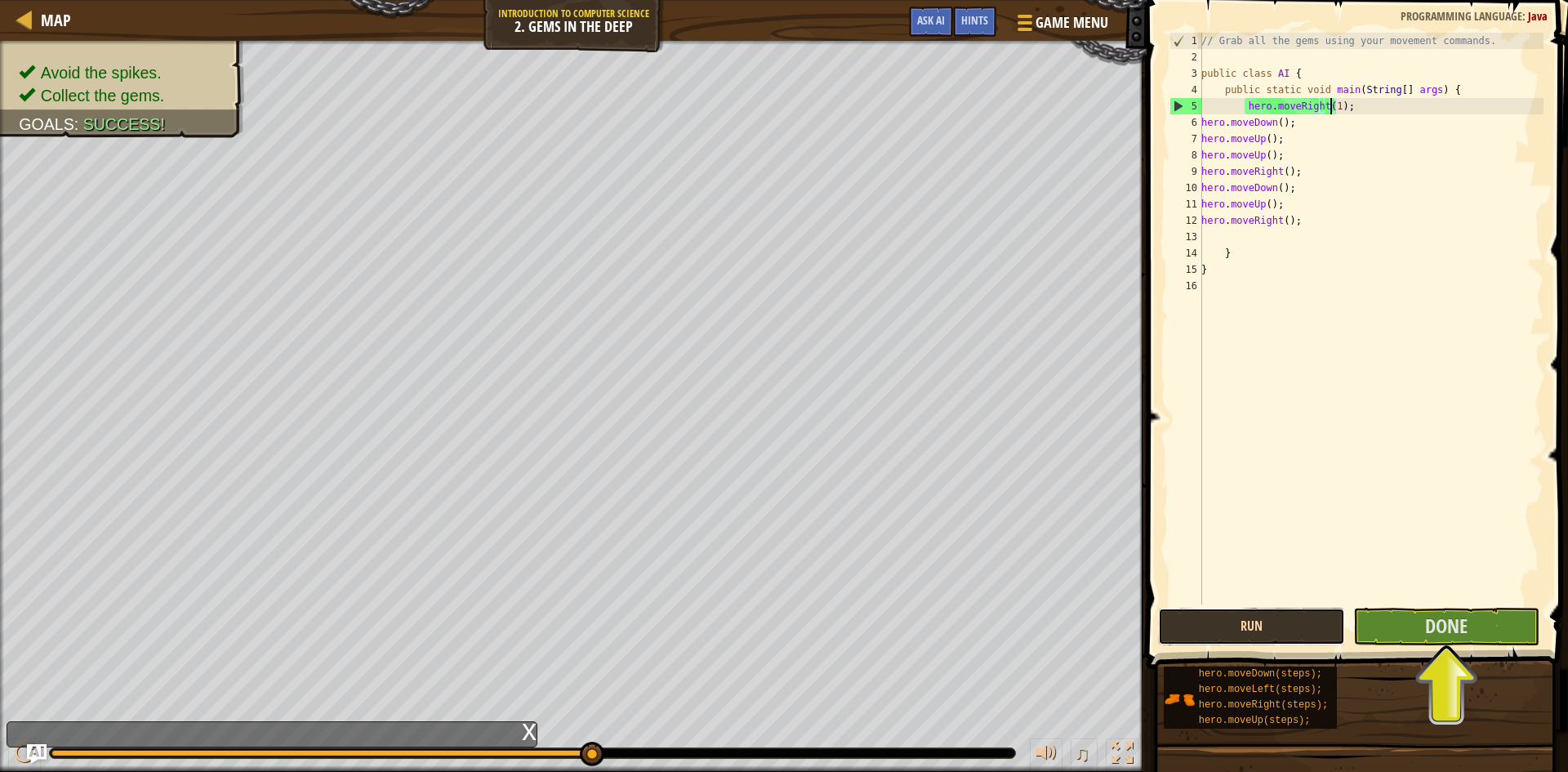
click at [1287, 623] on button "Run" at bounding box center [1251, 627] width 187 height 38
click at [1278, 625] on button "Run" at bounding box center [1251, 627] width 187 height 38
click at [1404, 624] on button "Done" at bounding box center [1447, 627] width 187 height 38
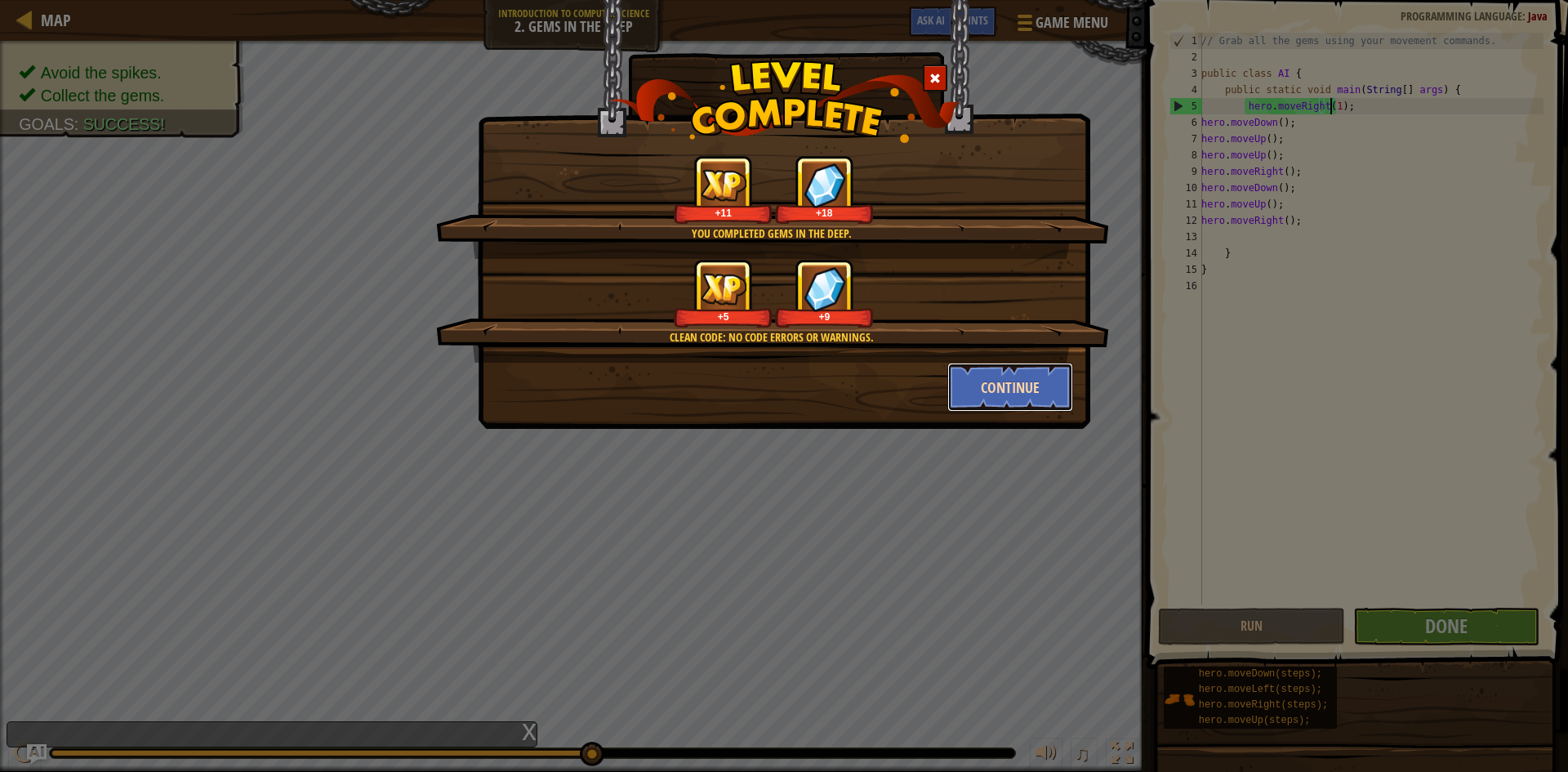
click at [992, 380] on button "Continue" at bounding box center [1010, 387] width 127 height 49
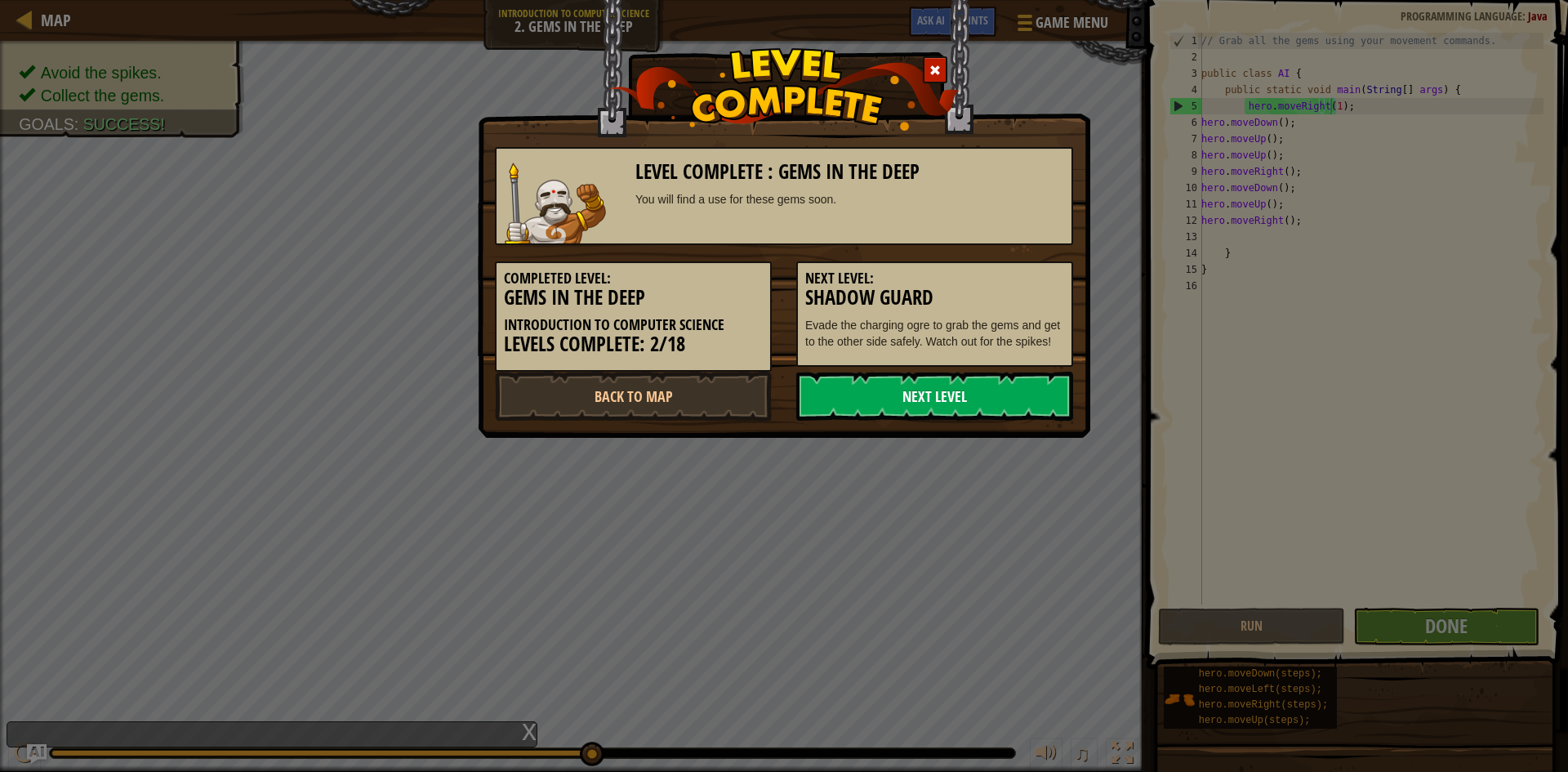
click at [904, 400] on link "Next Level" at bounding box center [935, 395] width 277 height 49
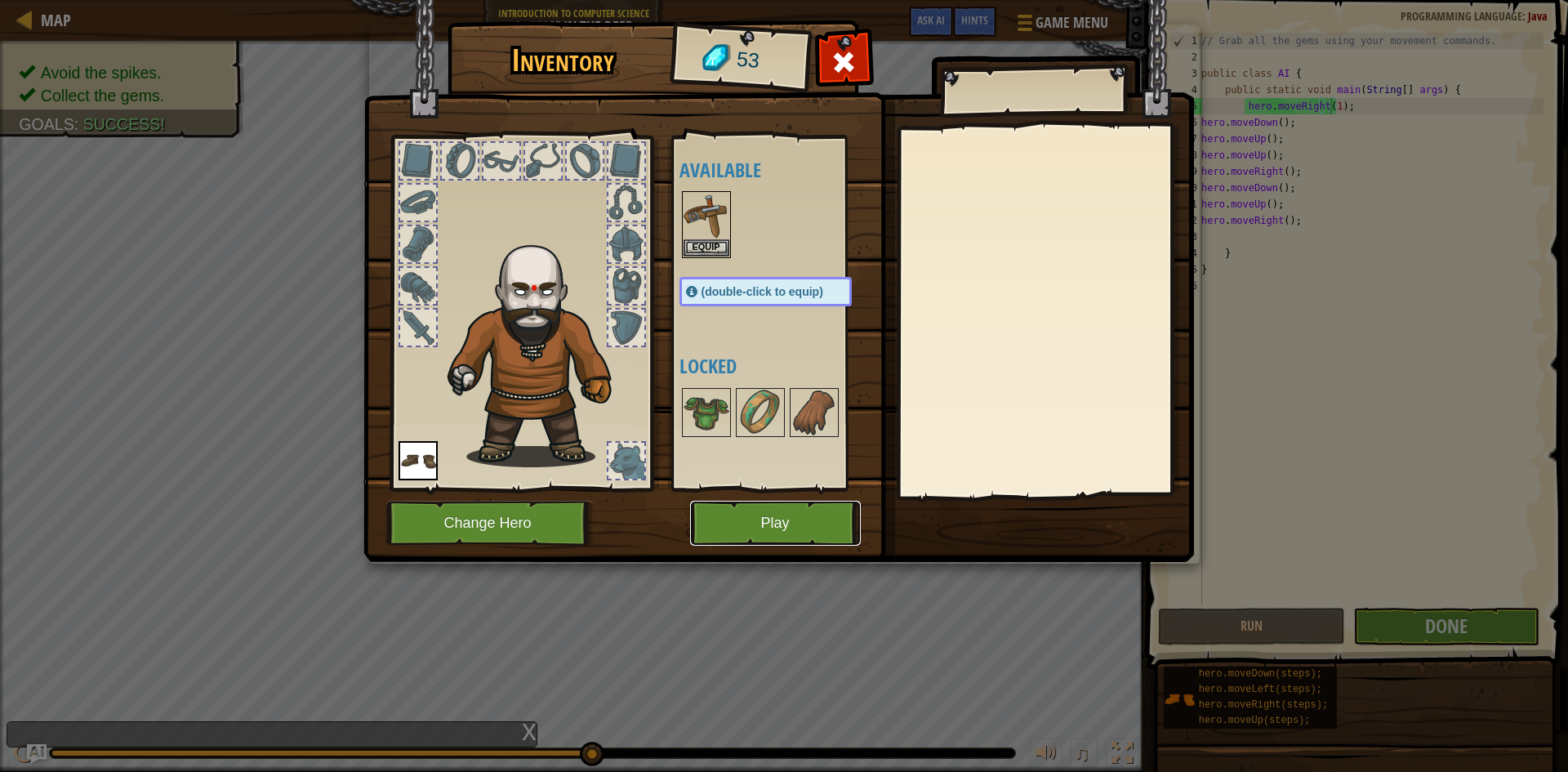
click at [803, 526] on button "Play" at bounding box center [775, 523] width 170 height 45
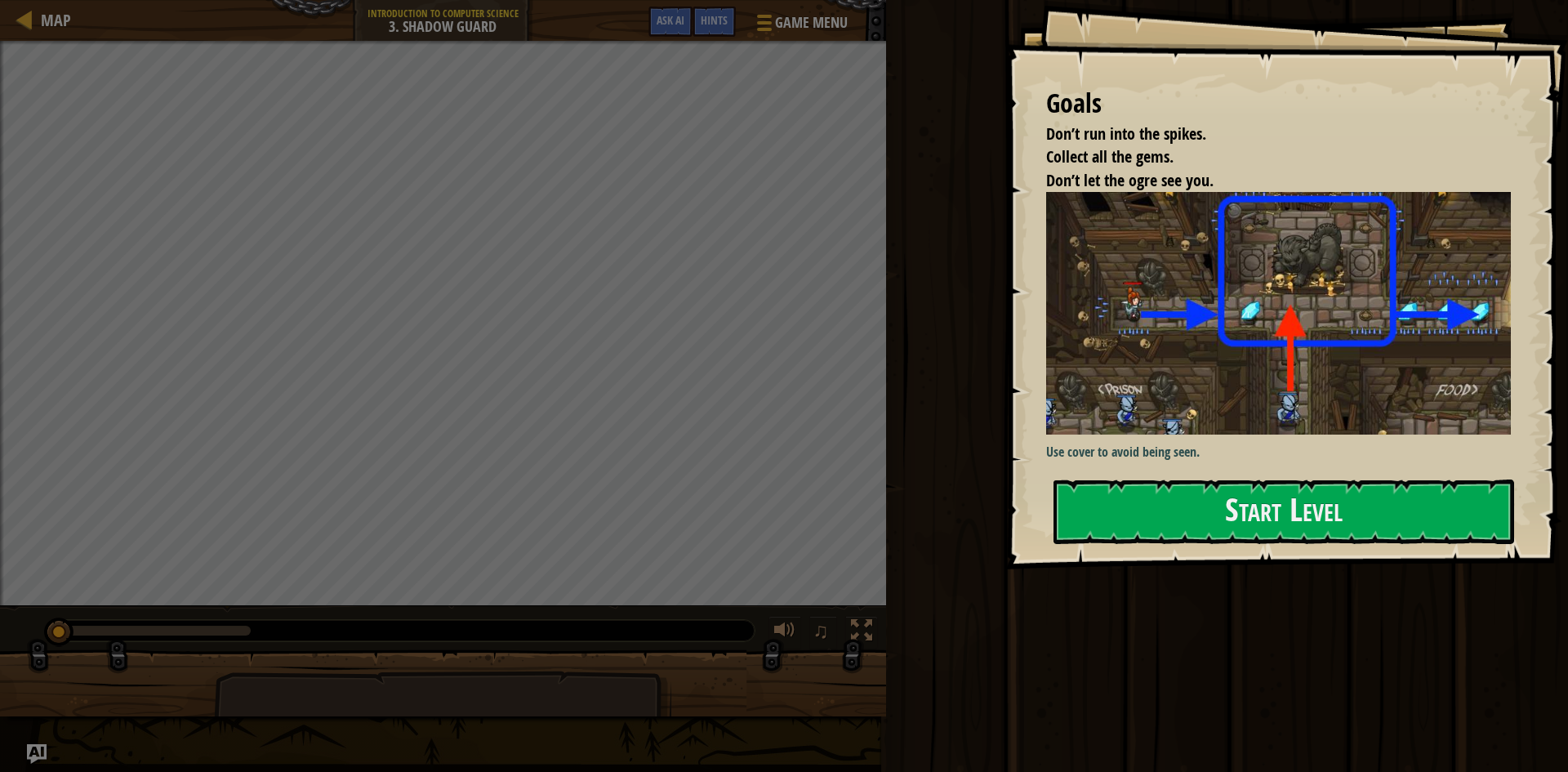
click at [928, 300] on div "Run Submit Done" at bounding box center [1224, 382] width 687 height 763
click at [1213, 485] on button "Start Level" at bounding box center [1283, 511] width 460 height 64
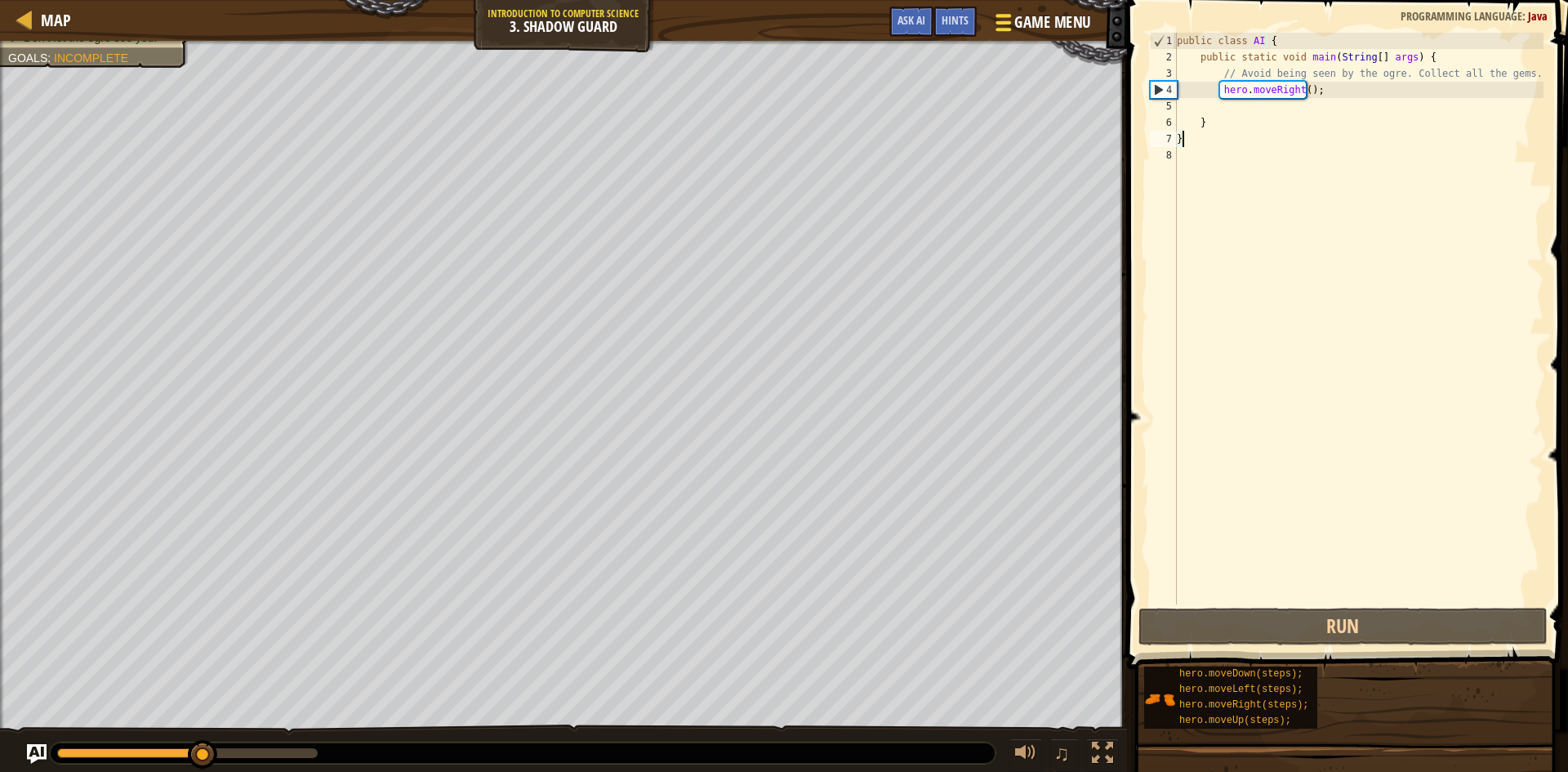
click at [994, 18] on div at bounding box center [1003, 22] width 22 height 24
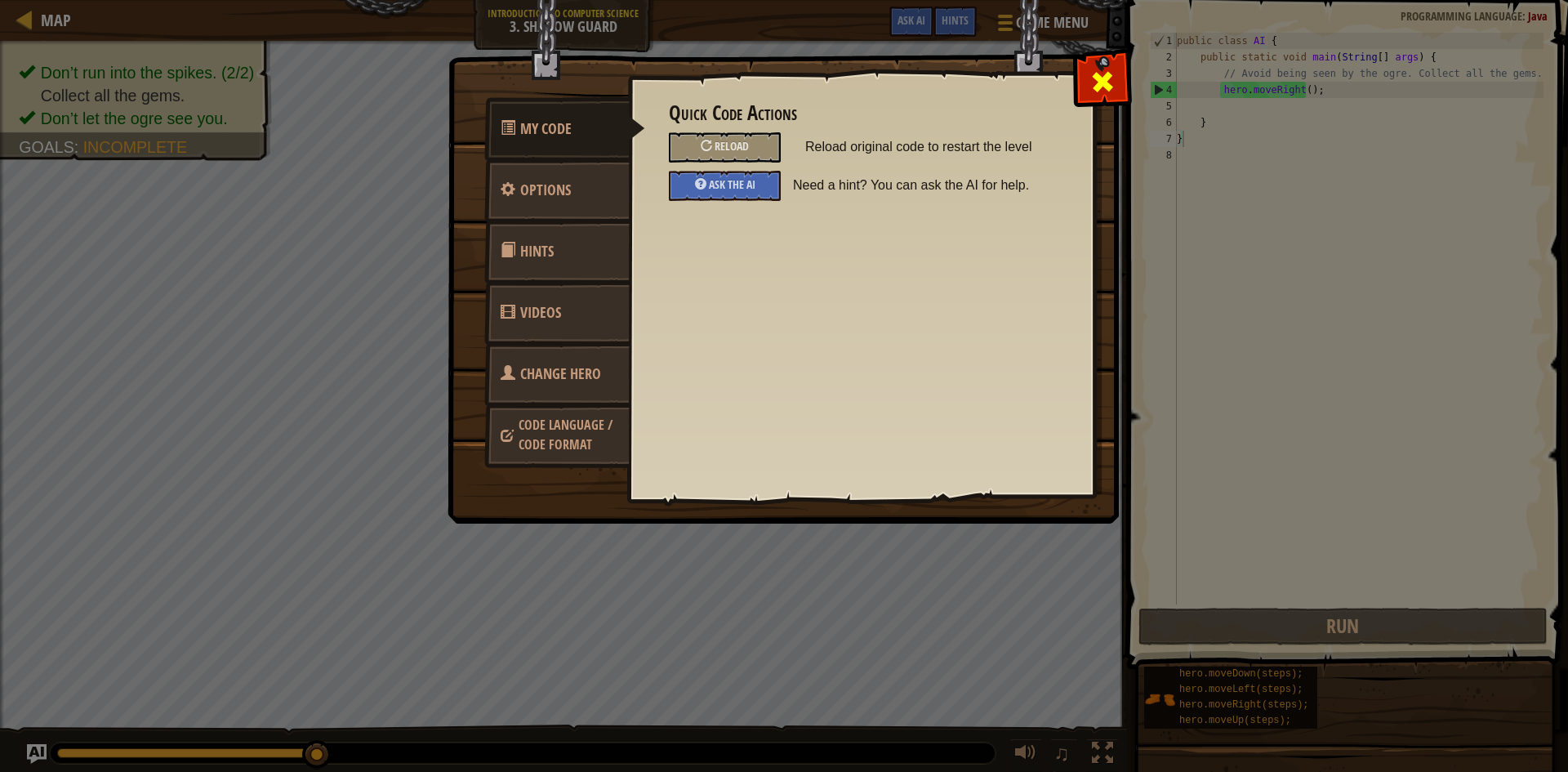
click at [1104, 90] on span at bounding box center [1102, 81] width 27 height 27
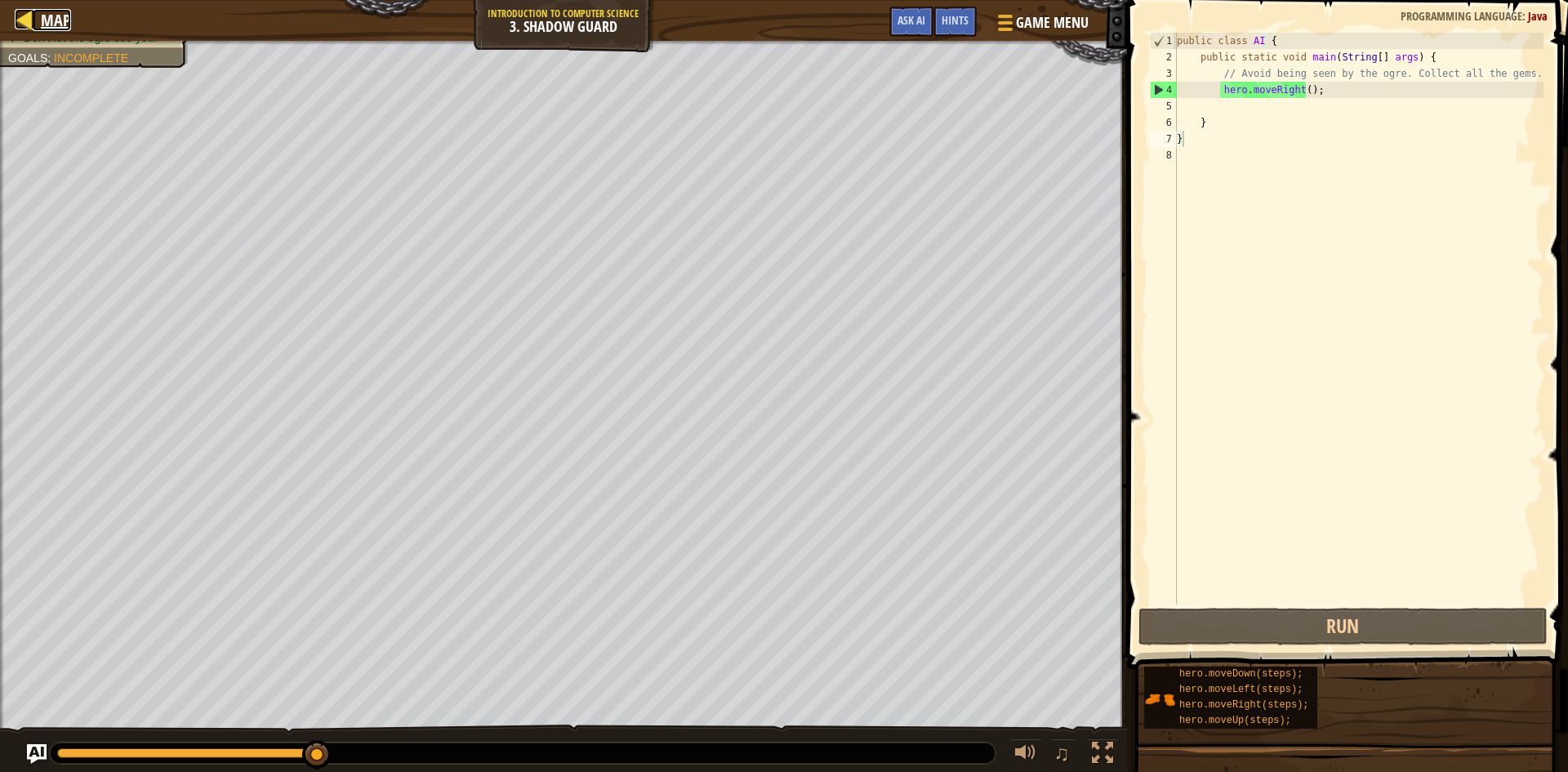
click at [69, 24] on span "Map" at bounding box center [56, 20] width 30 height 22
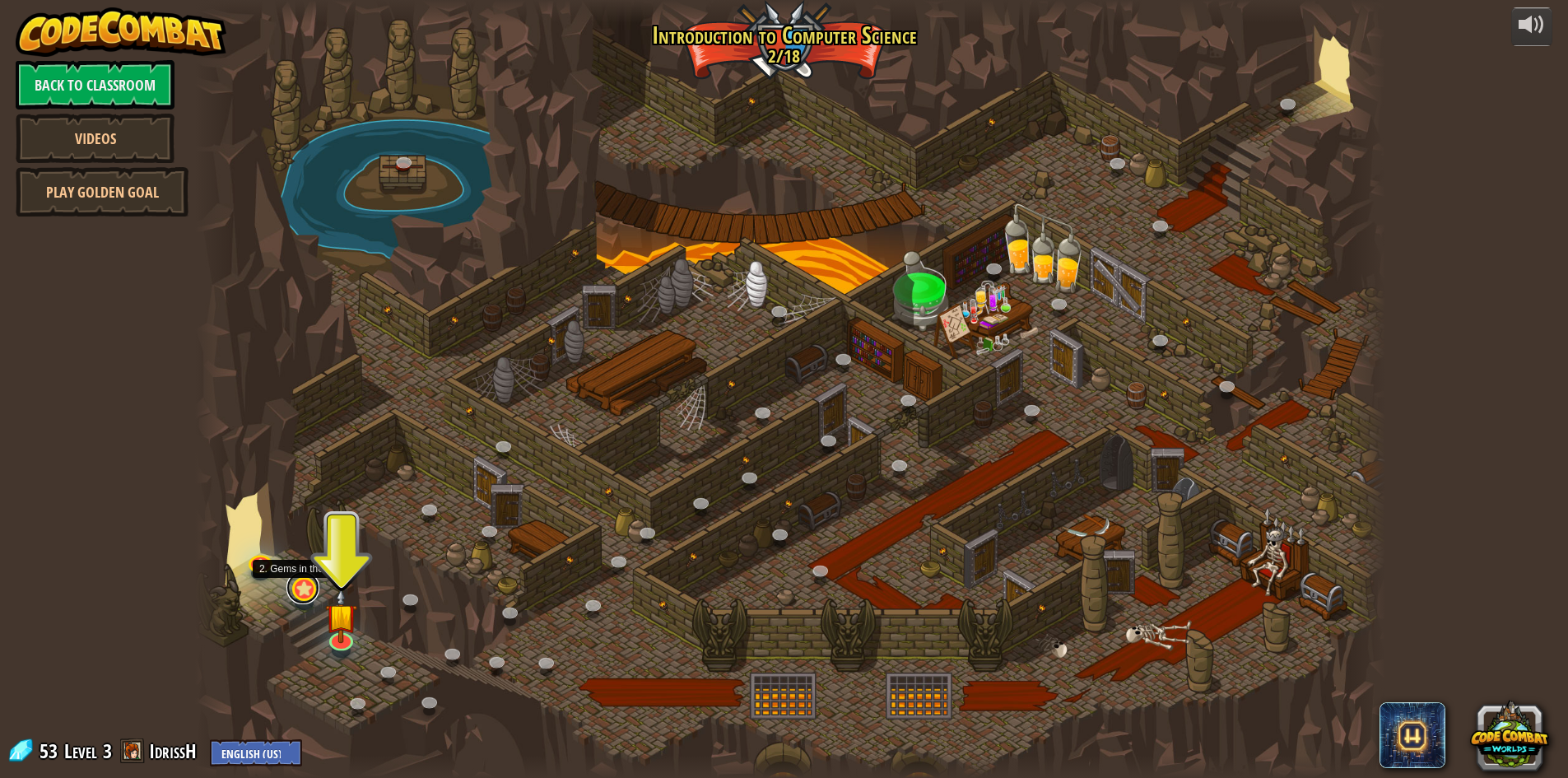
click at [304, 580] on link at bounding box center [303, 587] width 33 height 33
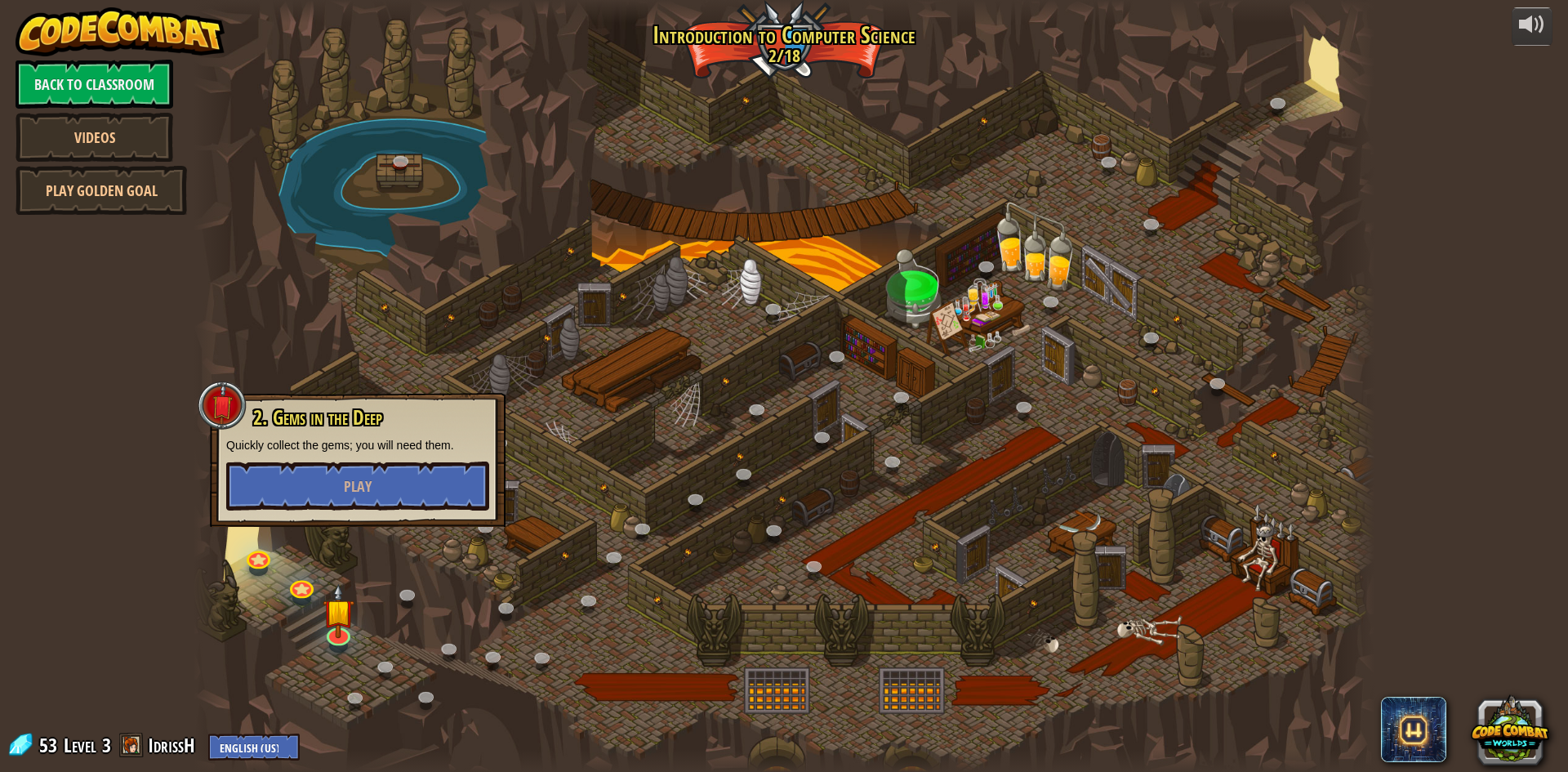
click at [307, 573] on div at bounding box center [784, 386] width 1180 height 772
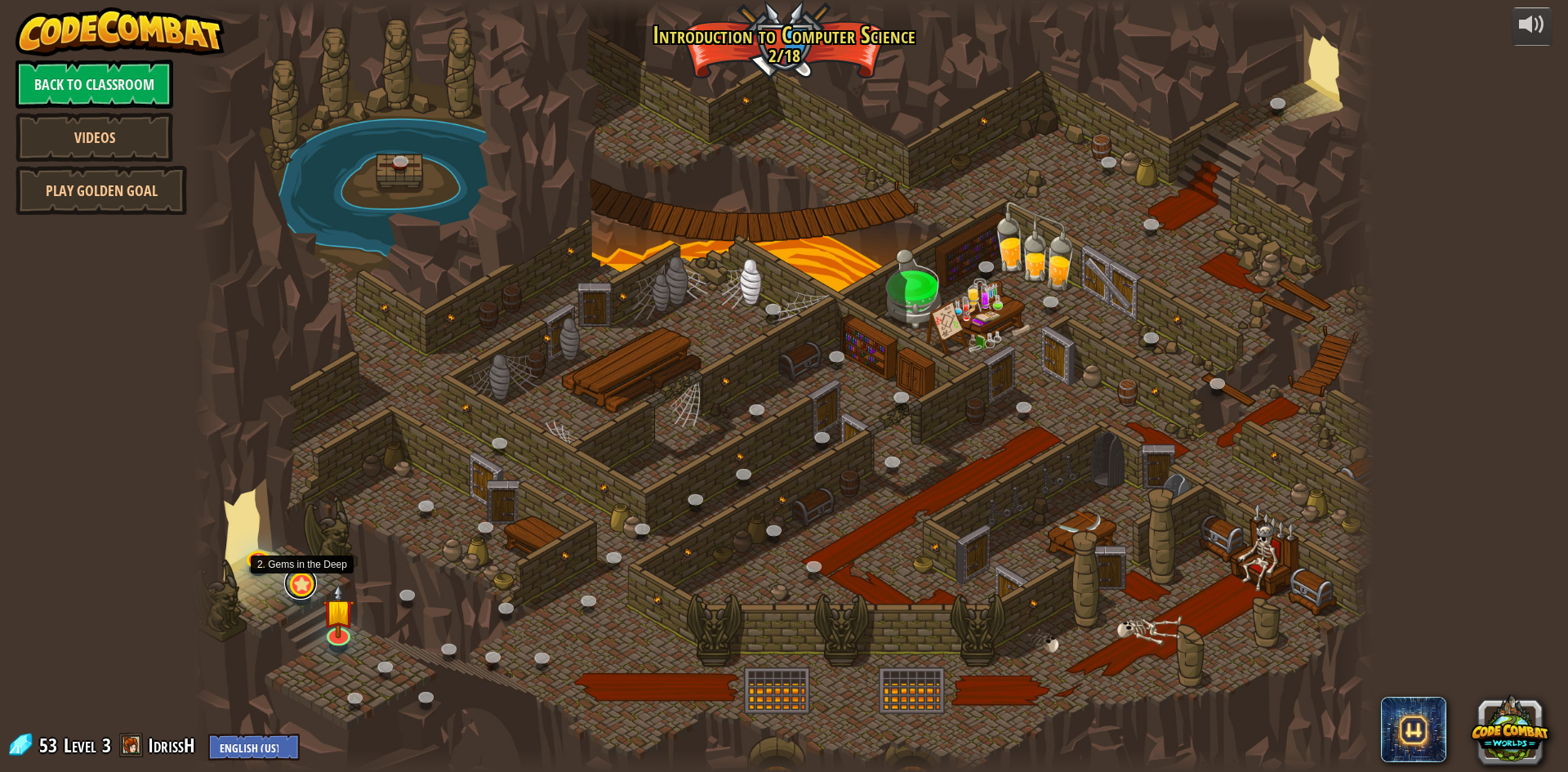
click at [300, 580] on link at bounding box center [300, 583] width 33 height 33
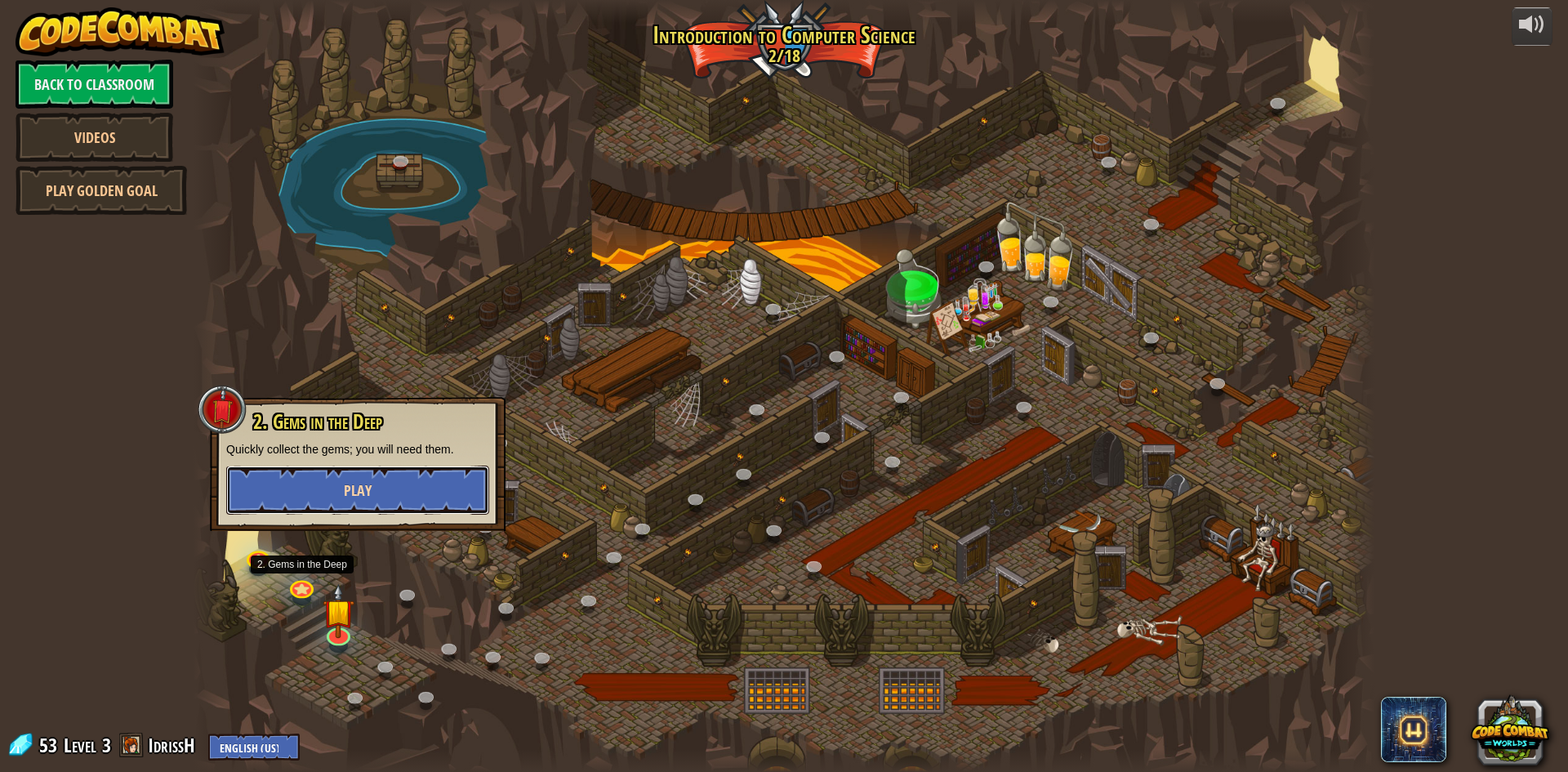
click at [359, 487] on span "Play" at bounding box center [358, 490] width 27 height 21
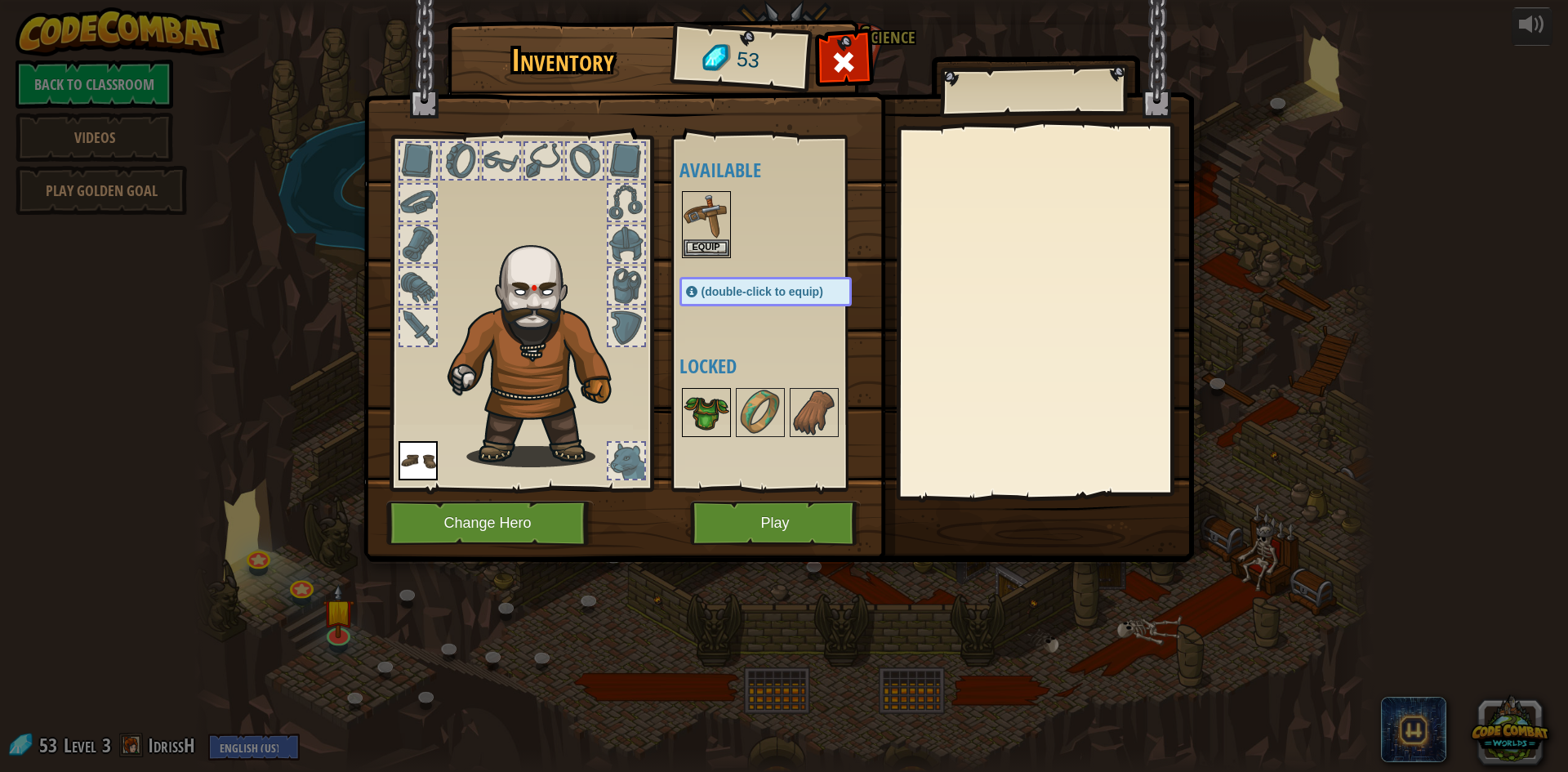
click at [714, 415] on img at bounding box center [706, 412] width 45 height 45
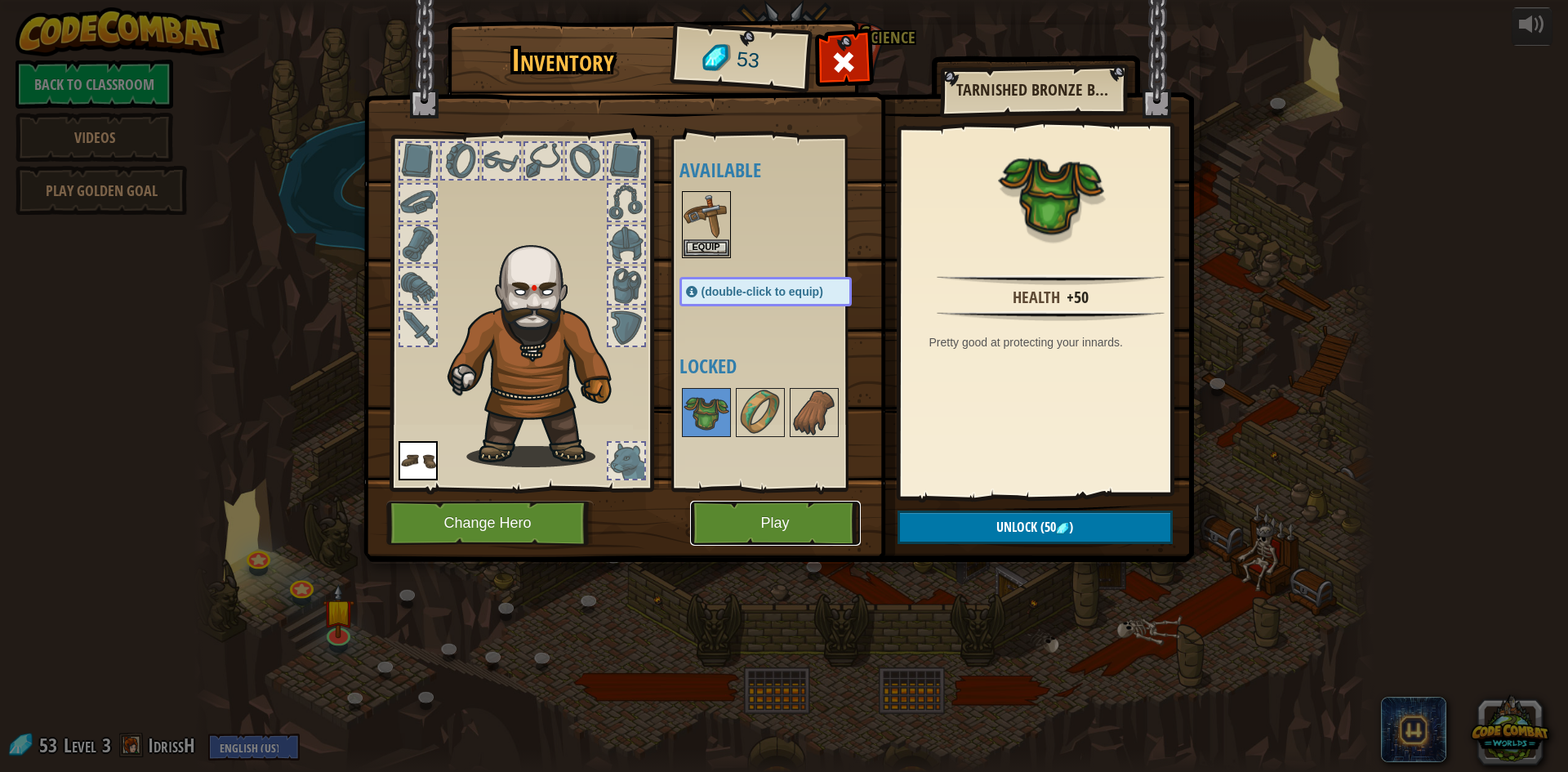
click at [760, 531] on button "Play" at bounding box center [775, 523] width 170 height 45
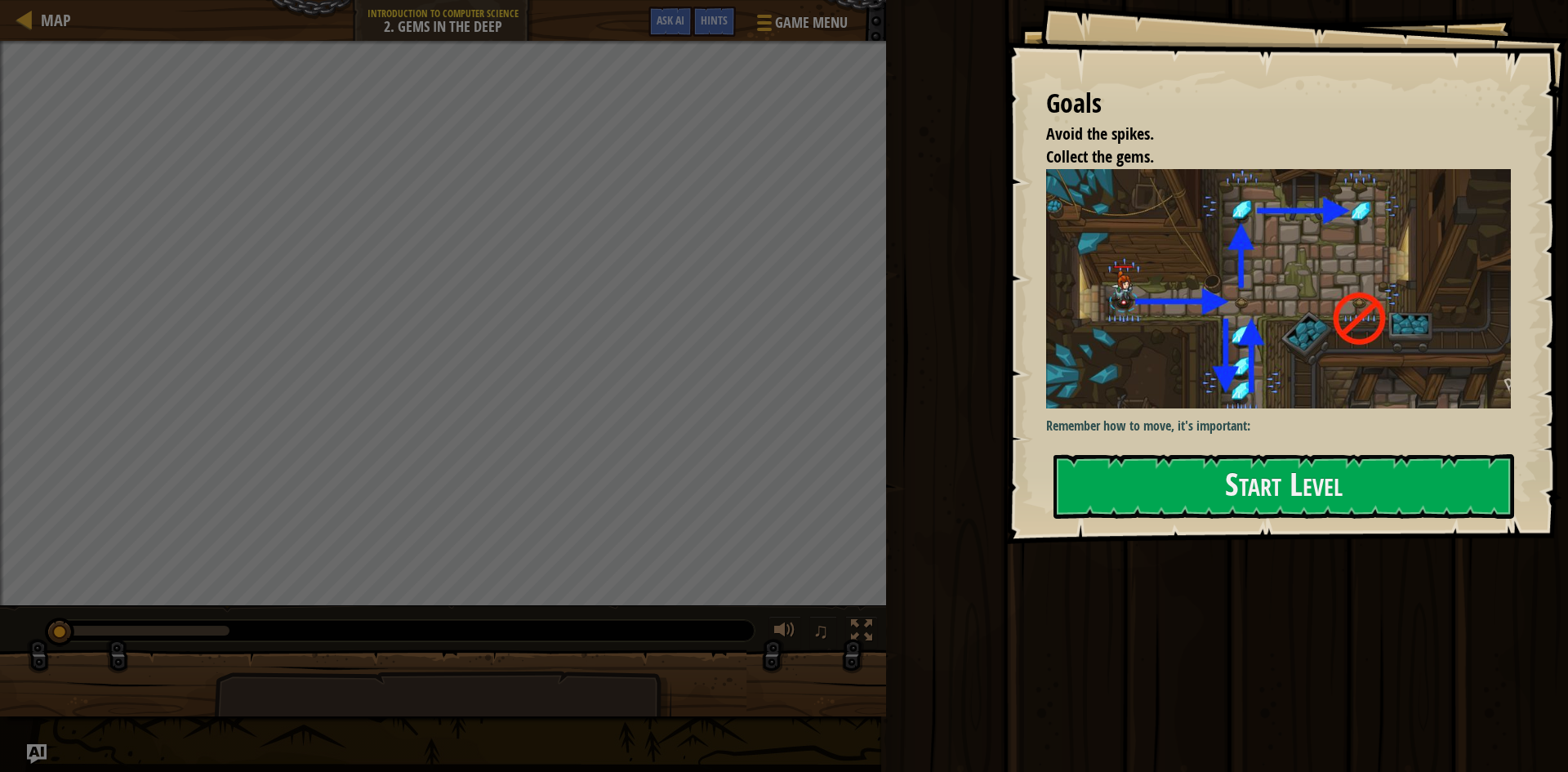
click at [1287, 383] on img at bounding box center [1284, 289] width 476 height 241
click at [1279, 450] on div "Goals Avoid the spikes. Collect the gems. Remember how to move, it's important:…" at bounding box center [1287, 272] width 563 height 544
click at [1279, 478] on button "Start Level" at bounding box center [1283, 486] width 460 height 64
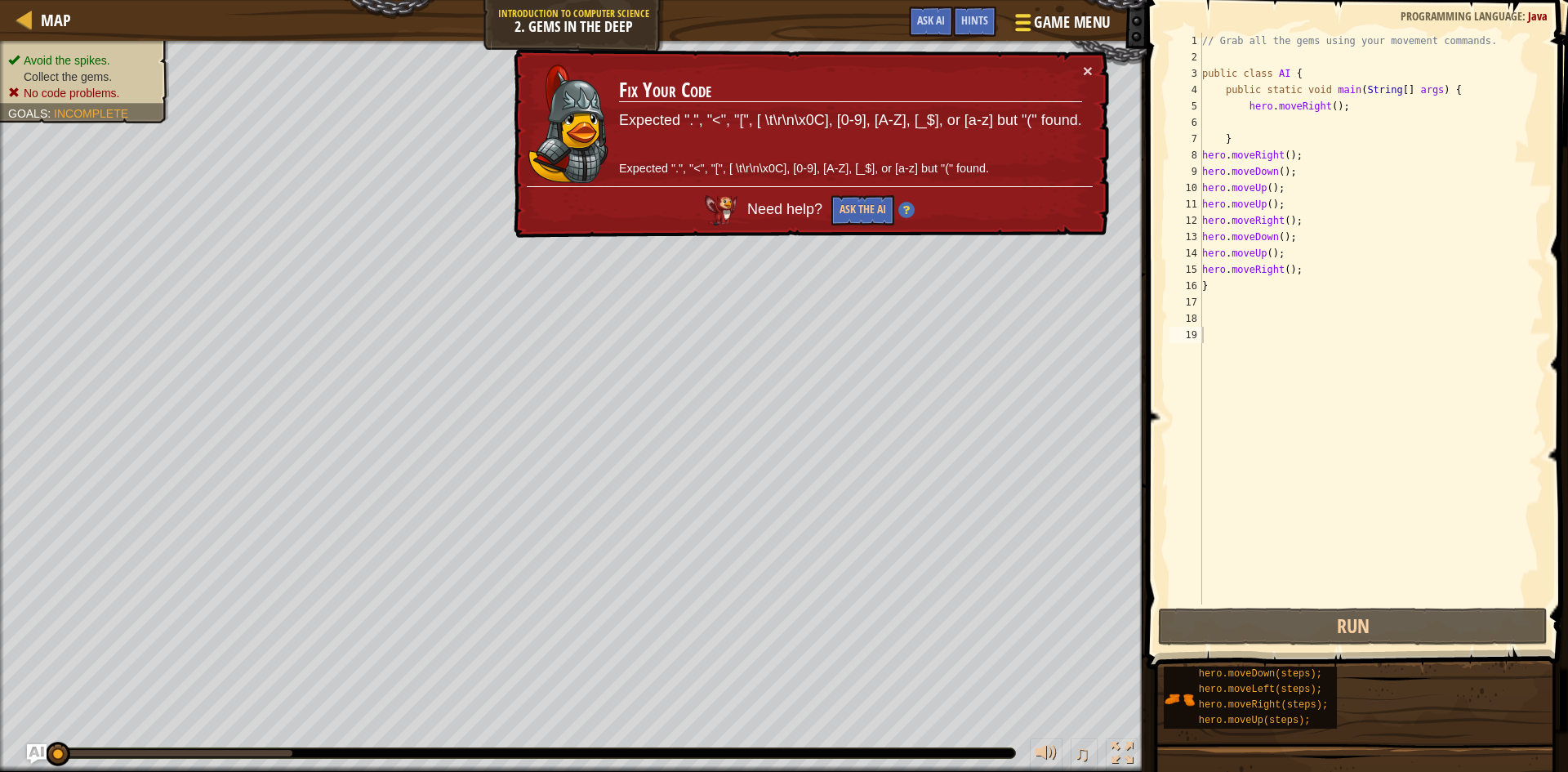
click at [1017, 20] on div at bounding box center [1023, 22] width 22 height 24
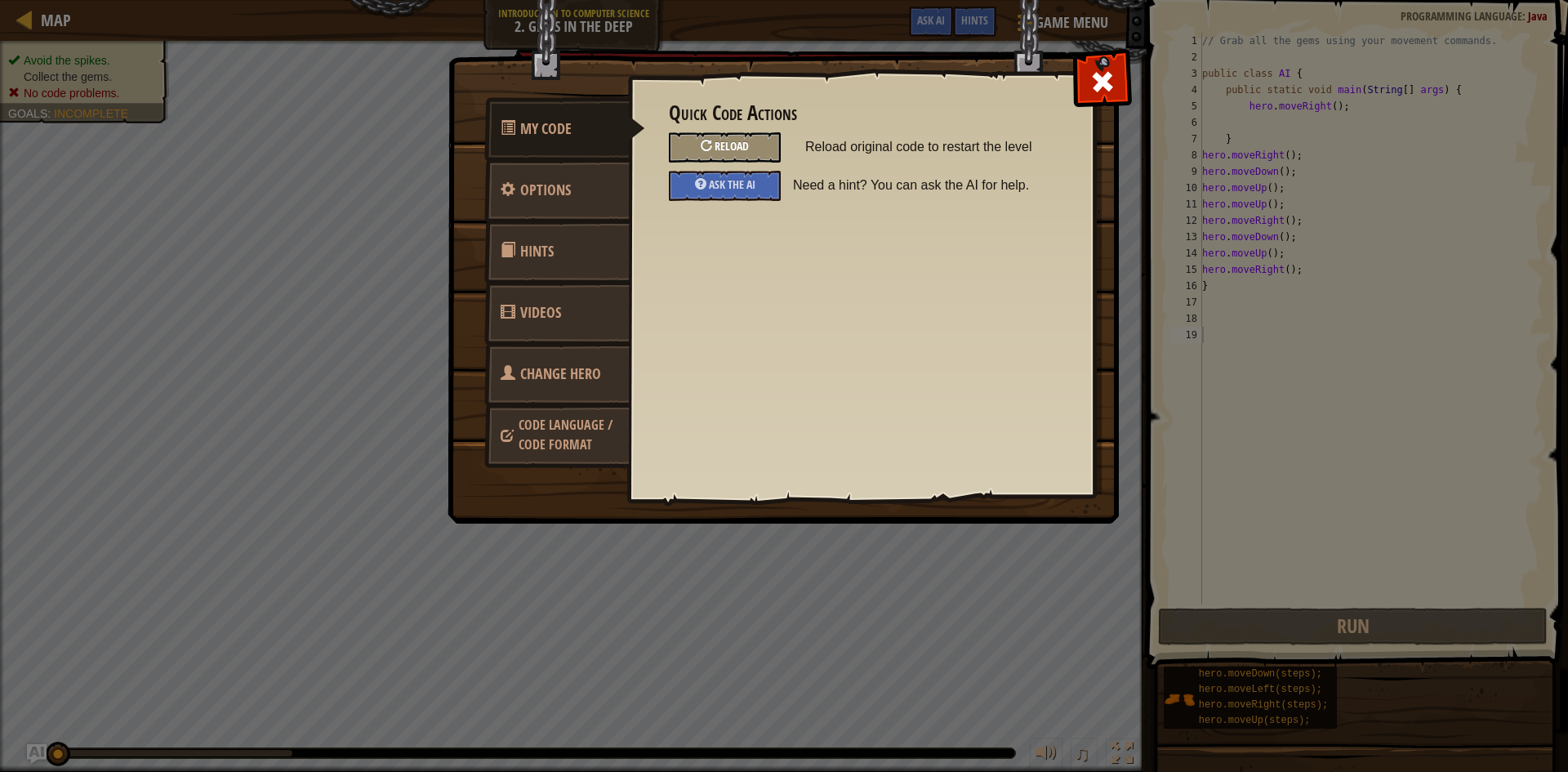
click at [741, 145] on span "Reload" at bounding box center [731, 145] width 34 height 15
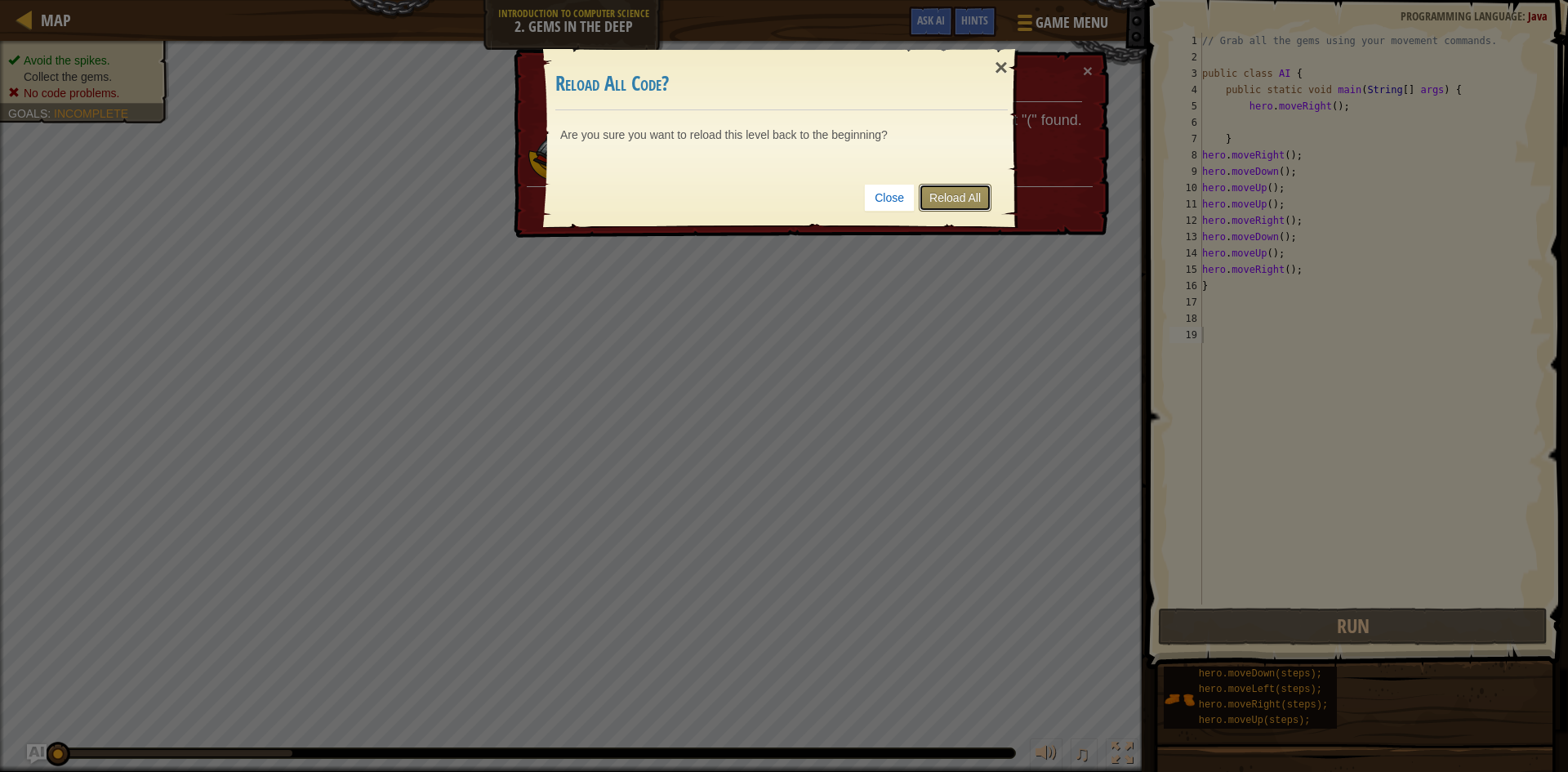
click at [955, 198] on link "Reload All" at bounding box center [955, 198] width 73 height 27
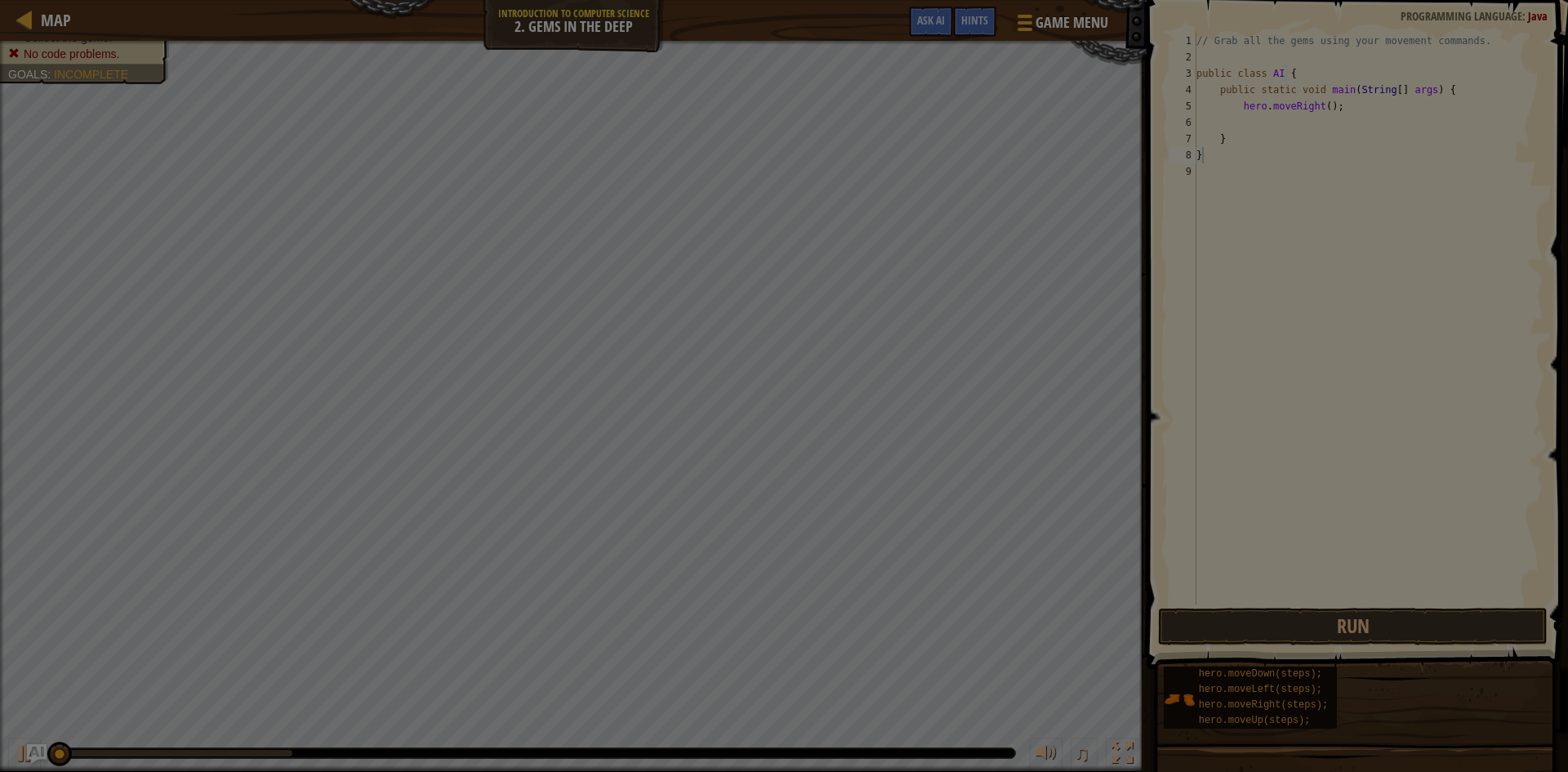
type textarea "}"
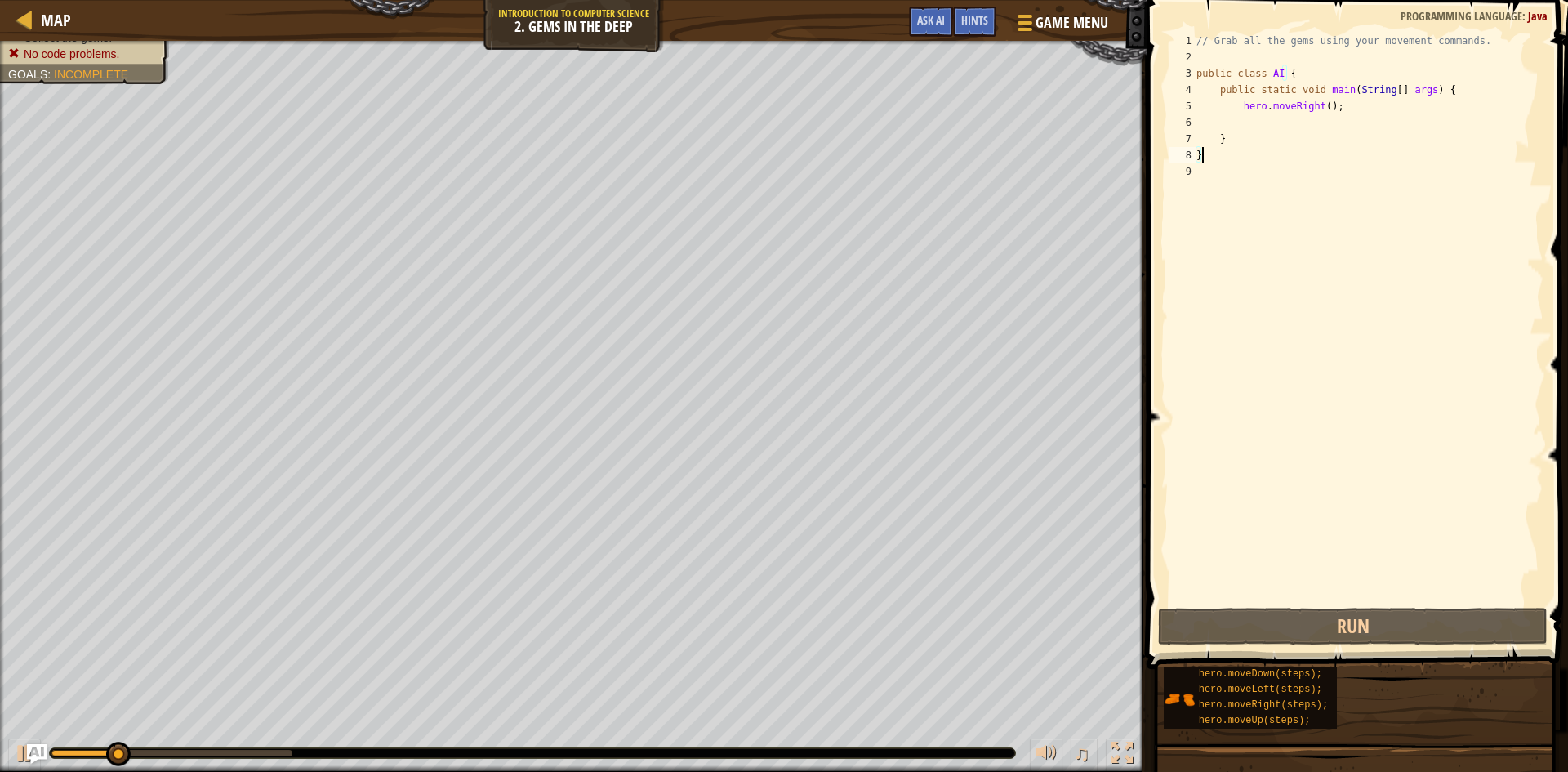
click at [1247, 115] on div "// Grab all the gems using your movement commands. public class AI { public sta…" at bounding box center [1368, 335] width 350 height 604
paste textarea
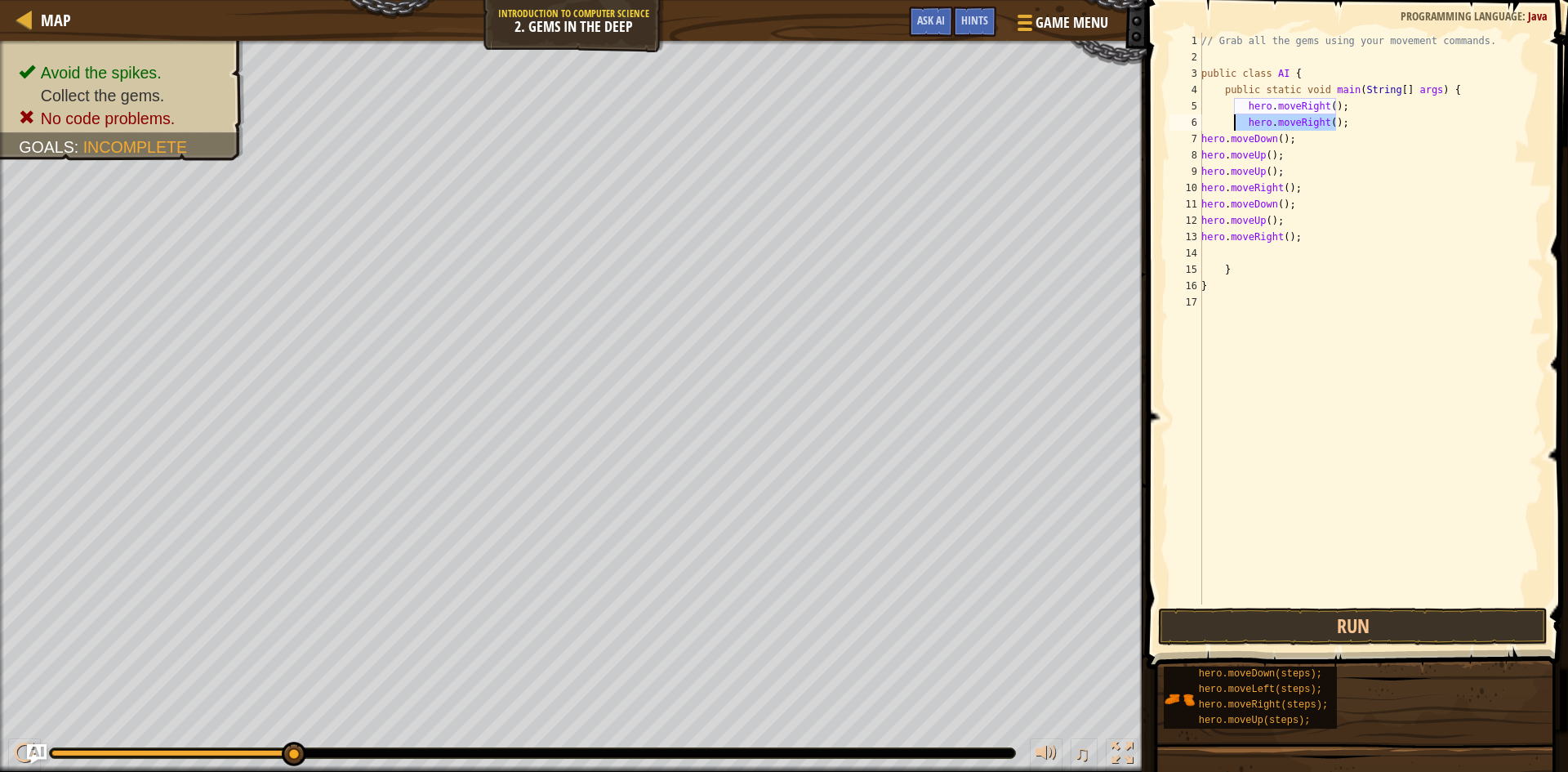
drag, startPoint x: 1362, startPoint y: 125, endPoint x: 1233, endPoint y: 123, distance: 129.0
click at [1233, 123] on div "// Grab all the gems using your movement commands. public class AI { public sta…" at bounding box center [1370, 335] width 346 height 604
click at [1338, 120] on div "// Grab all the gems using your movement commands. public class AI { public sta…" at bounding box center [1370, 318] width 346 height 572
type textarea "h"
click at [1322, 111] on div "// Grab all the gems using your movement commands. public class AI { public sta…" at bounding box center [1370, 335] width 346 height 604
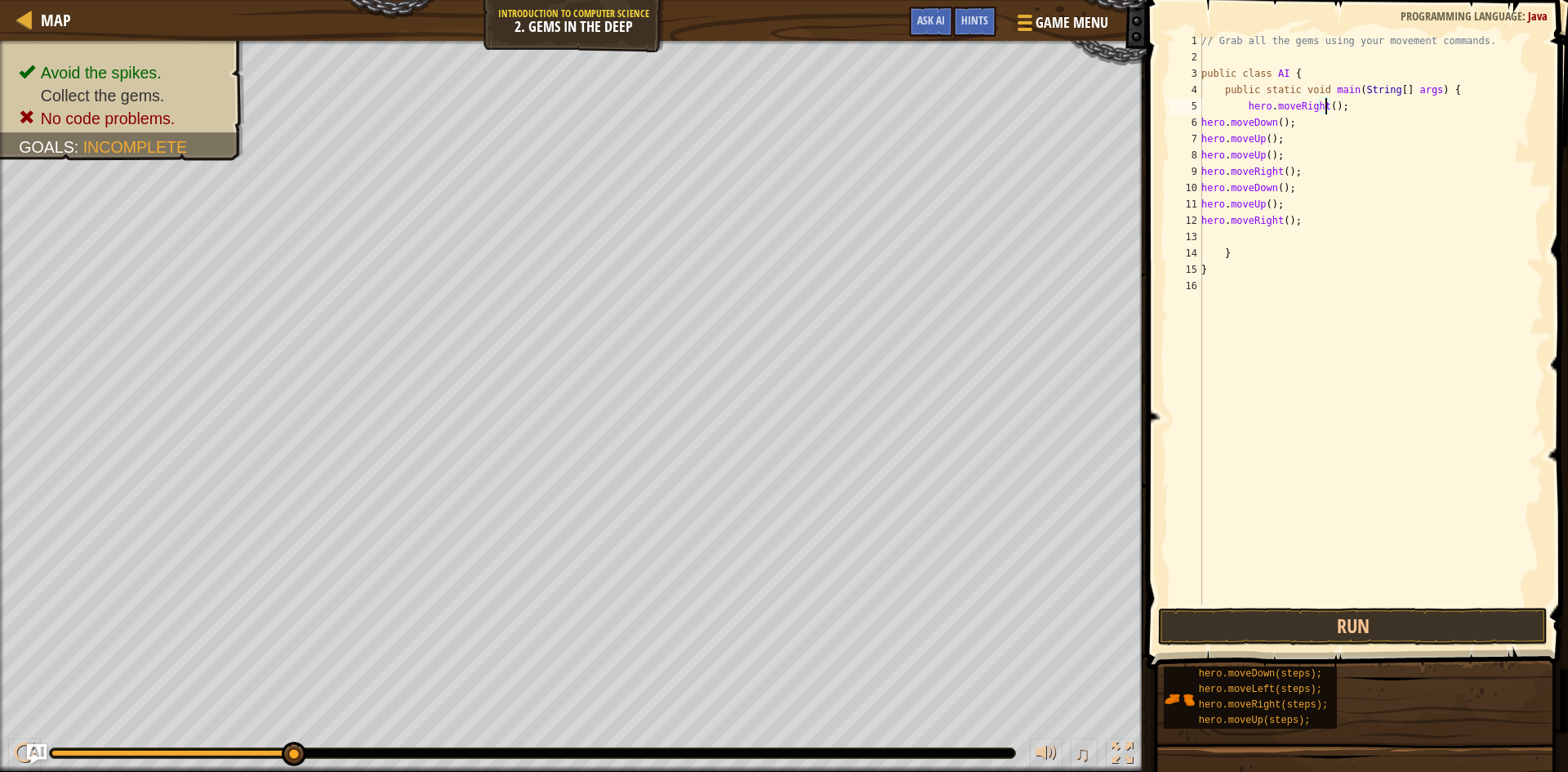
type textarea "hero.moveRight(1);"
